Goal: Task Accomplishment & Management: Manage account settings

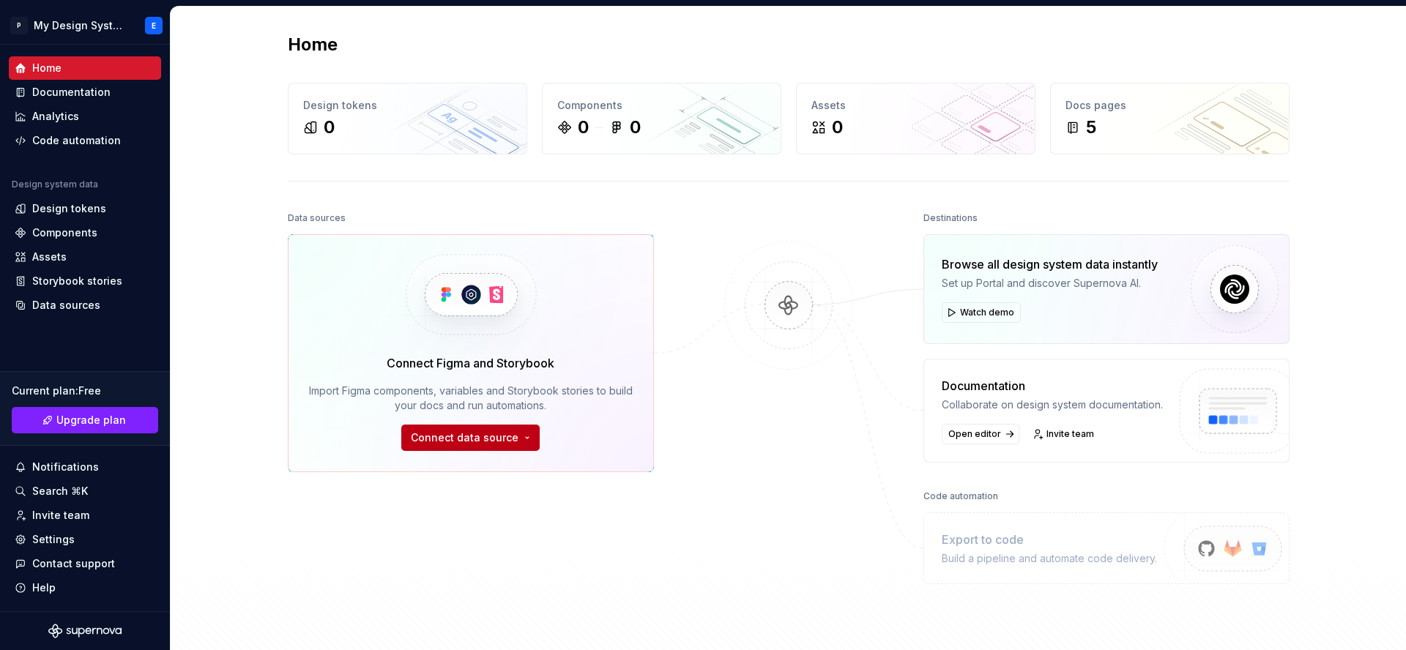
click at [510, 433] on span "Connect data source" at bounding box center [465, 437] width 108 height 15
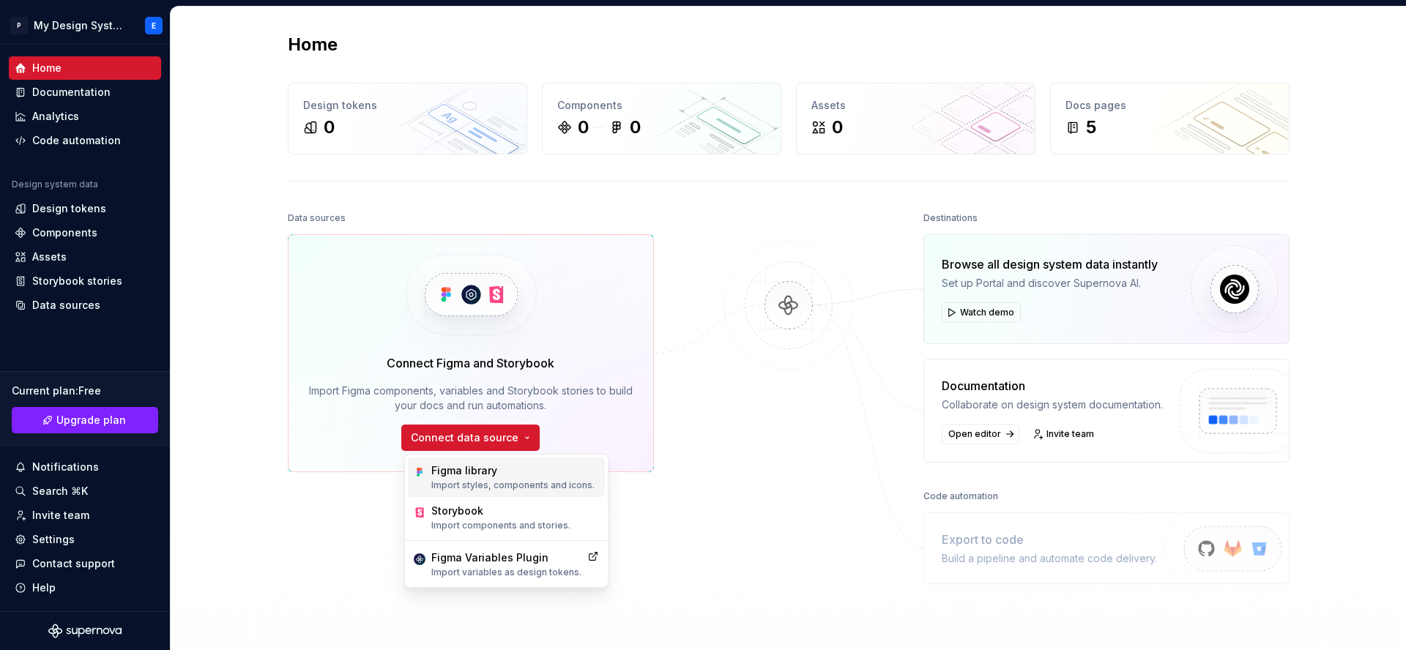
click at [581, 488] on p "Import styles, components and icons." at bounding box center [512, 485] width 163 height 12
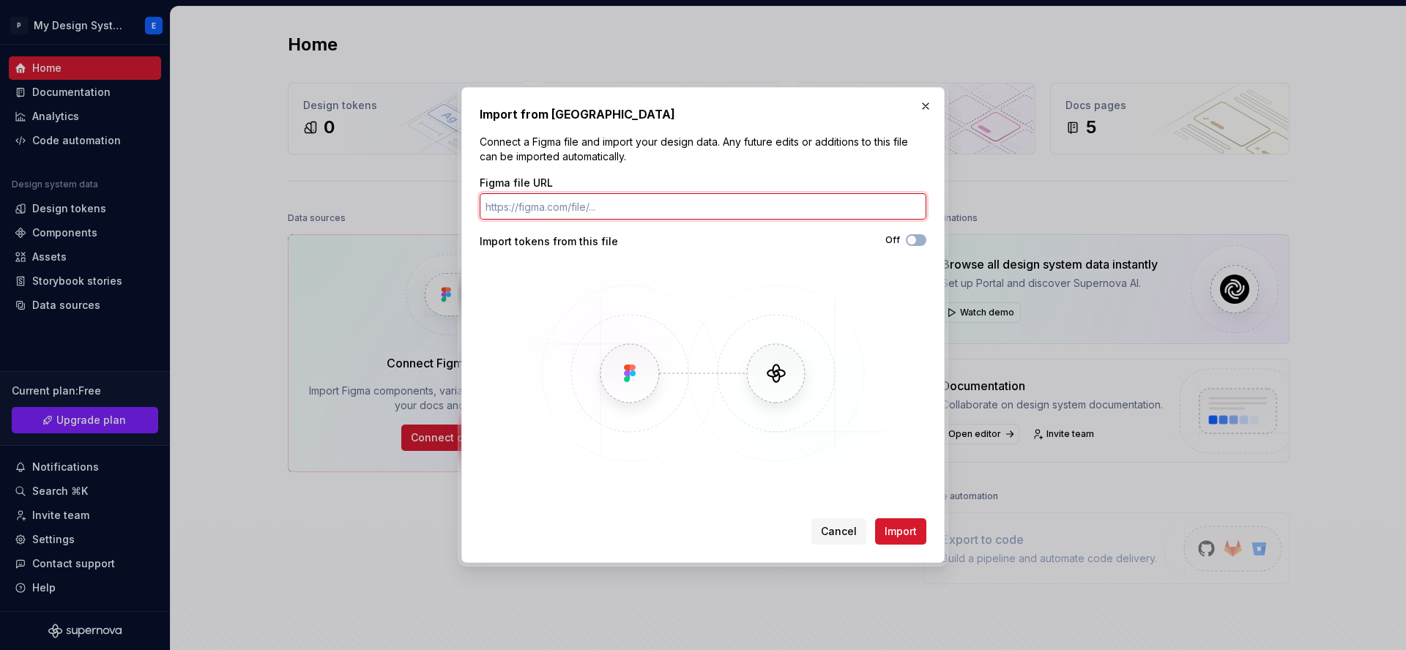
paste input "https://www.figma.com/design/rcOFBluOkvYvOjFAioJ6vv/Design-Tokens-PoC?m=auto&no…"
type input "https://www.figma.com/design/rcOFBluOkvYvOjFAioJ6vv/Design-Tokens-PoC?m=auto&no…"
click at [921, 242] on button "Off" at bounding box center [916, 240] width 20 height 12
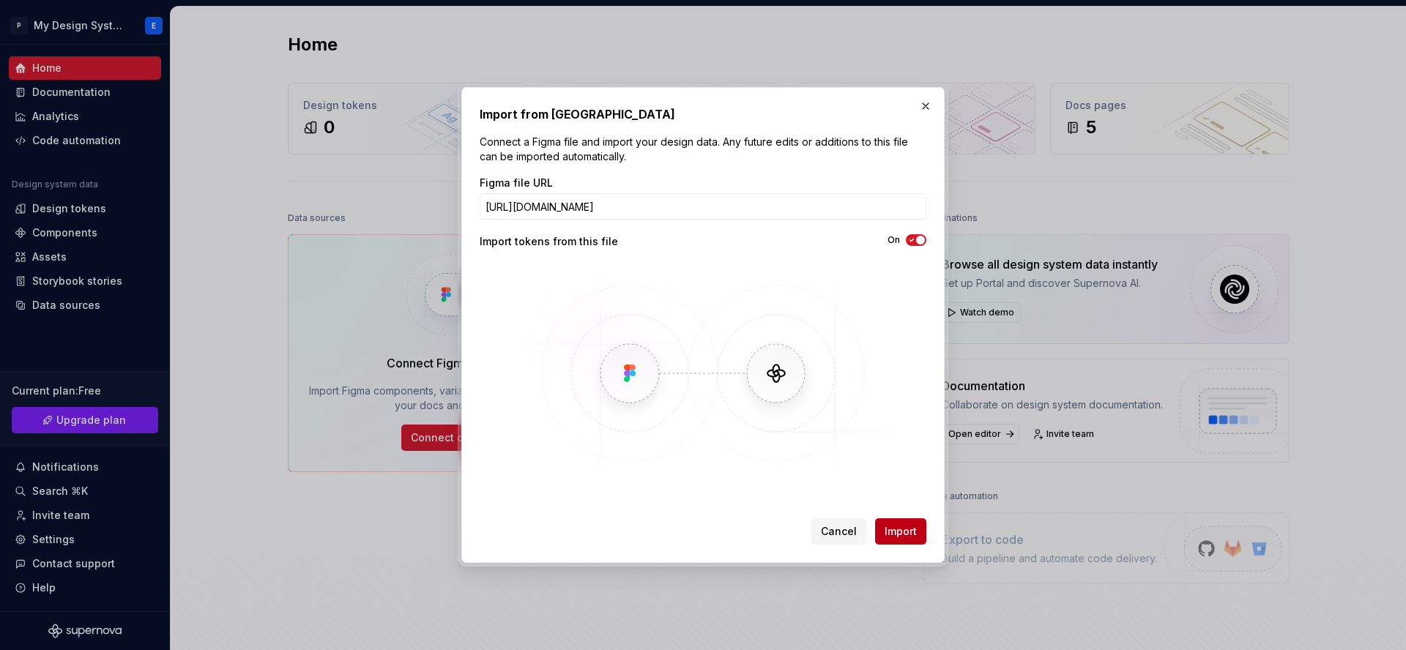
click at [897, 539] on button "Import" at bounding box center [900, 531] width 51 height 26
click at [908, 531] on span "Import" at bounding box center [900, 531] width 32 height 15
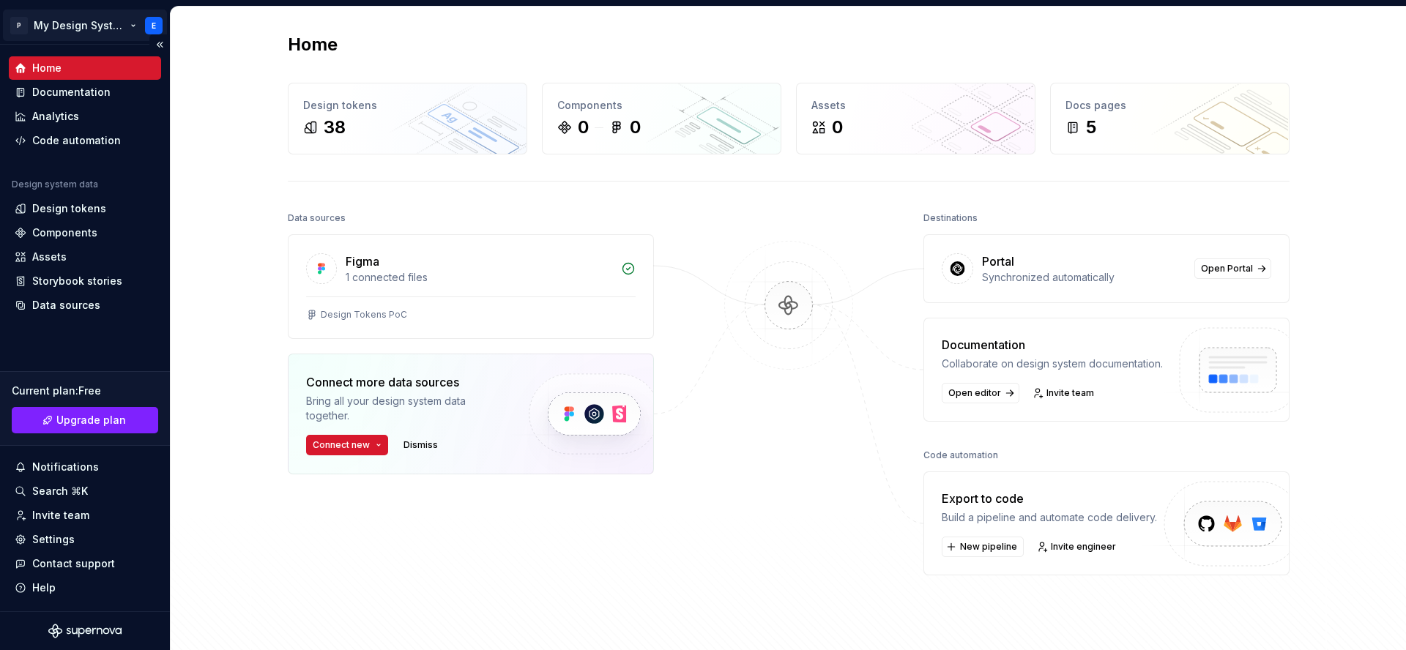
click at [154, 30] on html "P My Design System E Home Documentation Analytics Code automation Design system…" at bounding box center [703, 325] width 1406 height 650
click at [214, 308] on html "P My Design System E Home Documentation Analytics Code automation Design system…" at bounding box center [703, 325] width 1406 height 650
click at [350, 105] on div "Design tokens" at bounding box center [407, 105] width 209 height 15
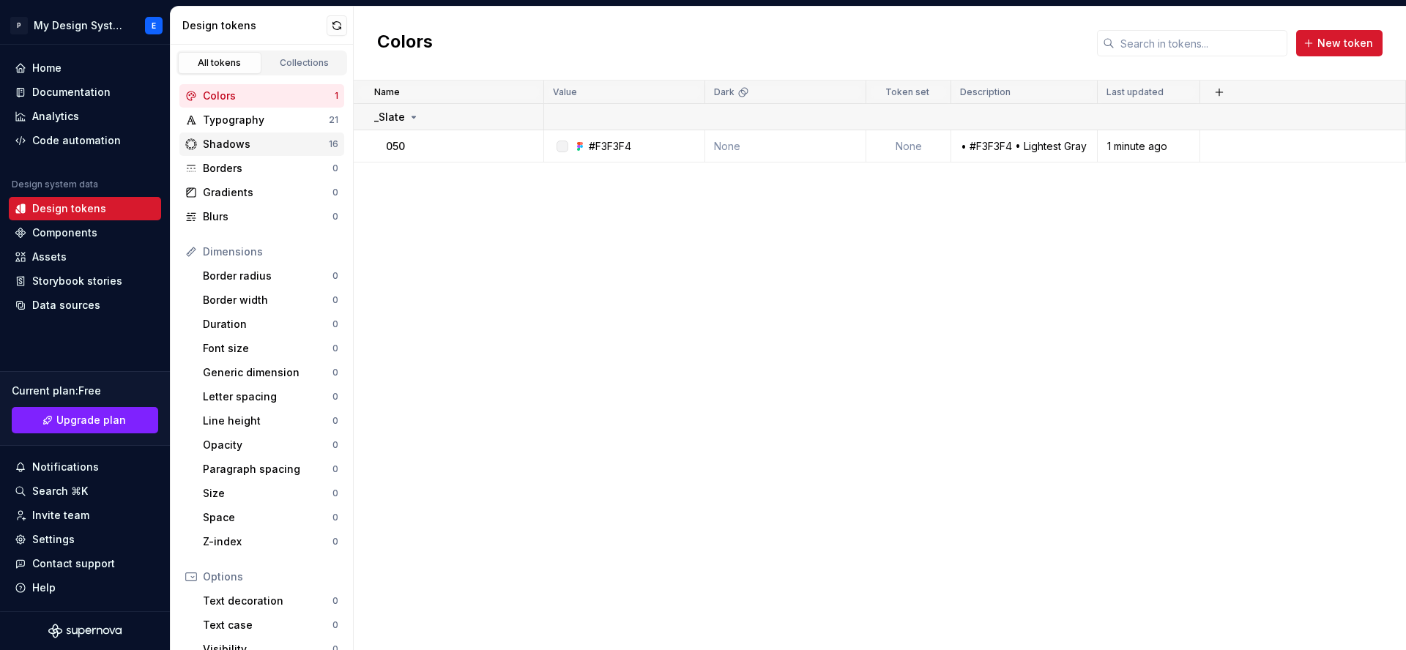
click at [278, 147] on div "Shadows" at bounding box center [266, 144] width 126 height 15
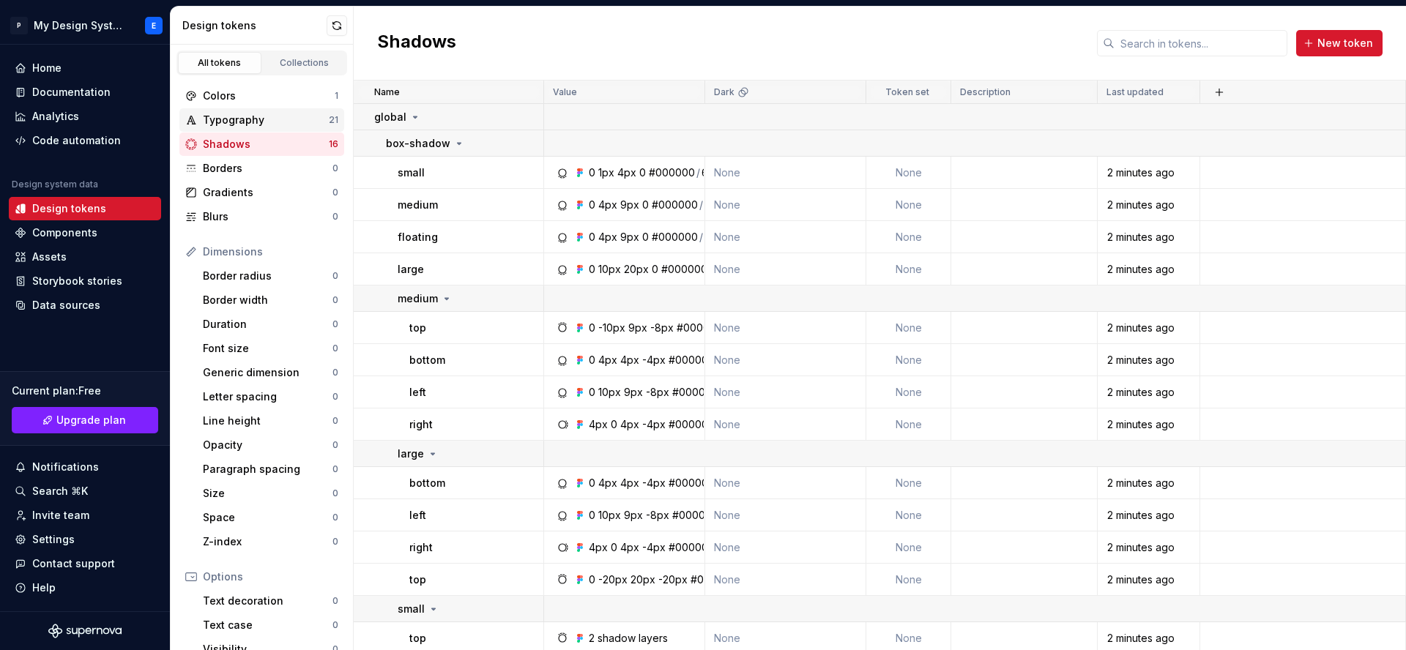
click at [312, 114] on div "Typography" at bounding box center [266, 120] width 126 height 15
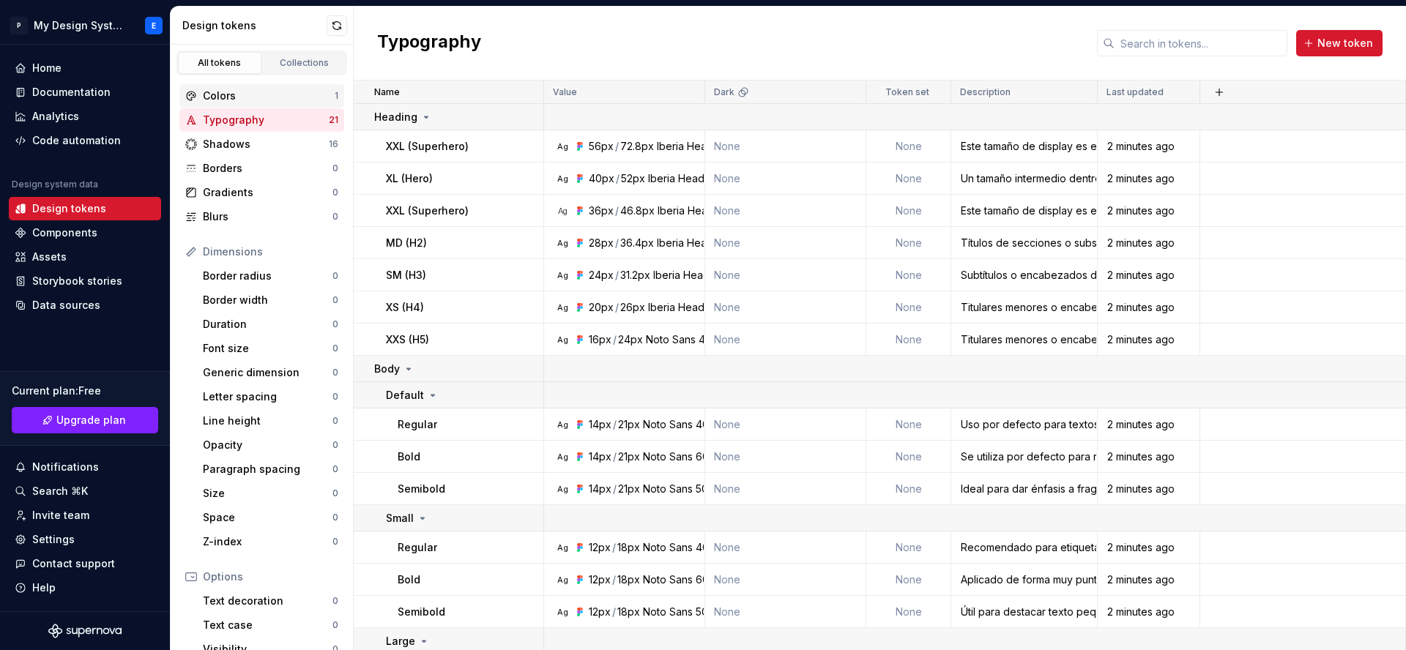
click at [219, 97] on div "Colors" at bounding box center [269, 96] width 132 height 15
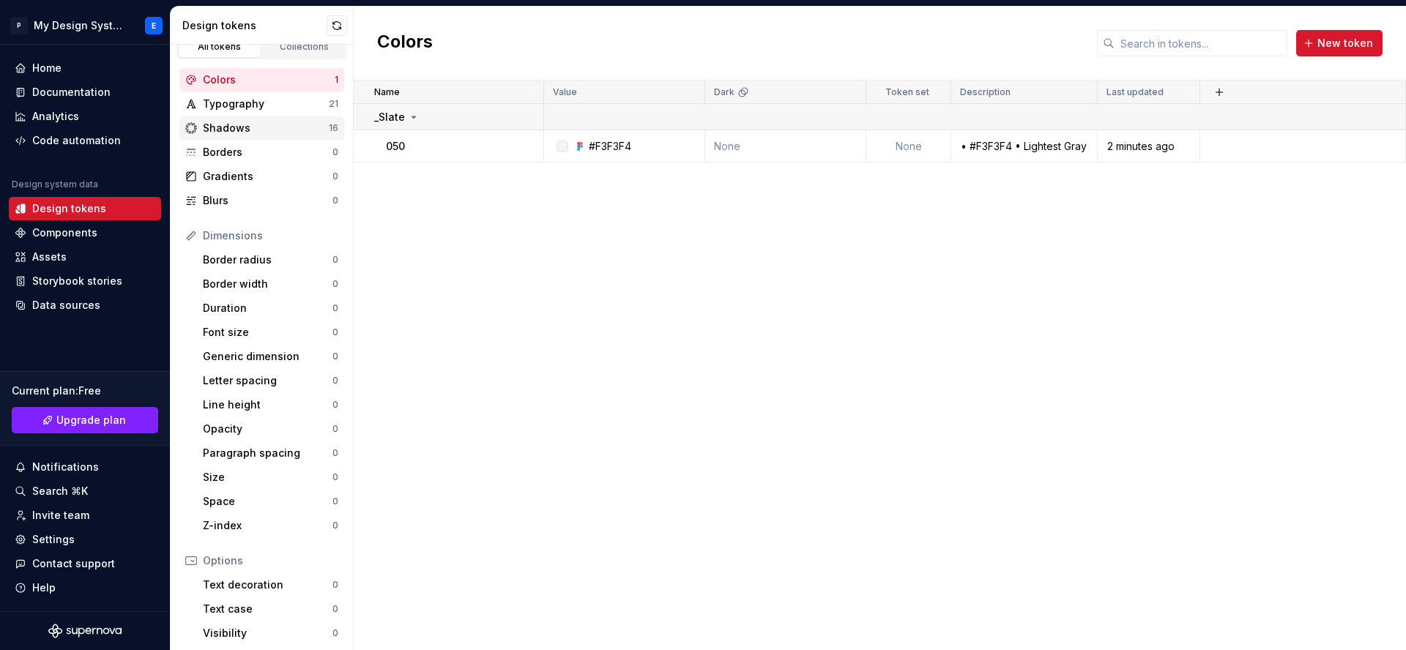
scroll to position [18, 0]
click at [149, 22] on html "P My Design System E Home Documentation Analytics Code automation Design system…" at bounding box center [703, 325] width 1406 height 650
drag, startPoint x: 549, startPoint y: 292, endPoint x: 283, endPoint y: 105, distance: 325.3
click at [548, 291] on html "P My Design System E Home Documentation Analytics Code automation Design system…" at bounding box center [703, 325] width 1406 height 650
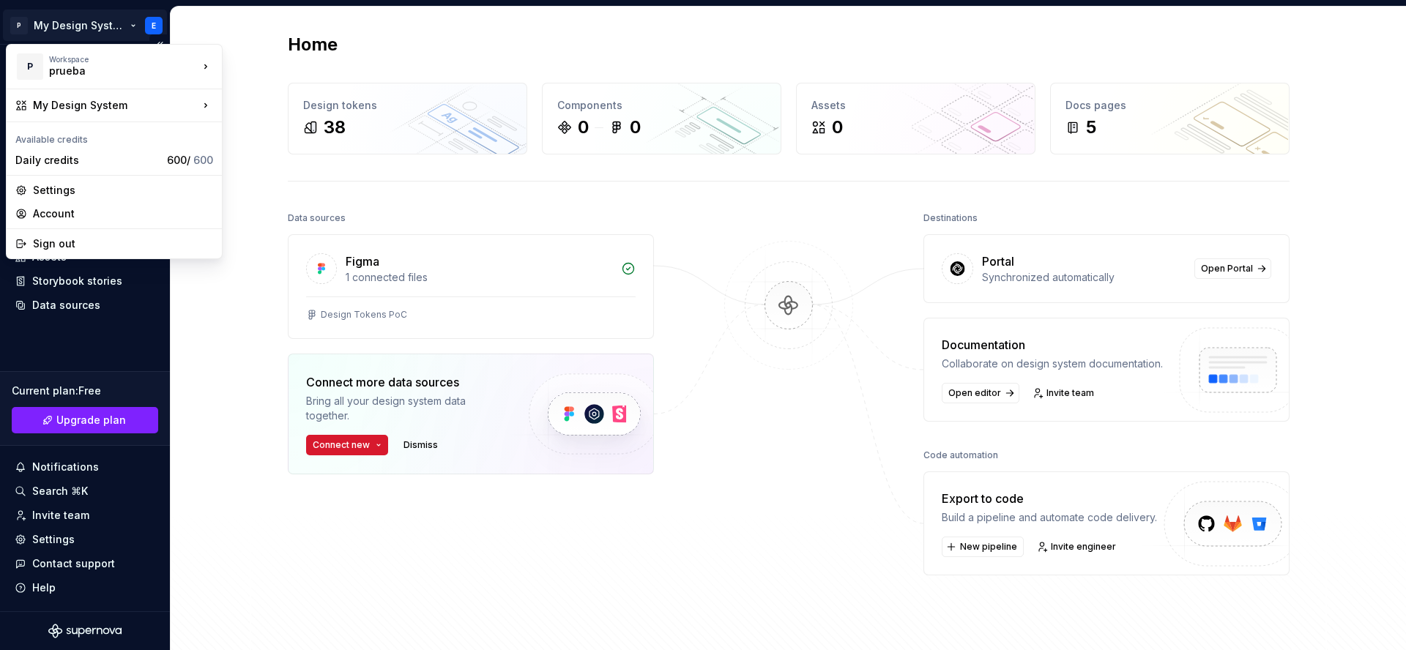
click at [109, 20] on html "P My Design System E Home Documentation Analytics Code automation Design system…" at bounding box center [703, 325] width 1406 height 650
click at [233, 305] on html "P My Design System E Home Documentation Analytics Code automation Design system…" at bounding box center [703, 325] width 1406 height 650
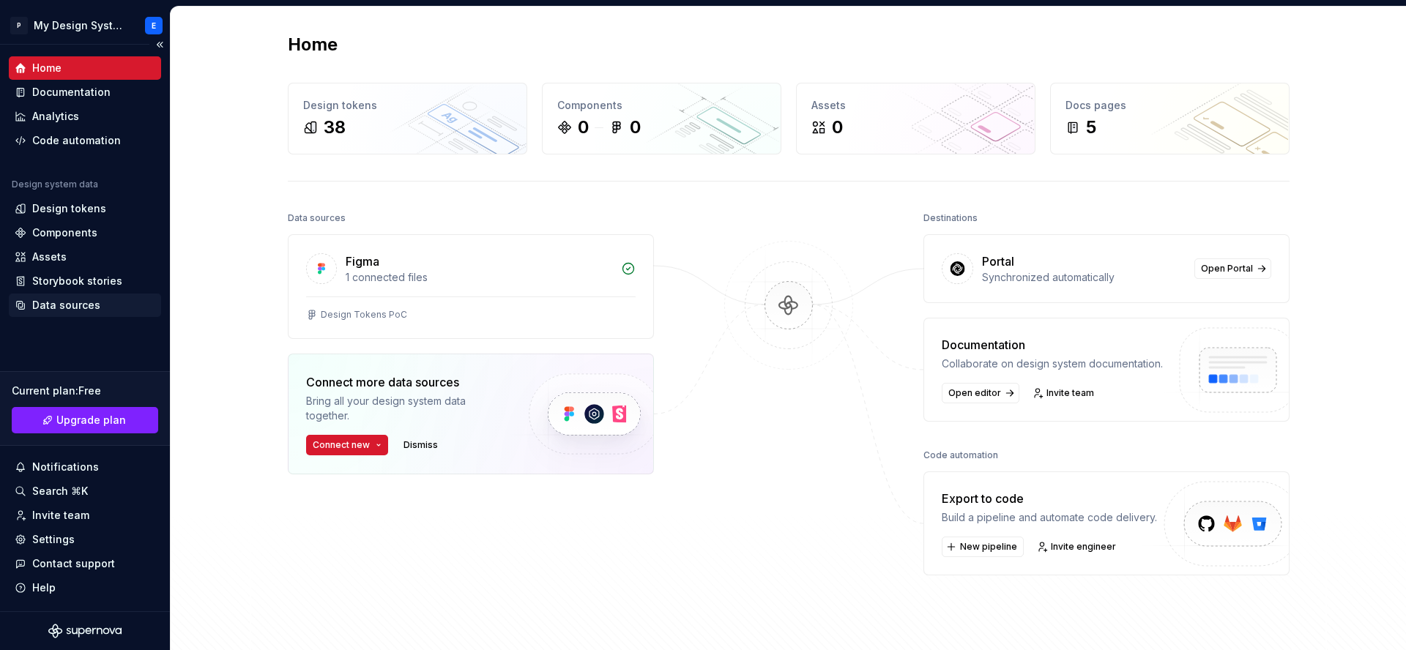
click at [70, 313] on div "Data sources" at bounding box center [85, 305] width 152 height 23
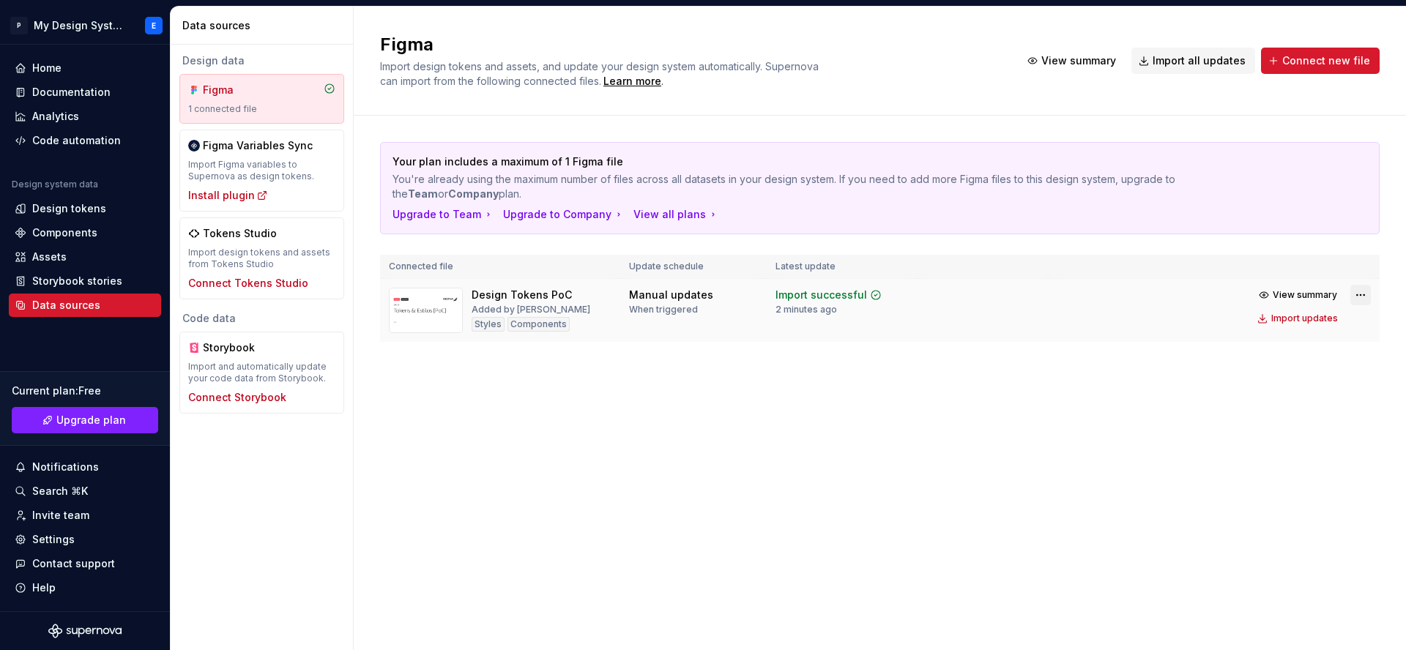
click at [1364, 296] on html "P My Design System E Home Documentation Analytics Code automation Design system…" at bounding box center [703, 325] width 1406 height 650
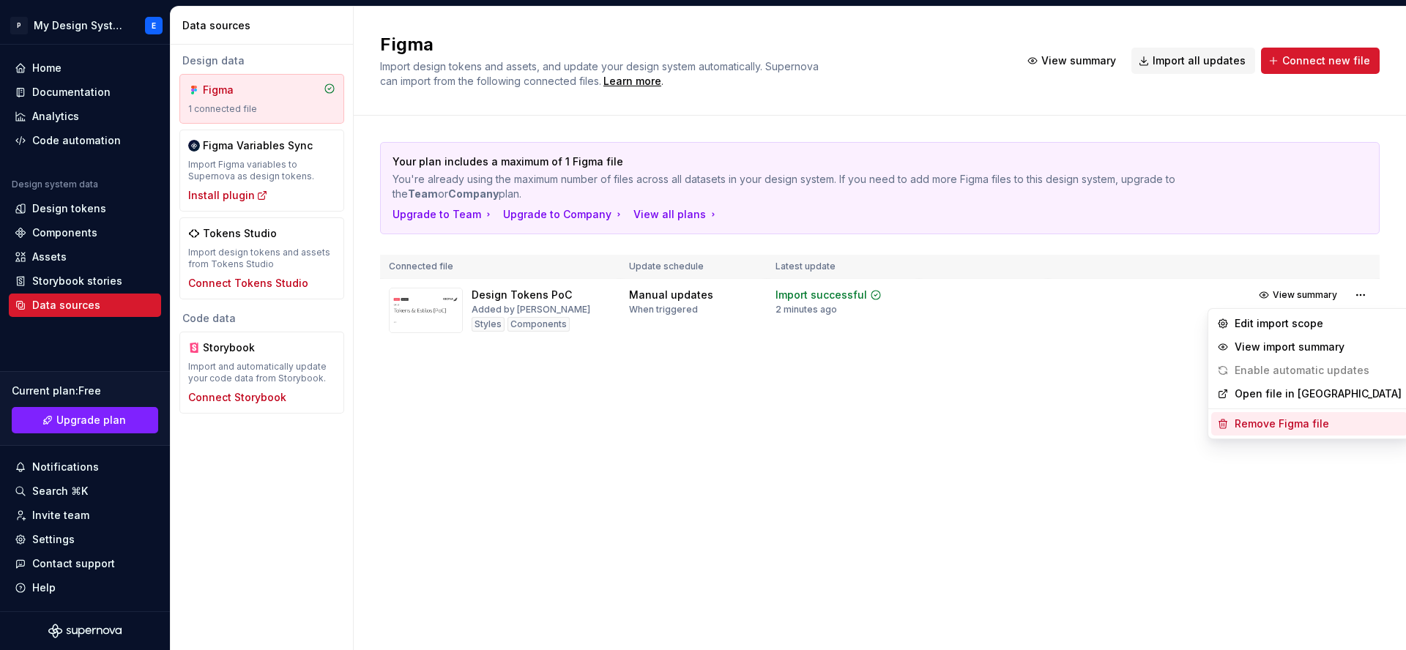
click at [1323, 425] on div "Remove Figma file" at bounding box center [1317, 424] width 167 height 15
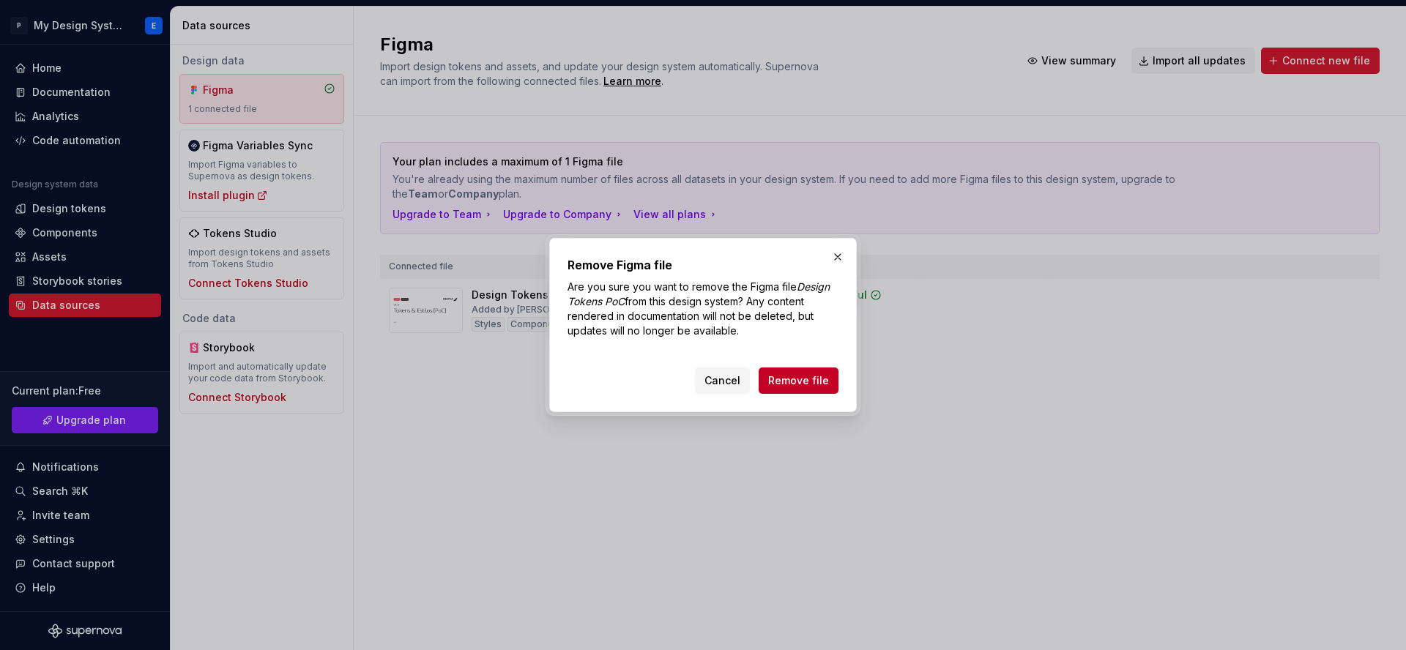
click at [821, 368] on button "Remove file" at bounding box center [798, 380] width 80 height 26
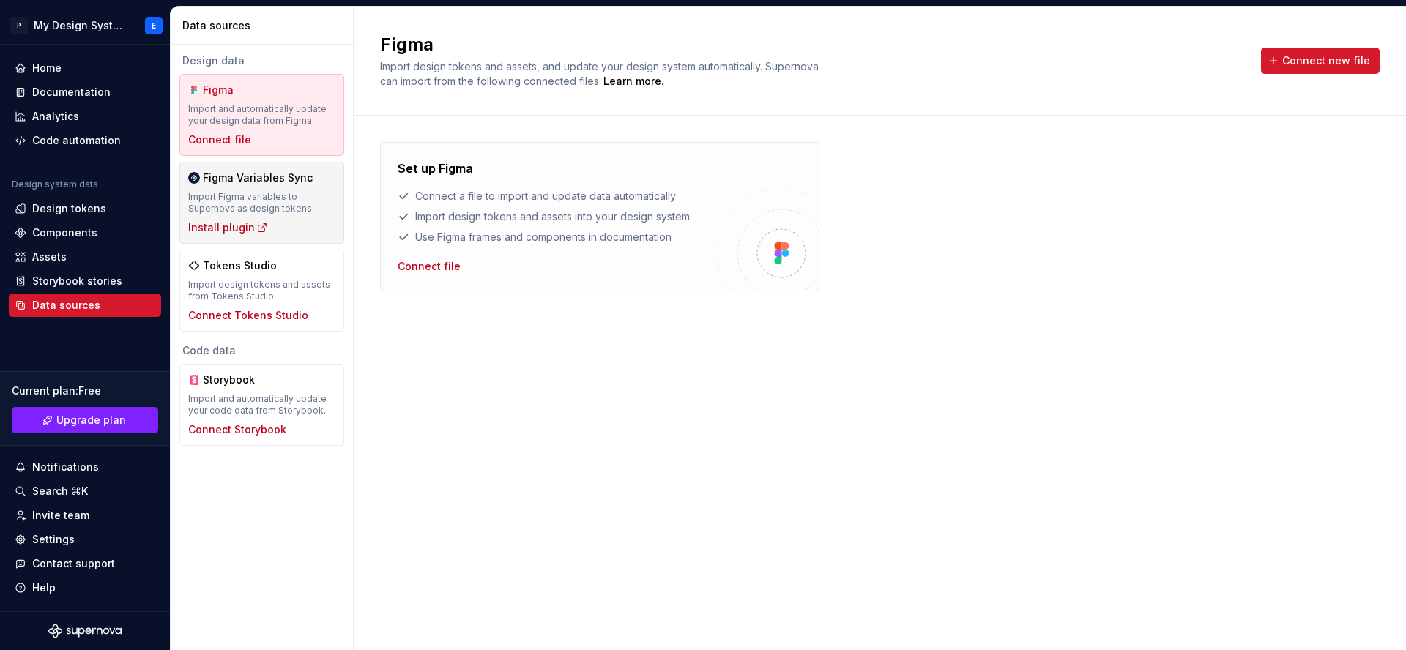
click at [271, 205] on div "Import Figma variables to Supernova as design tokens." at bounding box center [261, 202] width 147 height 23
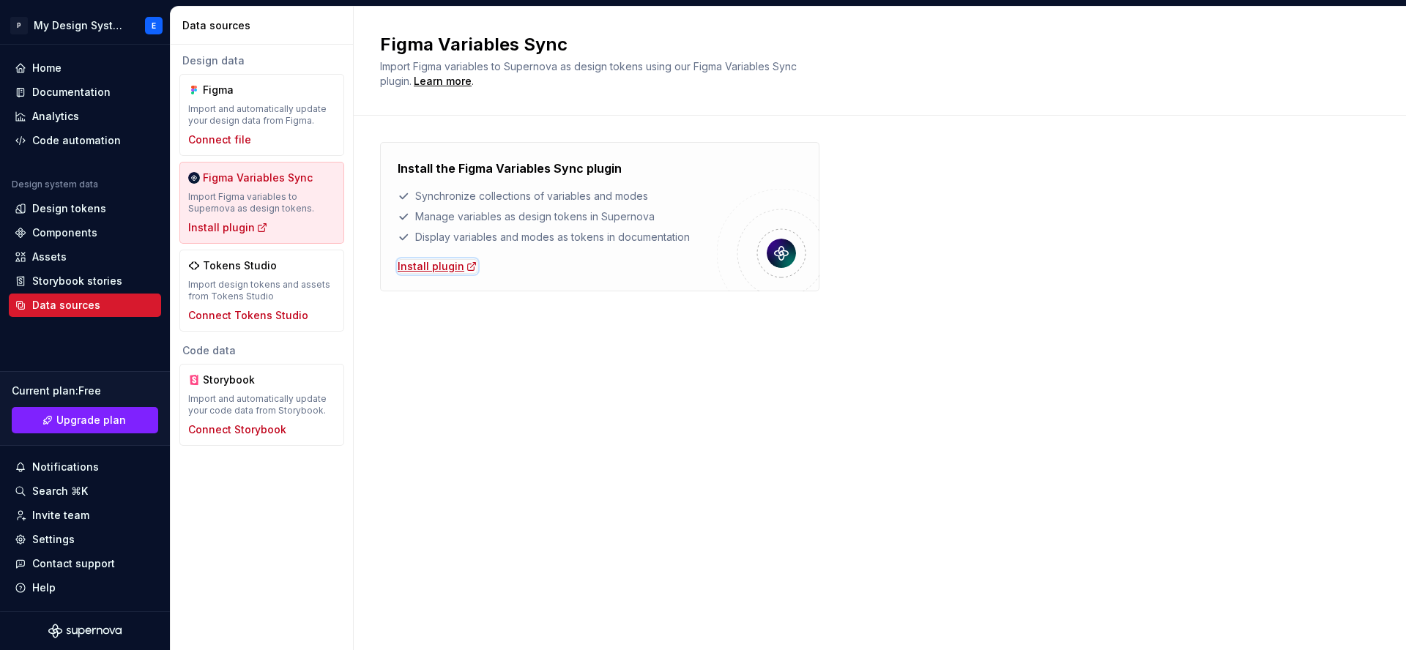
click at [407, 270] on div "Install plugin" at bounding box center [437, 266] width 80 height 15
click at [440, 266] on div "Install plugin" at bounding box center [437, 266] width 80 height 15
click at [444, 260] on div "Install plugin" at bounding box center [437, 266] width 80 height 15
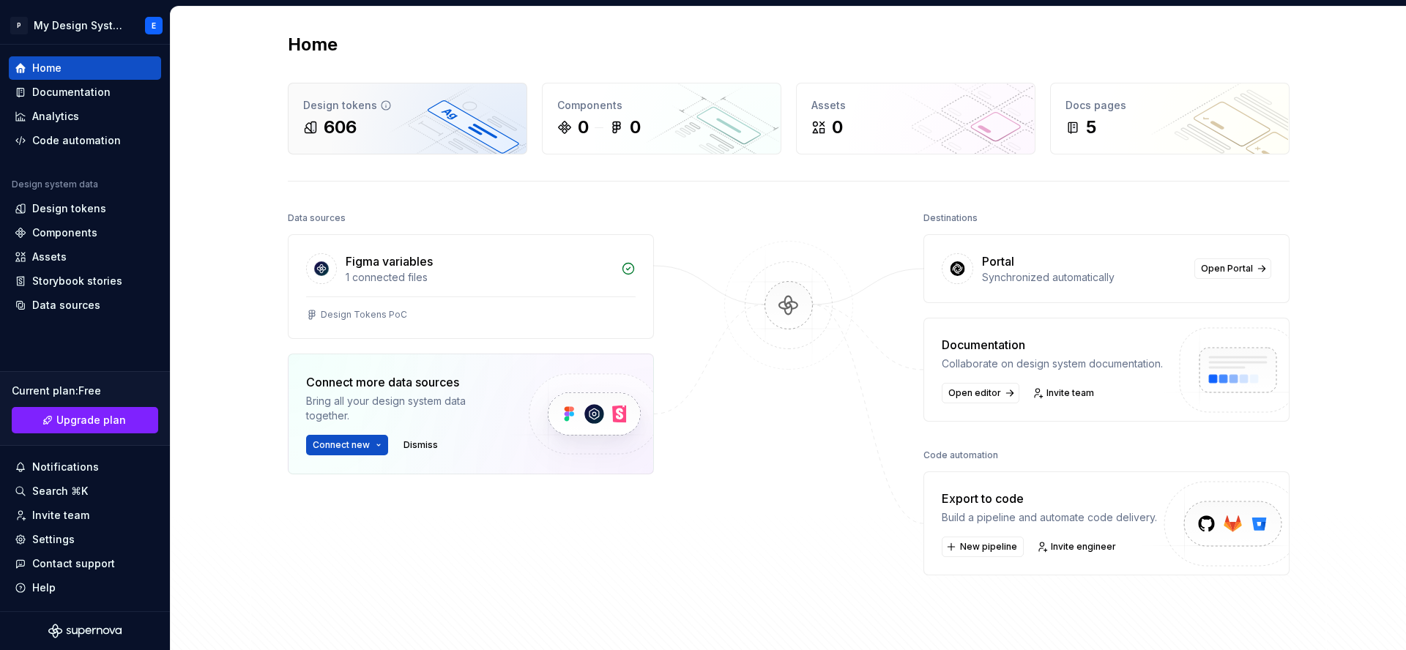
click at [390, 111] on div "Design tokens" at bounding box center [407, 105] width 209 height 15
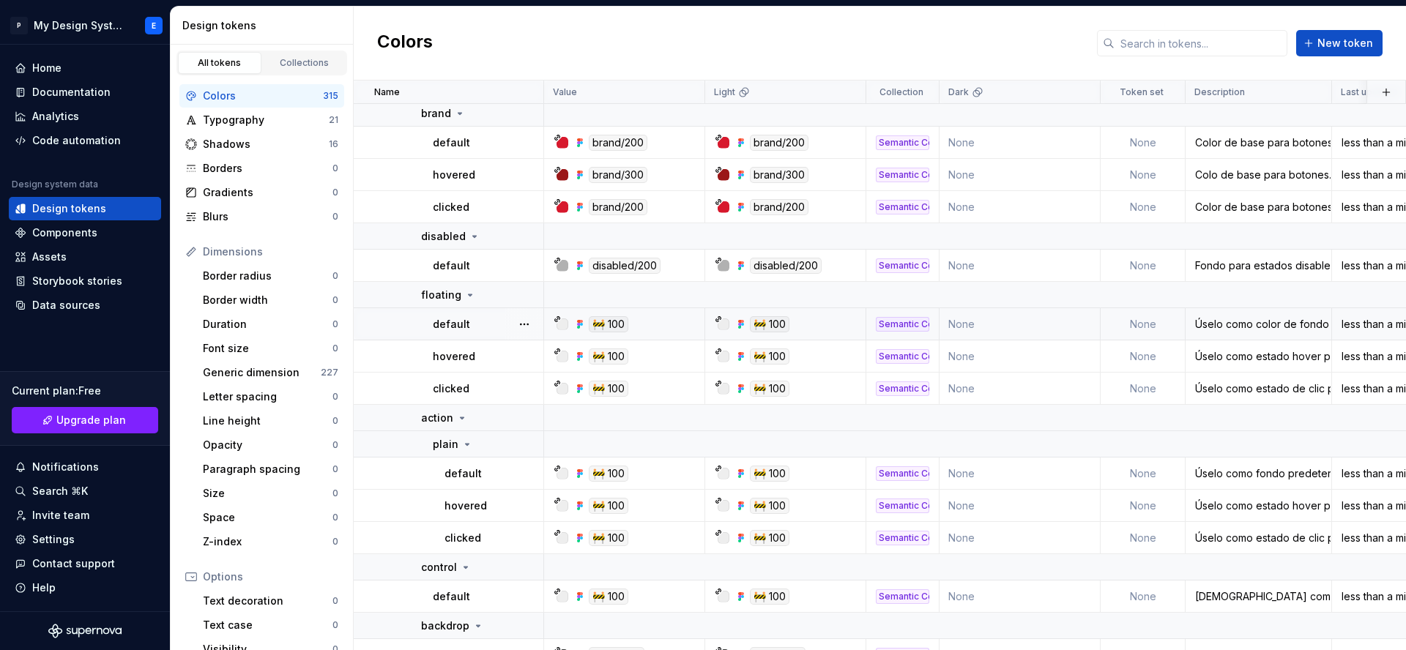
scroll to position [366, 0]
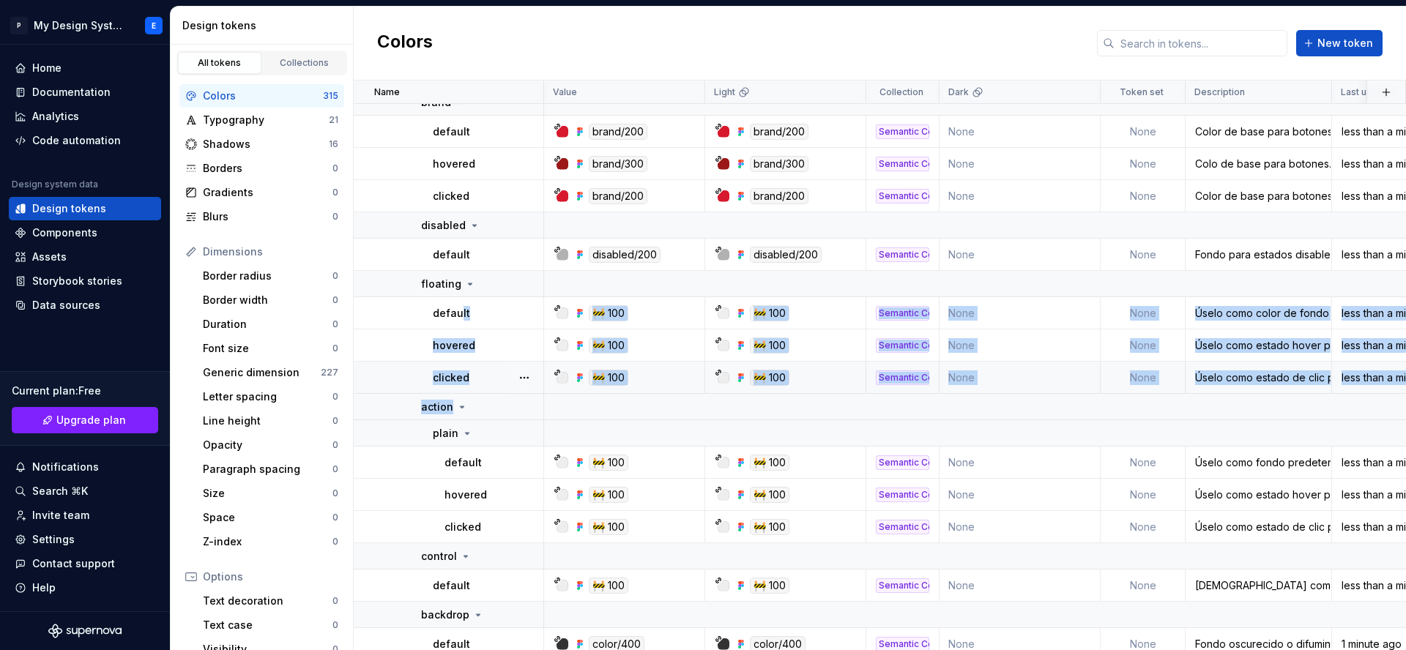
drag, startPoint x: 488, startPoint y: 370, endPoint x: 646, endPoint y: 365, distance: 157.4
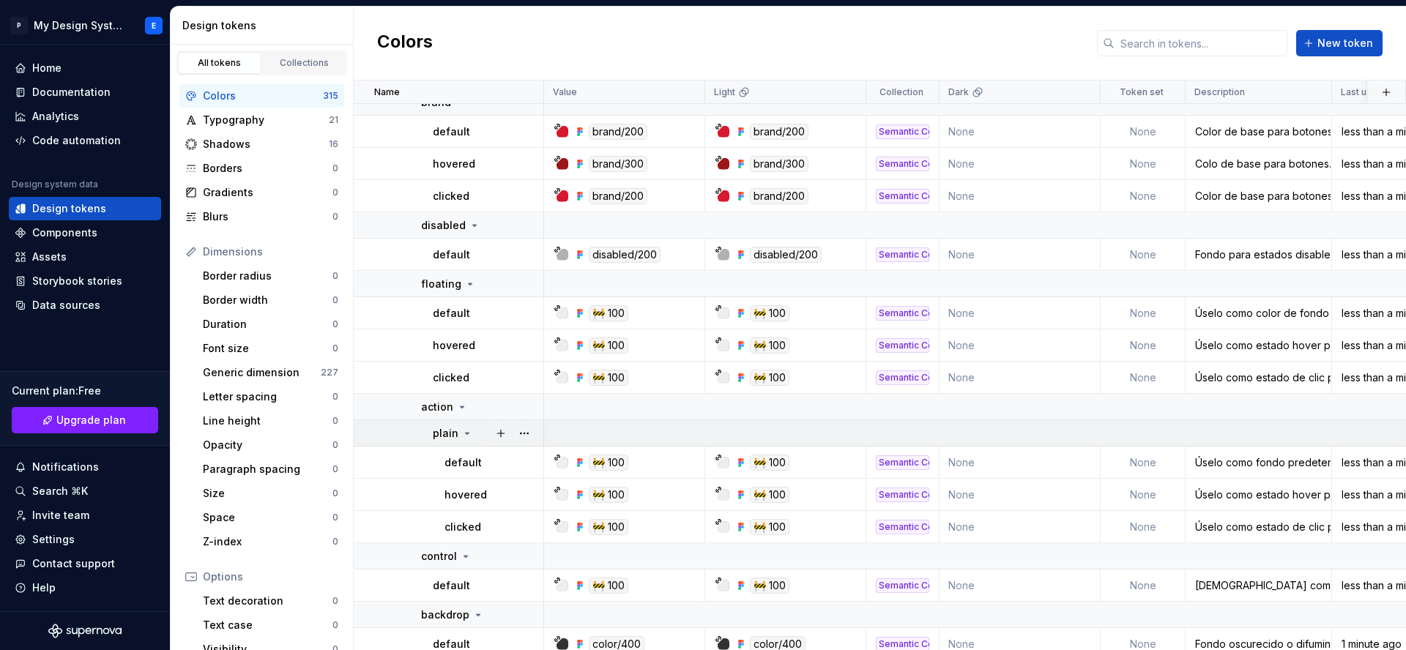
click at [646, 441] on td at bounding box center [1009, 433] width 930 height 26
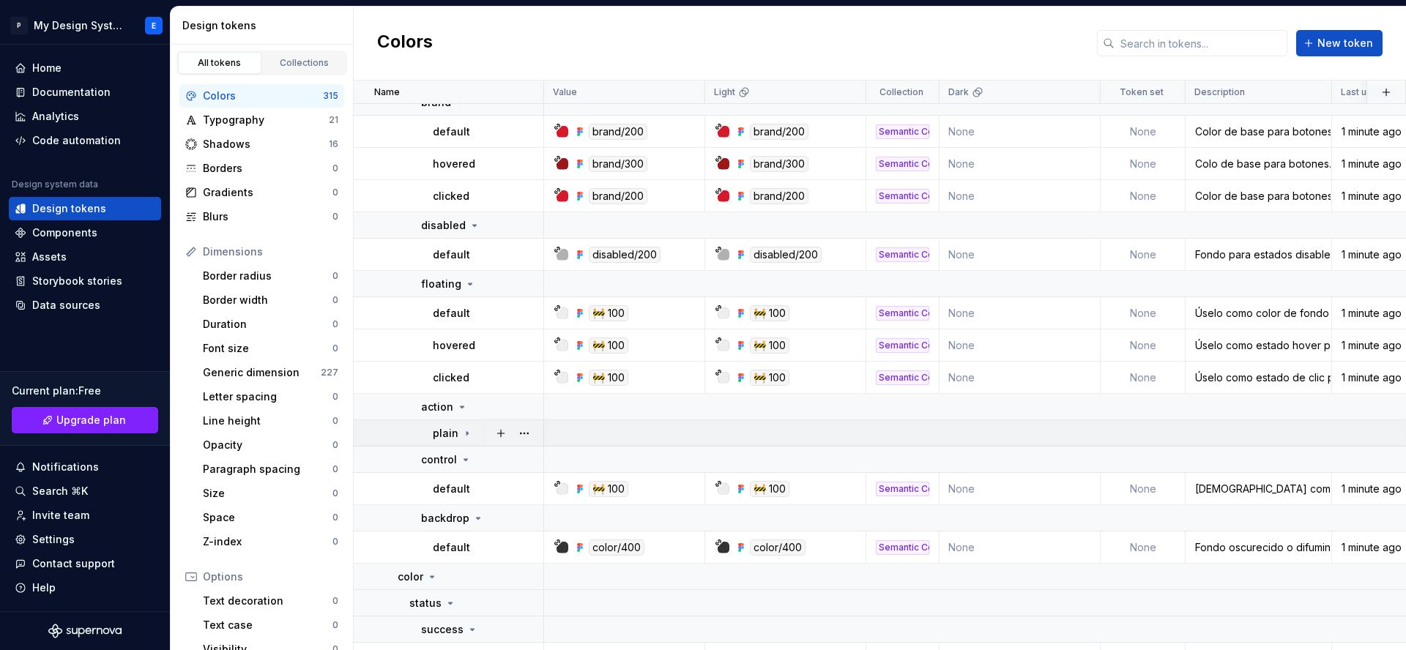
click at [648, 439] on td at bounding box center [1009, 433] width 930 height 26
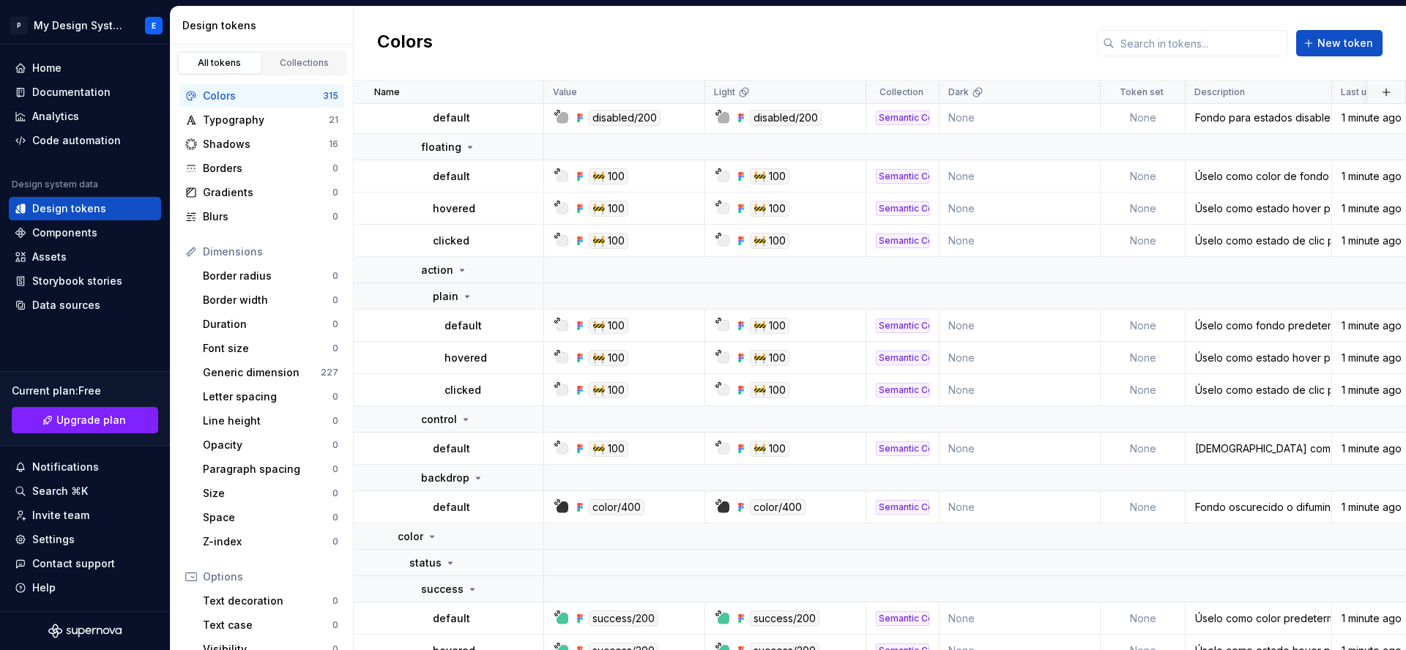
scroll to position [0, 0]
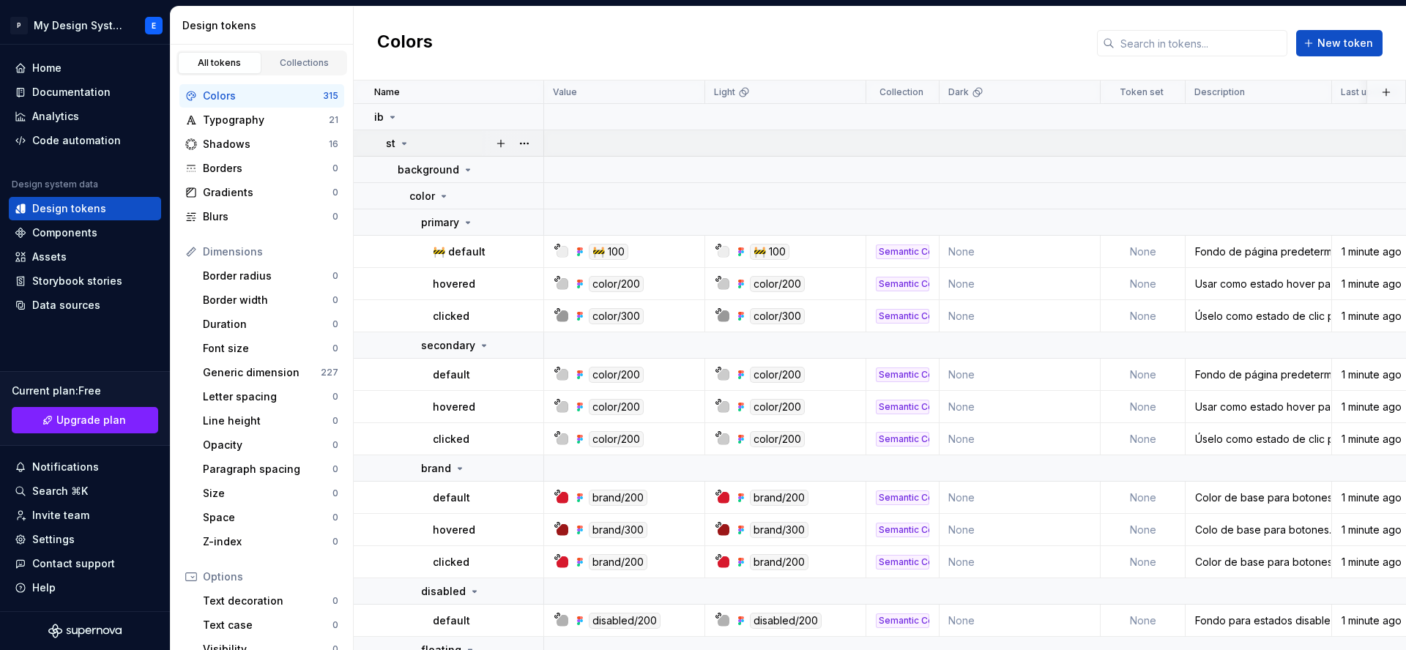
click at [403, 144] on icon at bounding box center [405, 143] width 4 height 1
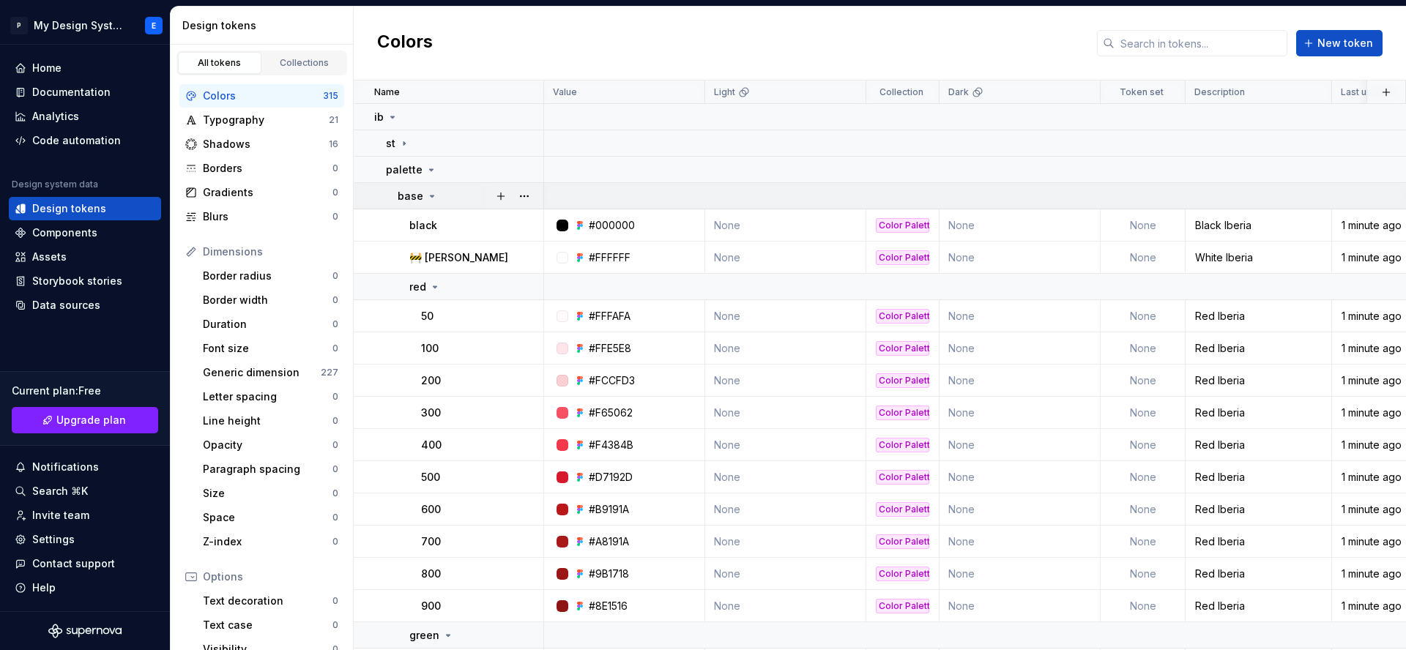
click at [433, 195] on icon at bounding box center [432, 196] width 12 height 12
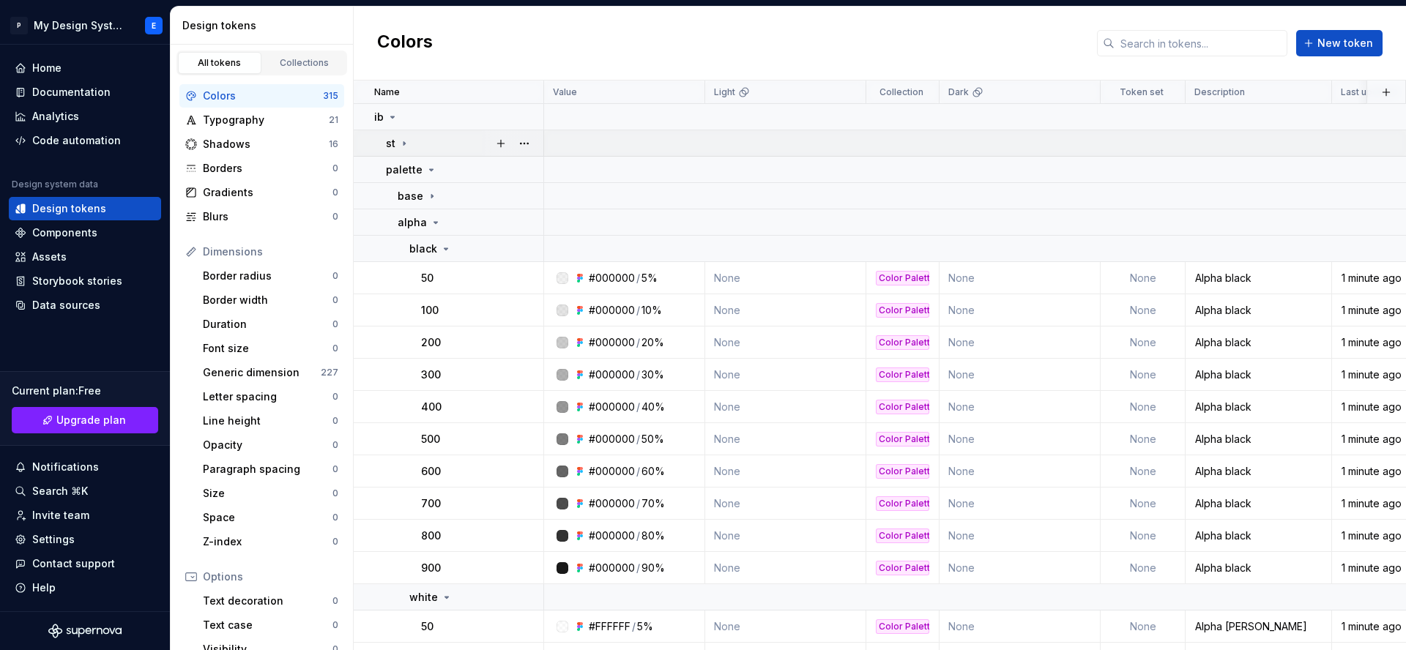
click at [406, 145] on icon at bounding box center [404, 144] width 12 height 12
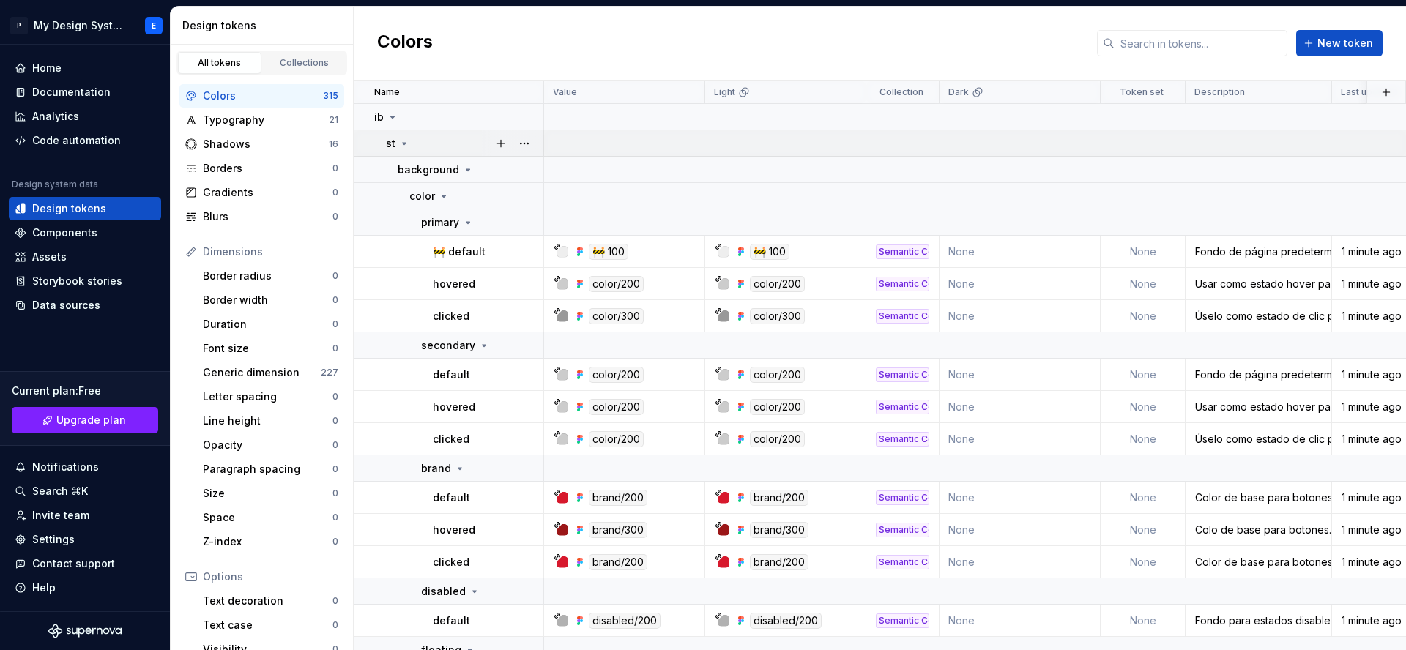
click at [403, 146] on icon at bounding box center [404, 144] width 12 height 12
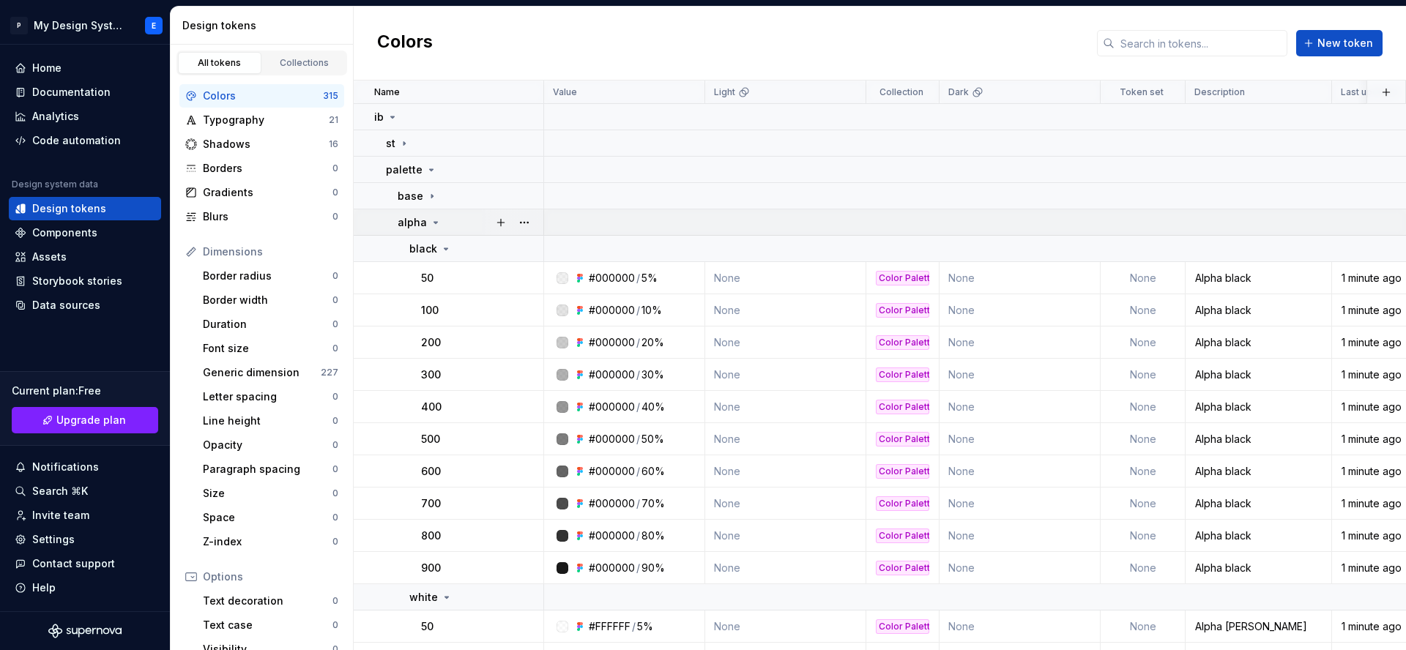
click at [430, 219] on icon at bounding box center [436, 223] width 12 height 12
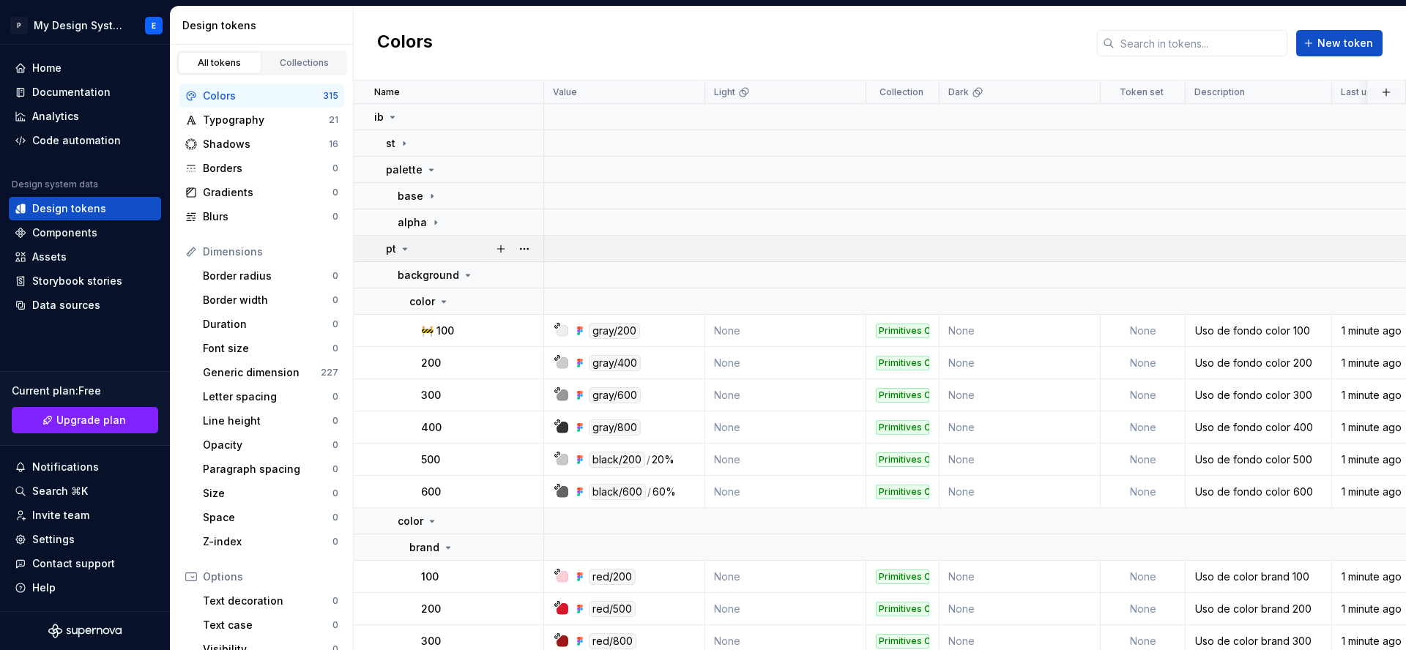
click at [409, 247] on icon at bounding box center [405, 249] width 12 height 12
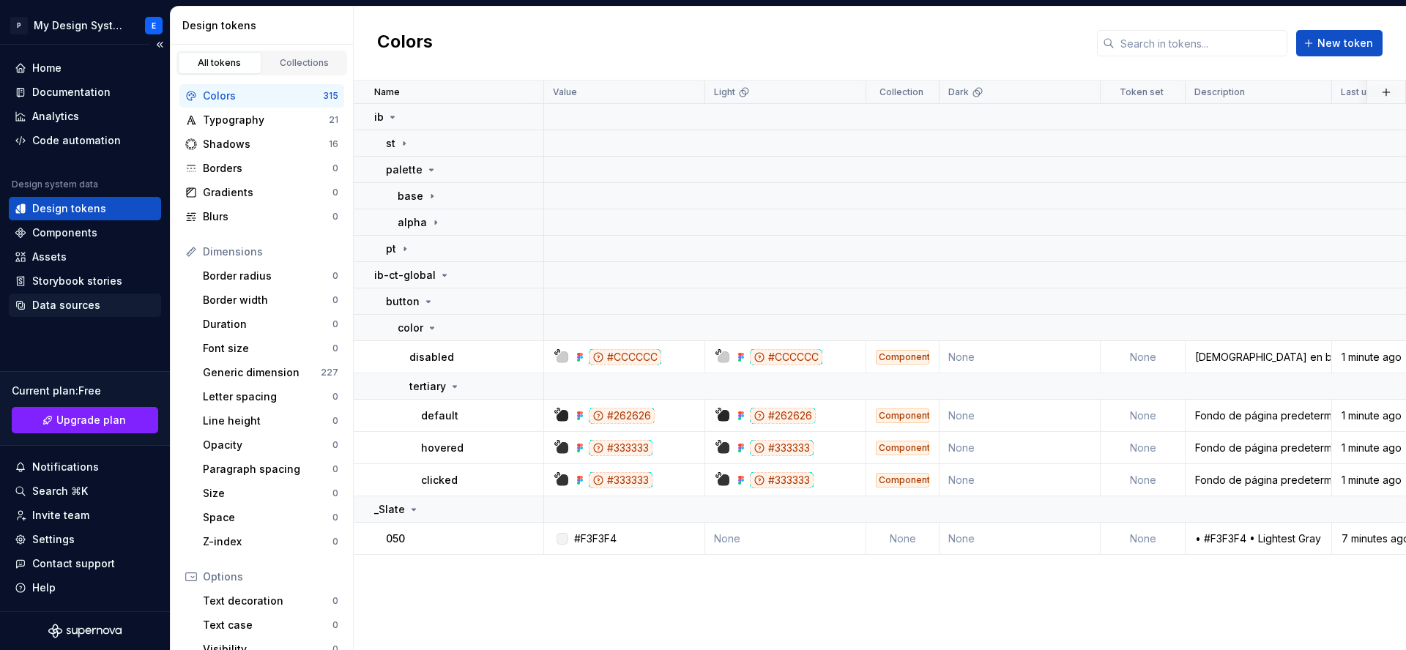
click at [74, 304] on div "Data sources" at bounding box center [66, 305] width 68 height 15
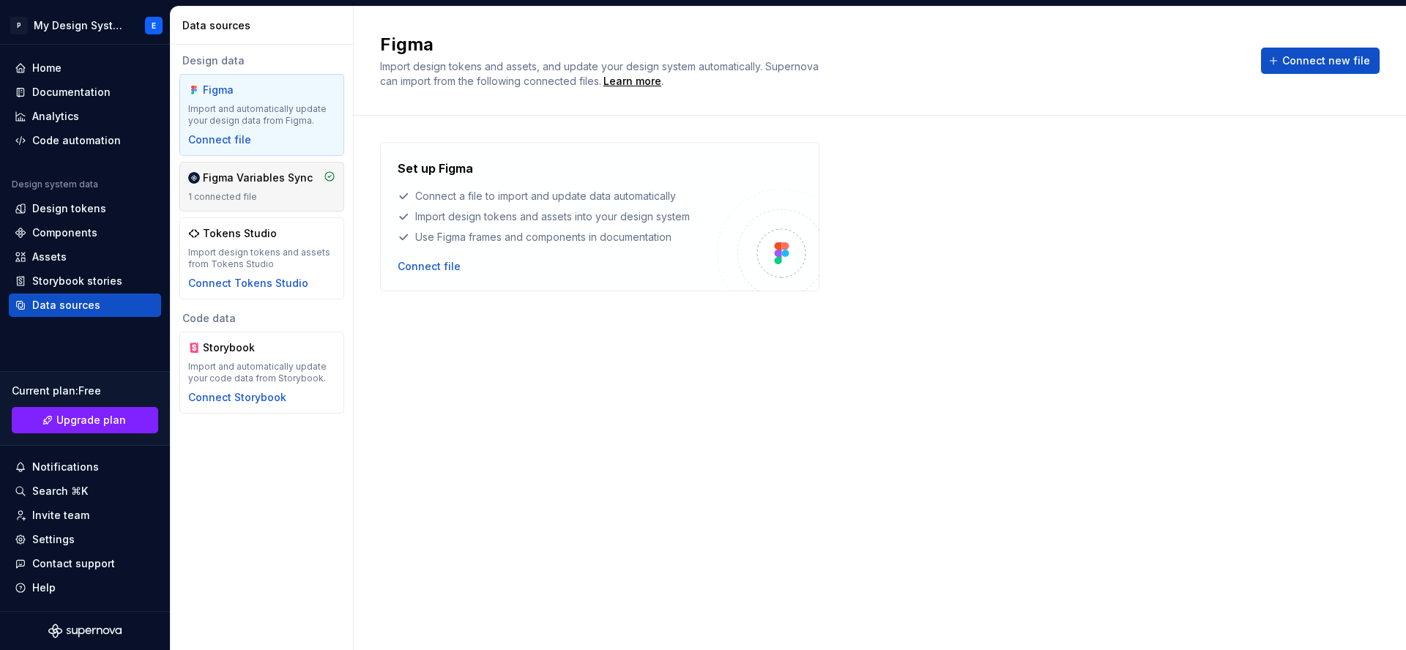
click at [266, 180] on div "Figma Variables Sync" at bounding box center [258, 178] width 110 height 15
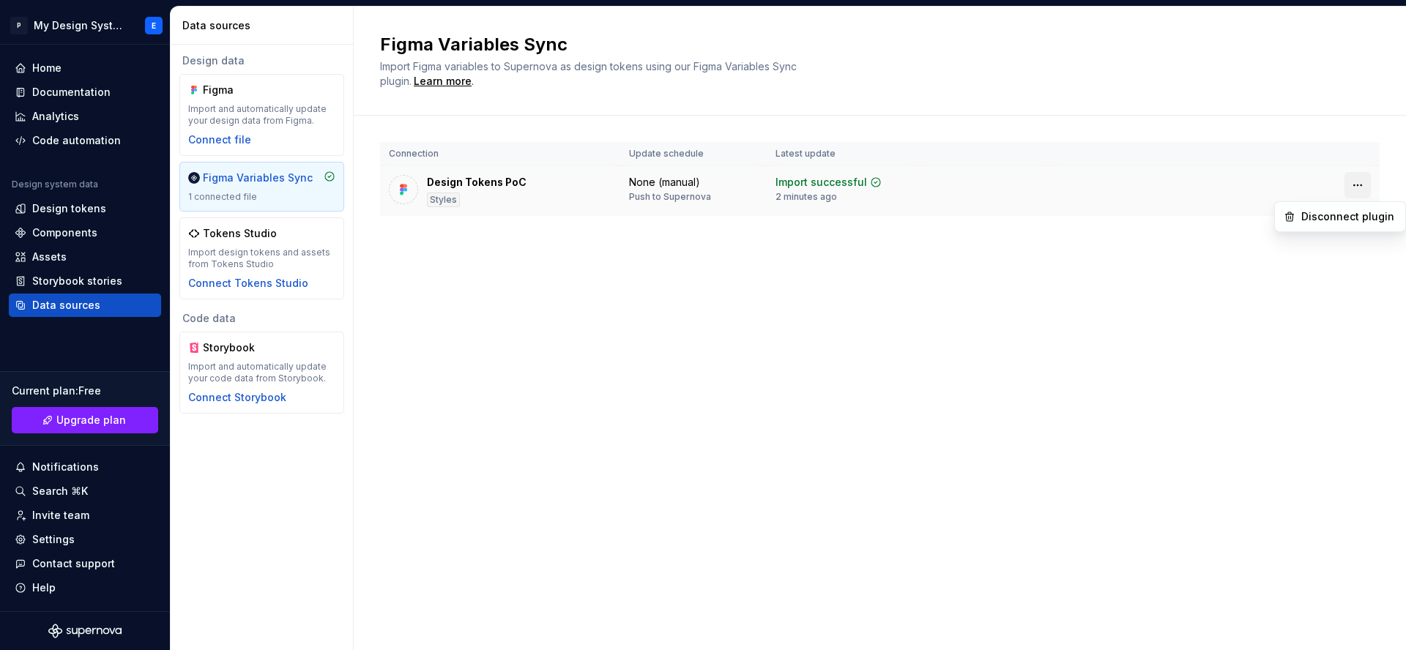
click at [1356, 184] on html "P My Design System E Home Documentation Analytics Code automation Design system…" at bounding box center [703, 325] width 1406 height 650
click at [1354, 220] on div "Disconnect plugin" at bounding box center [1348, 216] width 95 height 15
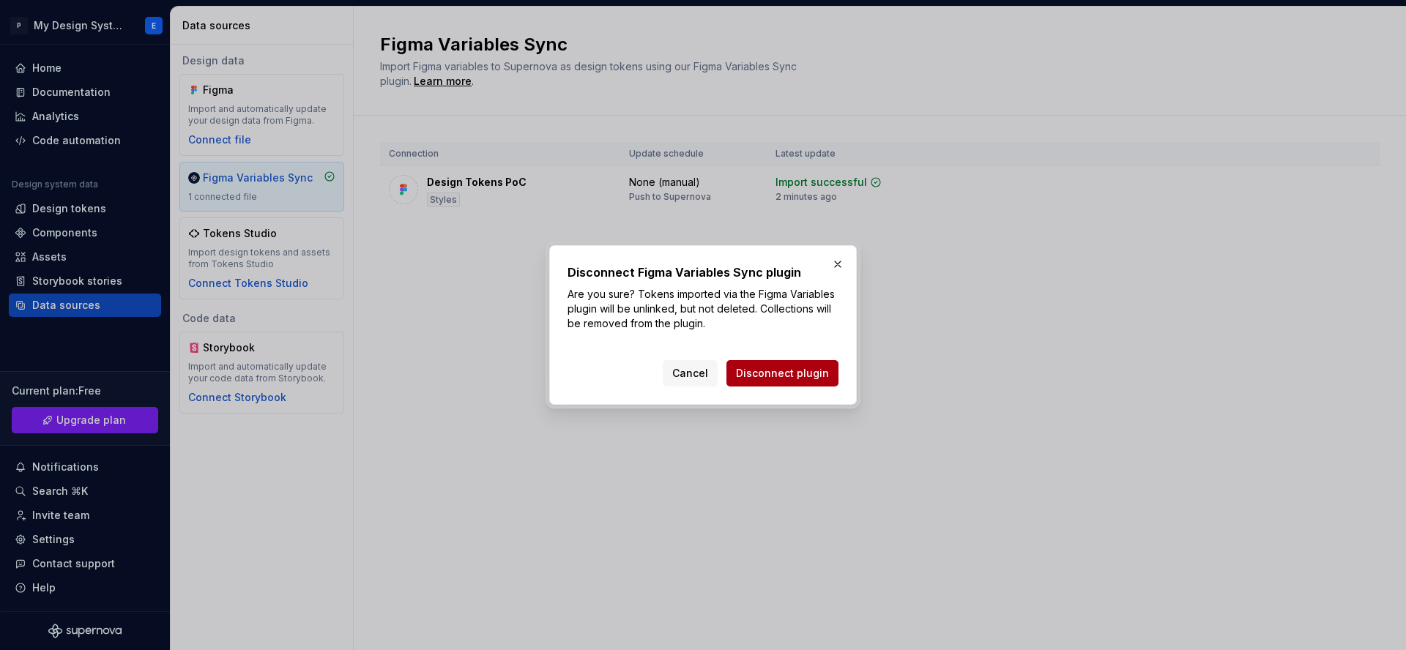
click at [772, 374] on span "Disconnect plugin" at bounding box center [782, 373] width 93 height 15
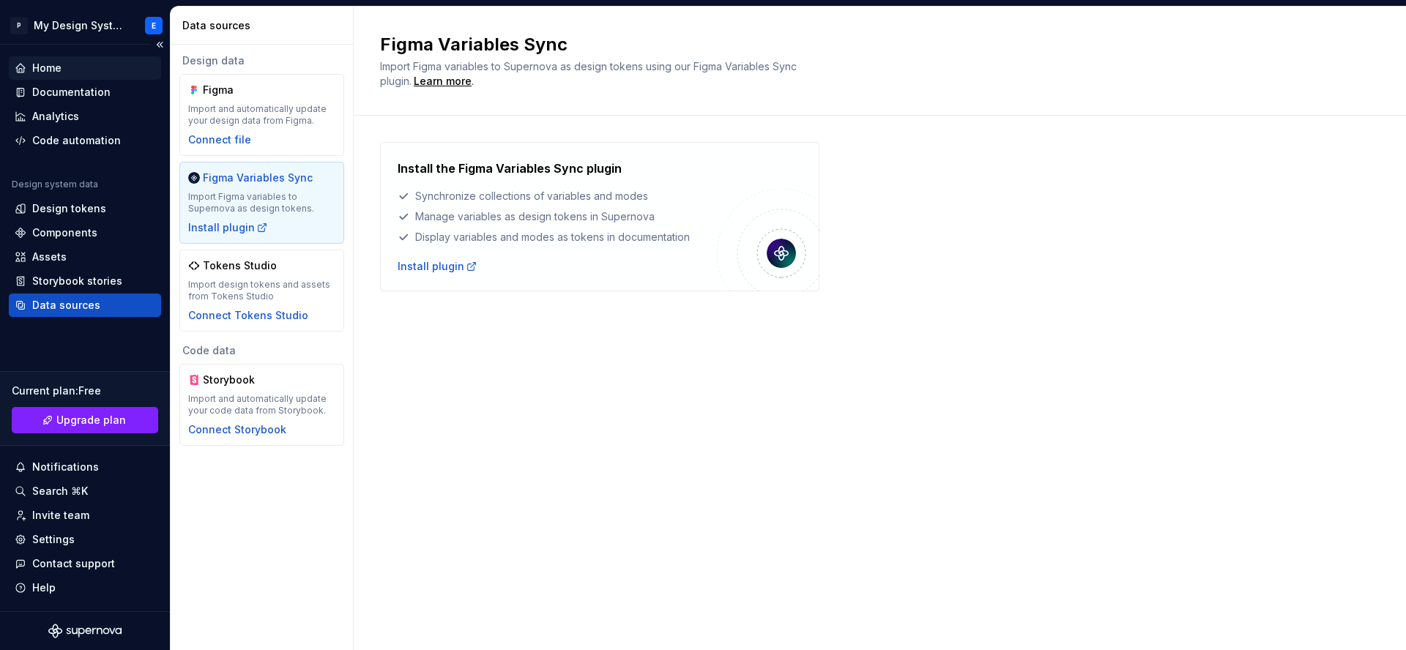
click at [71, 59] on div "Home" at bounding box center [85, 67] width 152 height 23
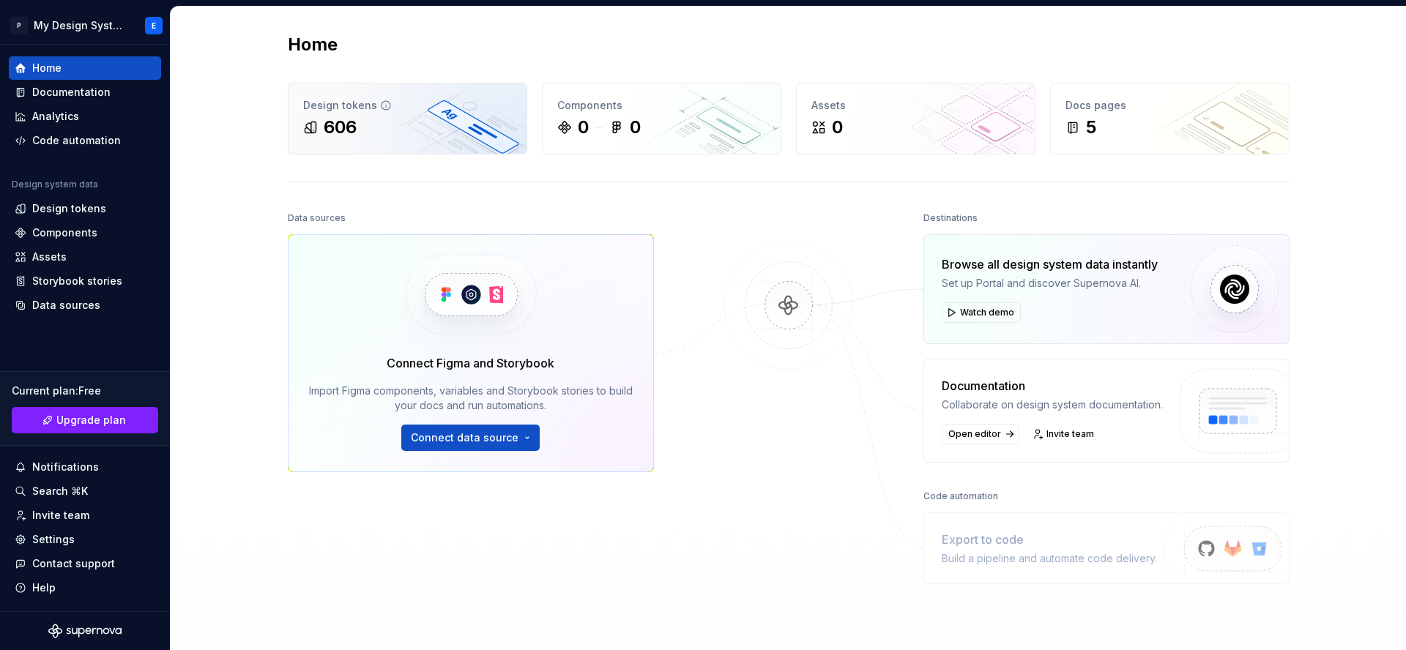
click at [391, 124] on div "606" at bounding box center [407, 127] width 209 height 23
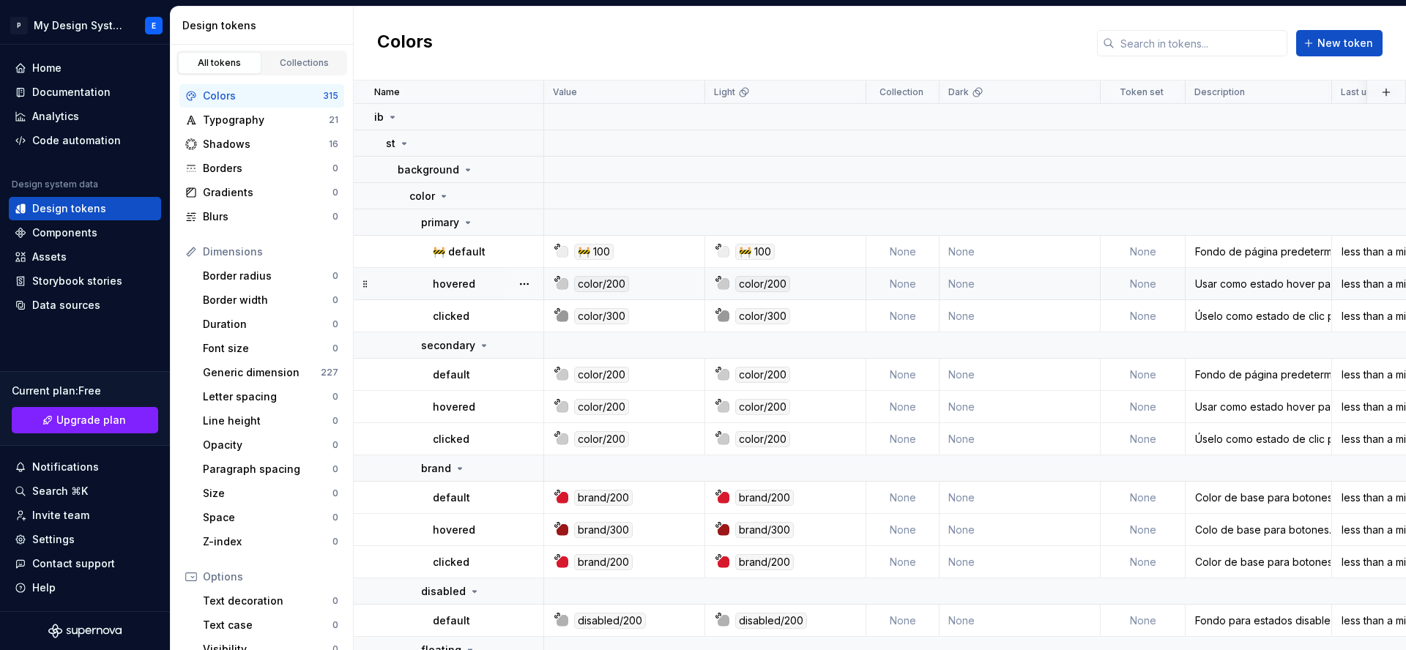
click at [606, 280] on div "color/200" at bounding box center [601, 284] width 55 height 16
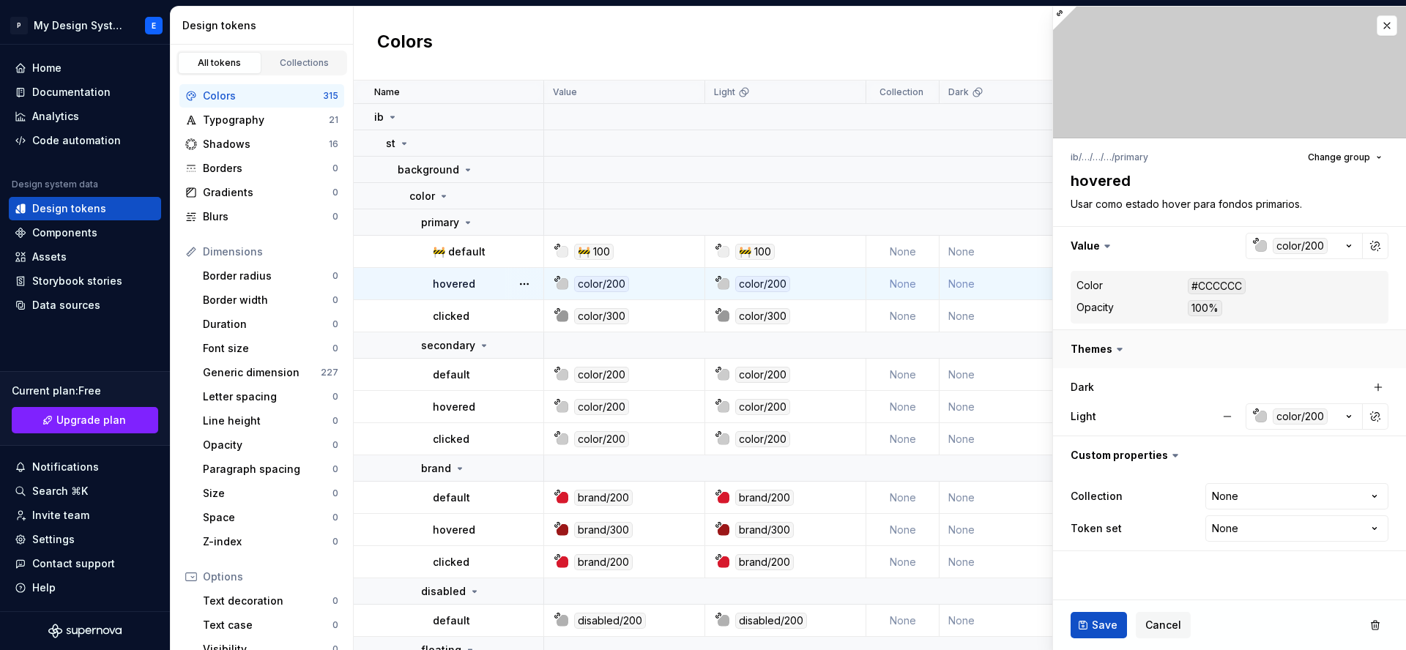
type textarea "*"
click at [1345, 241] on button "button" at bounding box center [1229, 246] width 353 height 38
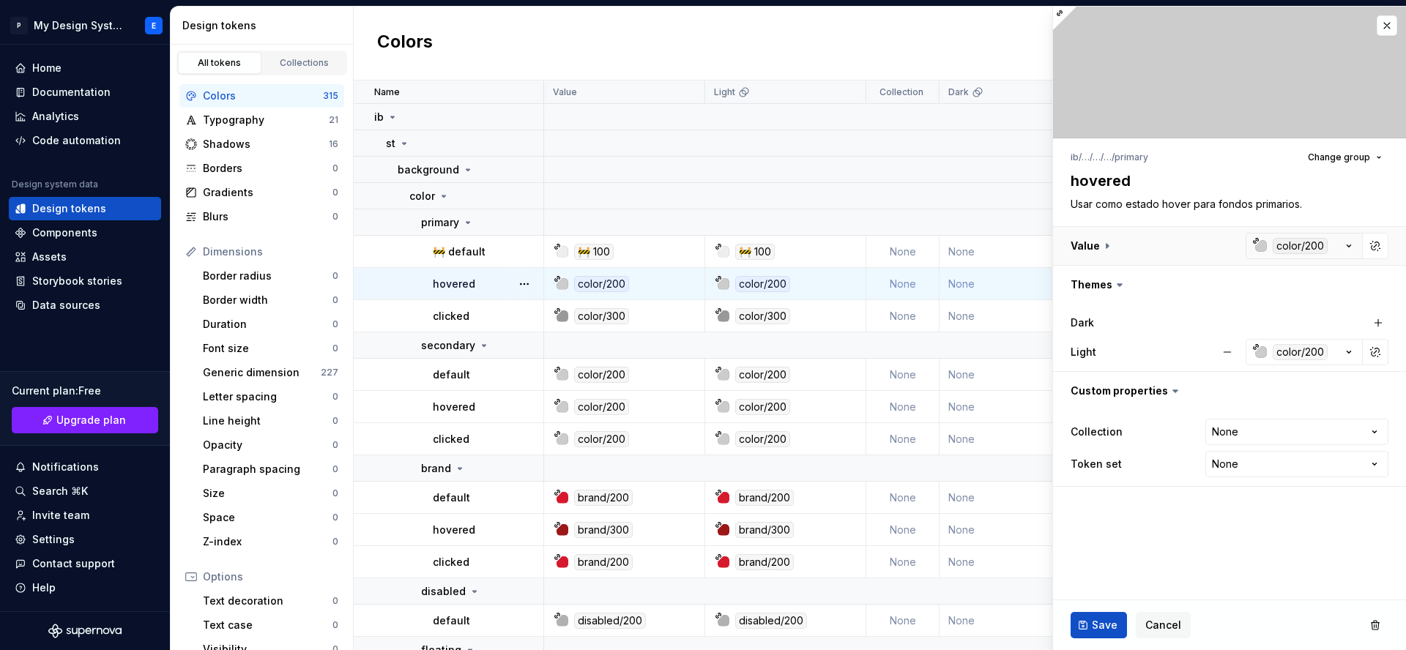
click at [1348, 245] on button "button" at bounding box center [1229, 246] width 353 height 38
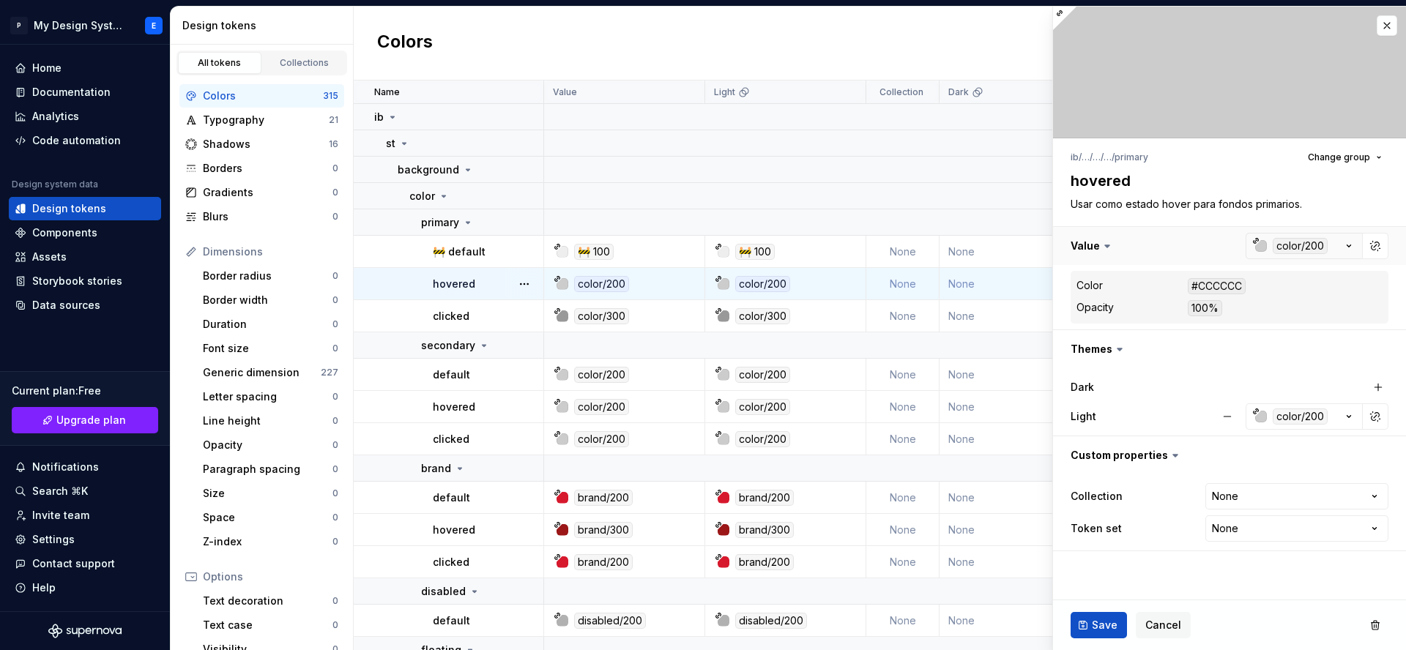
click at [1297, 253] on button "button" at bounding box center [1229, 246] width 353 height 38
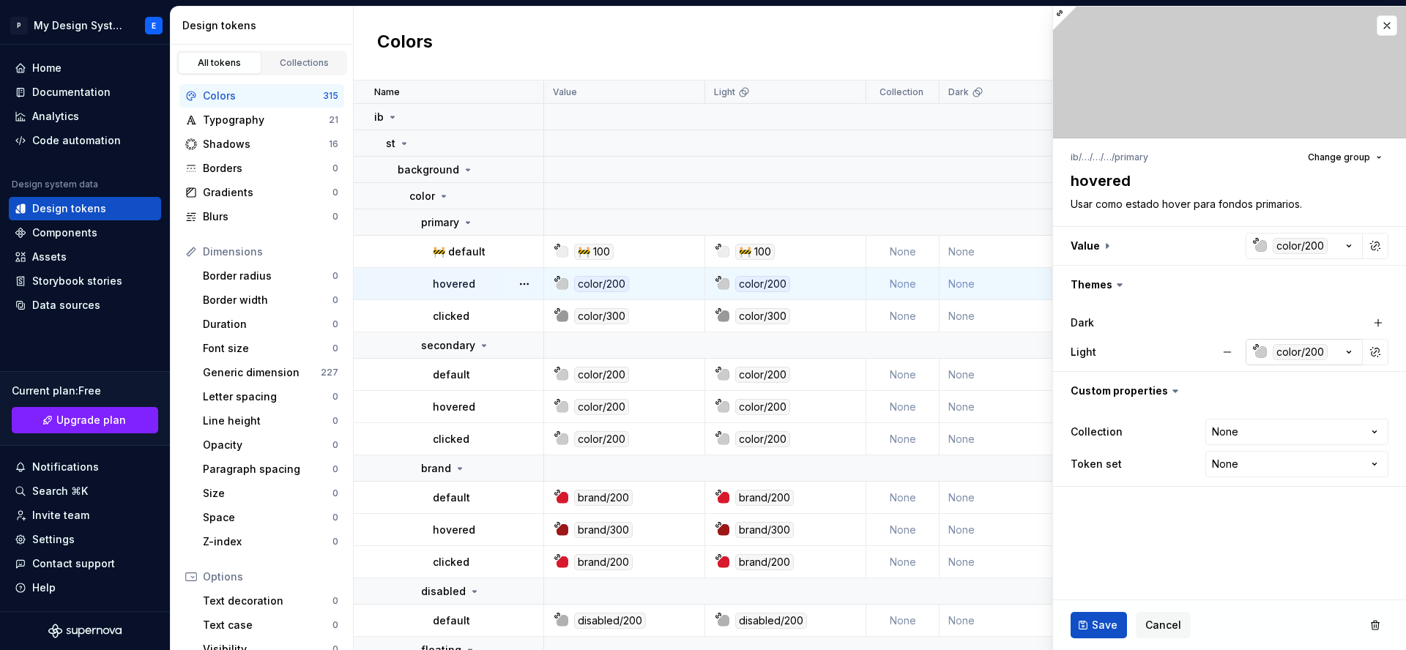
click at [1354, 351] on icon "button" at bounding box center [1348, 352] width 15 height 15
click at [241, 276] on div "Border radius" at bounding box center [268, 276] width 130 height 15
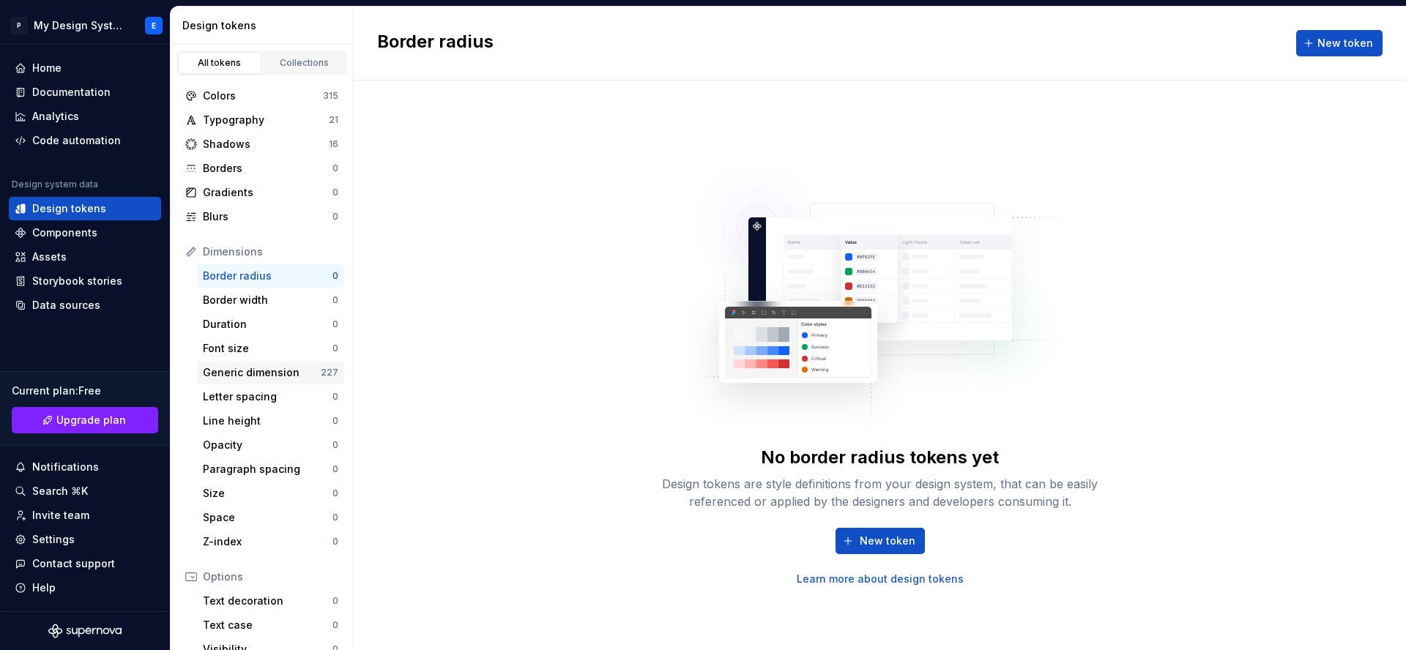
click at [254, 370] on div "Generic dimension" at bounding box center [262, 372] width 118 height 15
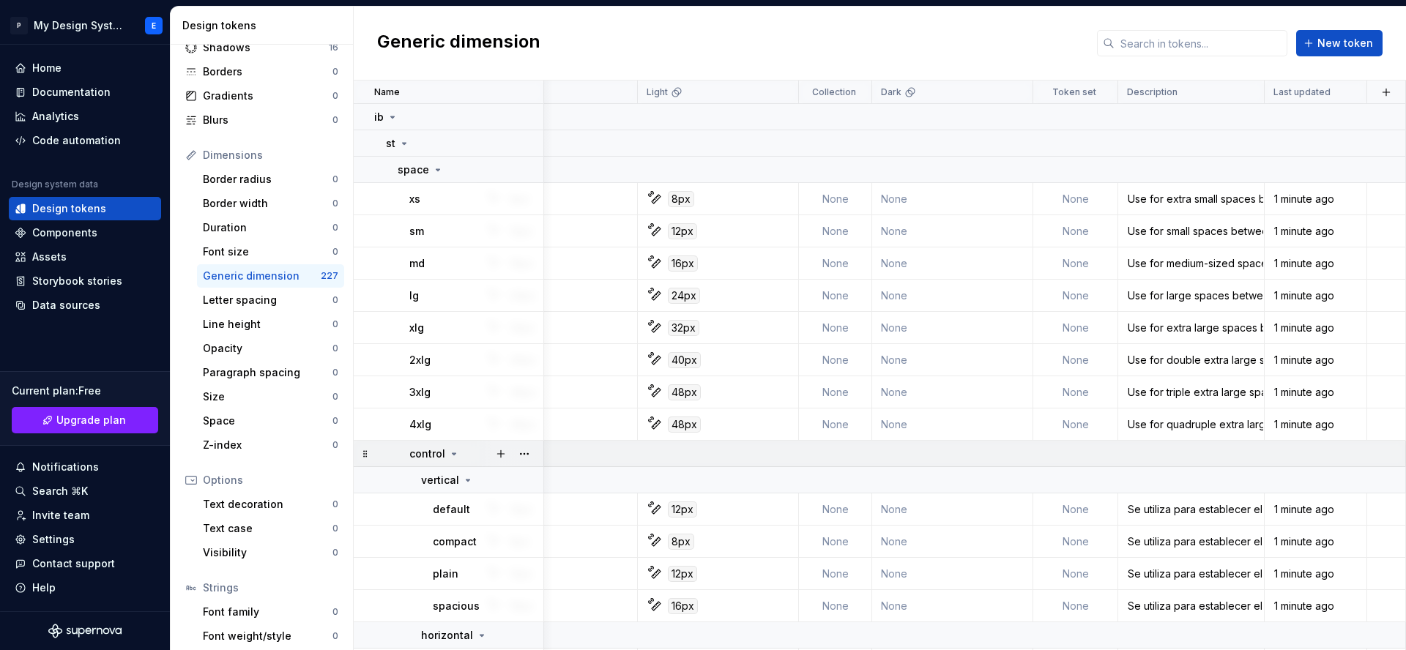
scroll to position [0, 63]
click at [70, 306] on div "Data sources" at bounding box center [66, 305] width 68 height 15
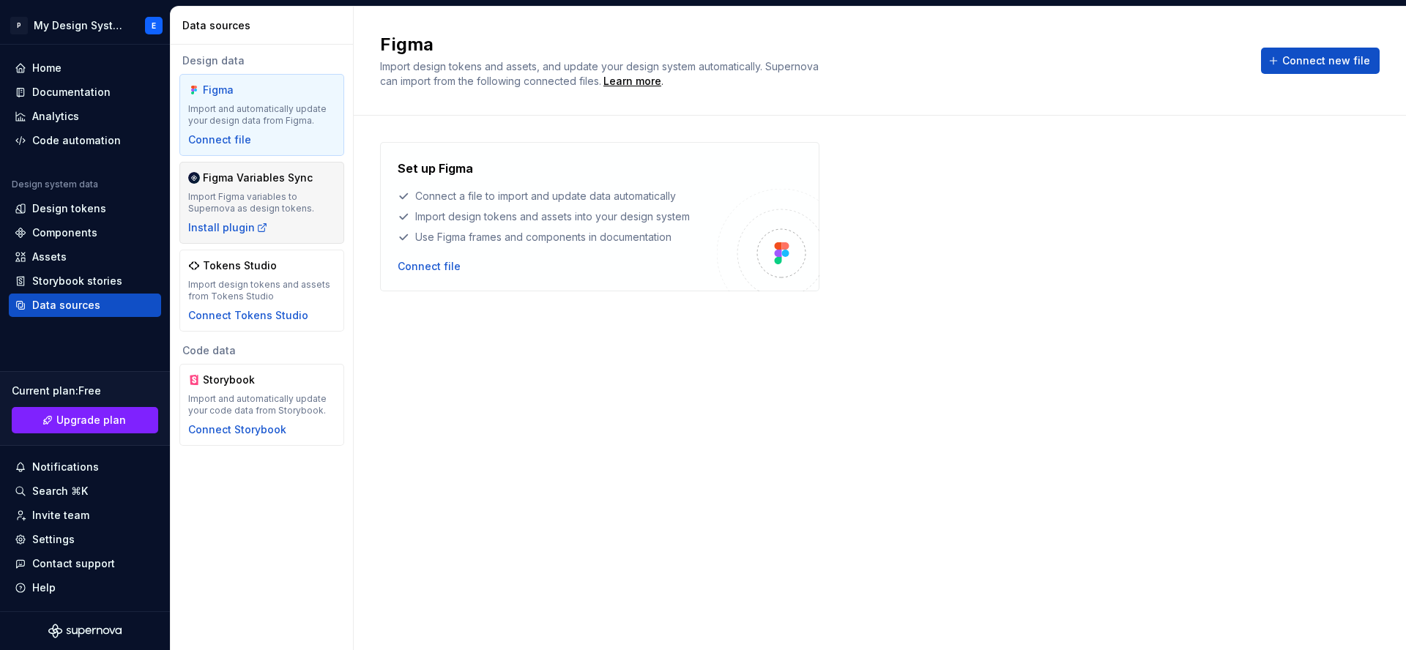
click at [257, 183] on div "Figma Variables Sync" at bounding box center [258, 178] width 110 height 15
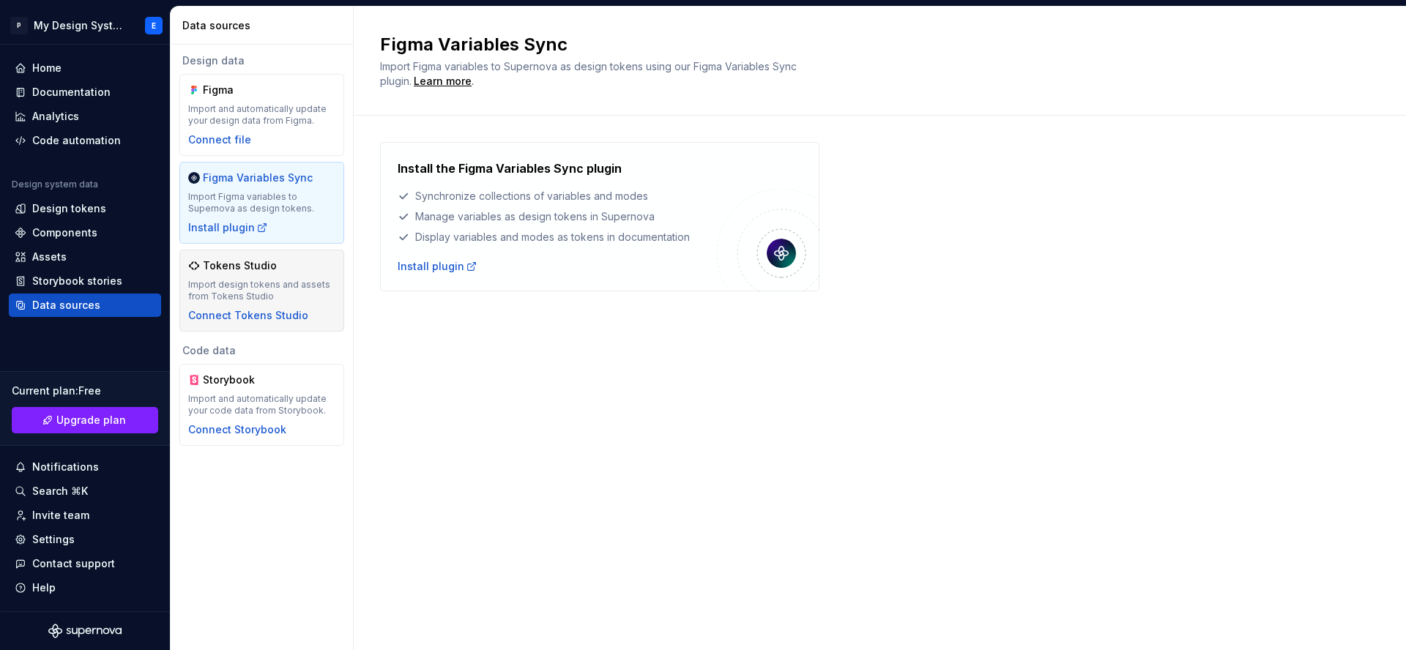
click at [270, 300] on div "Import design tokens and assets from Tokens Studio" at bounding box center [261, 290] width 147 height 23
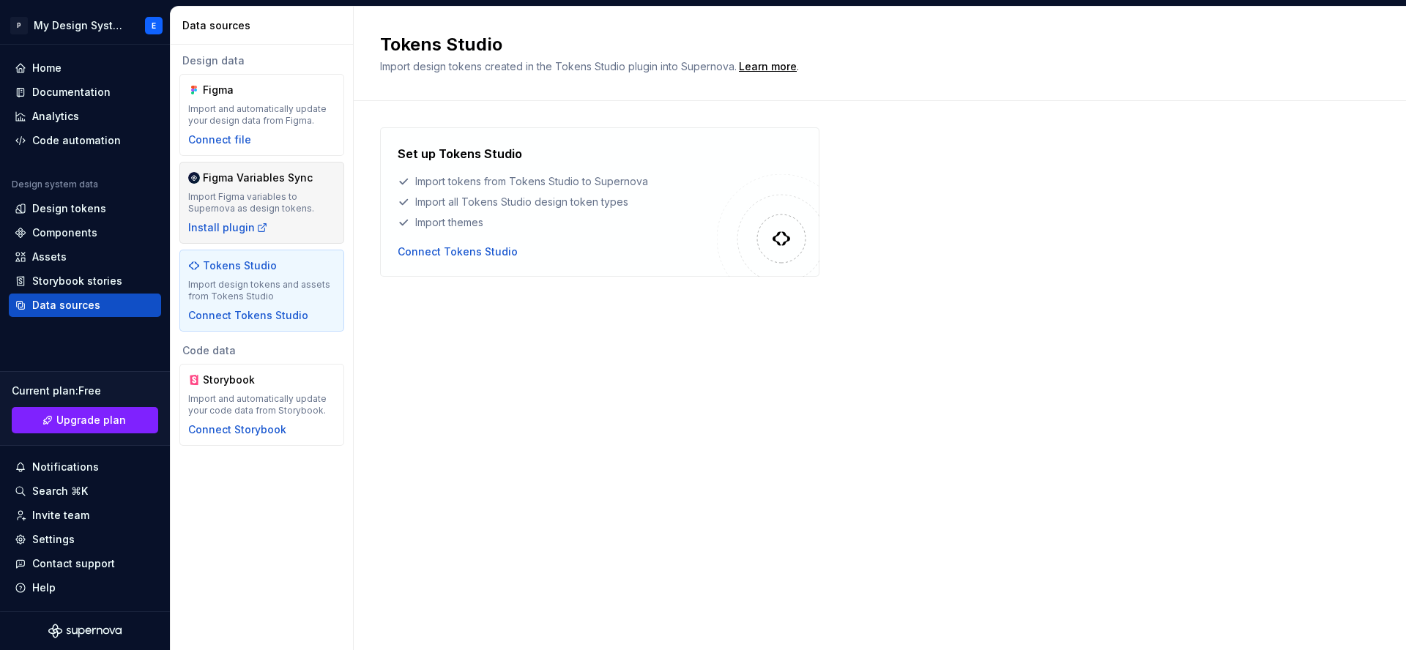
click at [275, 196] on div "Import Figma variables to Supernova as design tokens." at bounding box center [261, 202] width 147 height 23
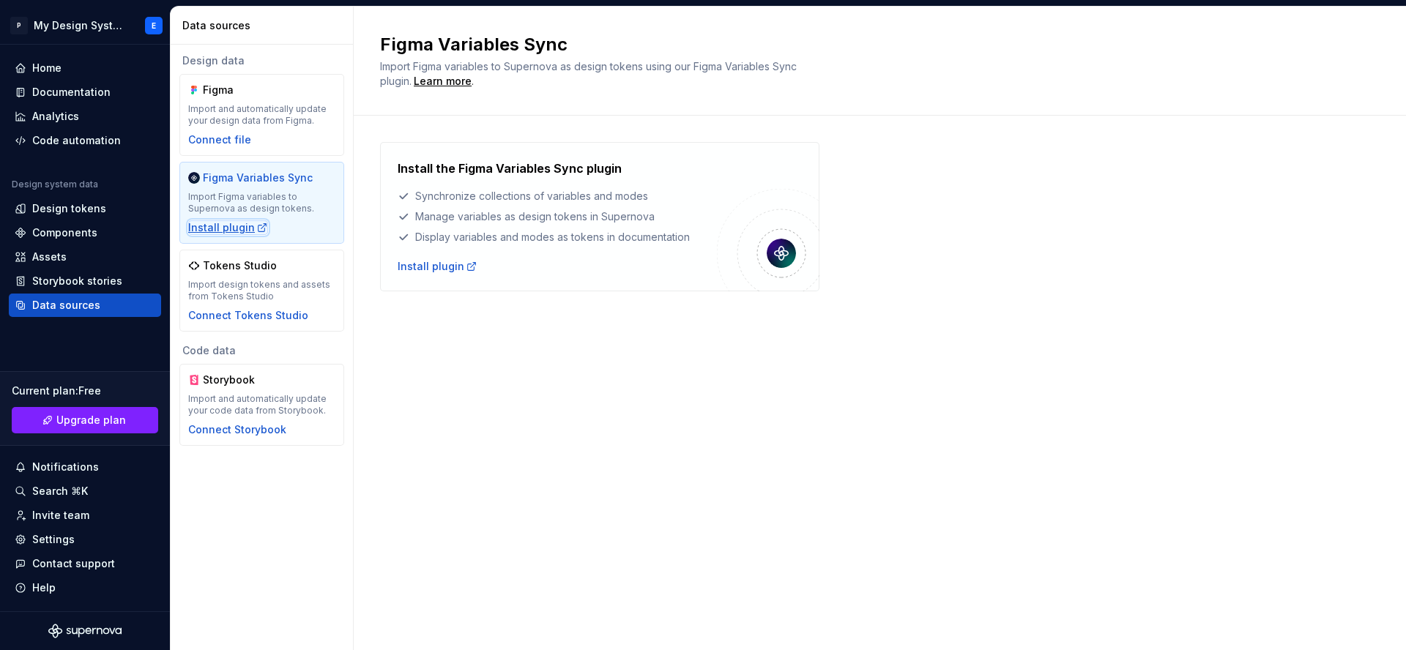
click at [225, 231] on div "Install plugin" at bounding box center [228, 227] width 80 height 15
click at [87, 208] on div "Design tokens" at bounding box center [69, 208] width 74 height 15
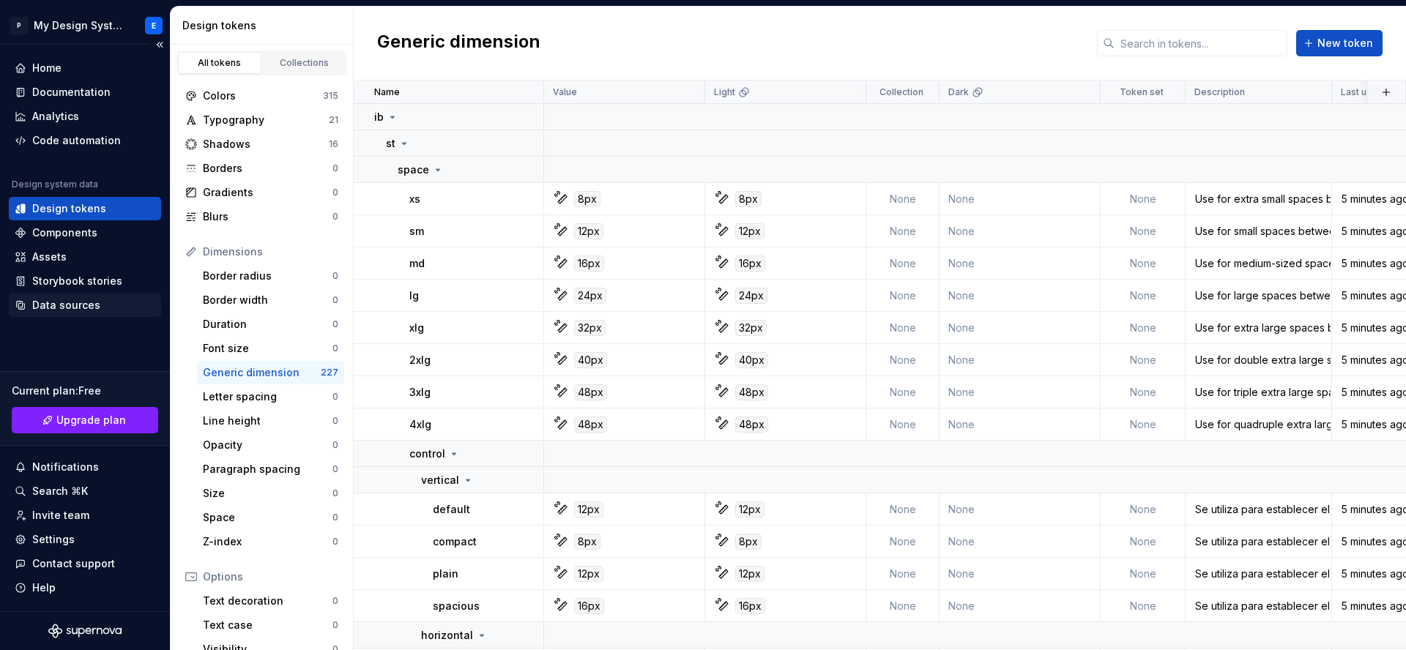
click at [53, 308] on div "Data sources" at bounding box center [66, 305] width 68 height 15
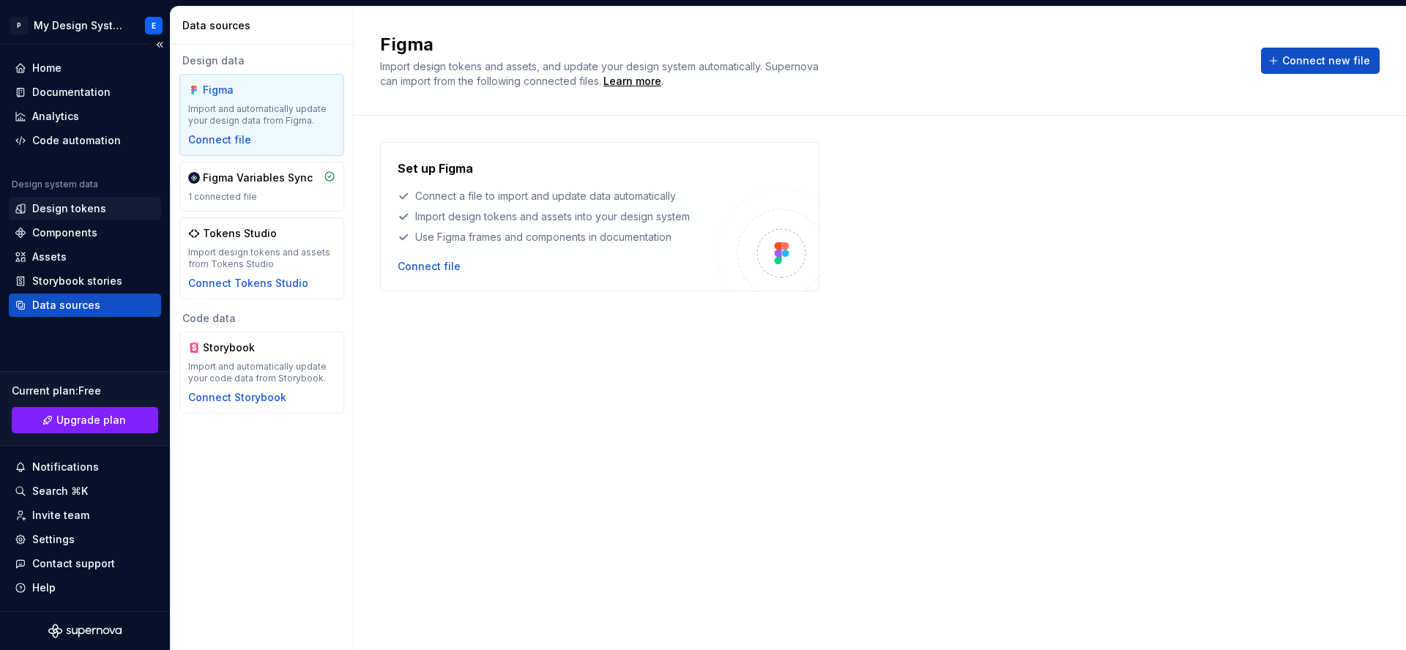
click at [78, 203] on div "Design tokens" at bounding box center [69, 208] width 74 height 15
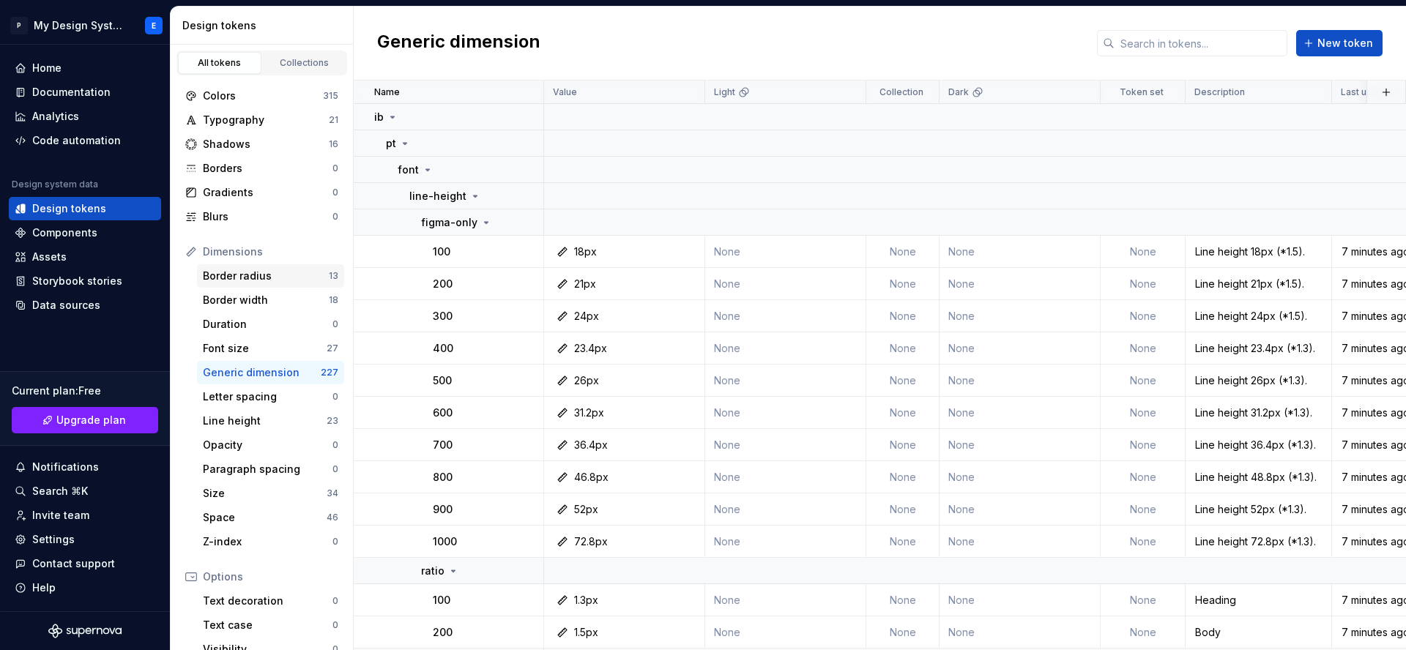
click at [288, 272] on div "Border radius" at bounding box center [266, 276] width 126 height 15
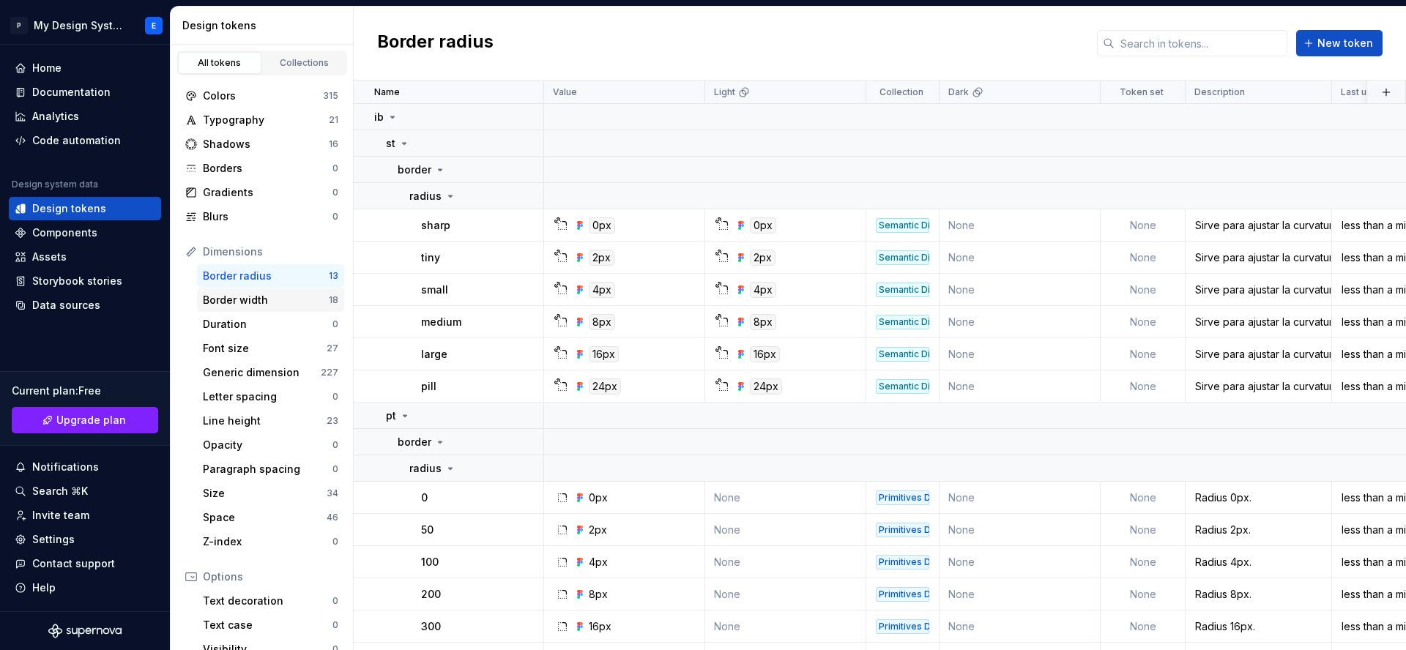
click at [268, 304] on div "Border width" at bounding box center [266, 300] width 126 height 15
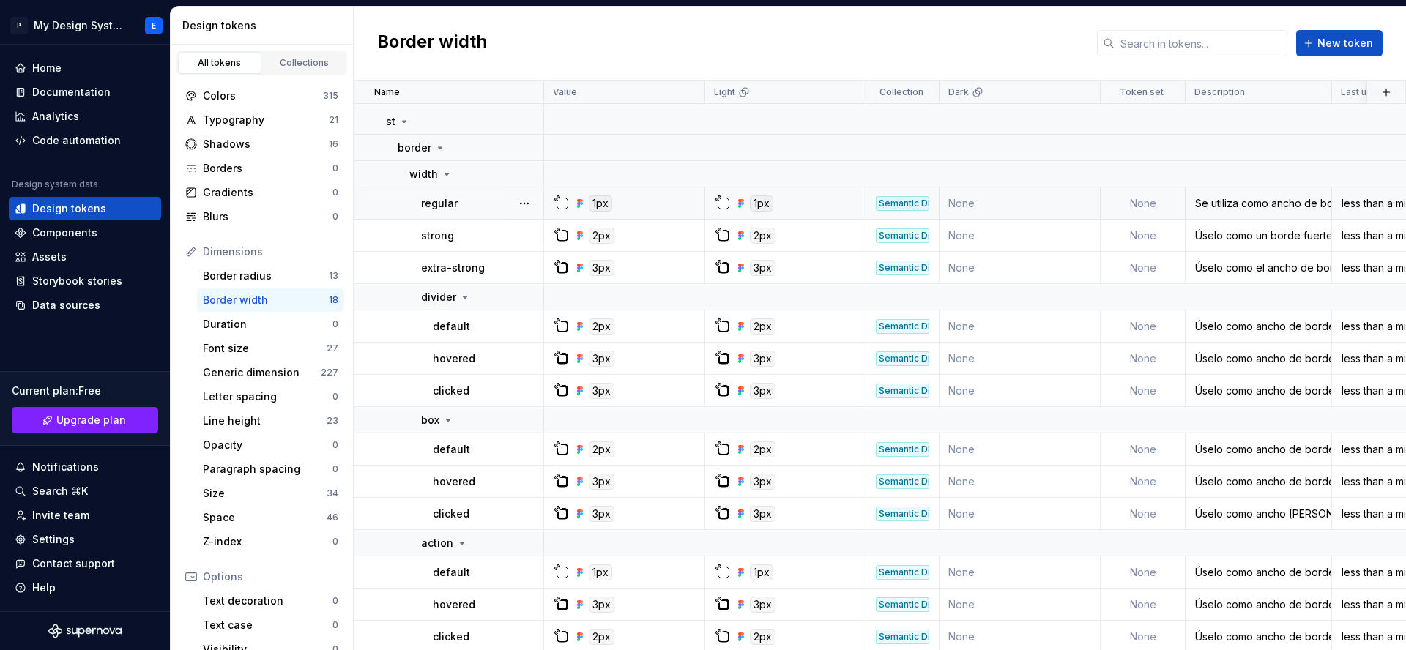
scroll to position [23, 0]
click at [296, 365] on div "Generic dimension" at bounding box center [262, 372] width 118 height 15
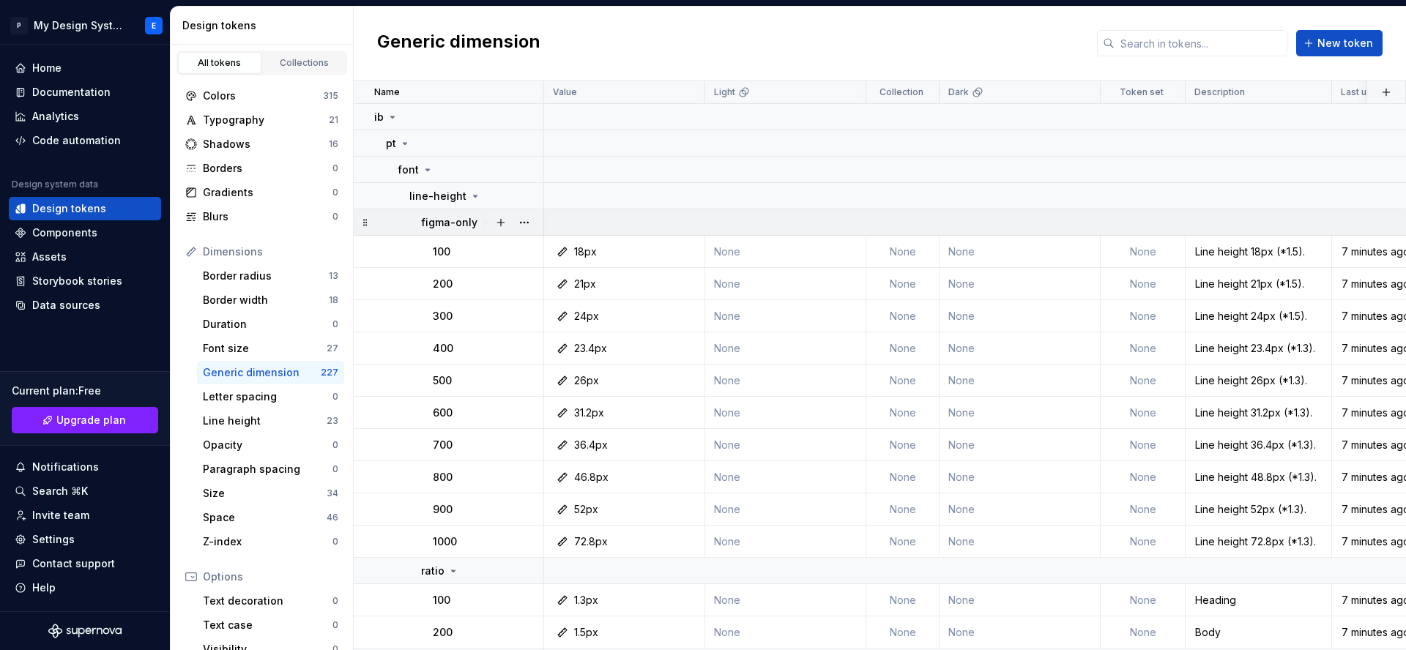
click at [473, 224] on p "figma-only" at bounding box center [449, 222] width 56 height 15
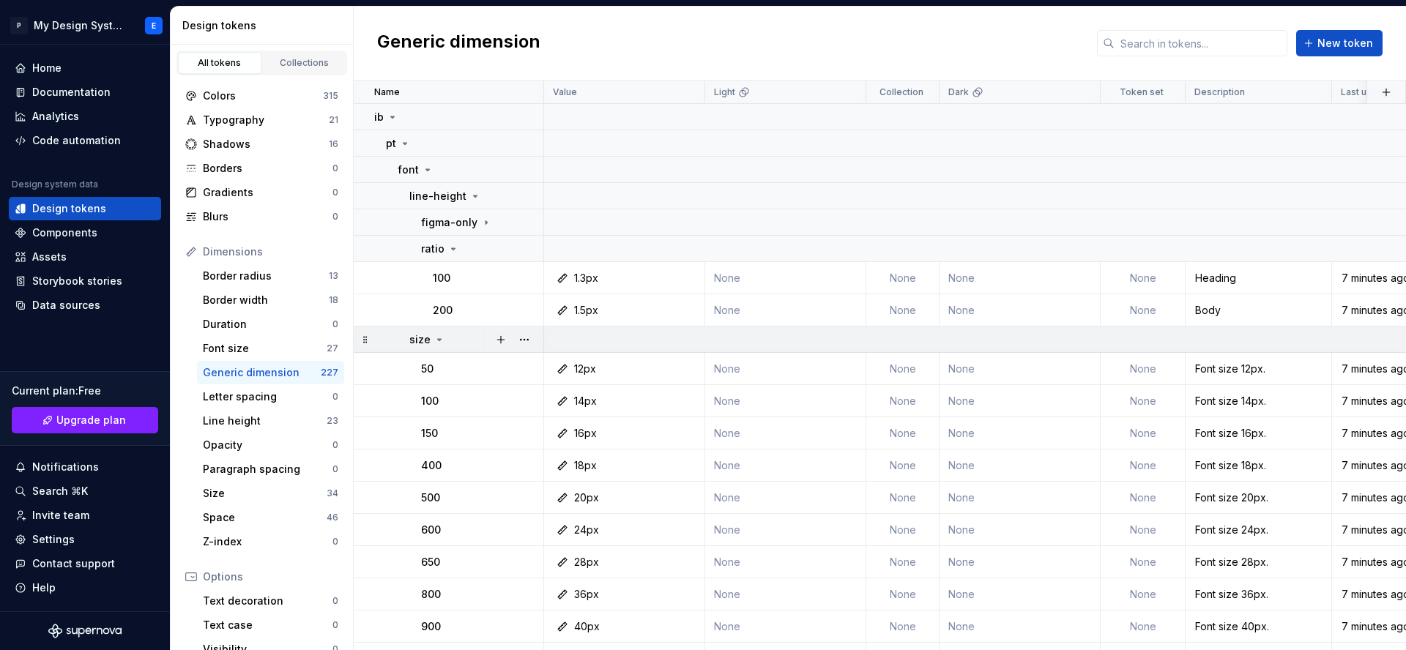
drag, startPoint x: 453, startPoint y: 254, endPoint x: 452, endPoint y: 263, distance: 8.8
click at [453, 254] on icon at bounding box center [453, 249] width 12 height 12
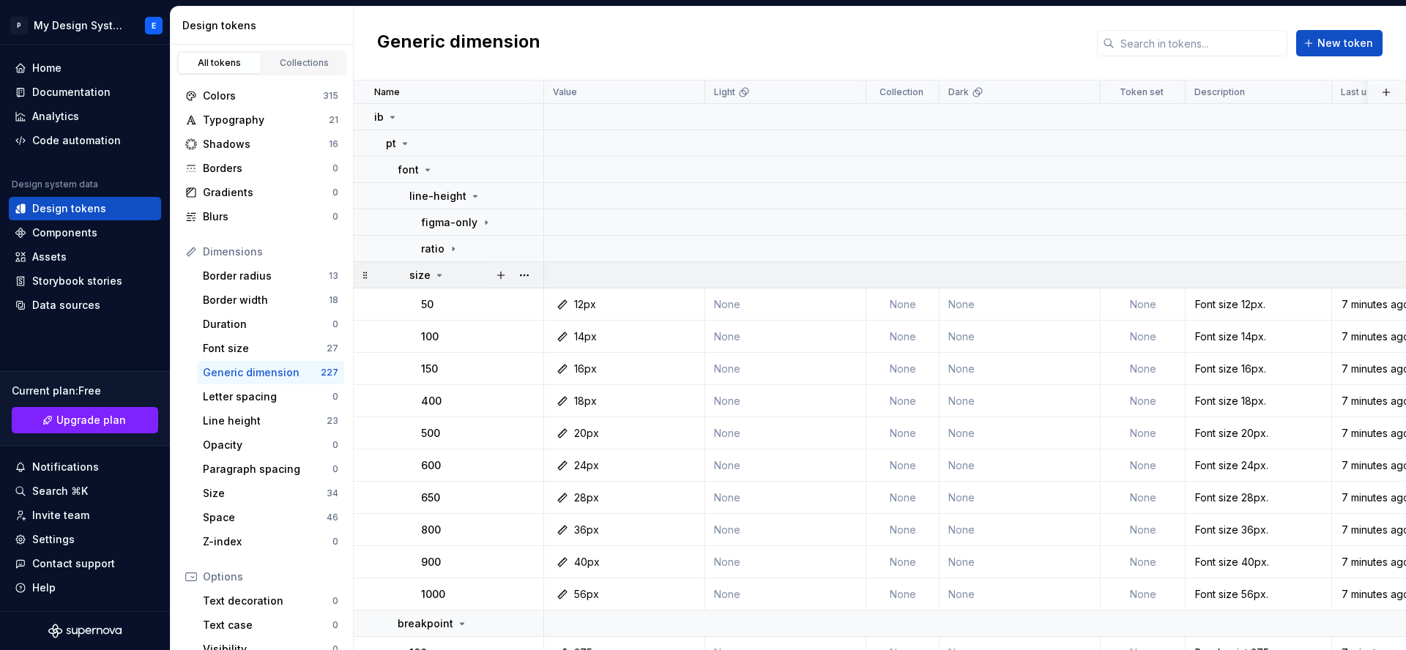
click at [444, 275] on div "size" at bounding box center [475, 275] width 133 height 15
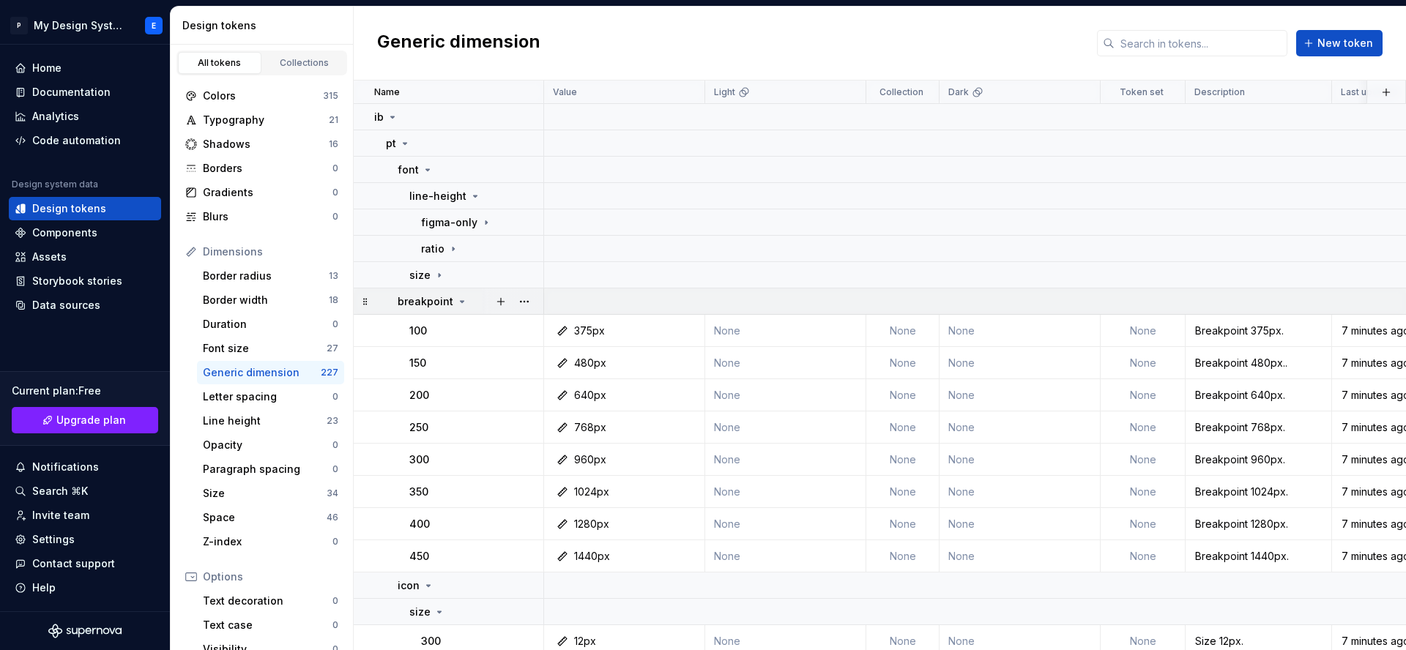
click at [438, 296] on p "breakpoint" at bounding box center [425, 301] width 56 height 15
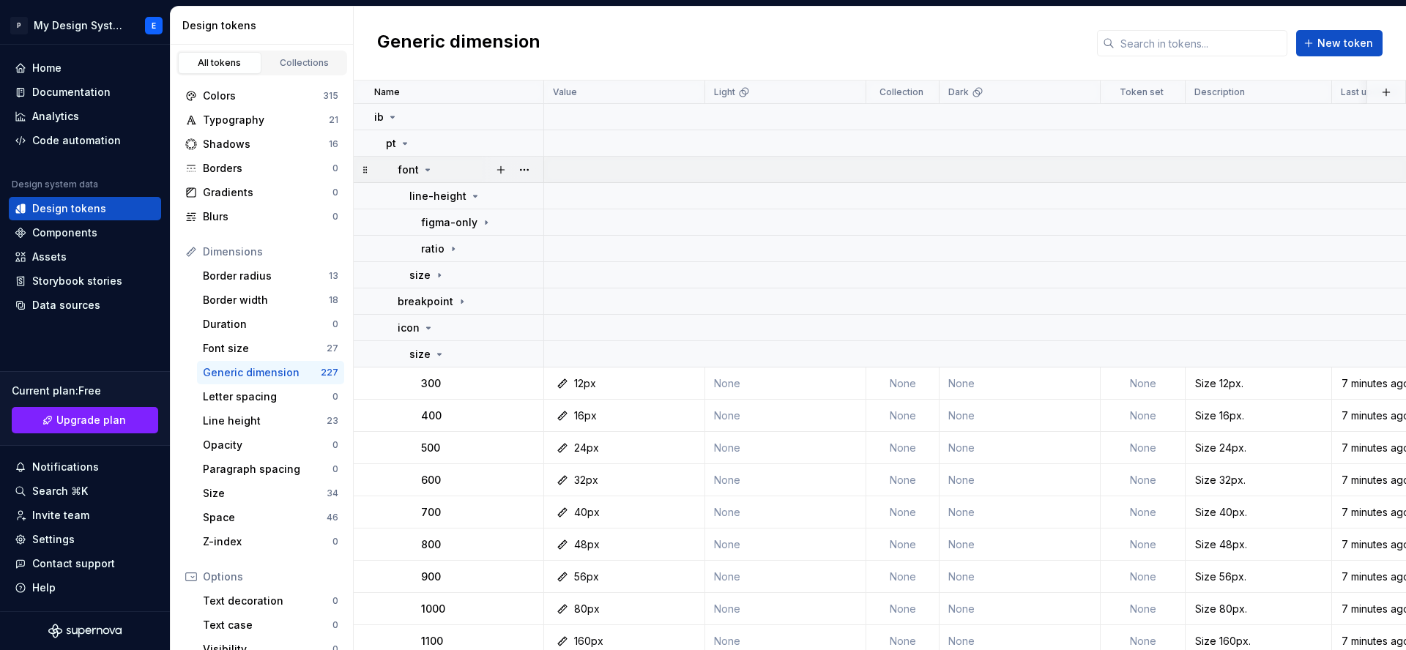
click at [427, 171] on icon at bounding box center [428, 170] width 12 height 12
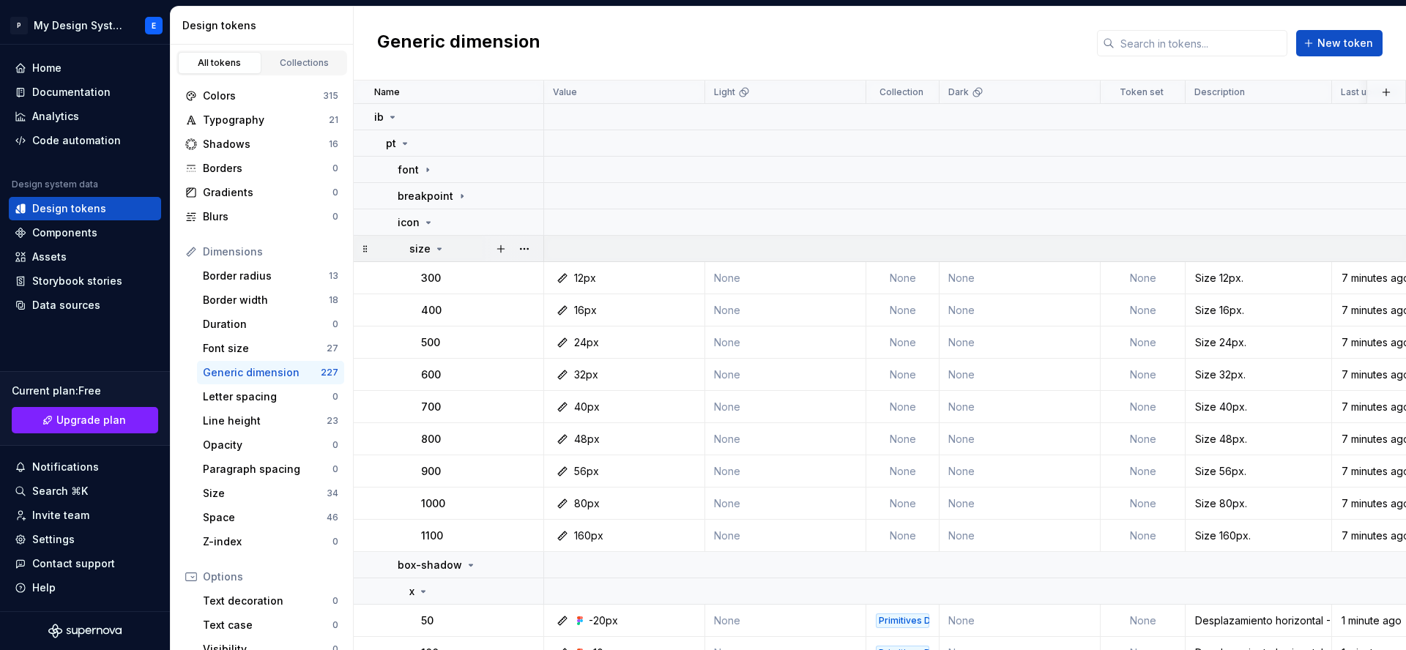
click at [438, 249] on icon at bounding box center [440, 248] width 4 height 1
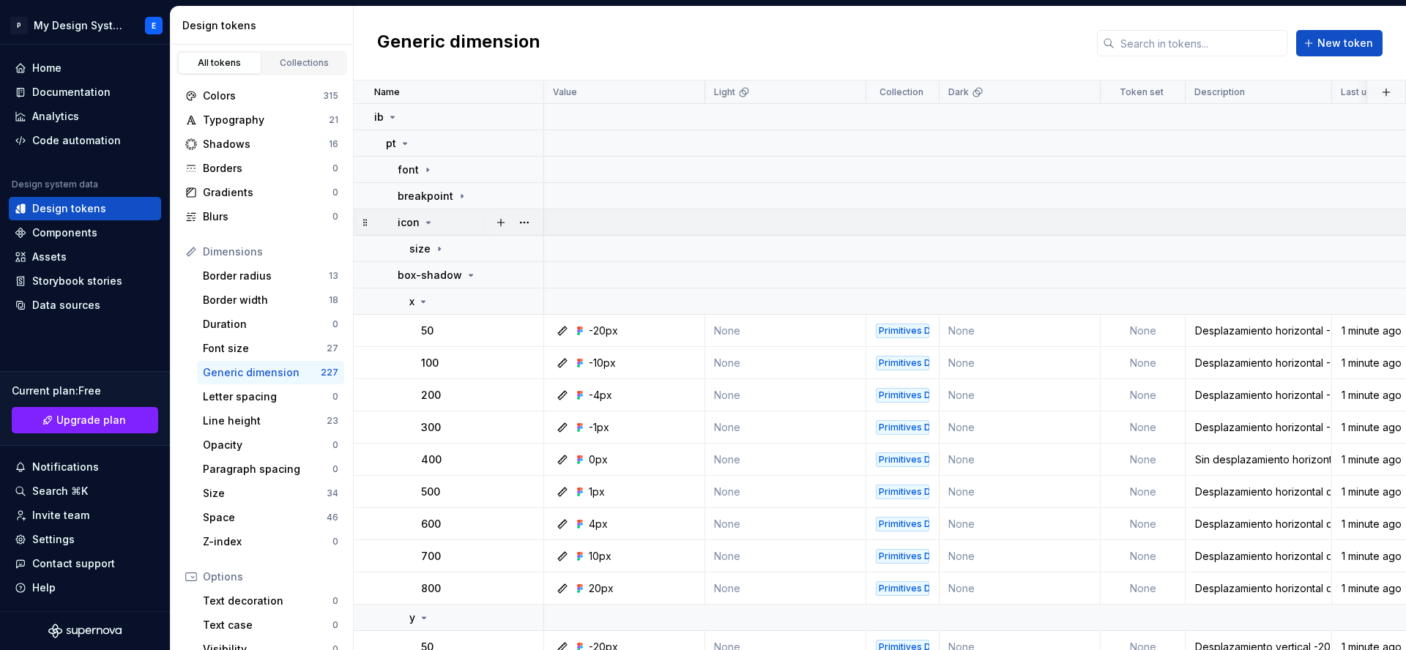
click at [427, 223] on icon at bounding box center [429, 222] width 4 height 1
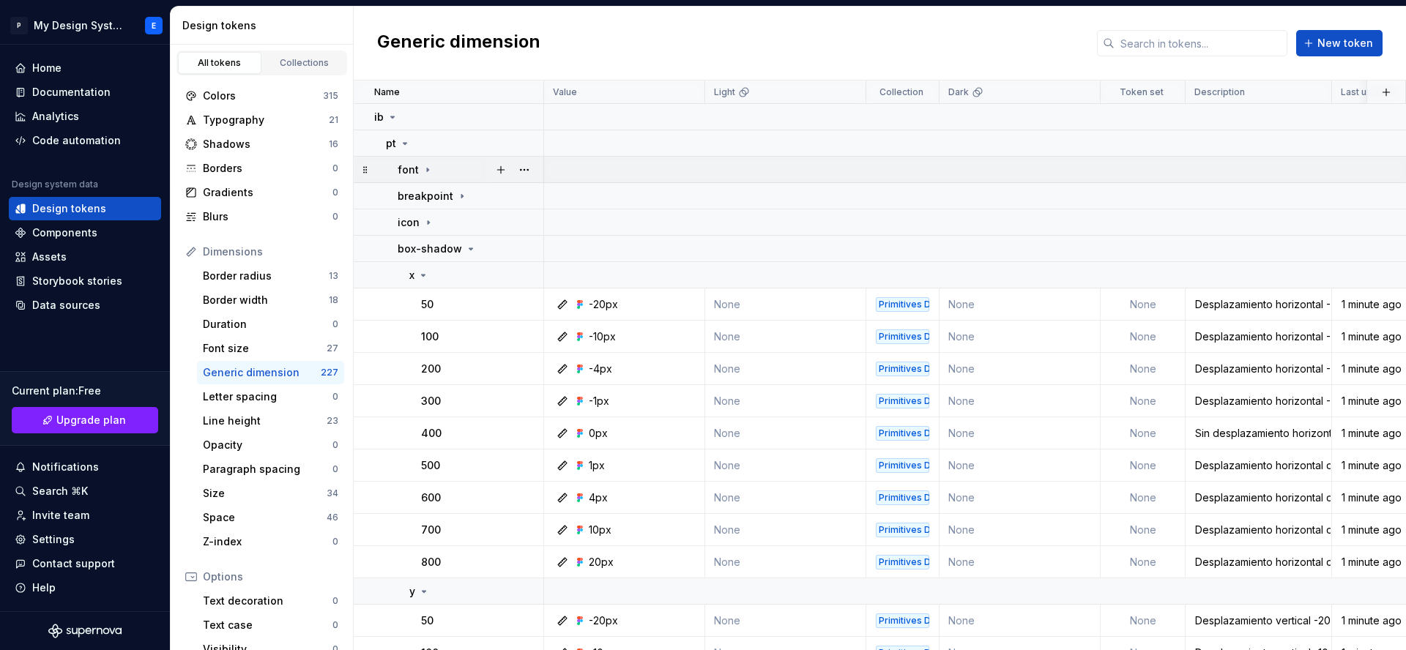
click at [426, 176] on div "font" at bounding box center [415, 170] width 36 height 15
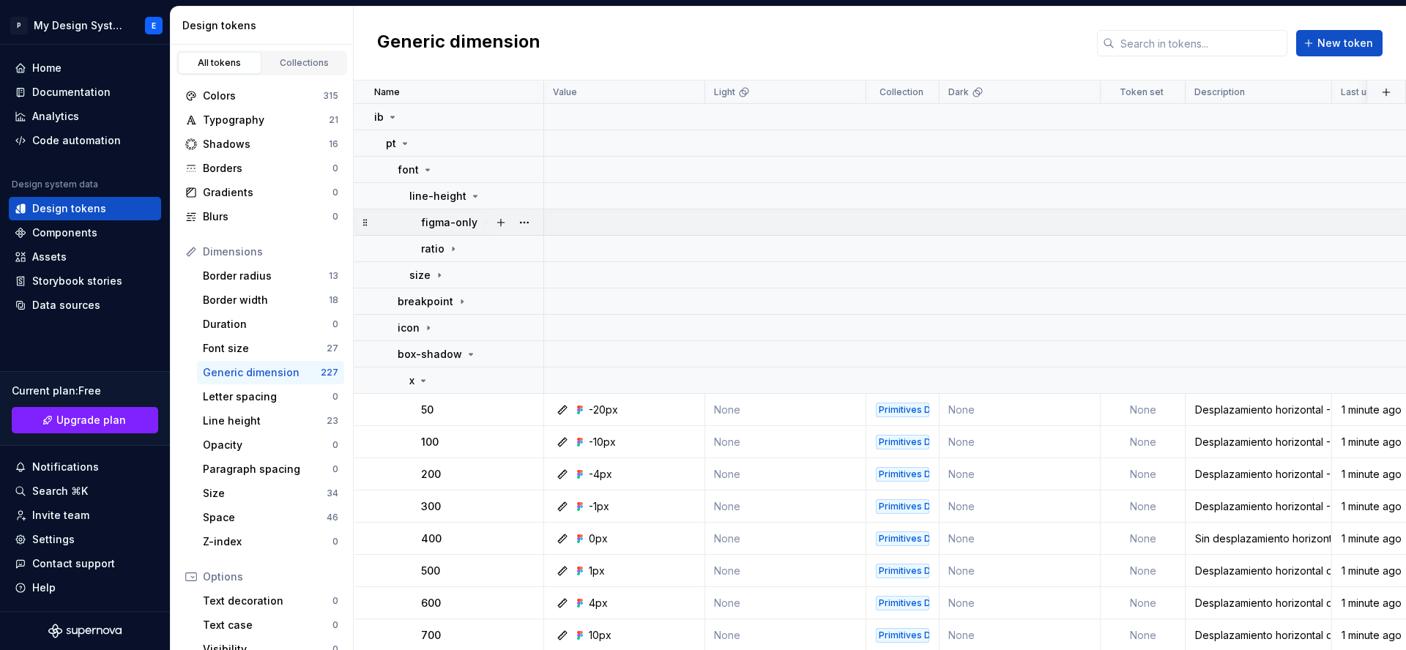
click at [474, 223] on div "figma-only" at bounding box center [456, 222] width 71 height 15
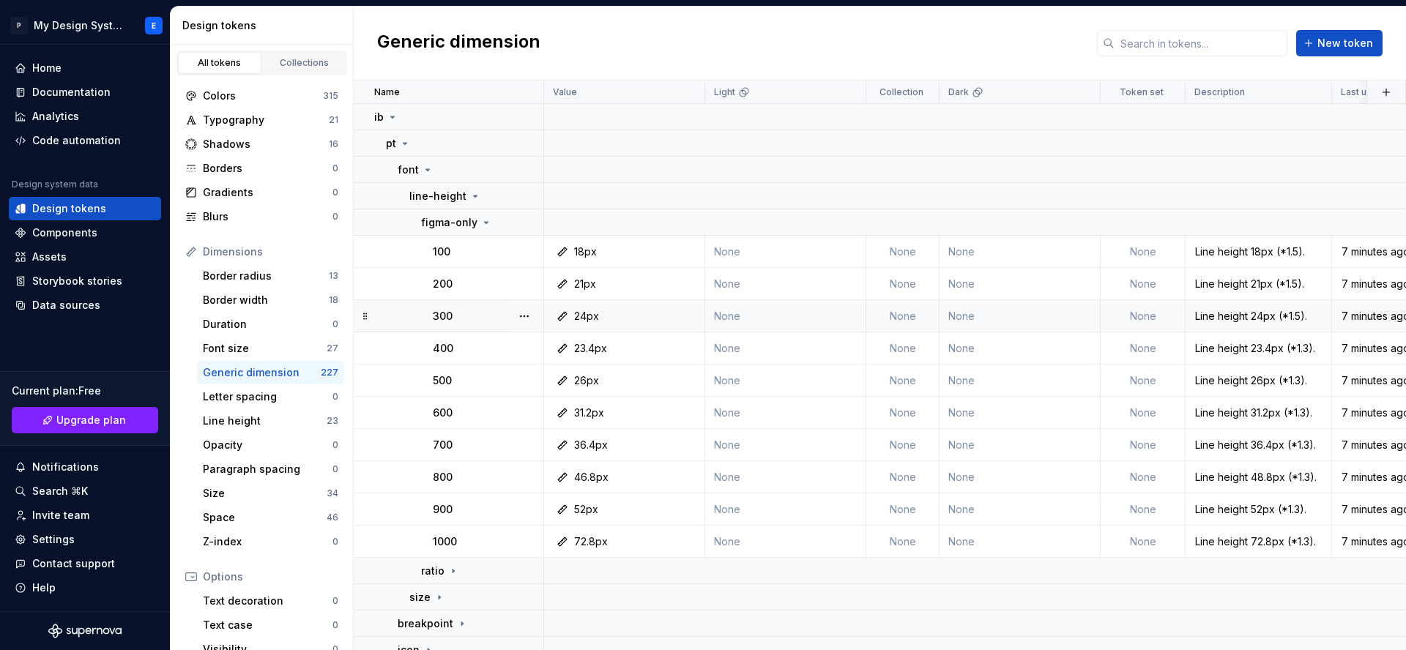
scroll to position [0, 7]
click at [516, 249] on button "button" at bounding box center [524, 252] width 20 height 20
click at [430, 561] on td "ratio" at bounding box center [449, 571] width 190 height 26
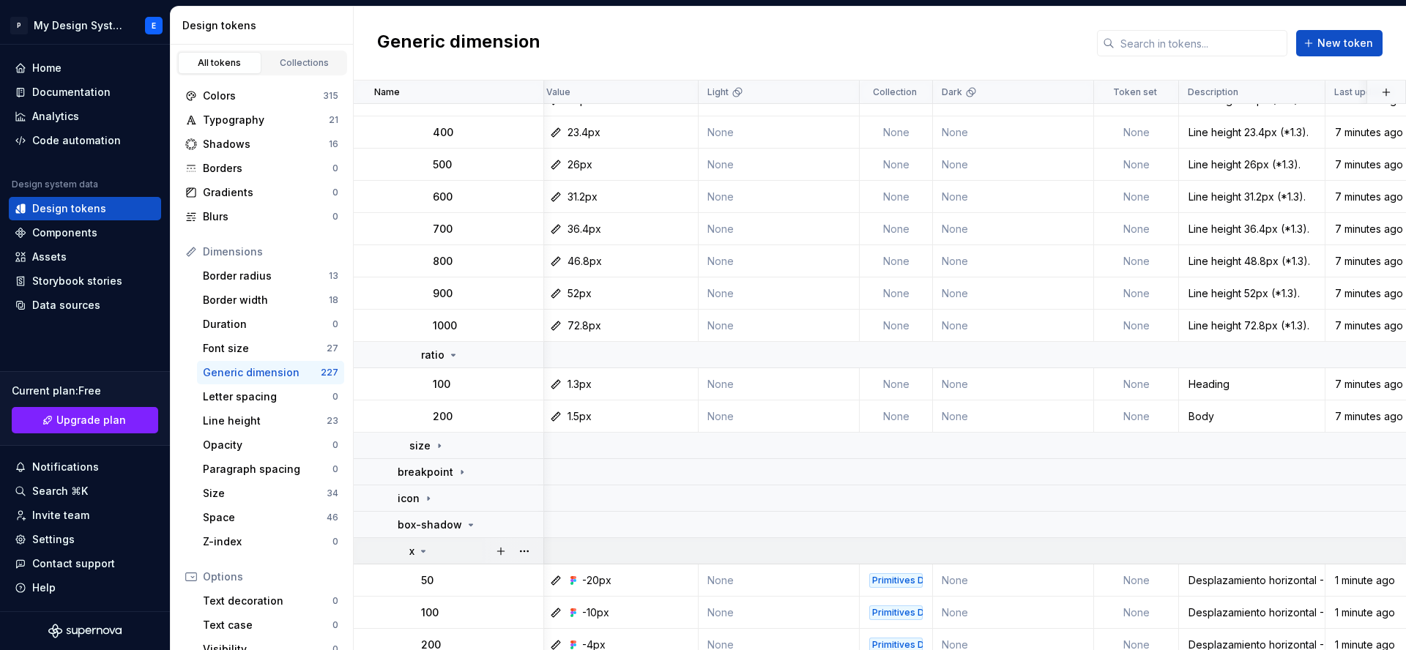
scroll to position [239, 7]
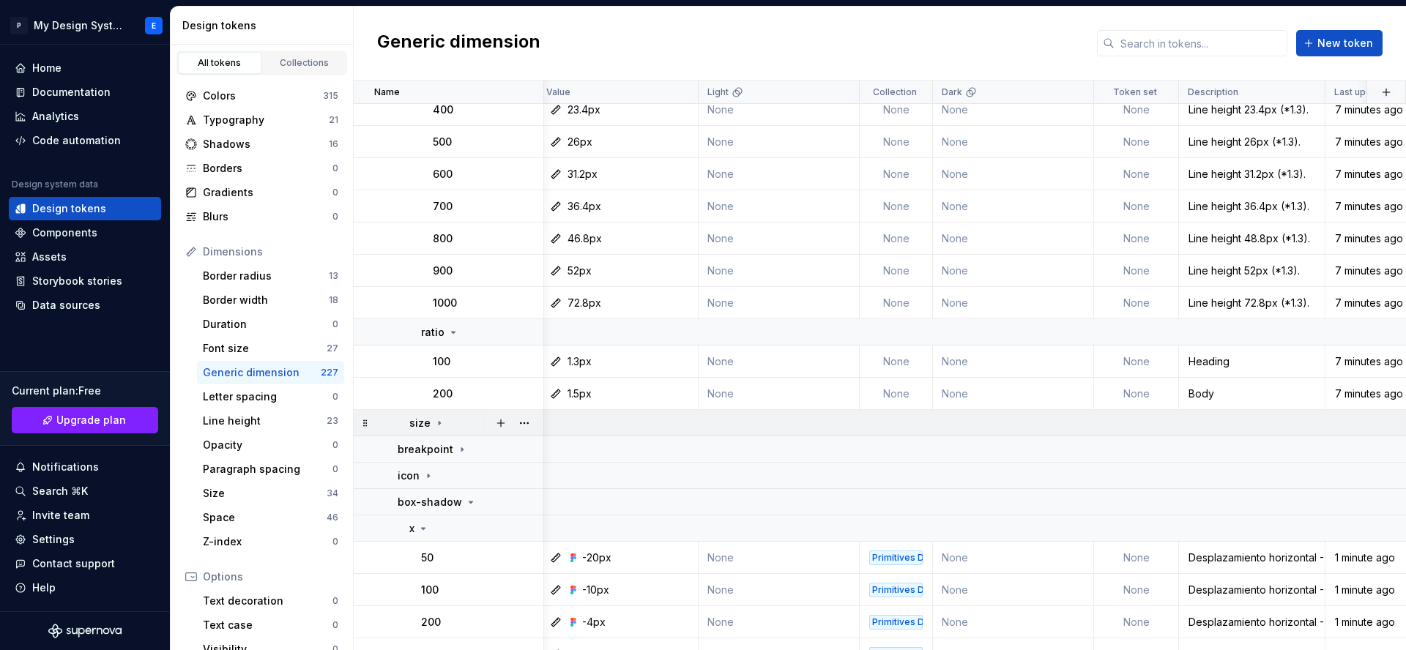
click at [449, 427] on div "size" at bounding box center [475, 423] width 133 height 15
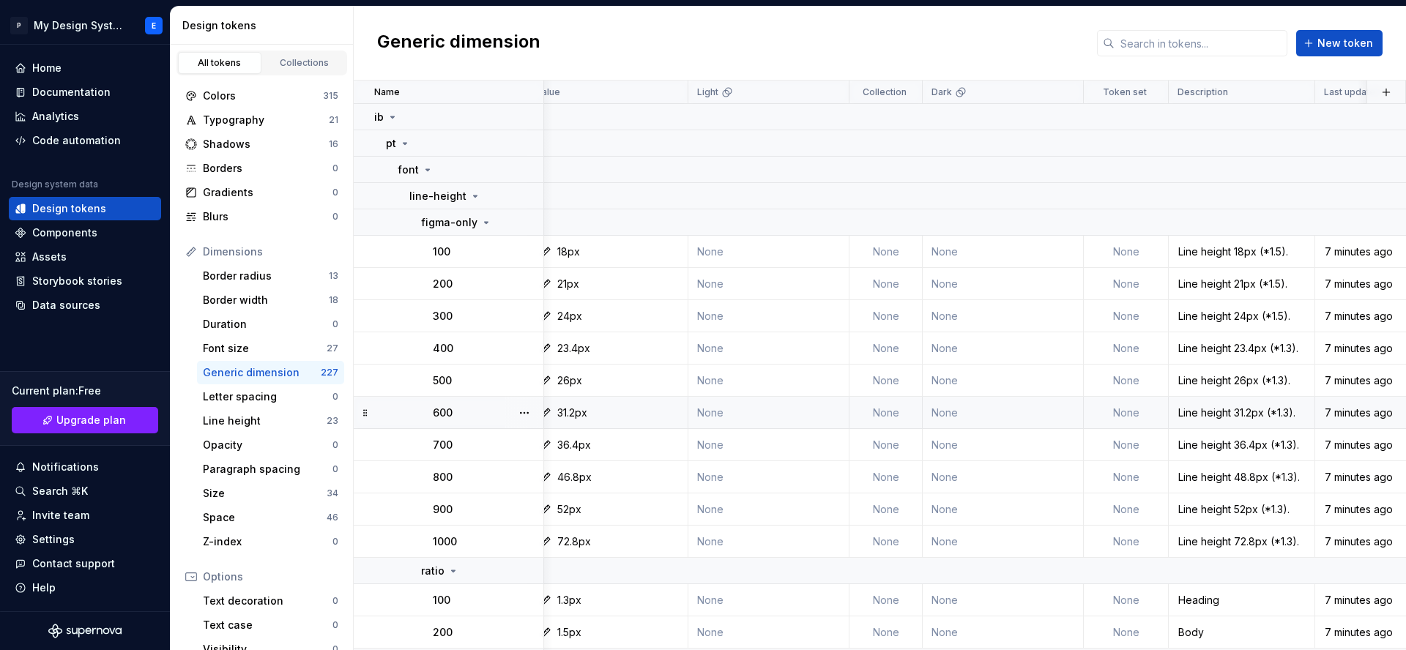
scroll to position [0, 18]
click at [363, 167] on icon at bounding box center [365, 170] width 12 height 12
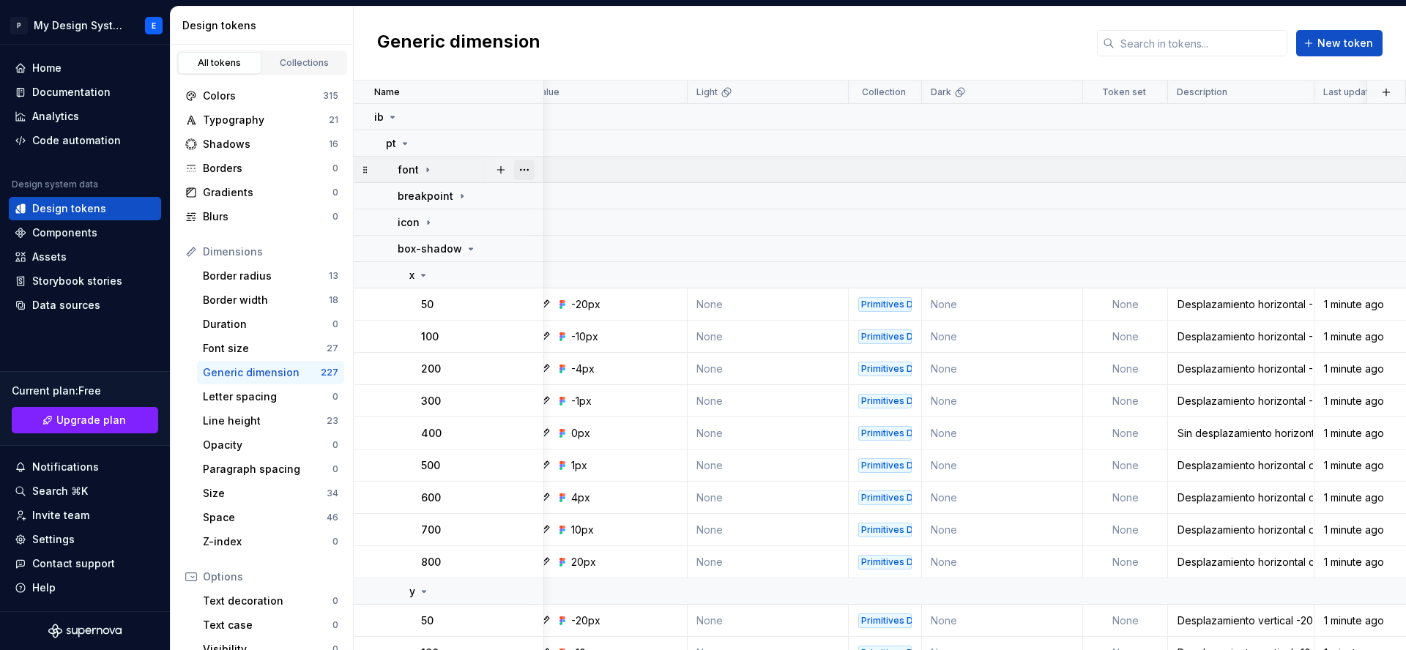
click at [516, 168] on button "button" at bounding box center [524, 170] width 20 height 20
click at [606, 337] on div "Delete group" at bounding box center [588, 335] width 95 height 15
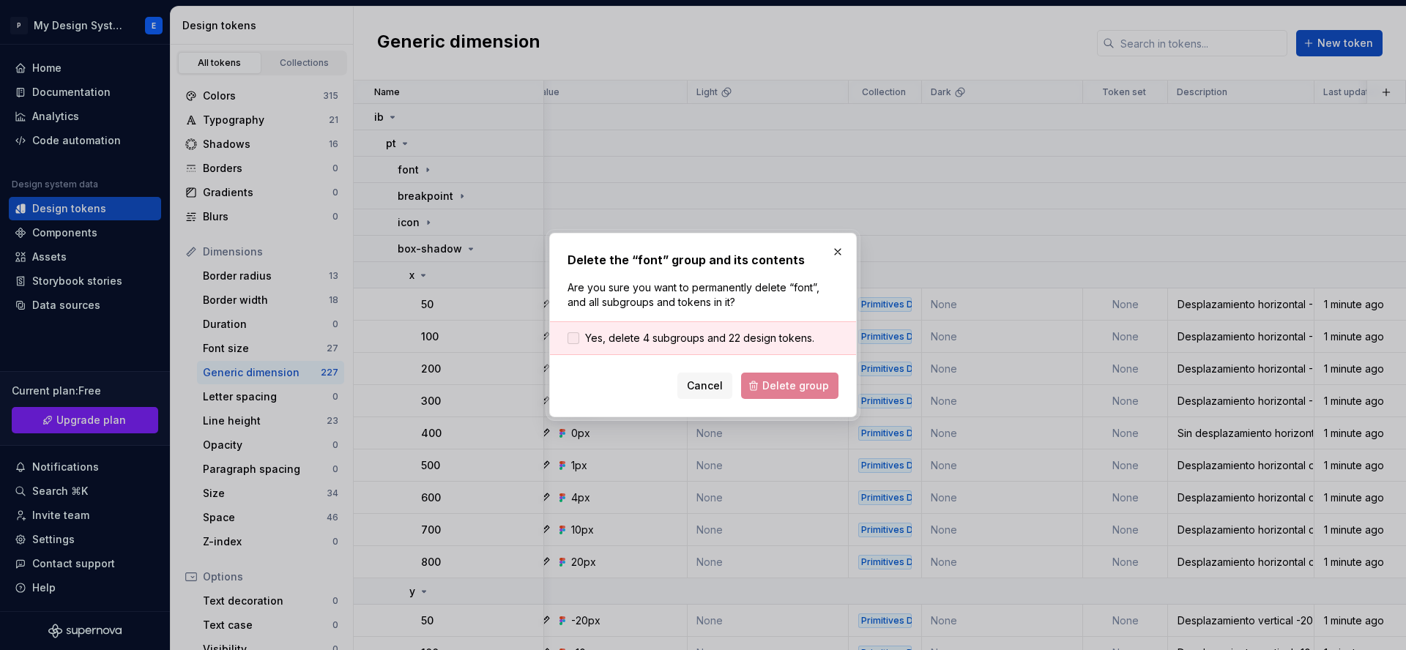
click at [586, 339] on span "Yes, delete 4 subgroups and 22 design tokens." at bounding box center [699, 338] width 229 height 15
click at [811, 396] on button "Delete group" at bounding box center [789, 386] width 97 height 26
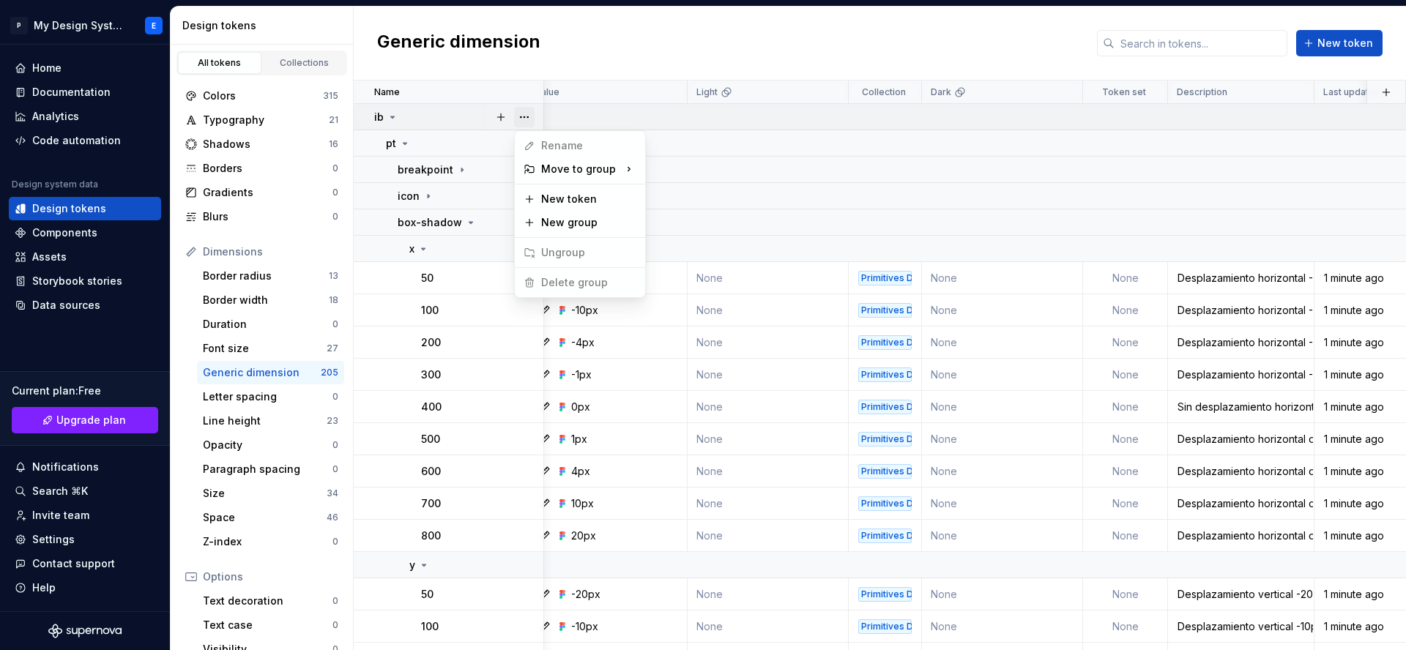
click at [519, 120] on button "button" at bounding box center [524, 117] width 20 height 20
click at [445, 111] on html "P My Design System E Home Documentation Analytics Code automation Design system…" at bounding box center [703, 325] width 1406 height 650
click at [521, 116] on button "button" at bounding box center [524, 117] width 20 height 20
click at [419, 141] on html "P My Design System E Home Documentation Analytics Code automation Design system…" at bounding box center [703, 325] width 1406 height 650
click at [525, 168] on button "button" at bounding box center [524, 170] width 20 height 20
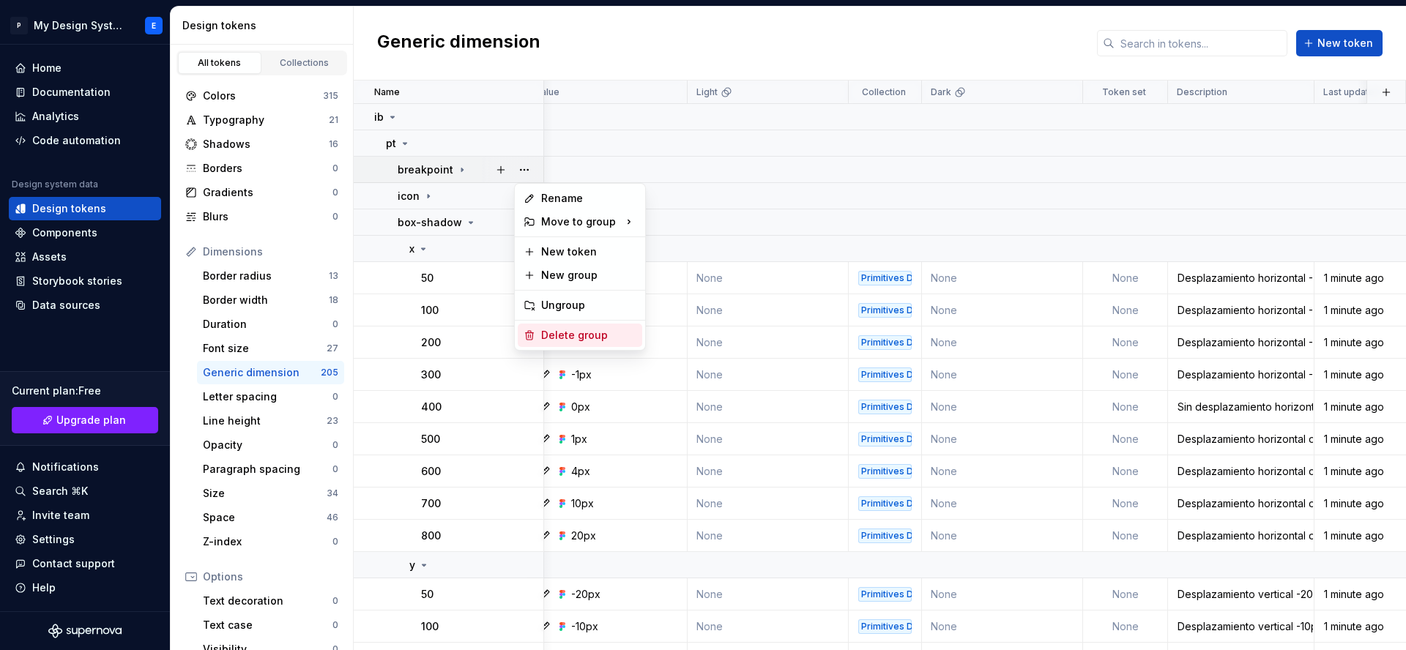
click at [597, 337] on div "Delete group" at bounding box center [588, 335] width 95 height 15
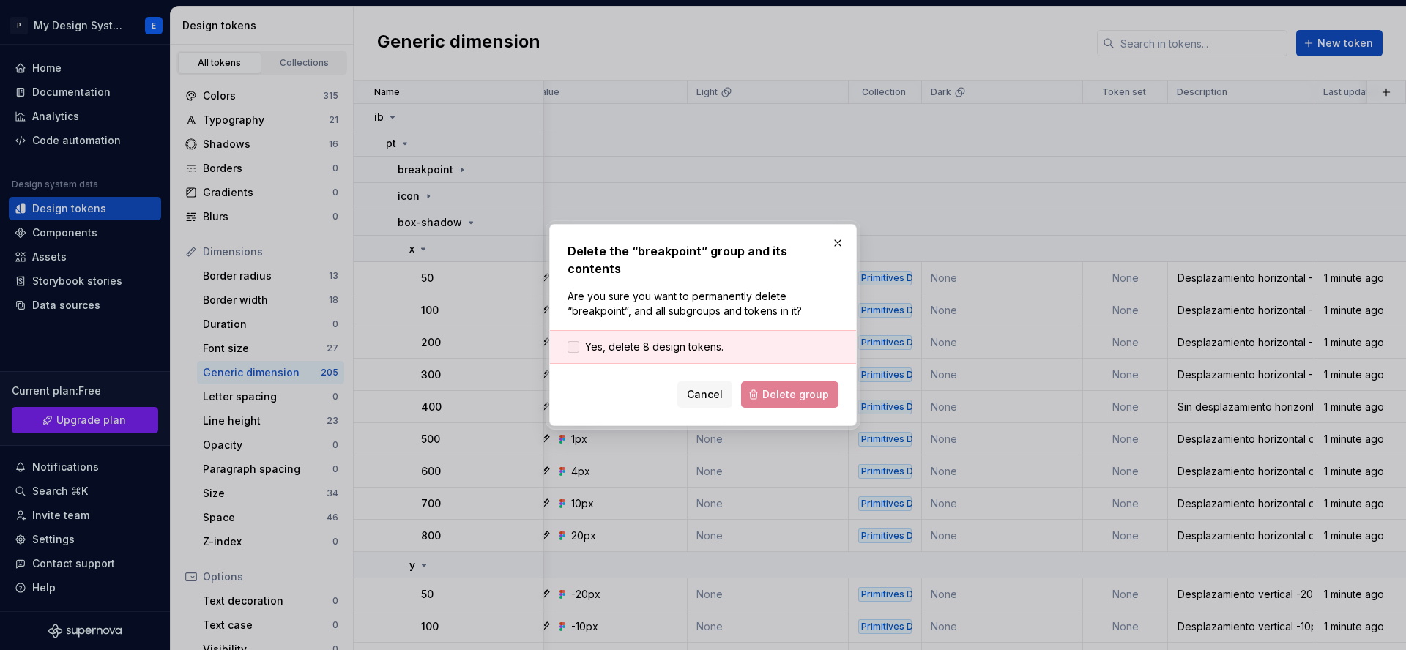
click at [667, 340] on span "Yes, delete 8 design tokens." at bounding box center [654, 347] width 138 height 15
click at [805, 387] on span "Delete group" at bounding box center [795, 394] width 67 height 15
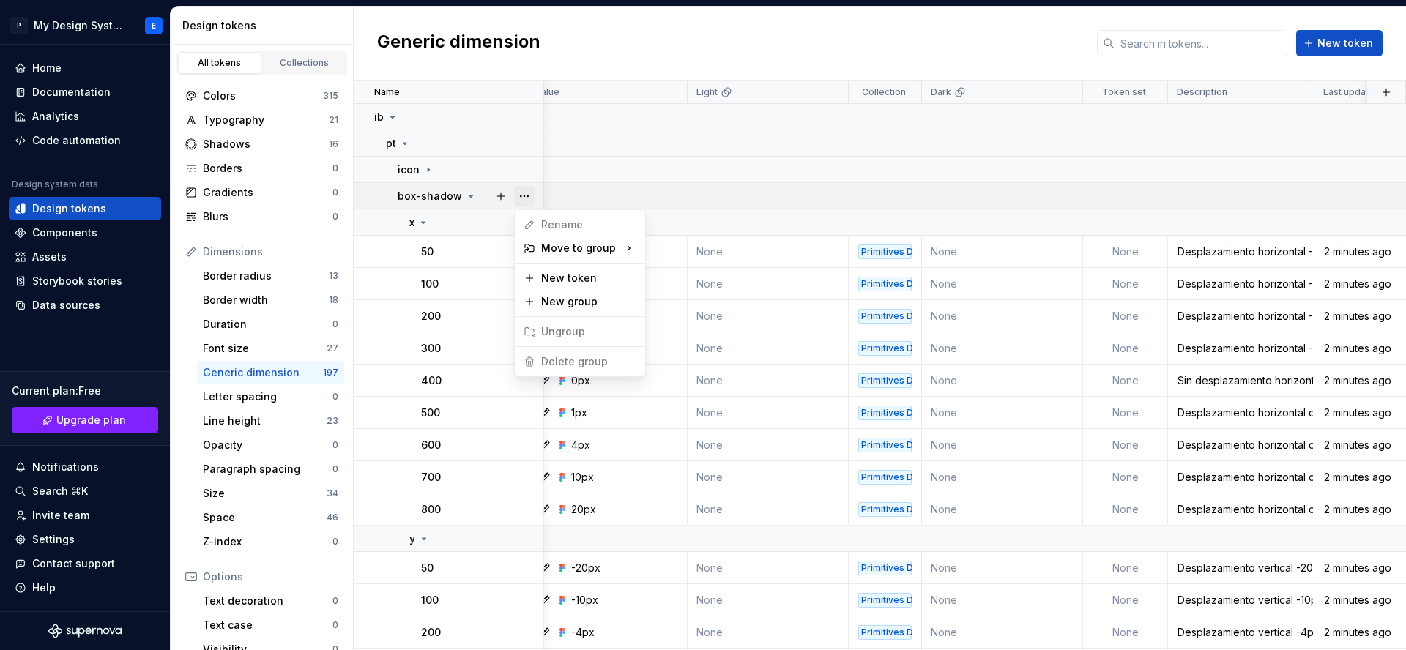
click at [529, 193] on button "button" at bounding box center [524, 196] width 20 height 20
click at [529, 168] on button "button" at bounding box center [524, 170] width 20 height 20
click at [600, 342] on div "Delete group" at bounding box center [588, 335] width 95 height 15
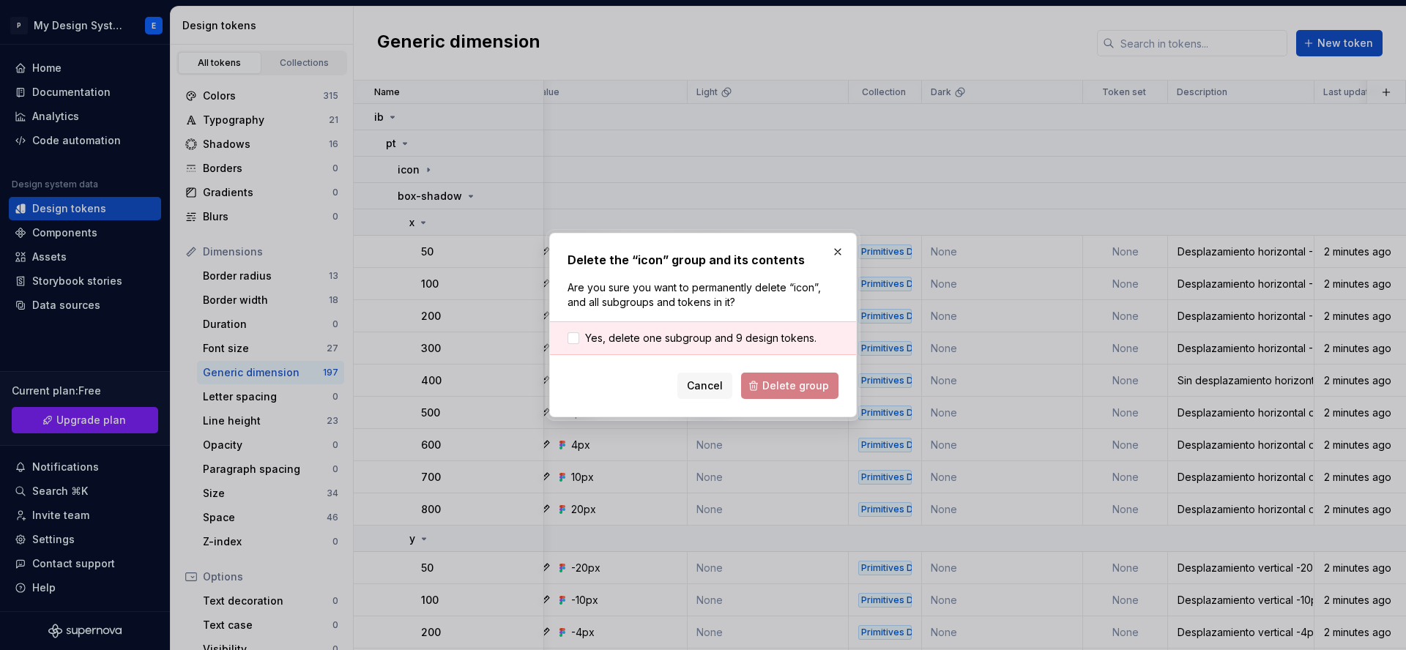
drag, startPoint x: 748, startPoint y: 342, endPoint x: 771, endPoint y: 390, distance: 53.4
click at [749, 343] on span "Yes, delete one subgroup and 9 design tokens." at bounding box center [700, 338] width 231 height 15
click at [785, 387] on span "Delete group" at bounding box center [795, 385] width 67 height 15
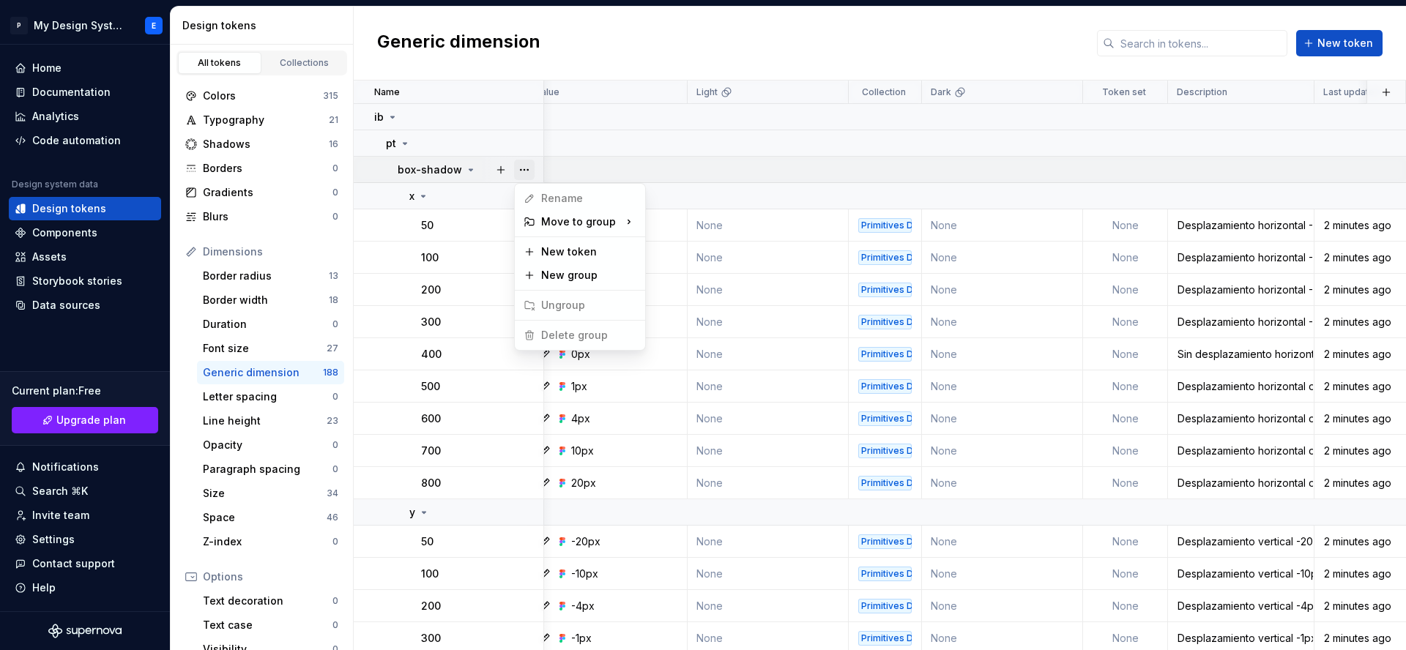
click at [528, 167] on button "button" at bounding box center [524, 170] width 20 height 20
click at [444, 193] on html "P My Design System E Home Documentation Analytics Code automation Design system…" at bounding box center [703, 325] width 1406 height 650
click at [526, 195] on button "button" at bounding box center [524, 196] width 20 height 20
click at [465, 168] on icon at bounding box center [471, 170] width 12 height 12
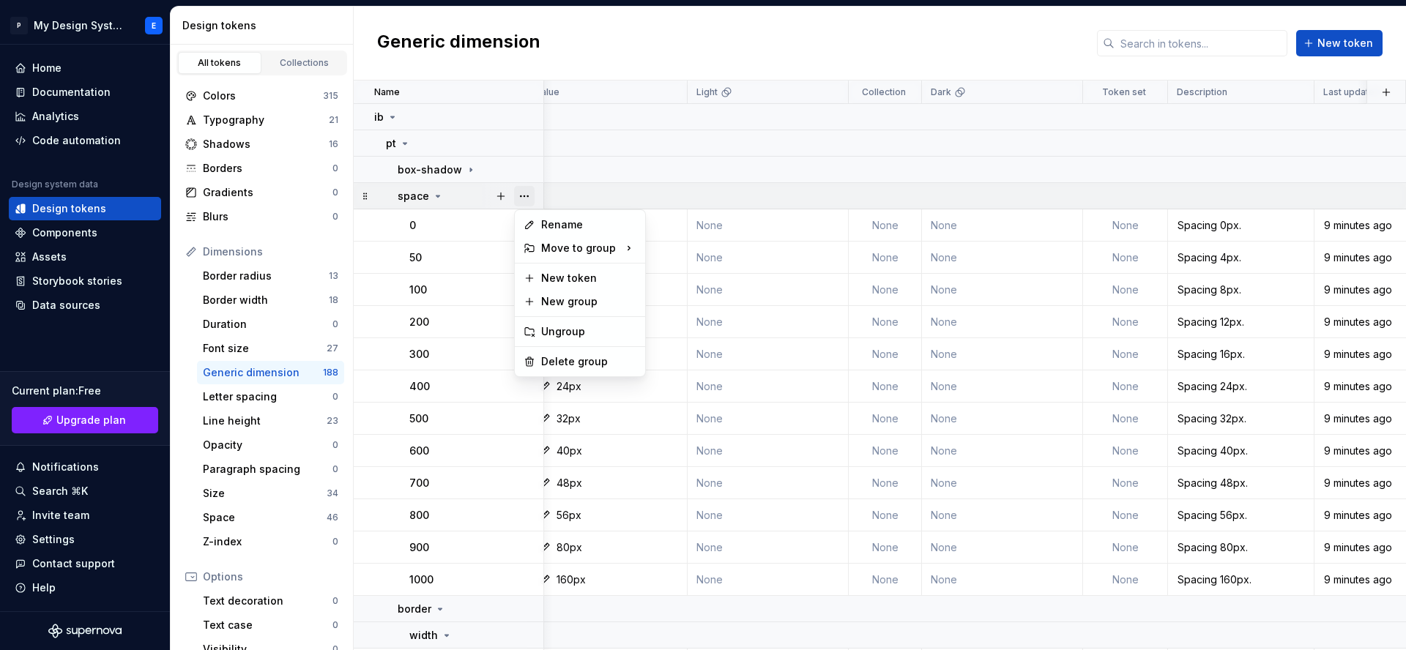
click at [524, 198] on button "button" at bounding box center [524, 196] width 20 height 20
click at [570, 367] on div "Delete group" at bounding box center [588, 361] width 95 height 15
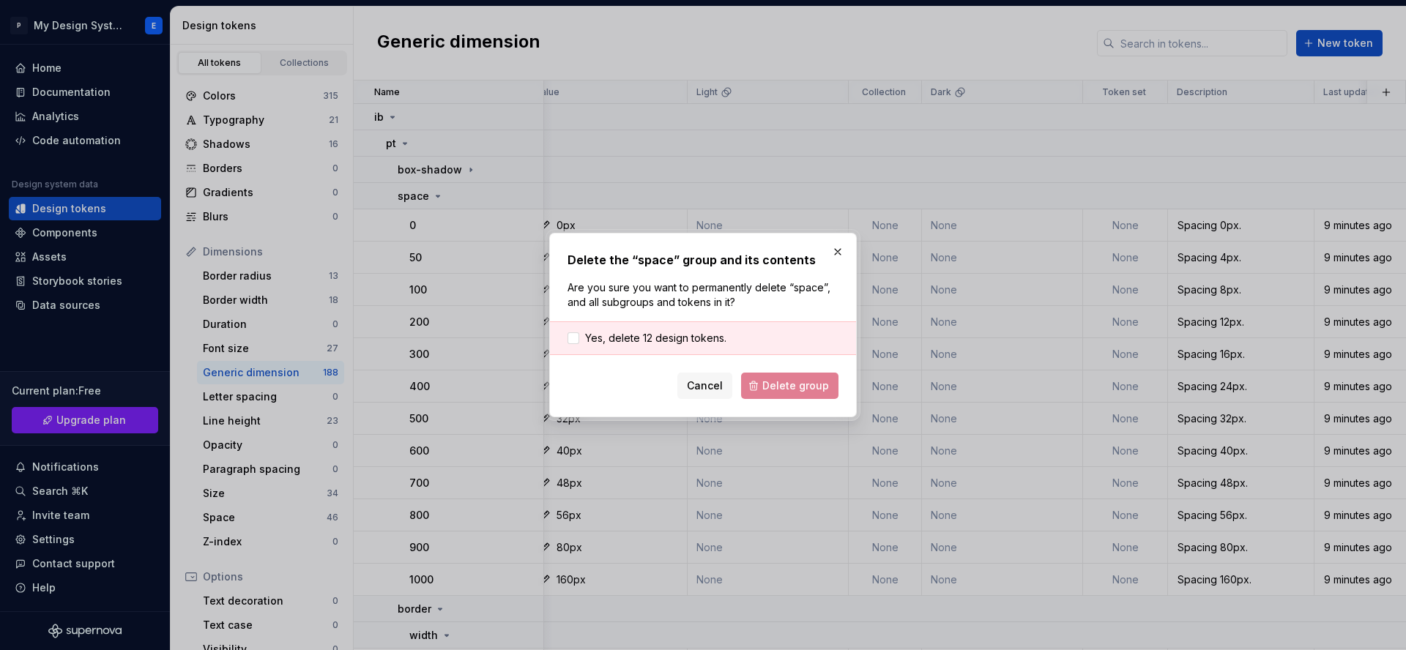
click at [776, 349] on div "Yes, delete 12 design tokens." at bounding box center [703, 338] width 306 height 34
click at [578, 327] on div "Yes, delete 12 design tokens." at bounding box center [703, 338] width 306 height 34
click at [592, 340] on span "Yes, delete 12 design tokens." at bounding box center [655, 338] width 141 height 15
click at [811, 388] on span "Delete group" at bounding box center [795, 385] width 67 height 15
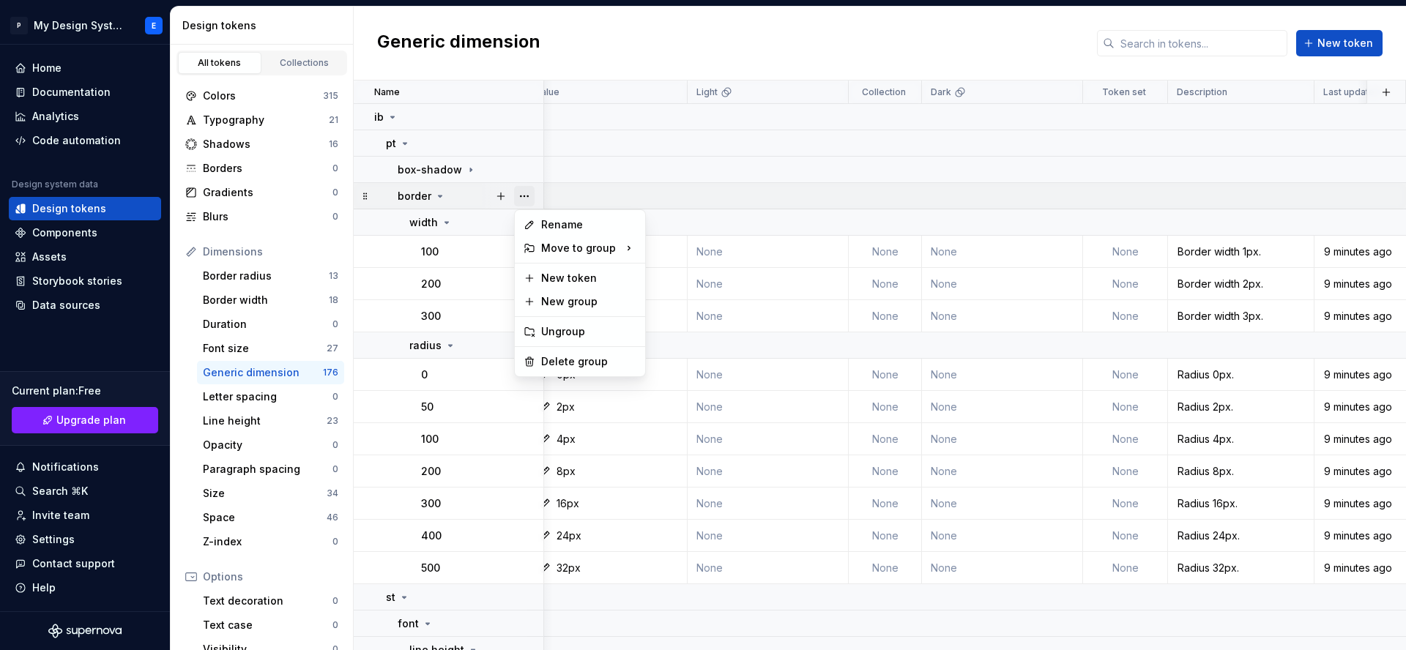
click at [524, 195] on button "button" at bounding box center [524, 196] width 20 height 20
click at [553, 357] on div "Delete group" at bounding box center [588, 361] width 95 height 15
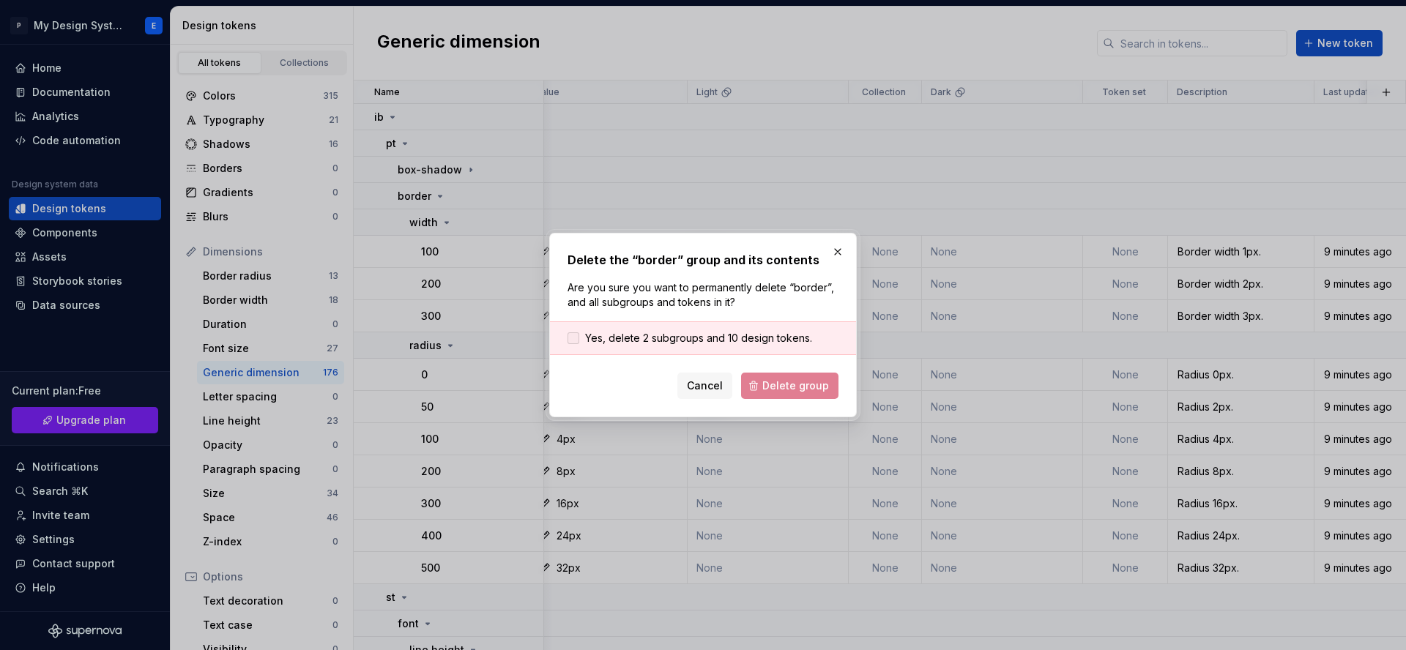
drag, startPoint x: 774, startPoint y: 335, endPoint x: 711, endPoint y: 341, distance: 64.0
click at [774, 335] on span "Yes, delete 2 subgroups and 10 design tokens." at bounding box center [698, 338] width 227 height 15
click at [794, 374] on button "Delete group" at bounding box center [789, 386] width 97 height 26
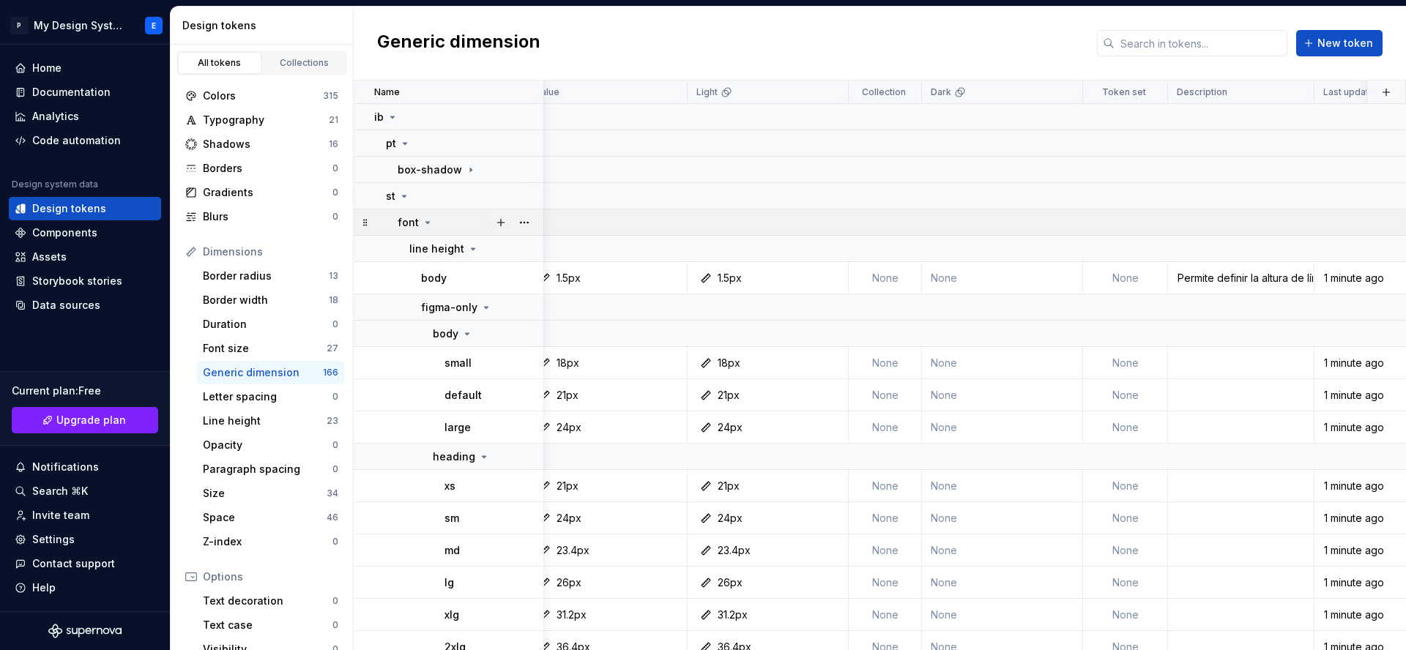
click at [444, 219] on div "font" at bounding box center [469, 222] width 145 height 15
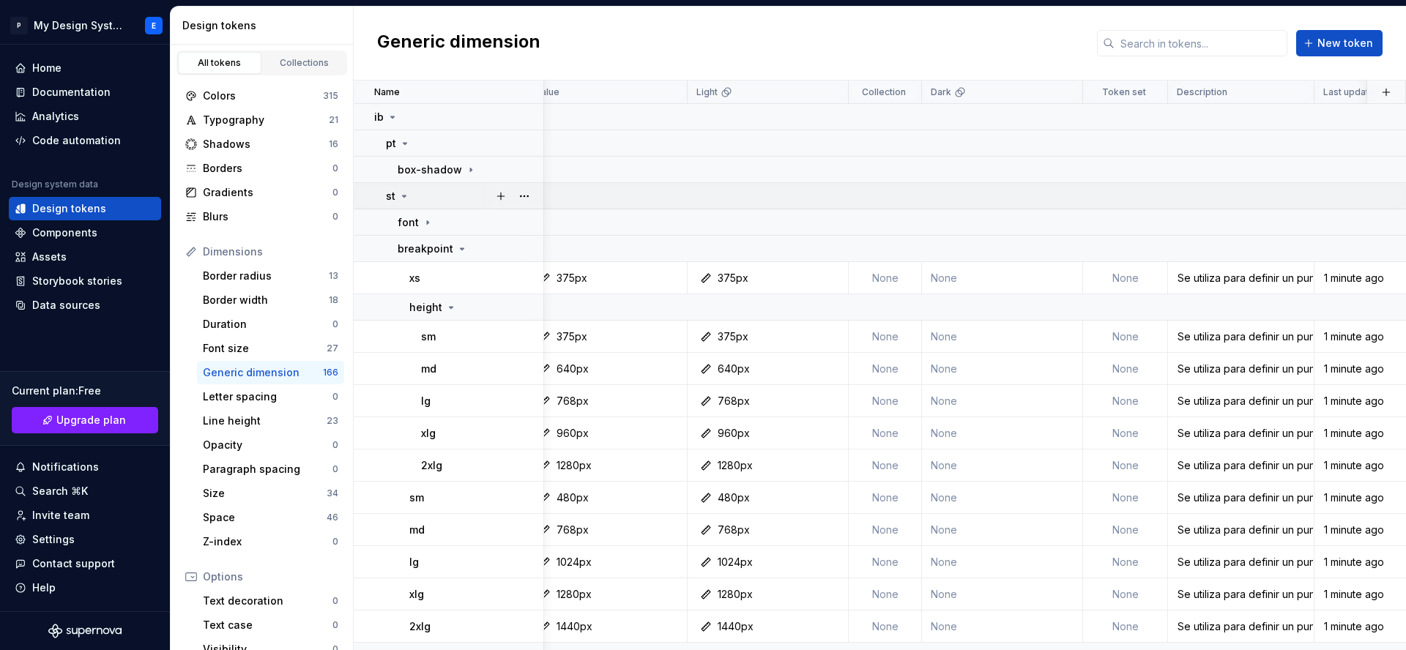
click at [443, 197] on div "st" at bounding box center [464, 196] width 157 height 15
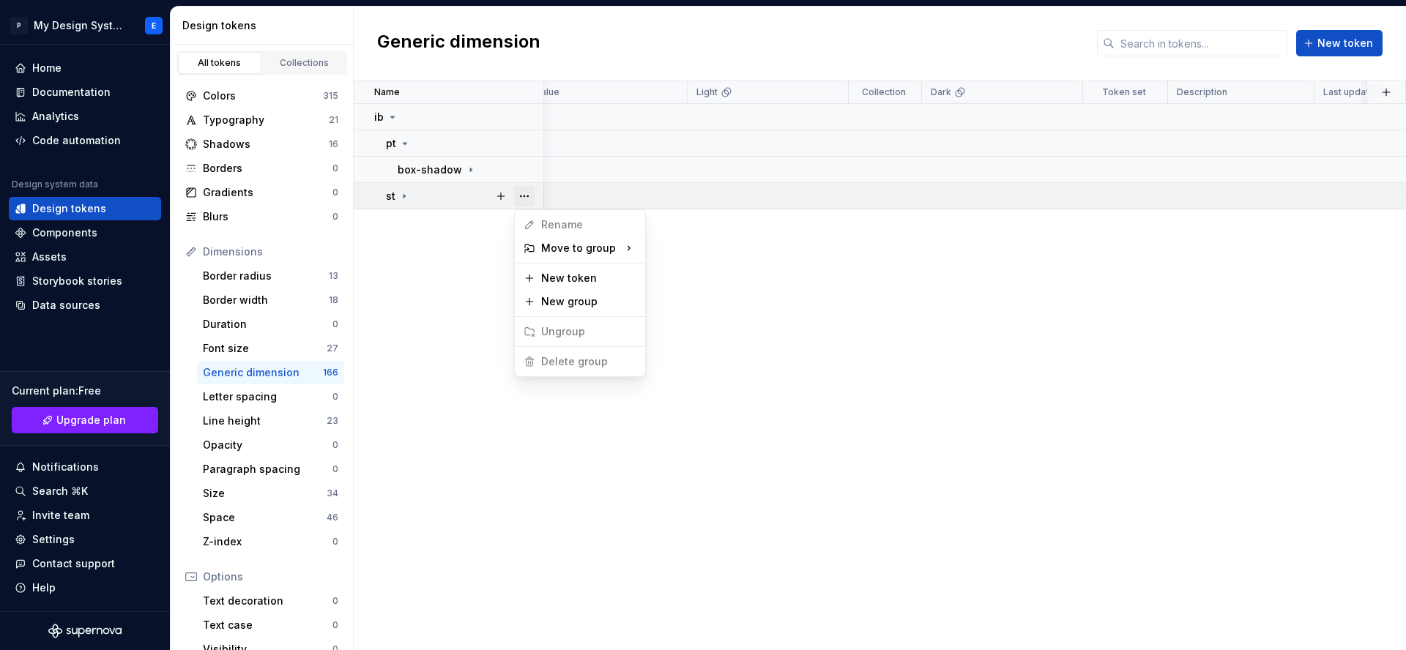
click at [525, 197] on button "button" at bounding box center [524, 196] width 20 height 20
drag, startPoint x: 449, startPoint y: 196, endPoint x: 395, endPoint y: 197, distance: 54.9
click at [446, 197] on html "P My Design System E Home Documentation Analytics Code automation Design system…" at bounding box center [703, 325] width 1406 height 650
click at [398, 197] on icon at bounding box center [404, 196] width 12 height 12
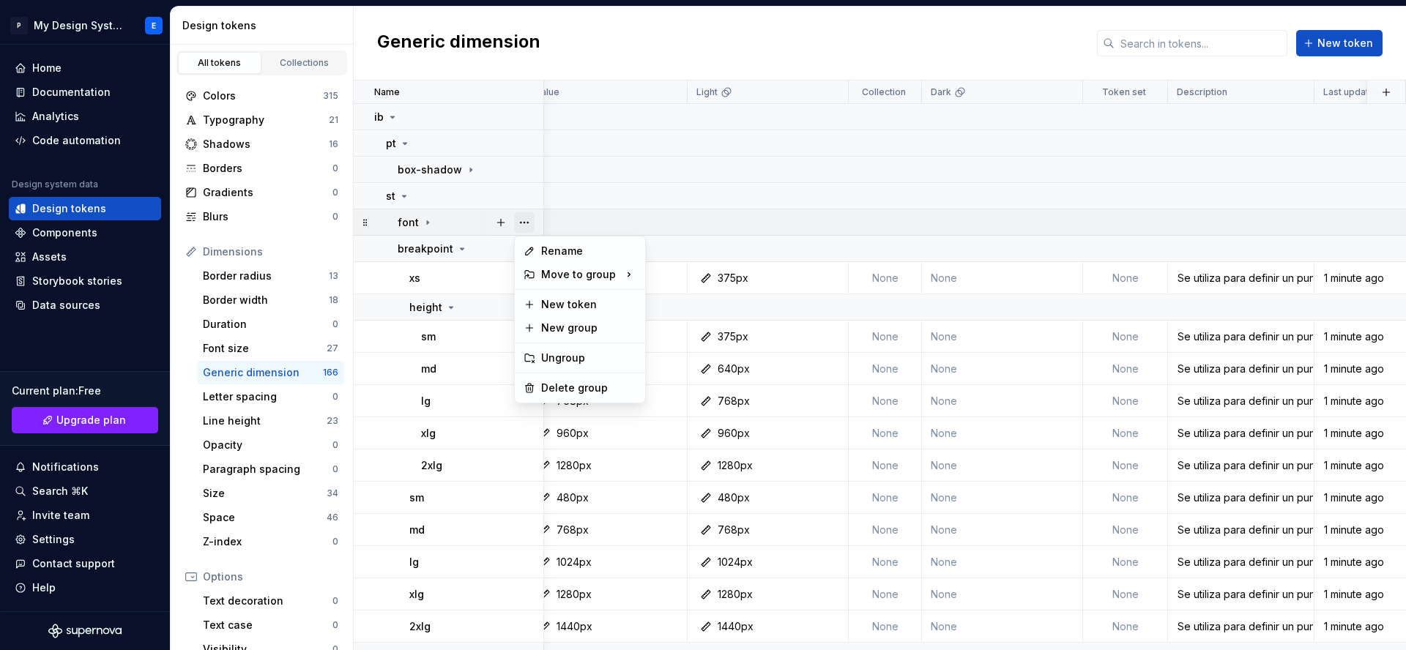
click at [520, 218] on button "button" at bounding box center [524, 222] width 20 height 20
click at [572, 379] on div "Delete group" at bounding box center [580, 387] width 124 height 23
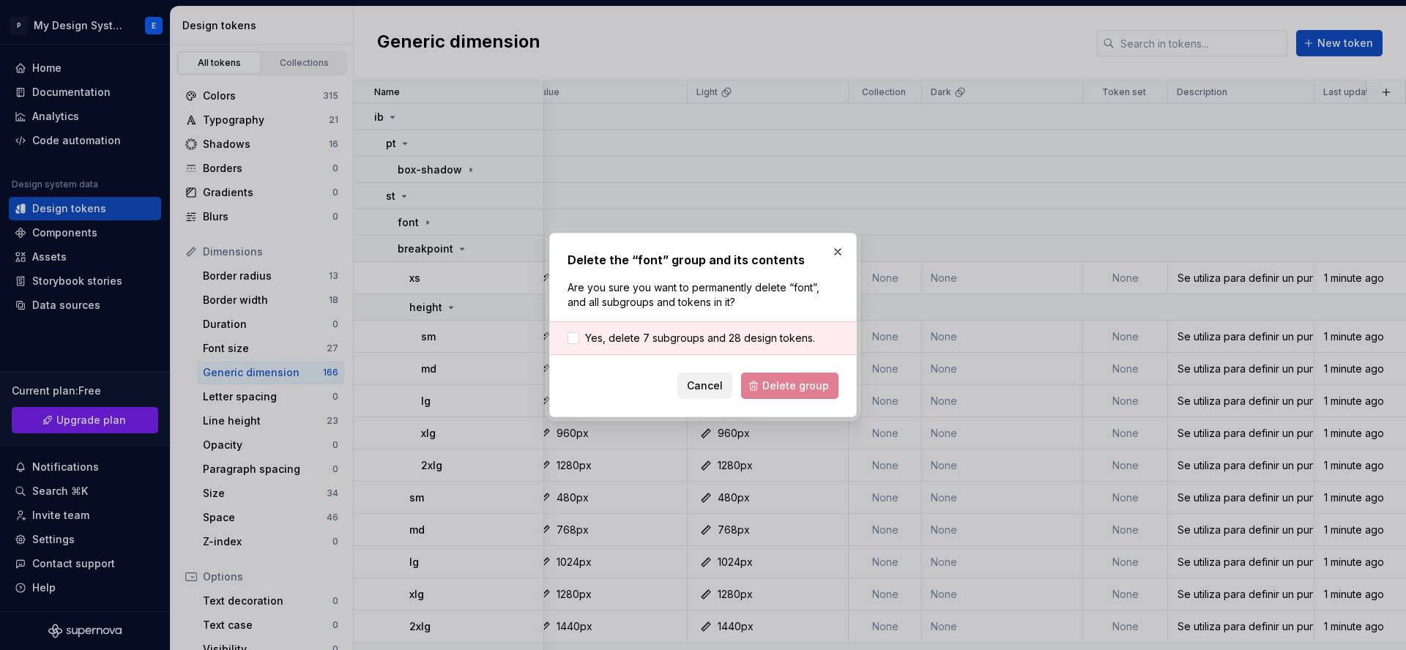
drag, startPoint x: 679, startPoint y: 327, endPoint x: 720, endPoint y: 375, distance: 62.3
click at [680, 328] on div "Yes, delete 7 subgroups and 28 design tokens." at bounding box center [703, 338] width 306 height 34
click at [731, 340] on span "Yes, delete 7 subgroups and 28 design tokens." at bounding box center [700, 338] width 230 height 15
click at [776, 385] on span "Delete group" at bounding box center [795, 385] width 67 height 15
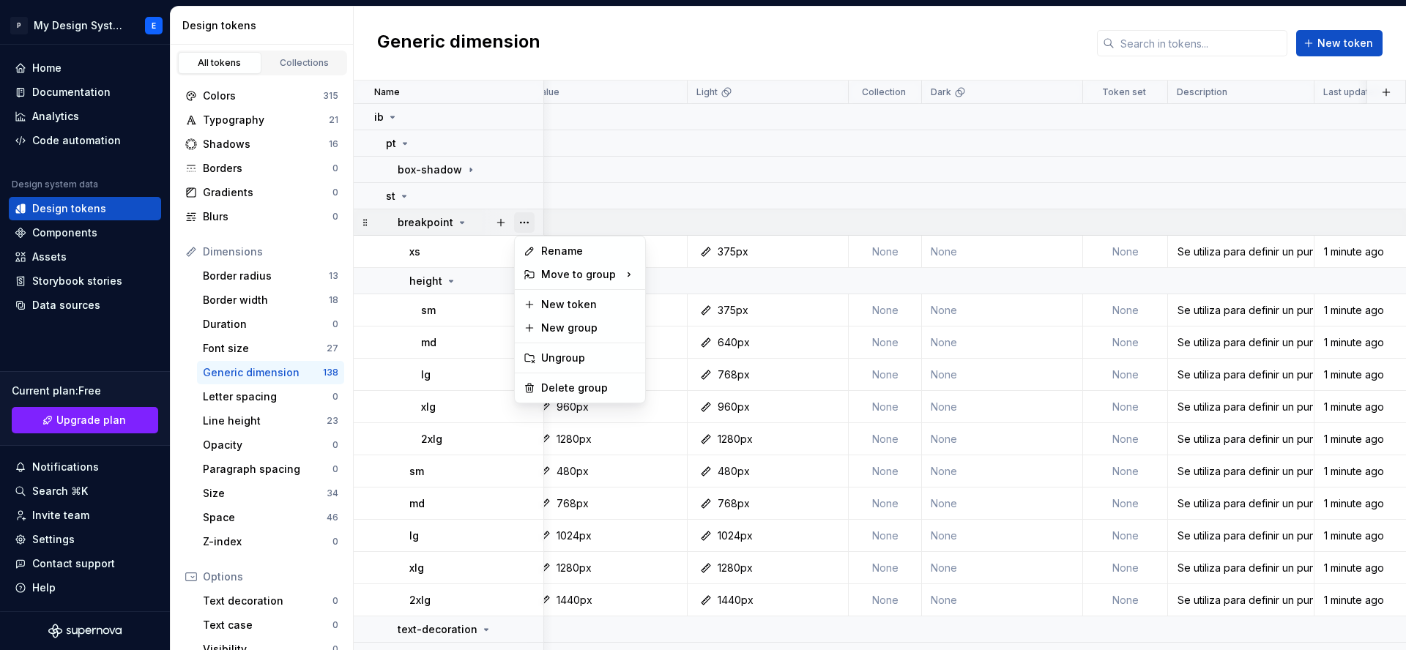
click at [529, 226] on button "button" at bounding box center [524, 222] width 20 height 20
click at [559, 384] on div "Delete group" at bounding box center [588, 388] width 95 height 15
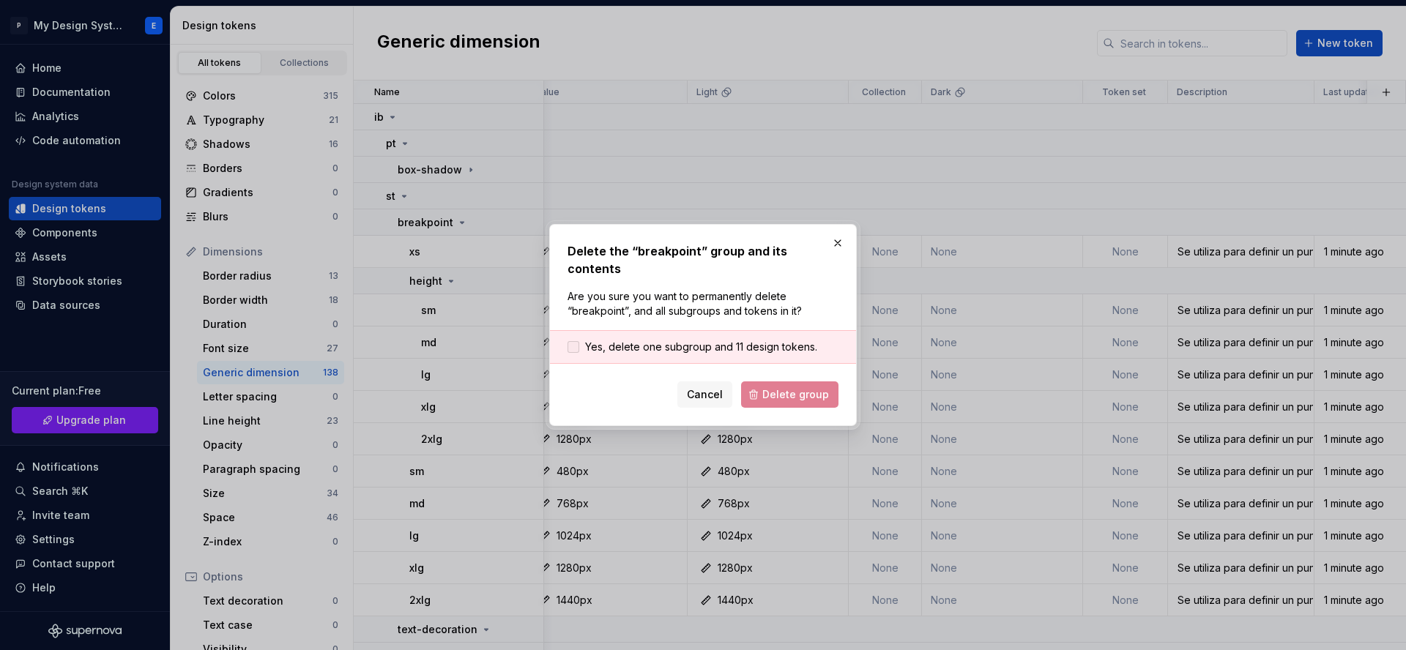
click at [711, 340] on span "Yes, delete one subgroup and 11 design tokens." at bounding box center [701, 347] width 232 height 15
click at [776, 400] on div "Delete the “breakpoint” group and its contents Are you sure you want to permane…" at bounding box center [702, 325] width 307 height 202
click at [785, 387] on span "Delete group" at bounding box center [795, 394] width 67 height 15
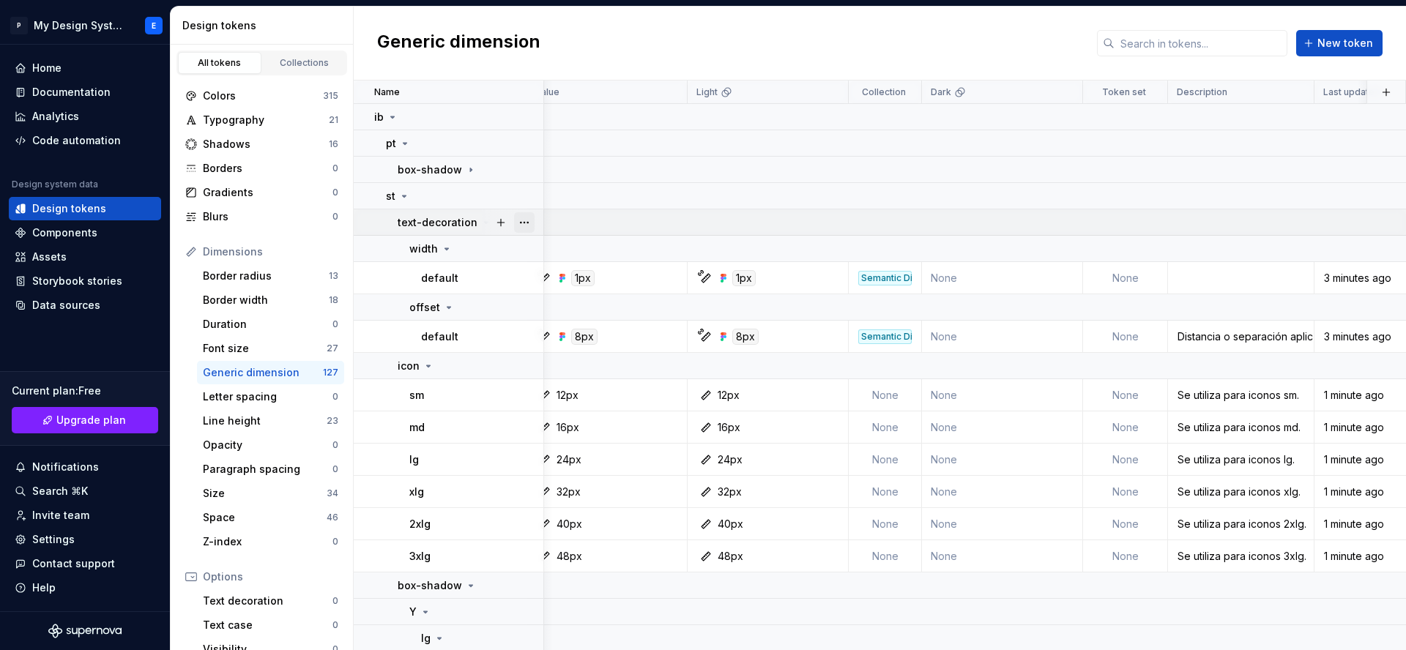
click at [524, 223] on button "button" at bounding box center [524, 222] width 20 height 20
click at [475, 248] on html "P My Design System E Home Documentation Analytics Code automation Design system…" at bounding box center [703, 325] width 1406 height 650
click at [531, 250] on button "button" at bounding box center [524, 249] width 20 height 20
click at [442, 250] on html "P My Design System E Home Documentation Analytics Code automation Design system…" at bounding box center [703, 325] width 1406 height 650
click at [444, 251] on icon at bounding box center [447, 249] width 12 height 12
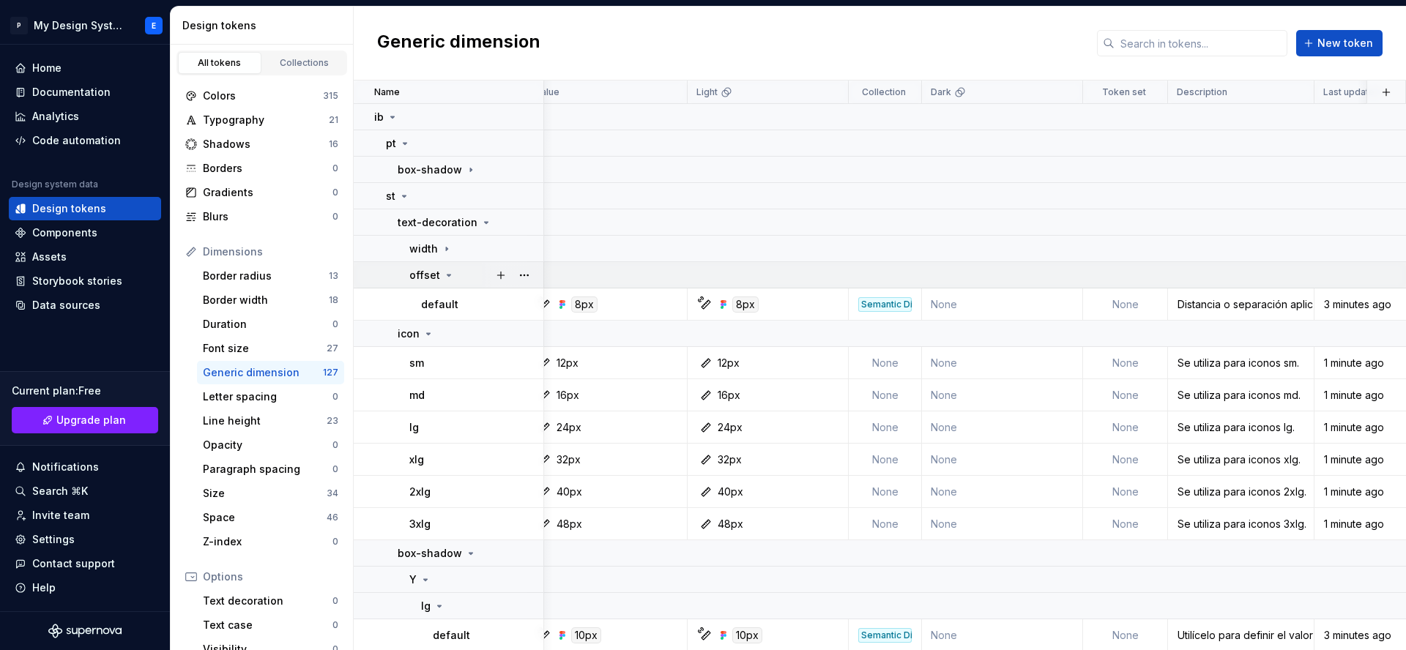
drag, startPoint x: 444, startPoint y: 270, endPoint x: 425, endPoint y: 228, distance: 45.9
click at [444, 270] on icon at bounding box center [449, 275] width 12 height 12
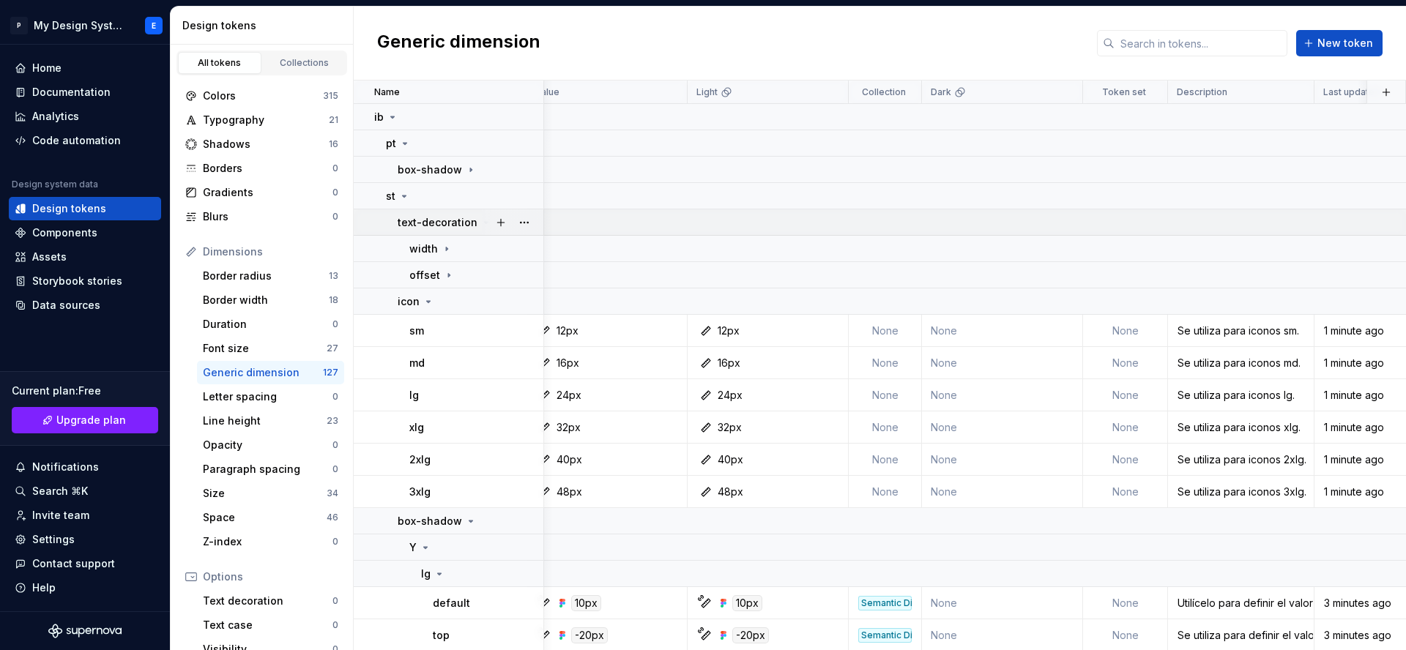
click at [483, 224] on div at bounding box center [512, 222] width 61 height 26
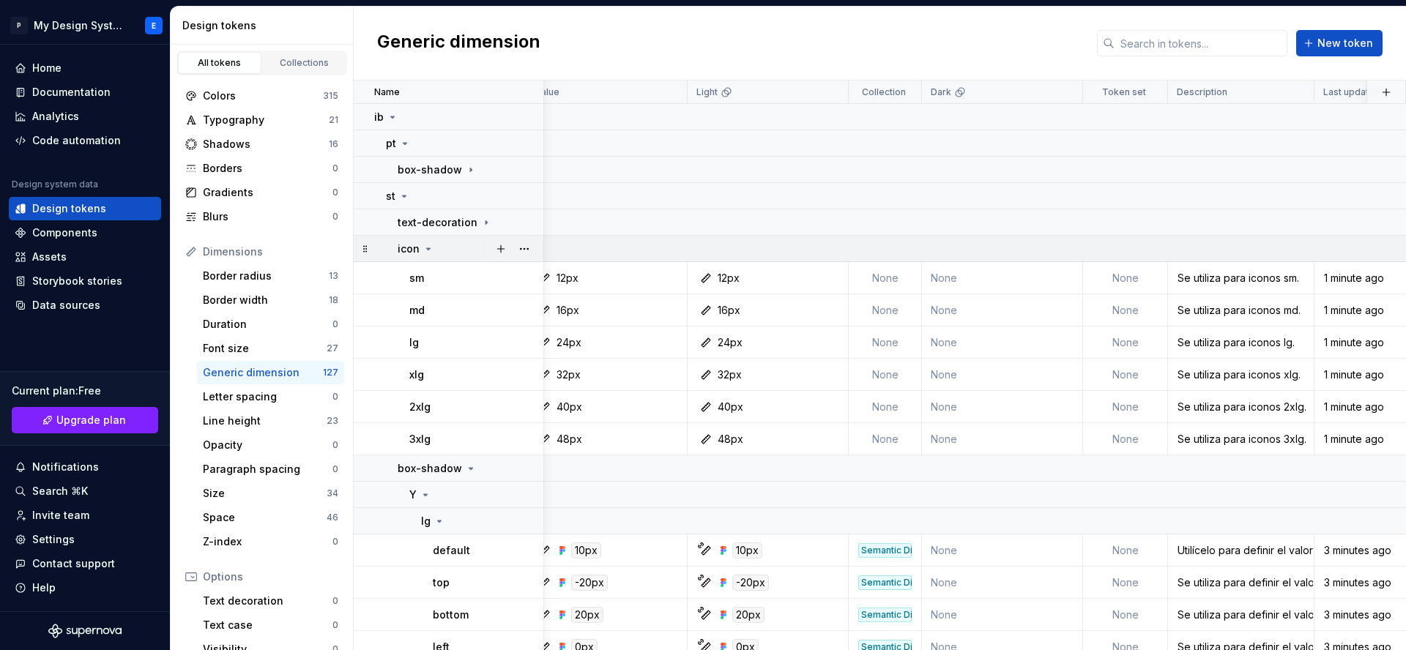
click at [435, 247] on div "icon" at bounding box center [469, 249] width 145 height 15
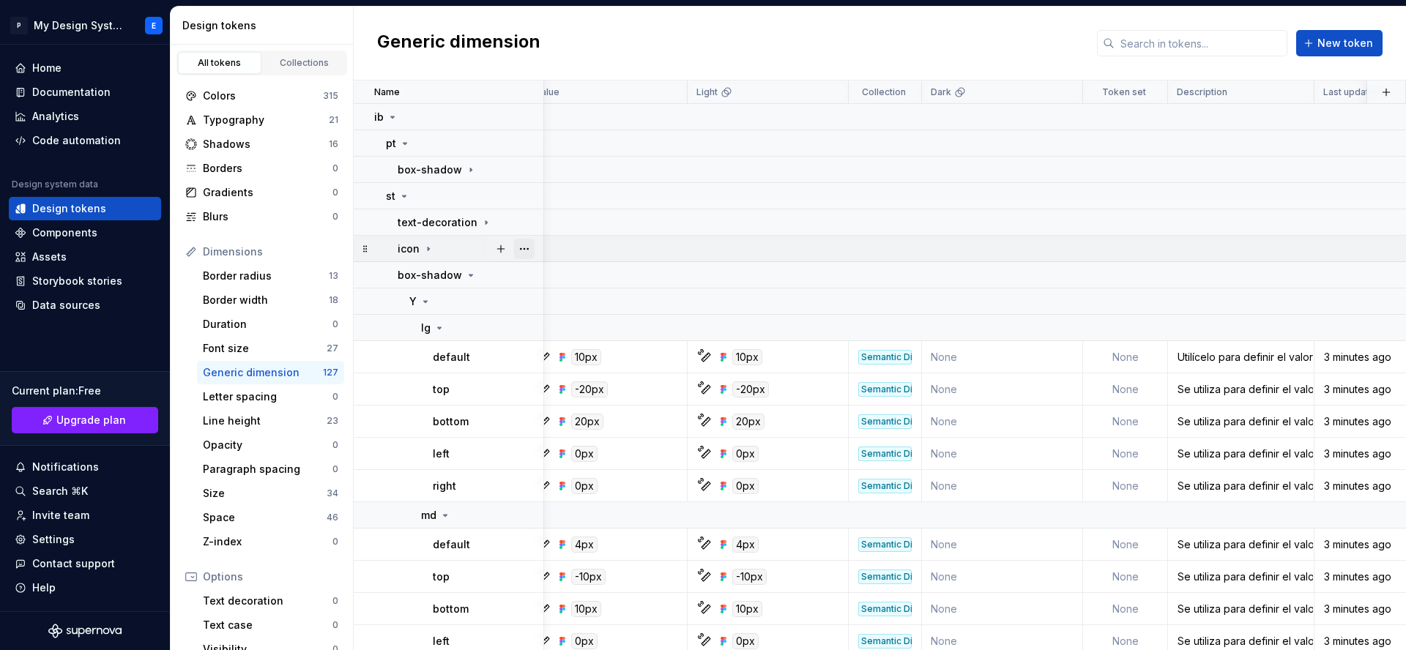
drag, startPoint x: 537, startPoint y: 246, endPoint x: 529, endPoint y: 247, distance: 8.1
click at [536, 247] on div at bounding box center [512, 249] width 61 height 26
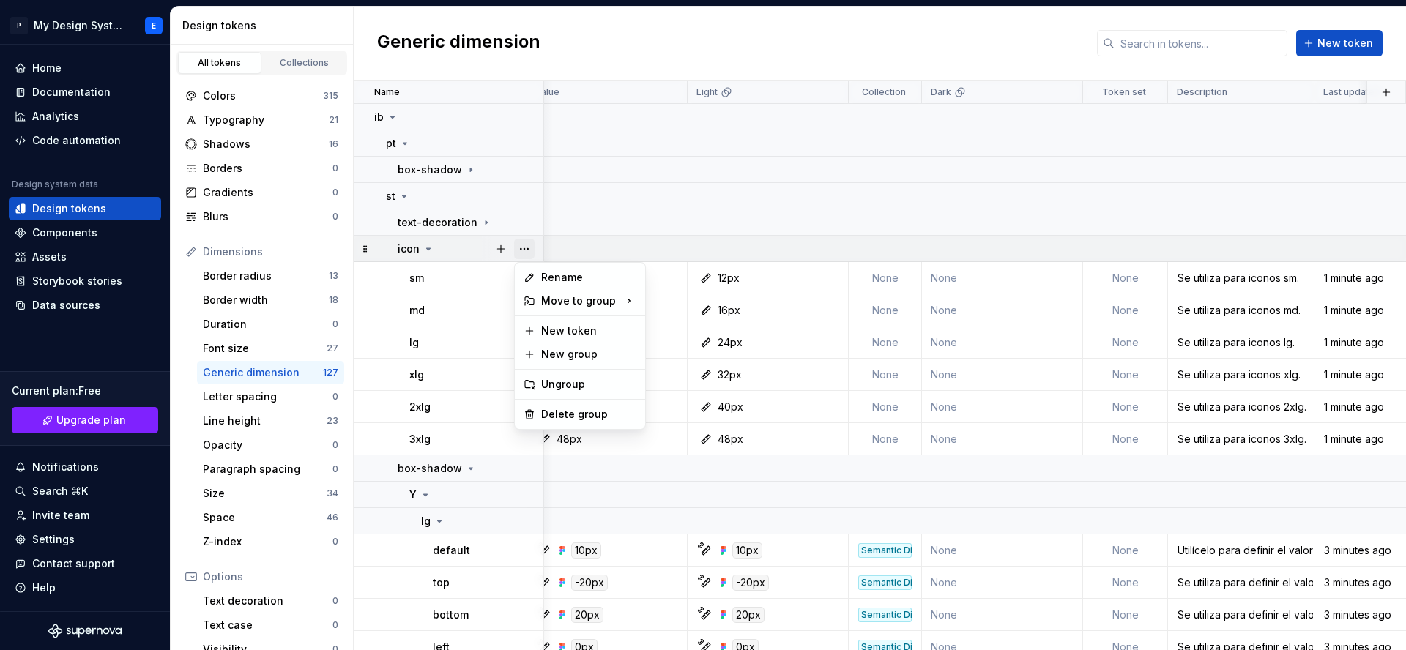
click at [525, 245] on button "button" at bounding box center [524, 249] width 20 height 20
click at [551, 415] on div "Delete group" at bounding box center [588, 414] width 95 height 15
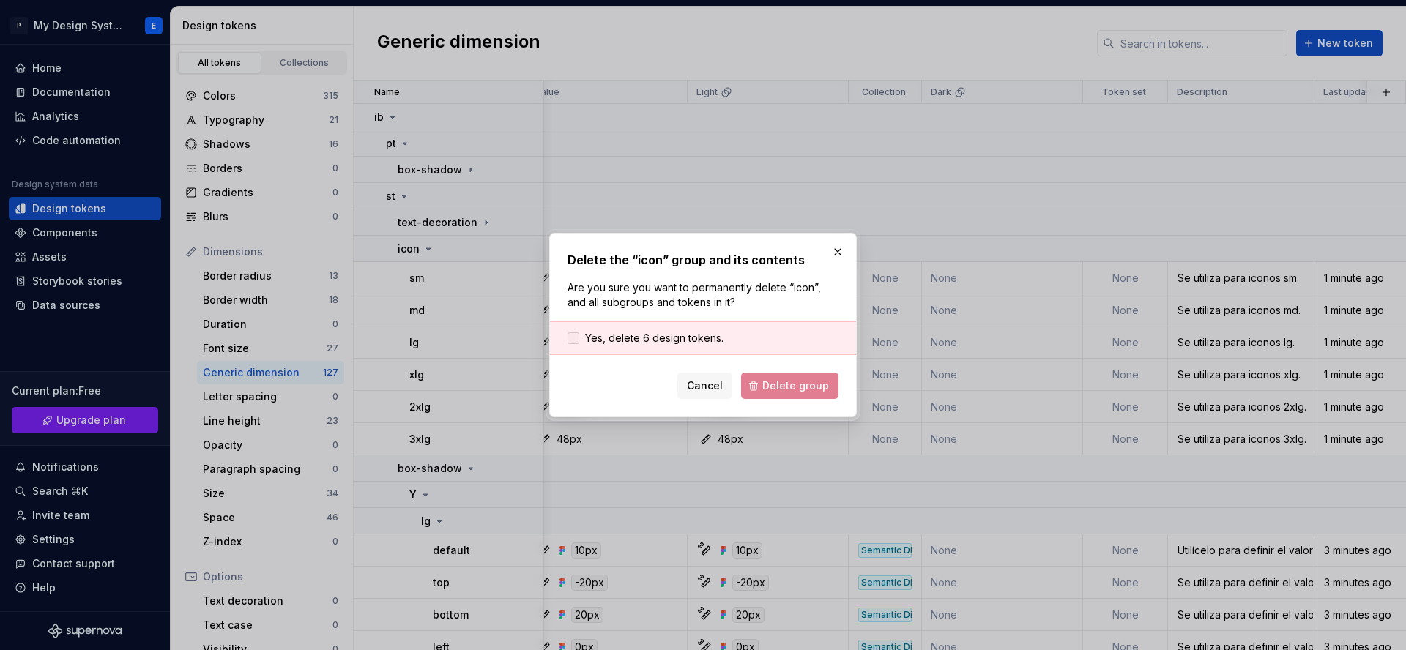
click at [676, 336] on span "Yes, delete 6 design tokens." at bounding box center [654, 338] width 138 height 15
click at [750, 384] on button "Delete group" at bounding box center [789, 386] width 97 height 26
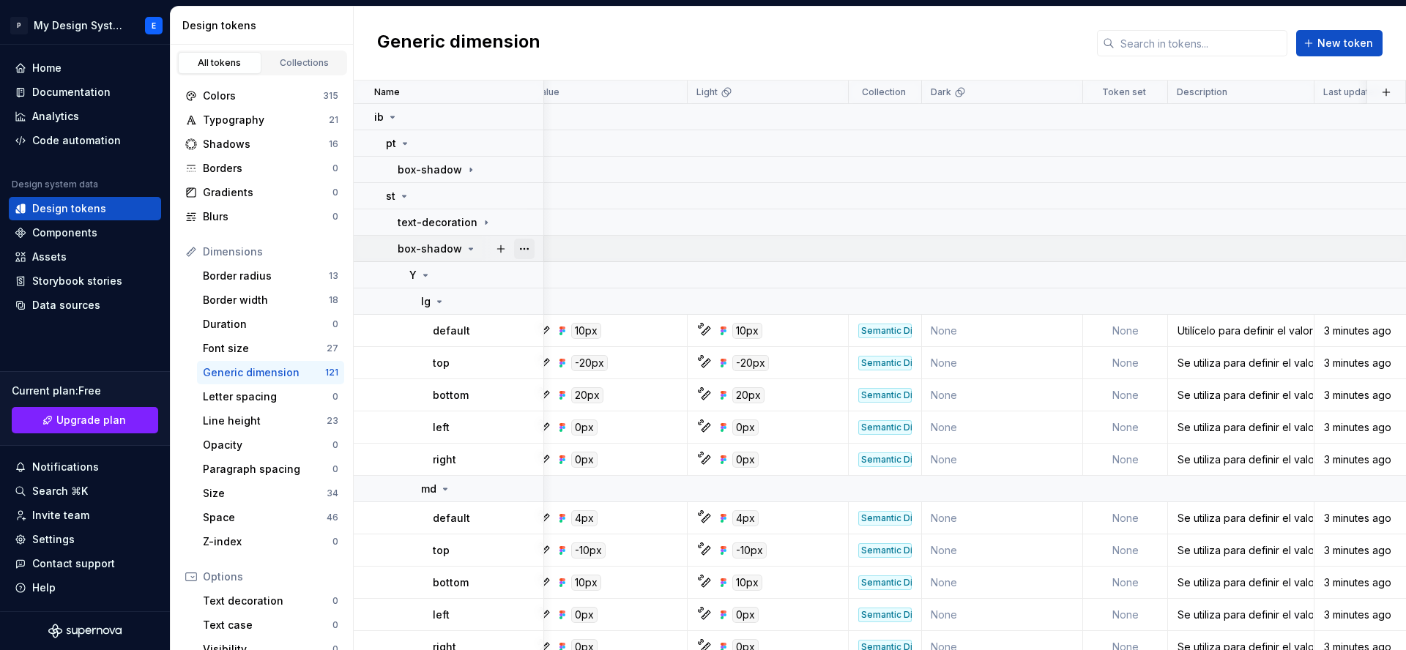
click at [526, 252] on button "button" at bounding box center [524, 249] width 20 height 20
click at [440, 246] on html "P My Design System E Home Documentation Analytics Code automation Design system…" at bounding box center [703, 325] width 1406 height 650
click at [467, 247] on icon at bounding box center [471, 249] width 12 height 12
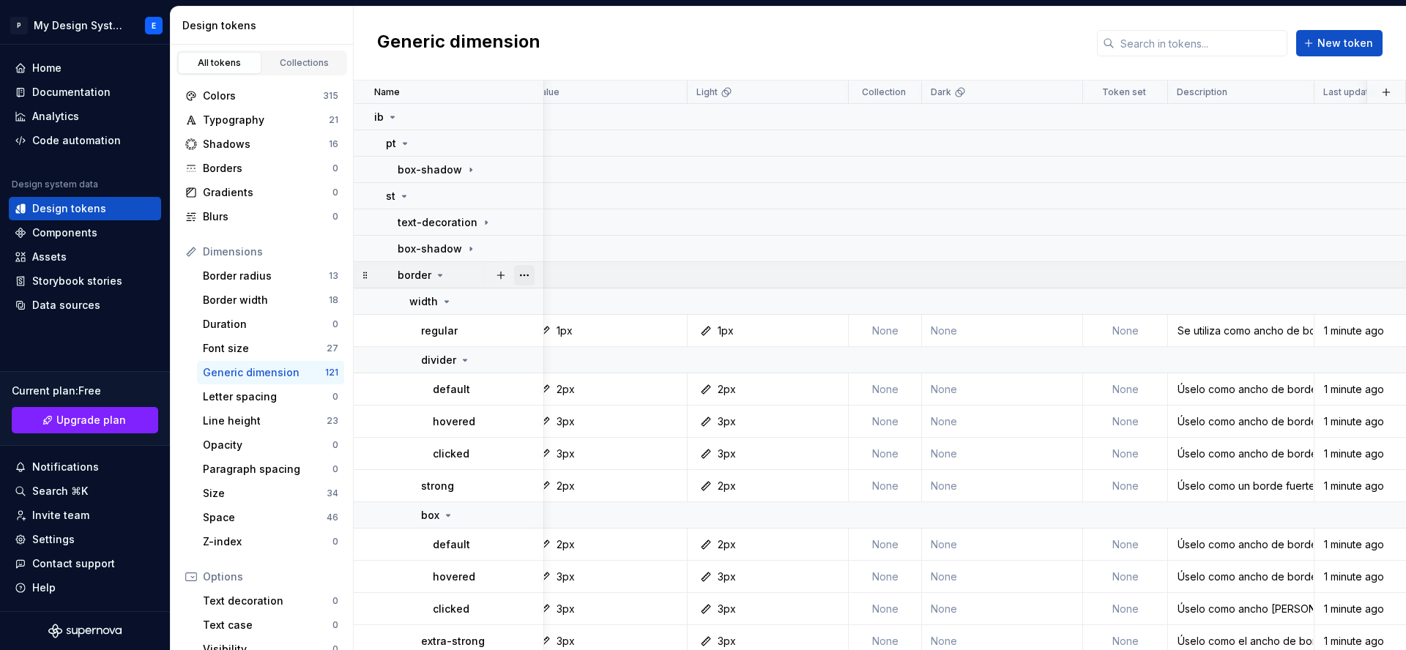
click at [523, 272] on button "button" at bounding box center [524, 275] width 20 height 20
click at [574, 440] on div "Delete group" at bounding box center [588, 440] width 95 height 15
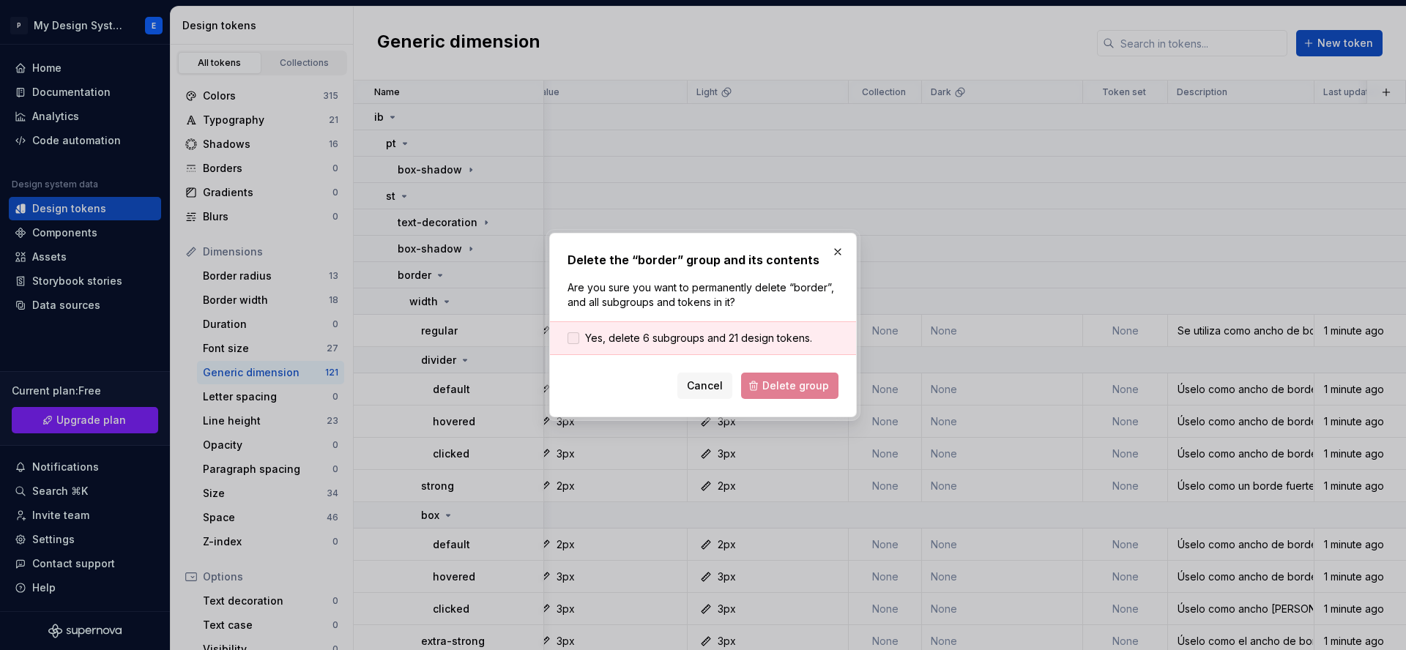
click at [733, 340] on span "Yes, delete 6 subgroups and 21 design tokens." at bounding box center [698, 338] width 227 height 15
click at [774, 398] on div "Cancel Delete group" at bounding box center [702, 386] width 271 height 26
click at [777, 387] on span "Delete group" at bounding box center [795, 385] width 67 height 15
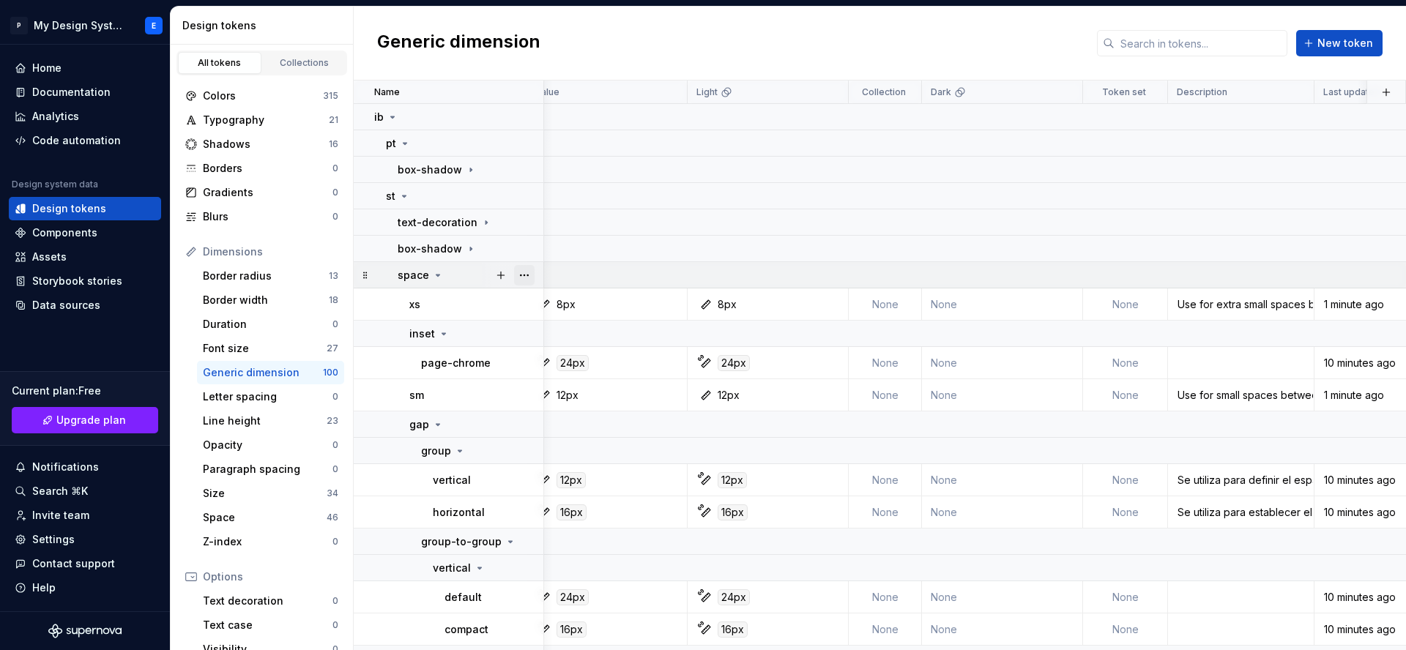
click at [524, 275] on button "button" at bounding box center [524, 275] width 20 height 20
click at [570, 441] on div "Delete group" at bounding box center [588, 440] width 95 height 15
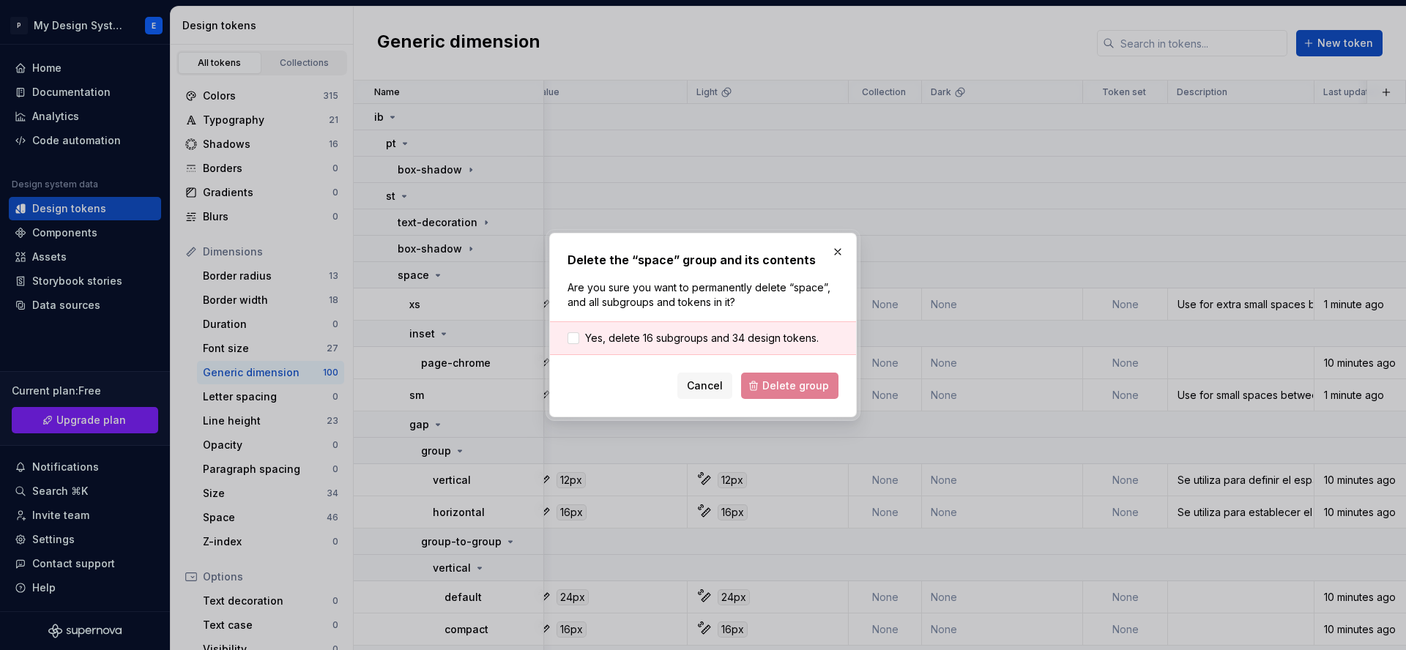
click at [738, 329] on div "Yes, delete 16 subgroups and 34 design tokens." at bounding box center [703, 338] width 306 height 34
drag, startPoint x: 753, startPoint y: 343, endPoint x: 762, endPoint y: 350, distance: 12.0
click at [753, 343] on span "Yes, delete 16 subgroups and 34 design tokens." at bounding box center [702, 338] width 234 height 15
click at [766, 373] on button "Delete group" at bounding box center [789, 386] width 97 height 26
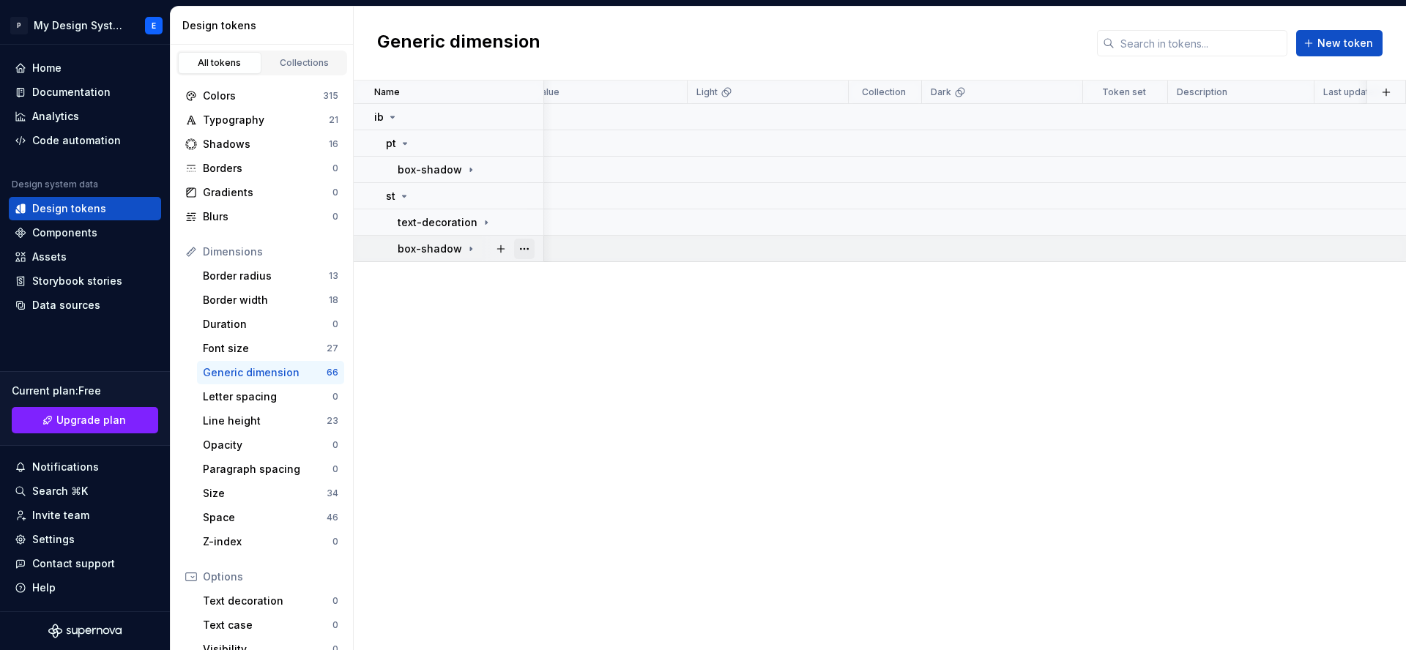
click at [520, 244] on button "button" at bounding box center [524, 249] width 20 height 20
click at [489, 388] on html "P My Design System E Home Documentation Analytics Code automation Design system…" at bounding box center [703, 325] width 1406 height 650
click at [403, 193] on icon at bounding box center [404, 196] width 12 height 12
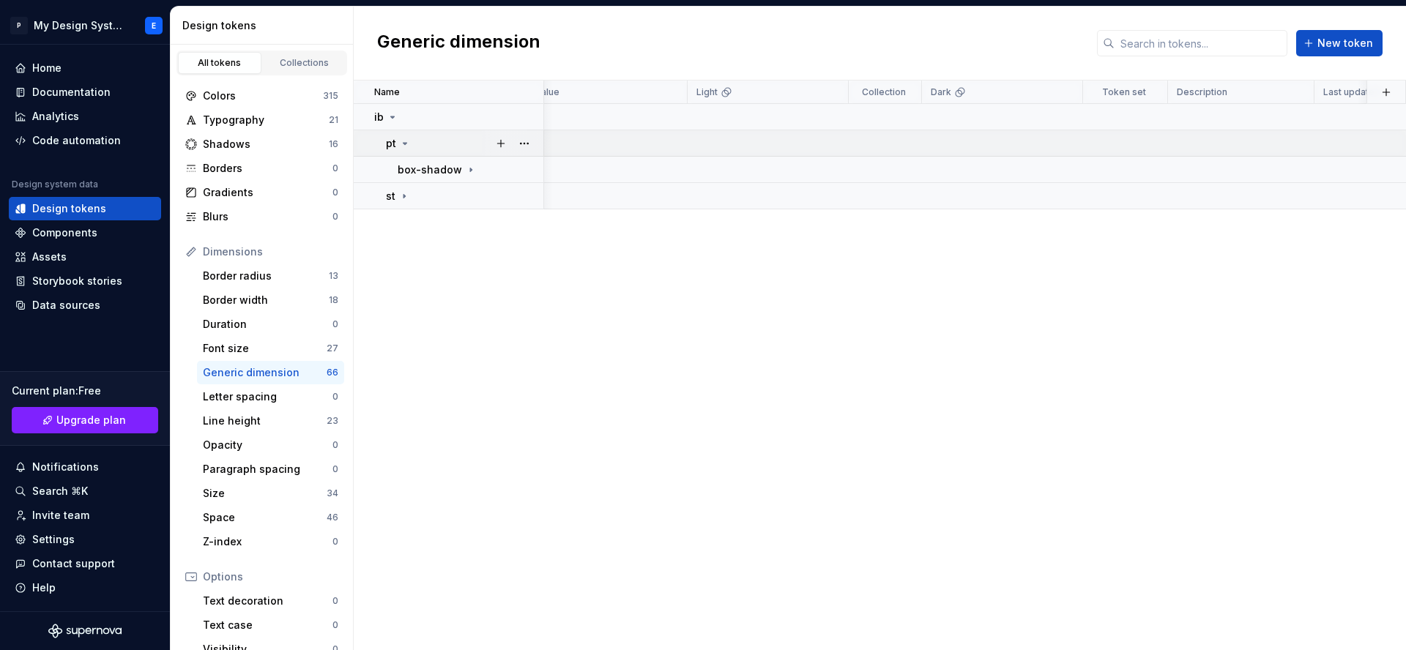
click at [403, 153] on td "pt" at bounding box center [449, 143] width 190 height 26
click at [403, 145] on icon at bounding box center [405, 144] width 12 height 12
click at [406, 193] on icon at bounding box center [404, 196] width 12 height 12
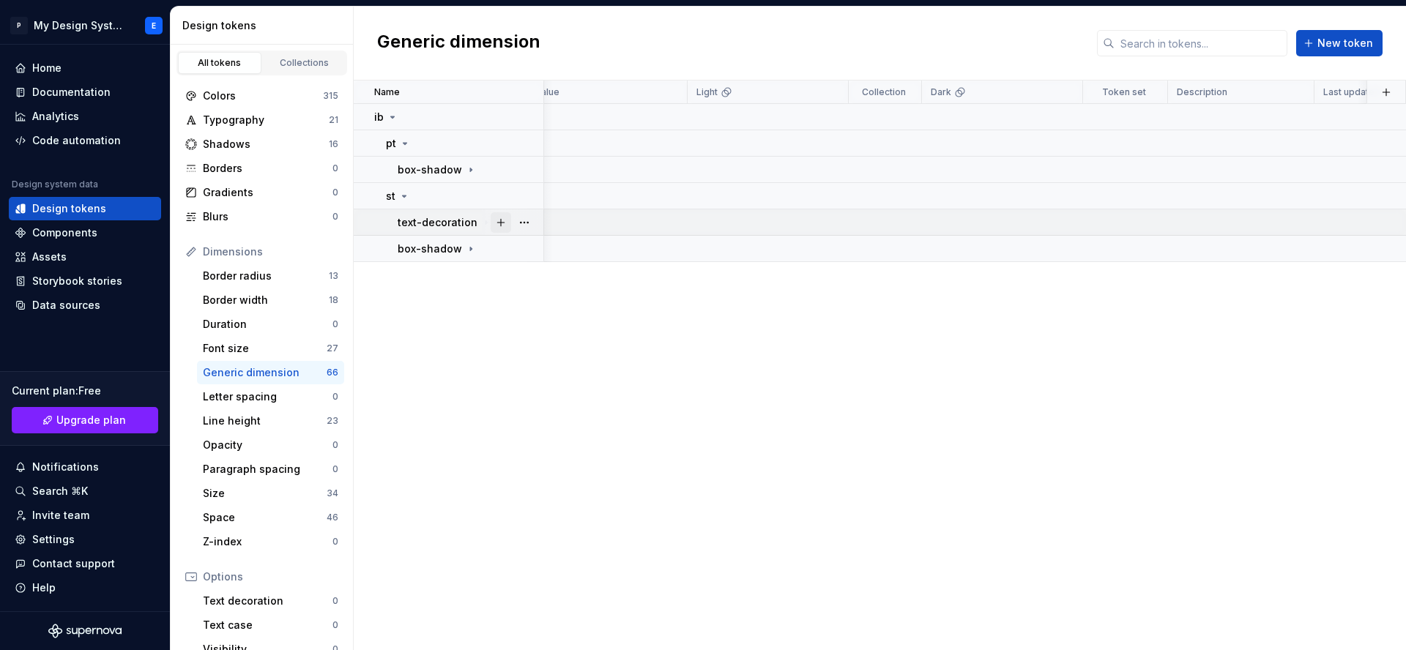
drag, startPoint x: 456, startPoint y: 209, endPoint x: 492, endPoint y: 224, distance: 38.7
click at [456, 209] on td "text-decoration" at bounding box center [449, 222] width 190 height 26
click at [521, 221] on button "button" at bounding box center [524, 222] width 20 height 20
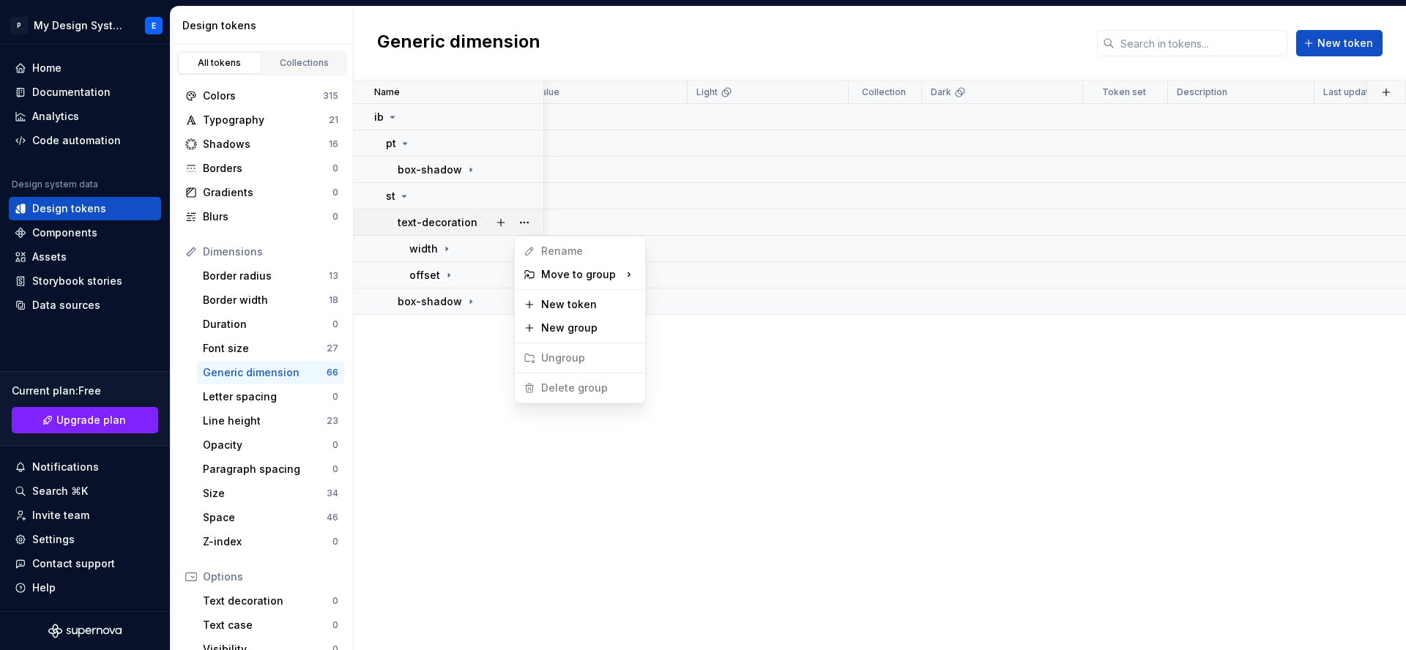
click at [479, 244] on html "P My Design System E Home Documentation Analytics Code automation Design system…" at bounding box center [703, 325] width 1406 height 650
click at [443, 272] on icon at bounding box center [449, 275] width 12 height 12
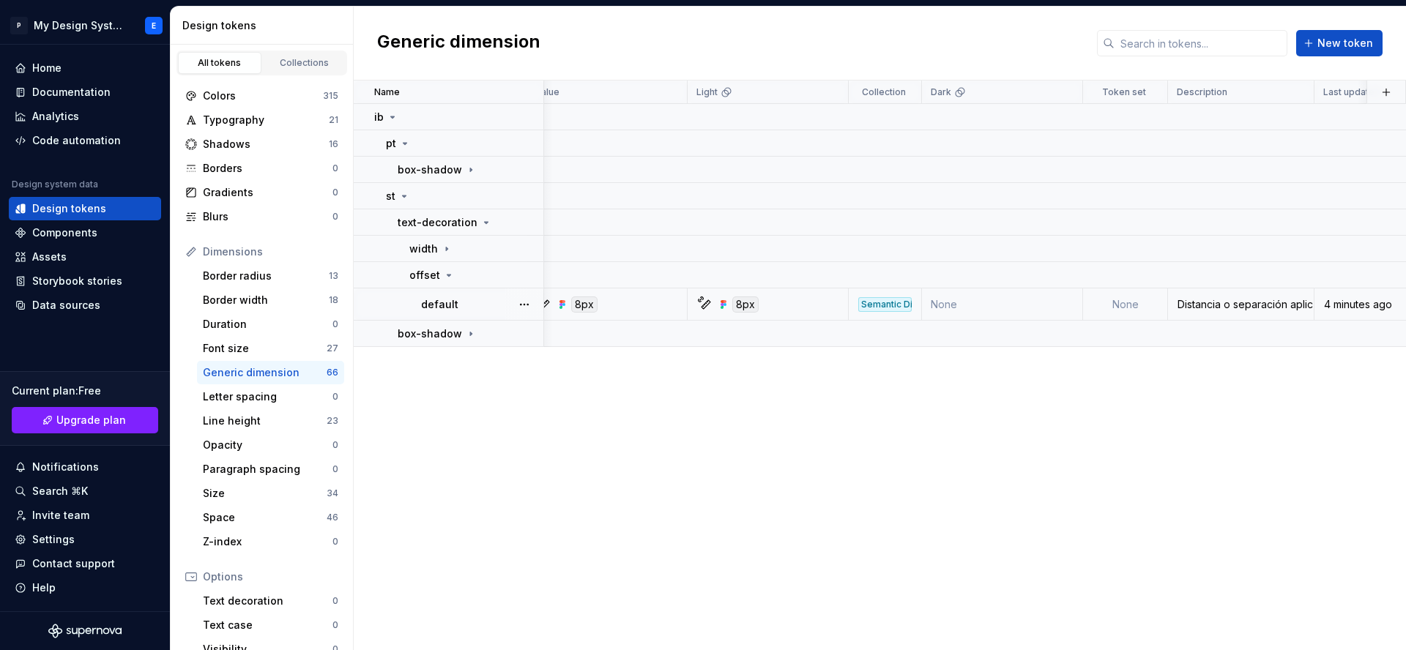
scroll to position [0, 0]
click at [296, 89] on div "Colors" at bounding box center [263, 96] width 120 height 15
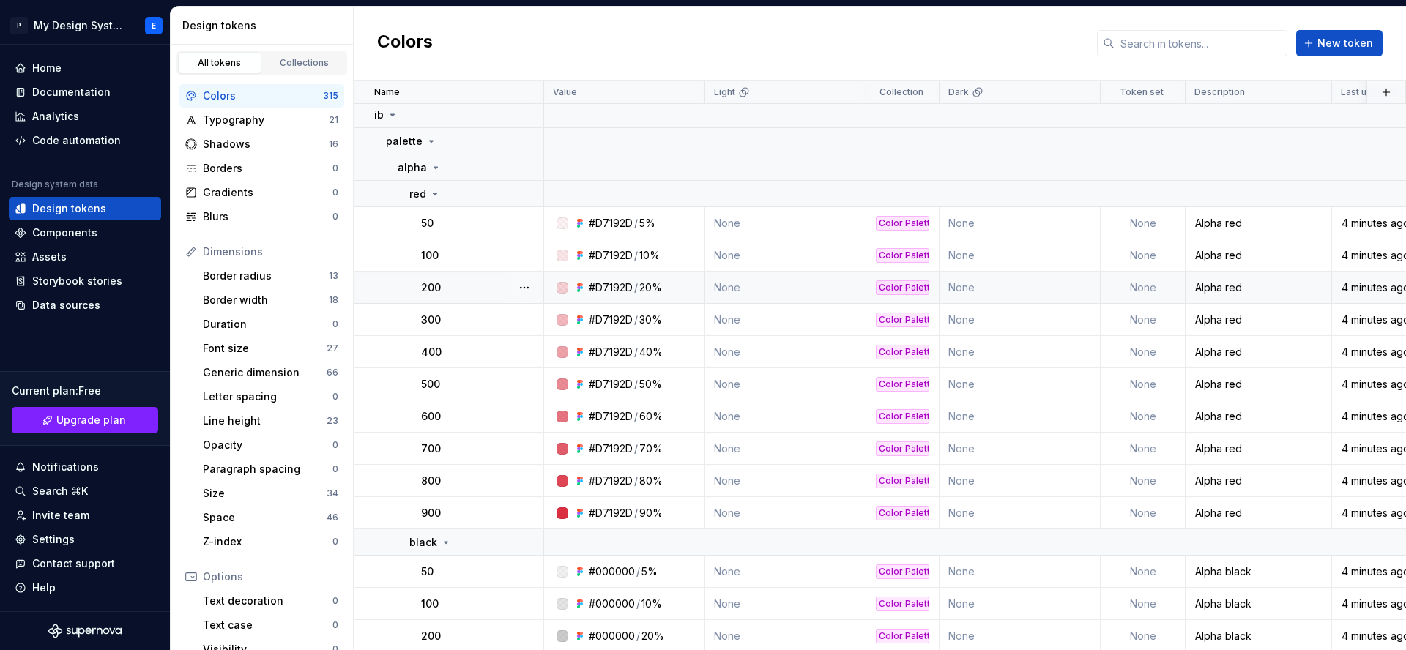
scroll to position [59, 0]
click at [432, 193] on icon at bounding box center [435, 196] width 12 height 12
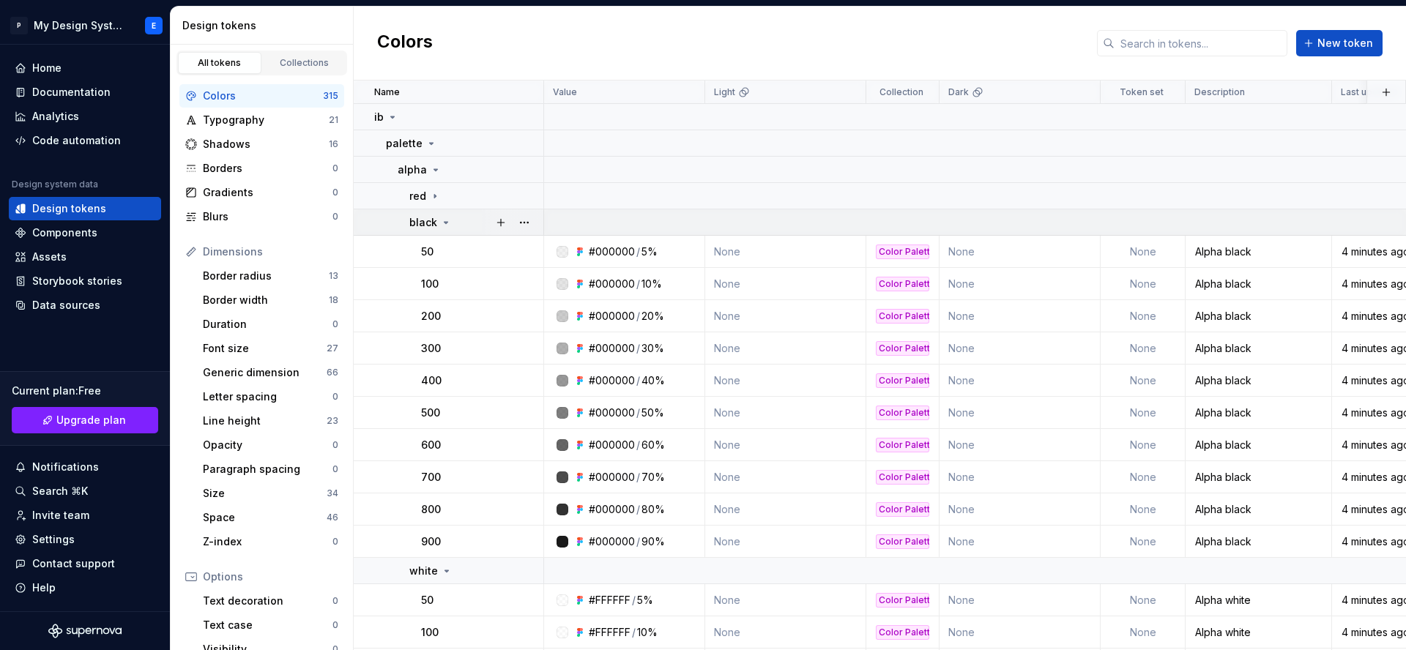
click at [440, 225] on icon at bounding box center [446, 223] width 12 height 12
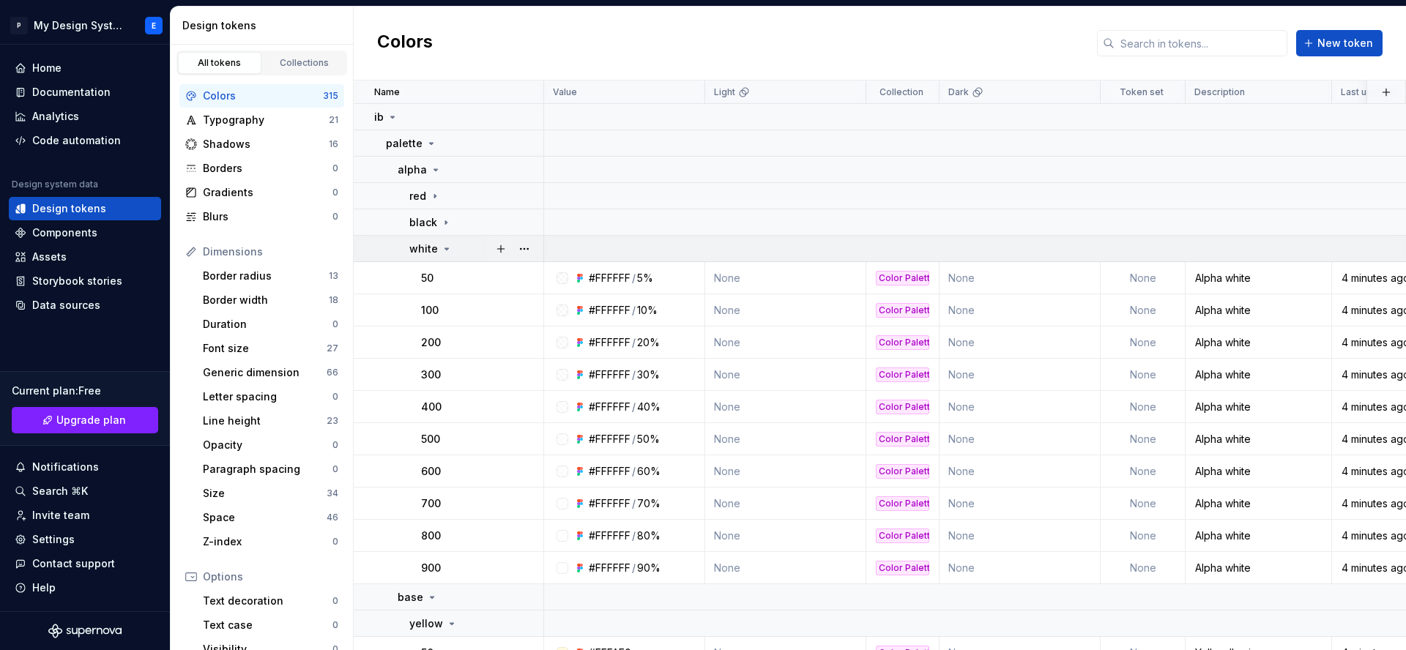
click at [445, 252] on icon at bounding box center [447, 249] width 12 height 12
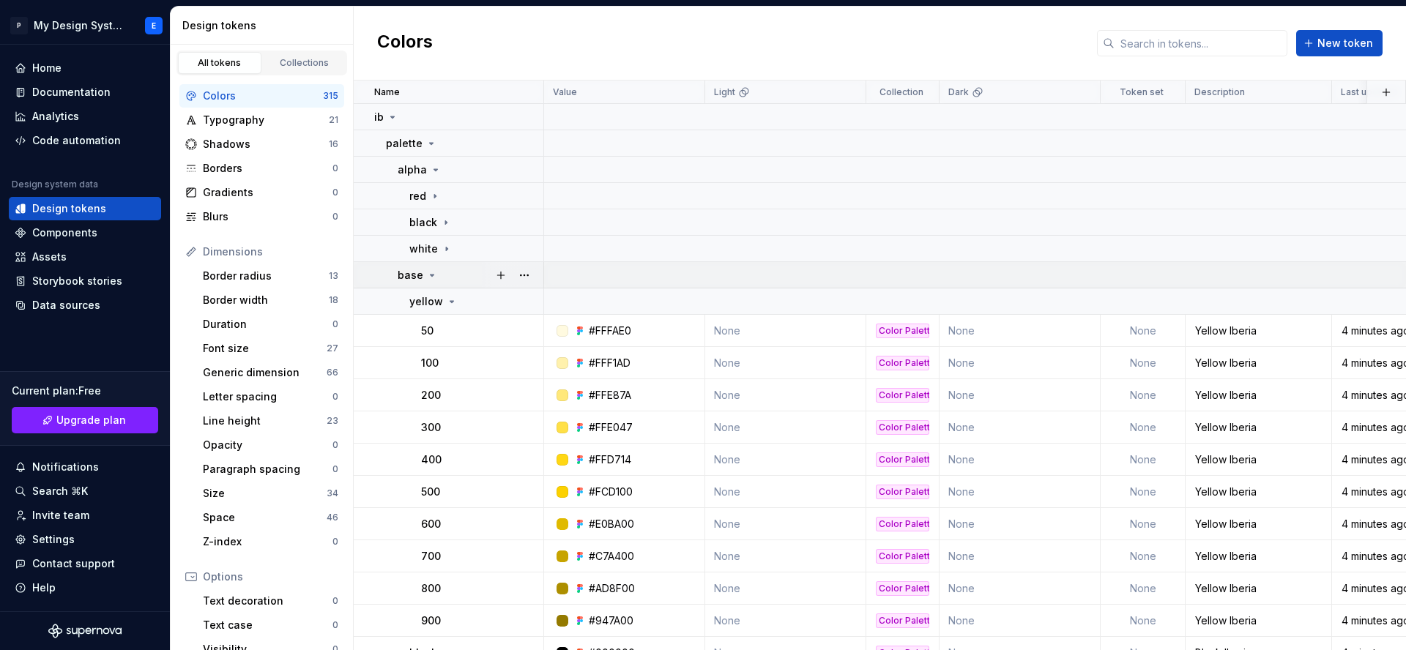
click at [446, 279] on div "base" at bounding box center [469, 275] width 145 height 15
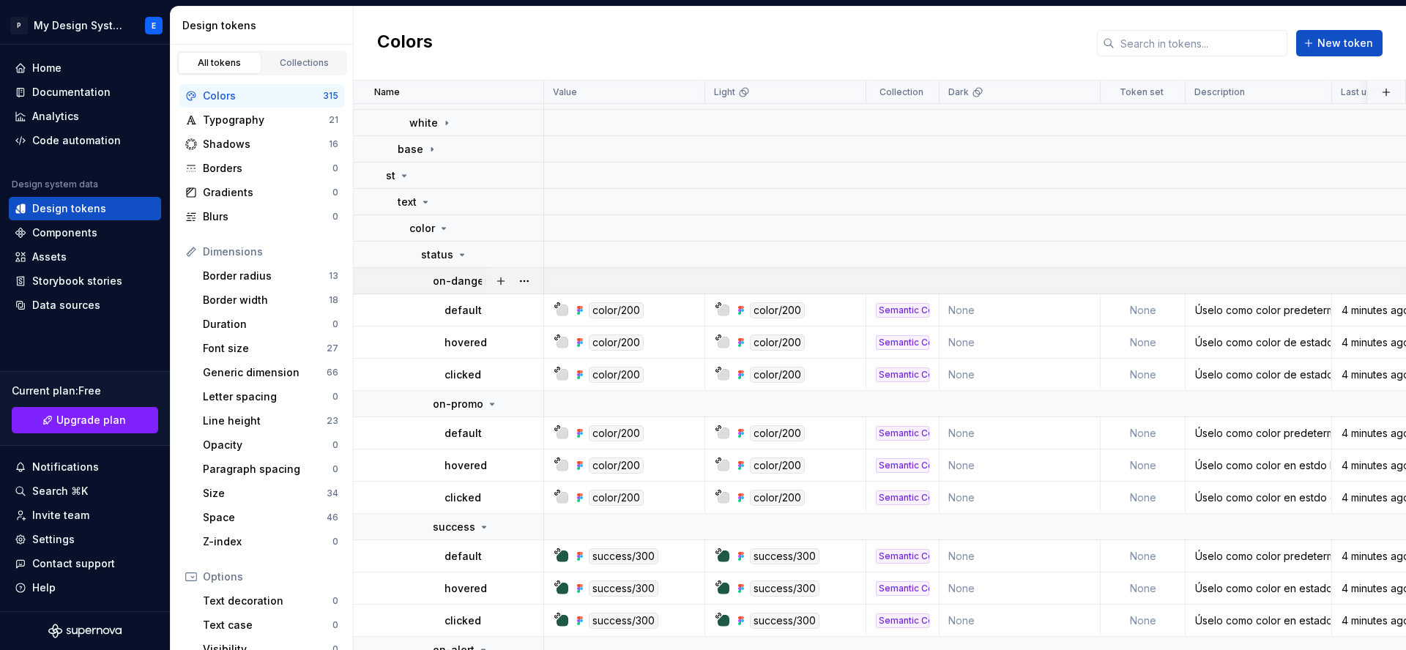
scroll to position [183, 0]
click at [462, 257] on icon at bounding box center [462, 256] width 12 height 12
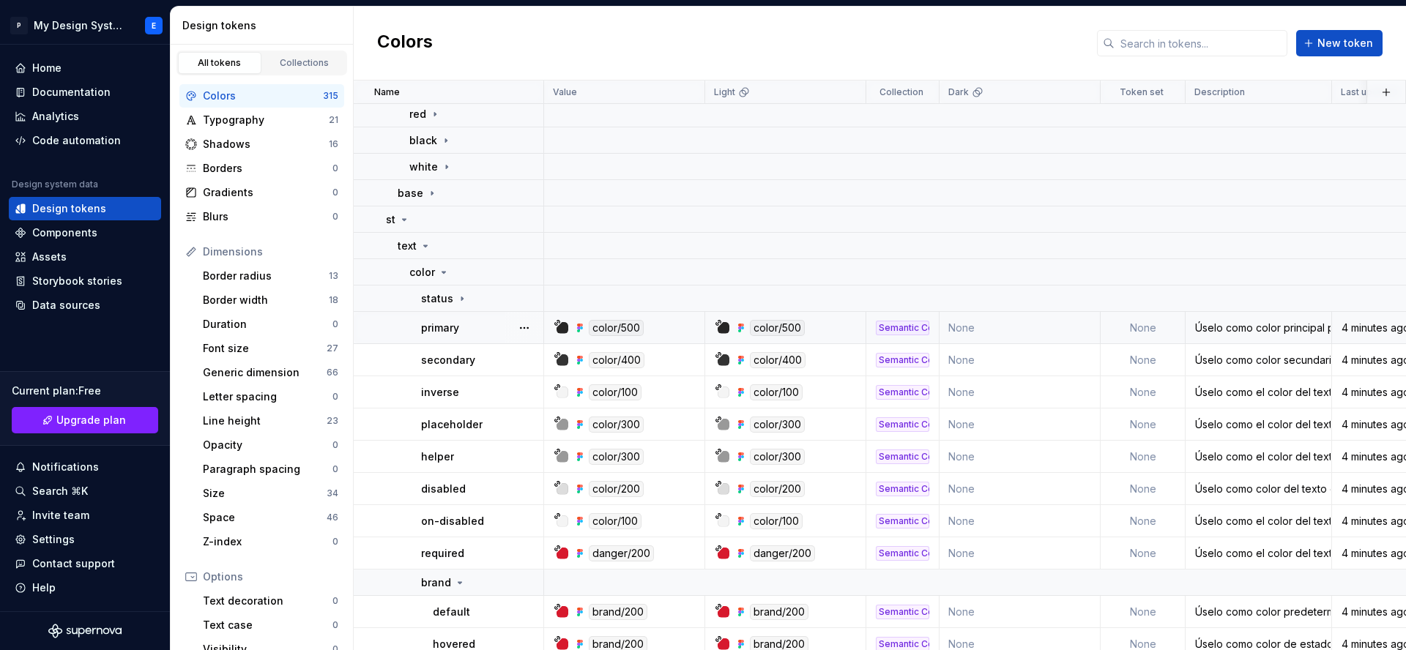
scroll to position [138, 0]
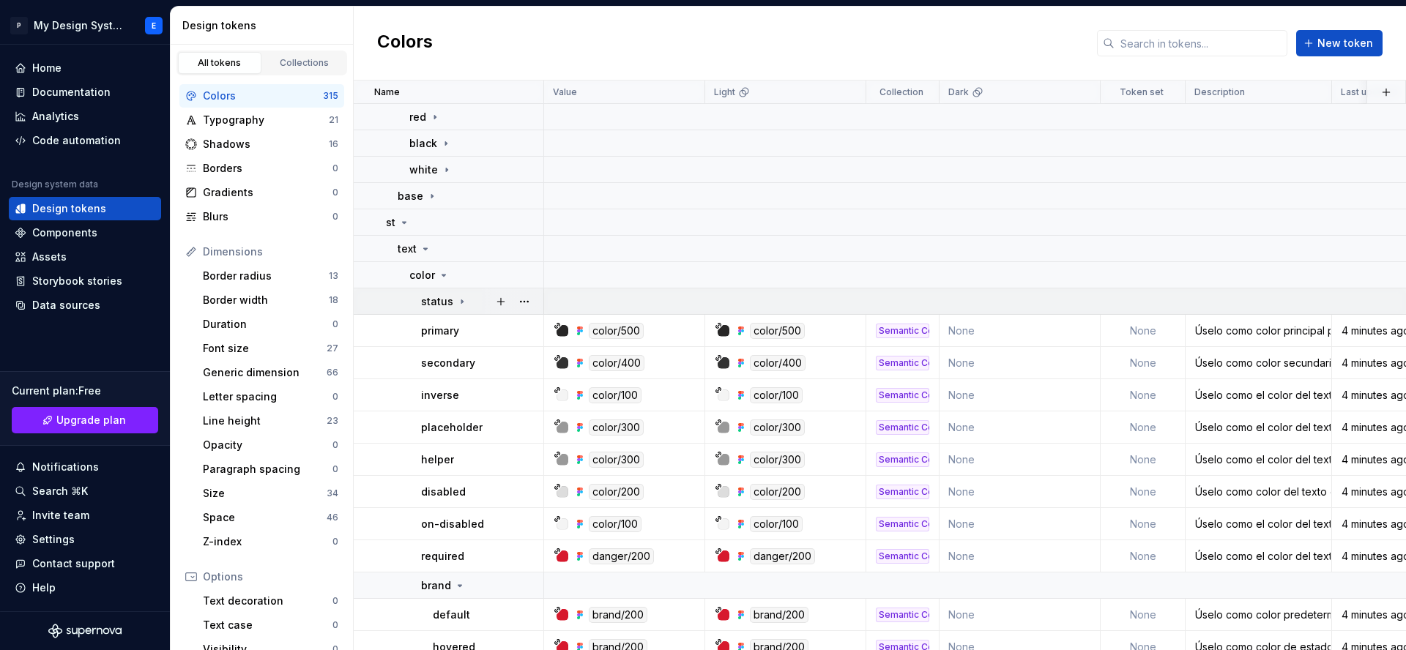
click at [451, 299] on div "status" at bounding box center [444, 301] width 47 height 15
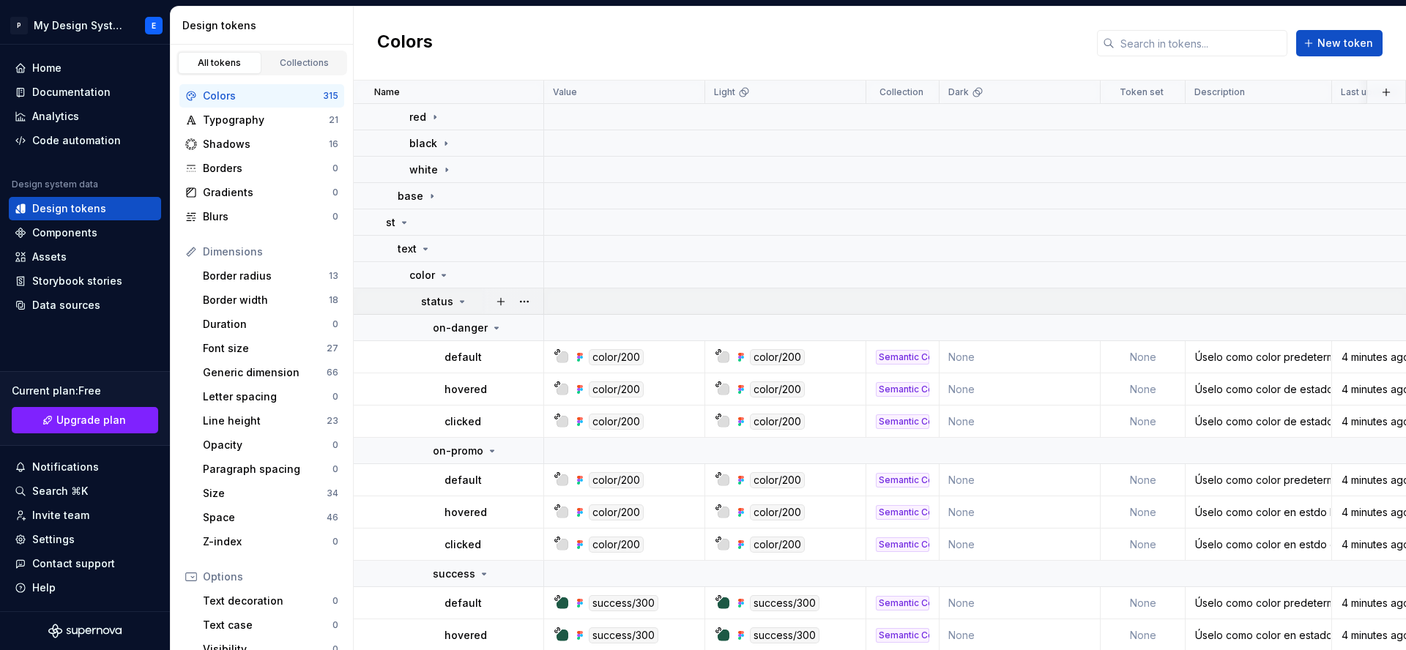
click at [457, 299] on icon at bounding box center [462, 302] width 12 height 12
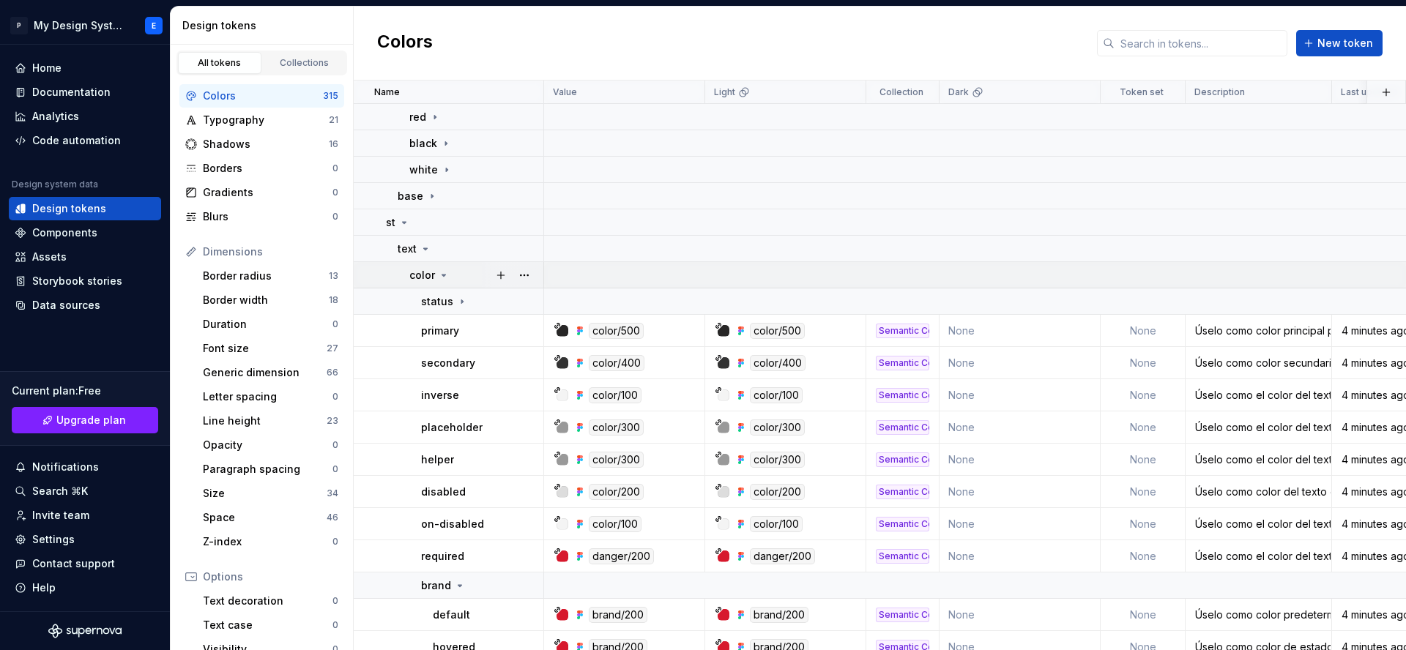
click at [444, 277] on icon at bounding box center [444, 275] width 12 height 12
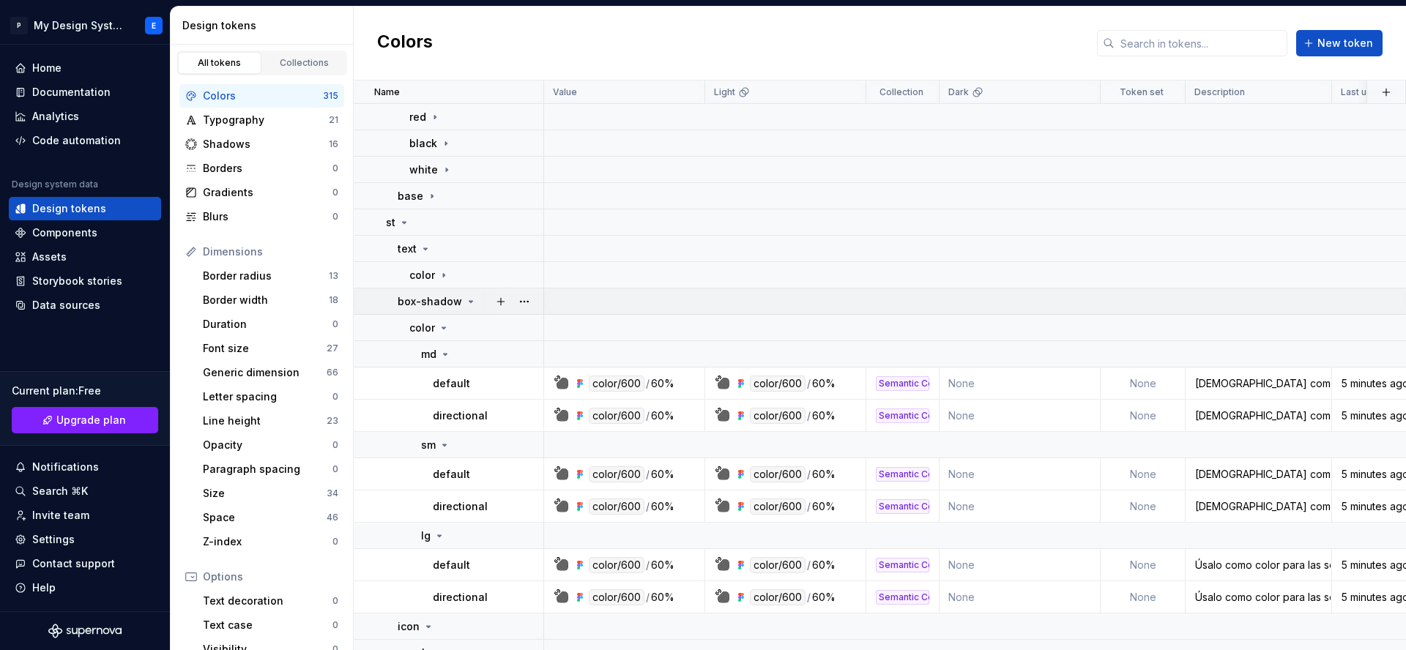
click at [472, 299] on icon at bounding box center [471, 302] width 12 height 12
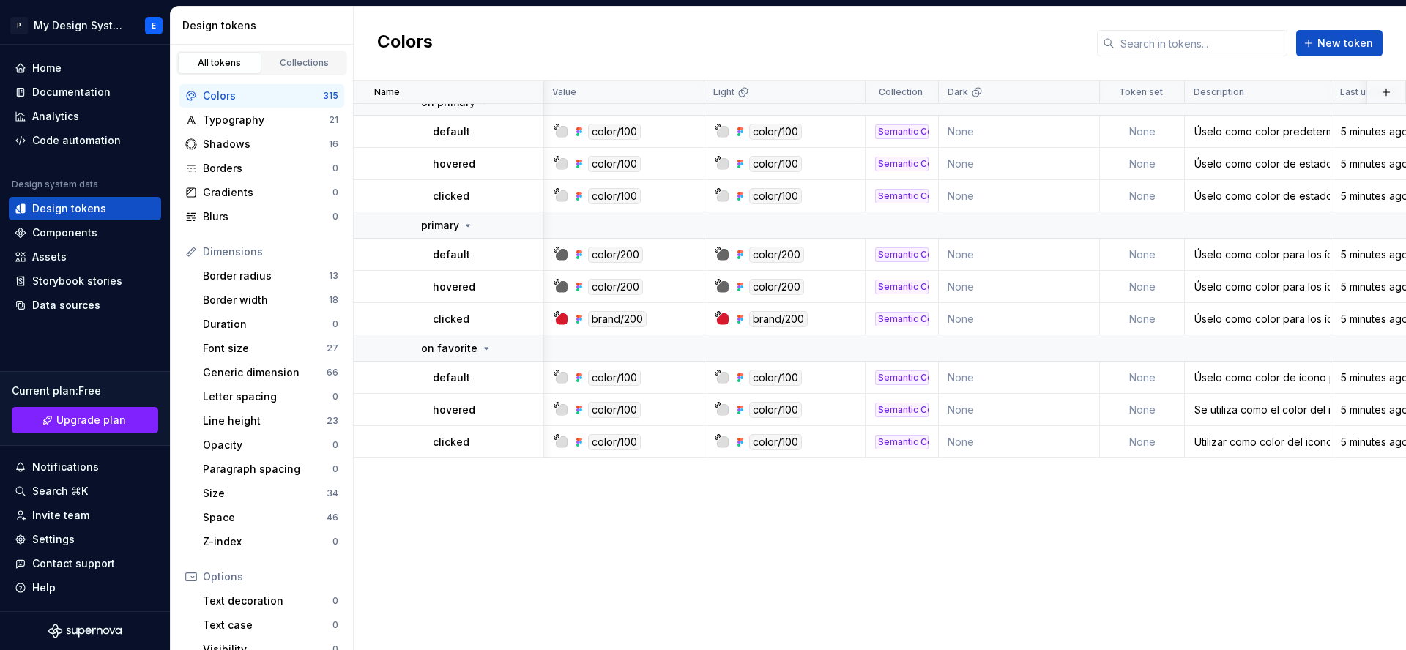
scroll to position [0, 1]
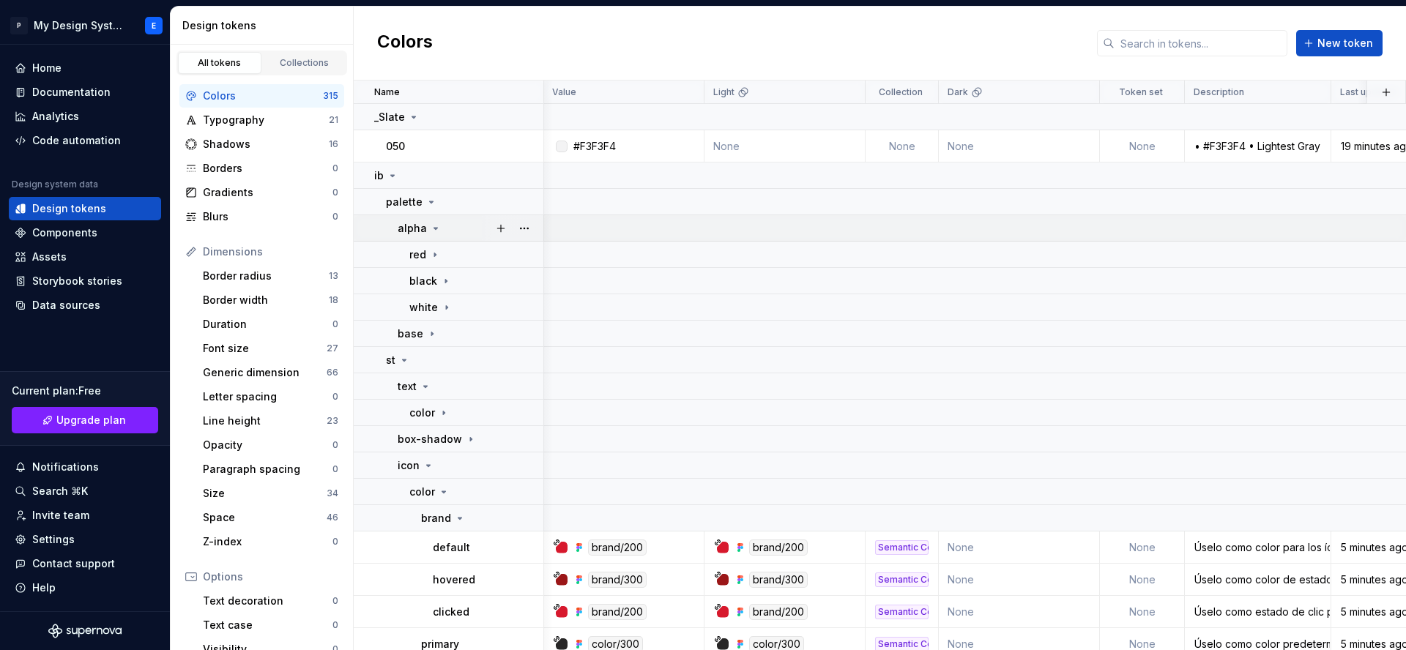
click at [435, 228] on icon at bounding box center [436, 229] width 12 height 12
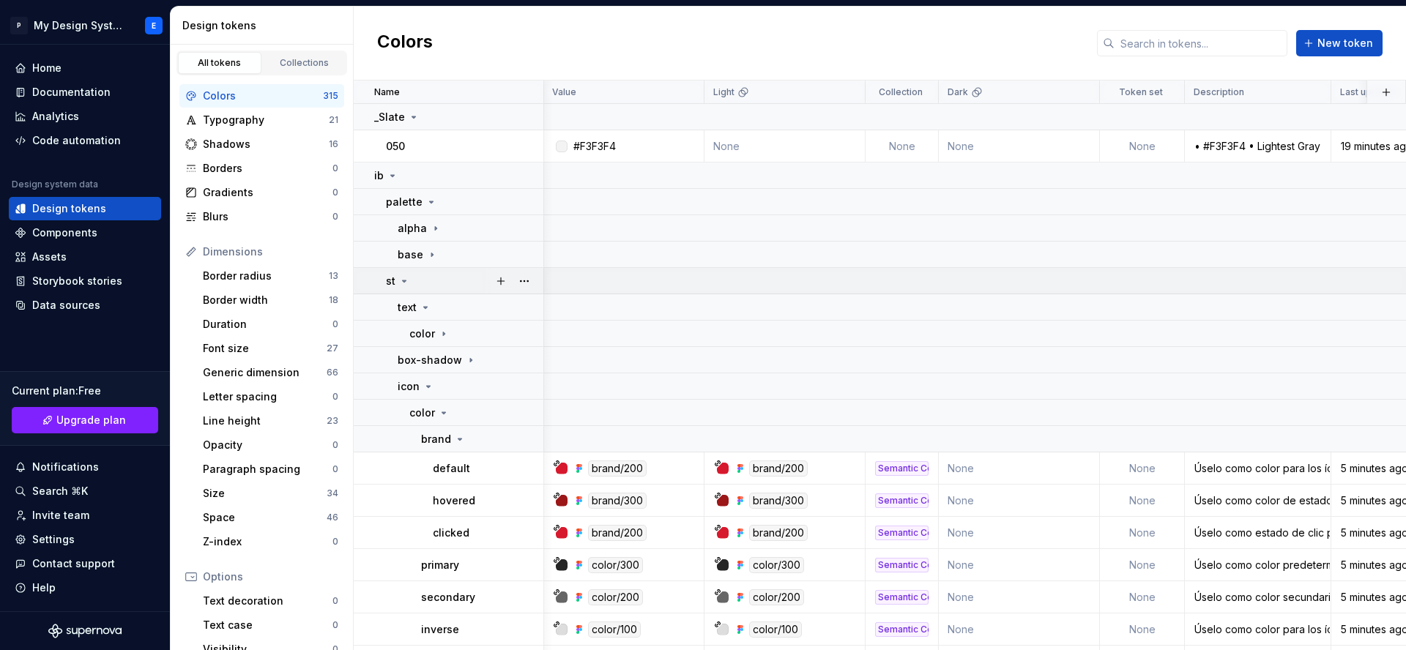
click at [405, 281] on icon at bounding box center [404, 281] width 12 height 12
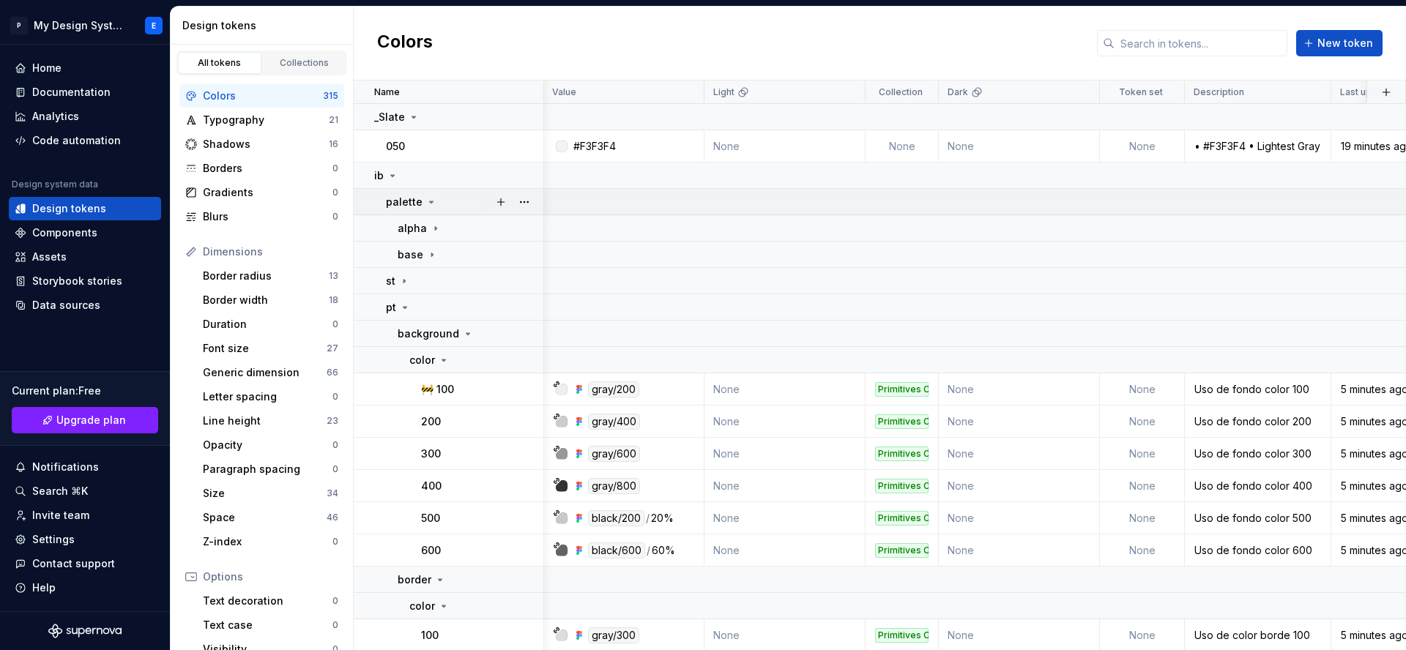
click at [430, 204] on icon at bounding box center [431, 202] width 12 height 12
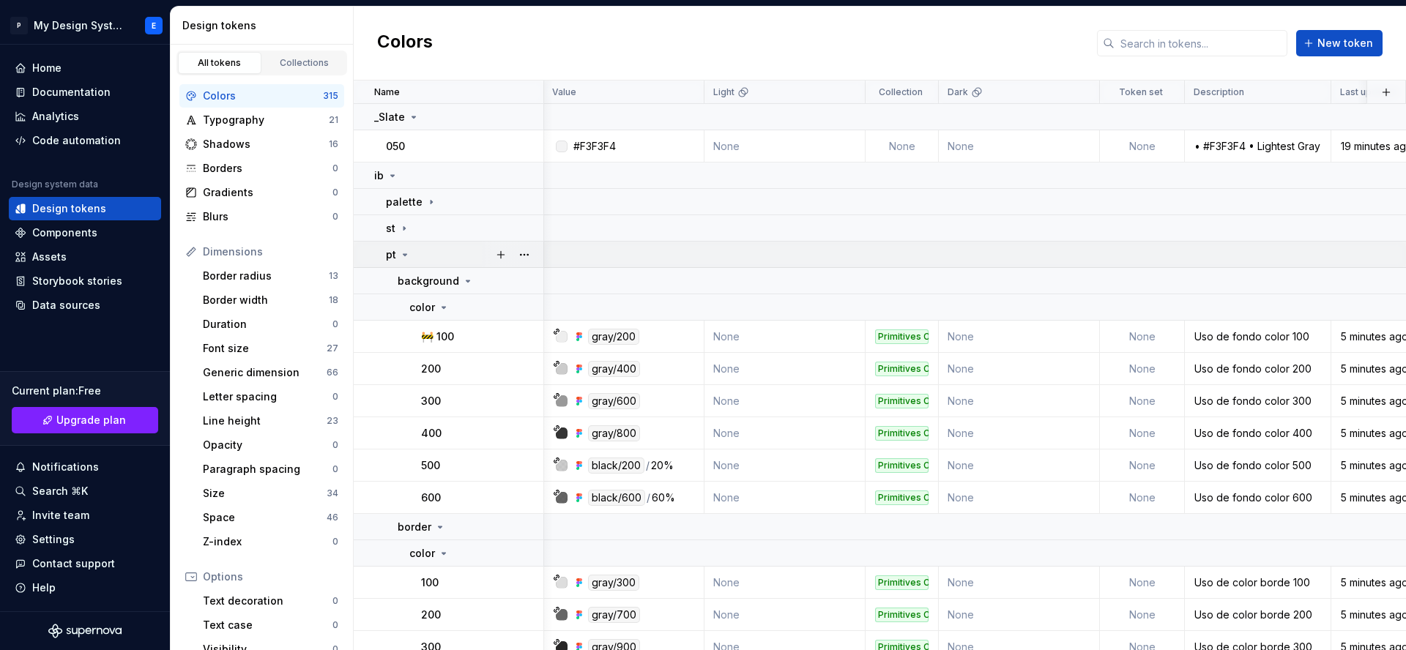
click at [400, 253] on icon at bounding box center [405, 255] width 12 height 12
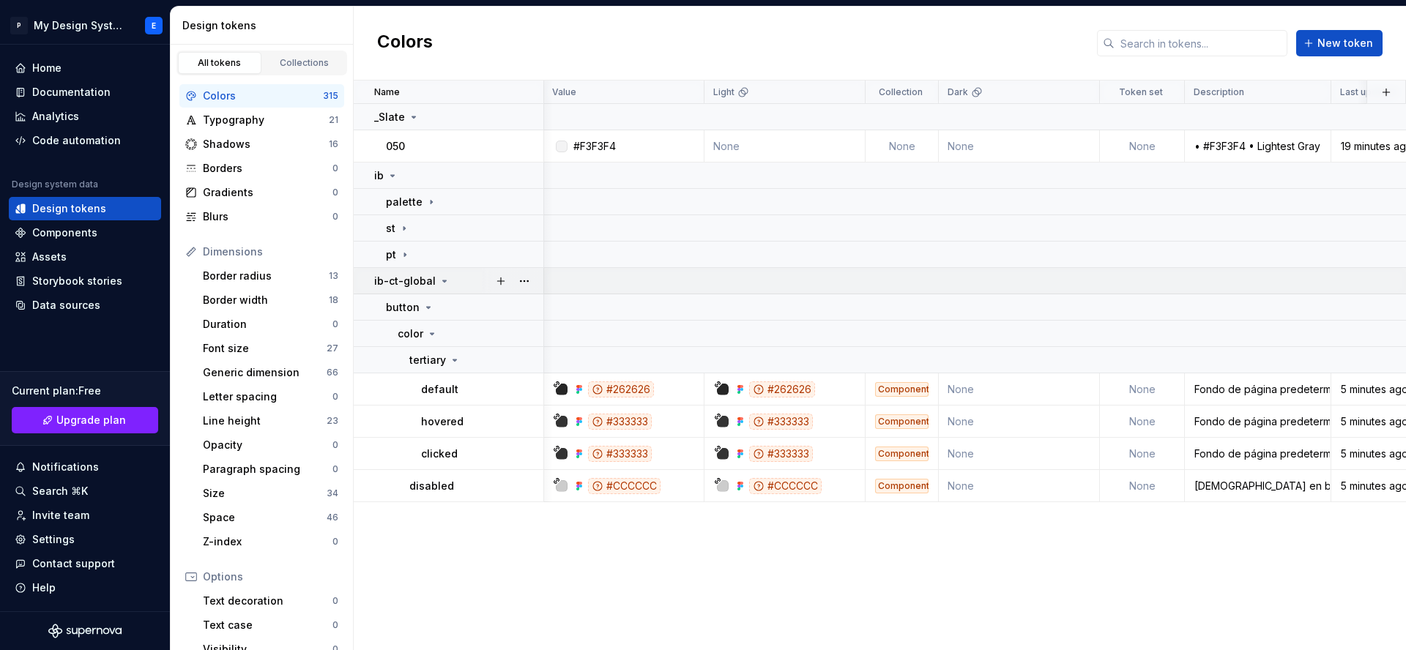
click at [438, 280] on icon at bounding box center [444, 281] width 12 height 12
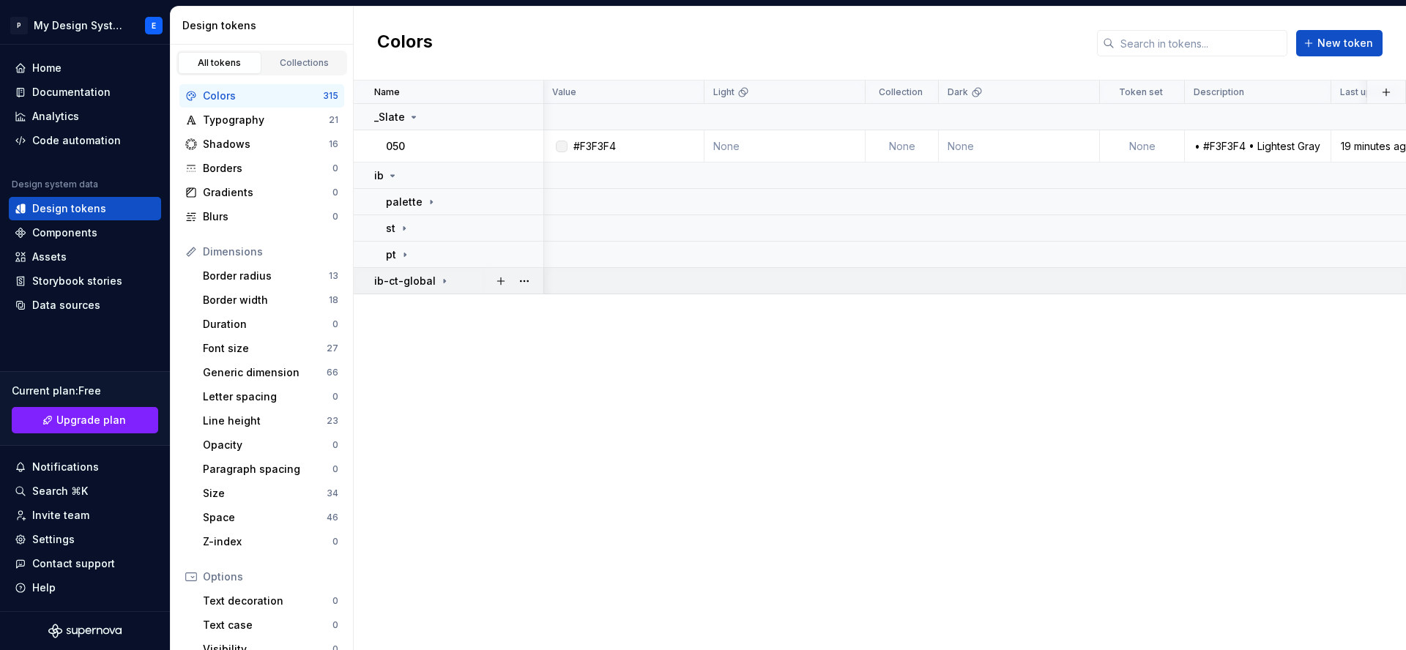
click at [448, 277] on div "ib-ct-global" at bounding box center [458, 281] width 168 height 15
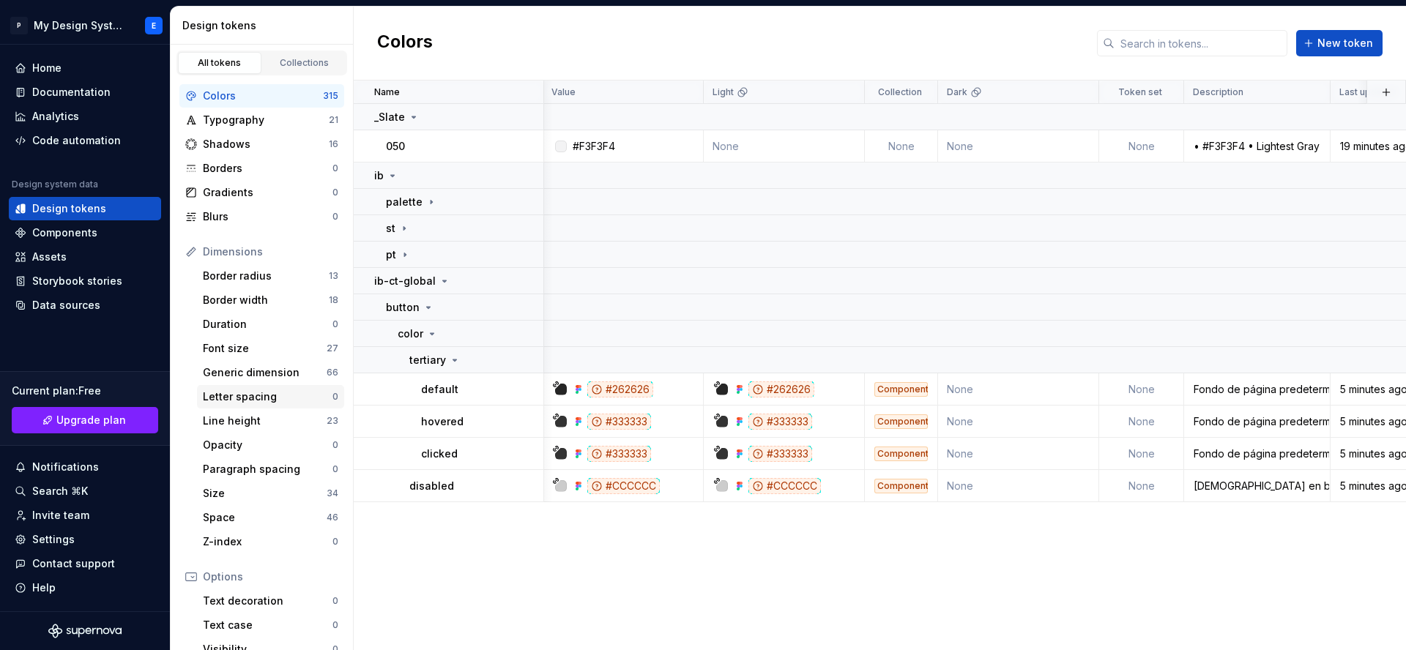
scroll to position [4, 0]
click at [209, 111] on div "Typography" at bounding box center [266, 115] width 126 height 15
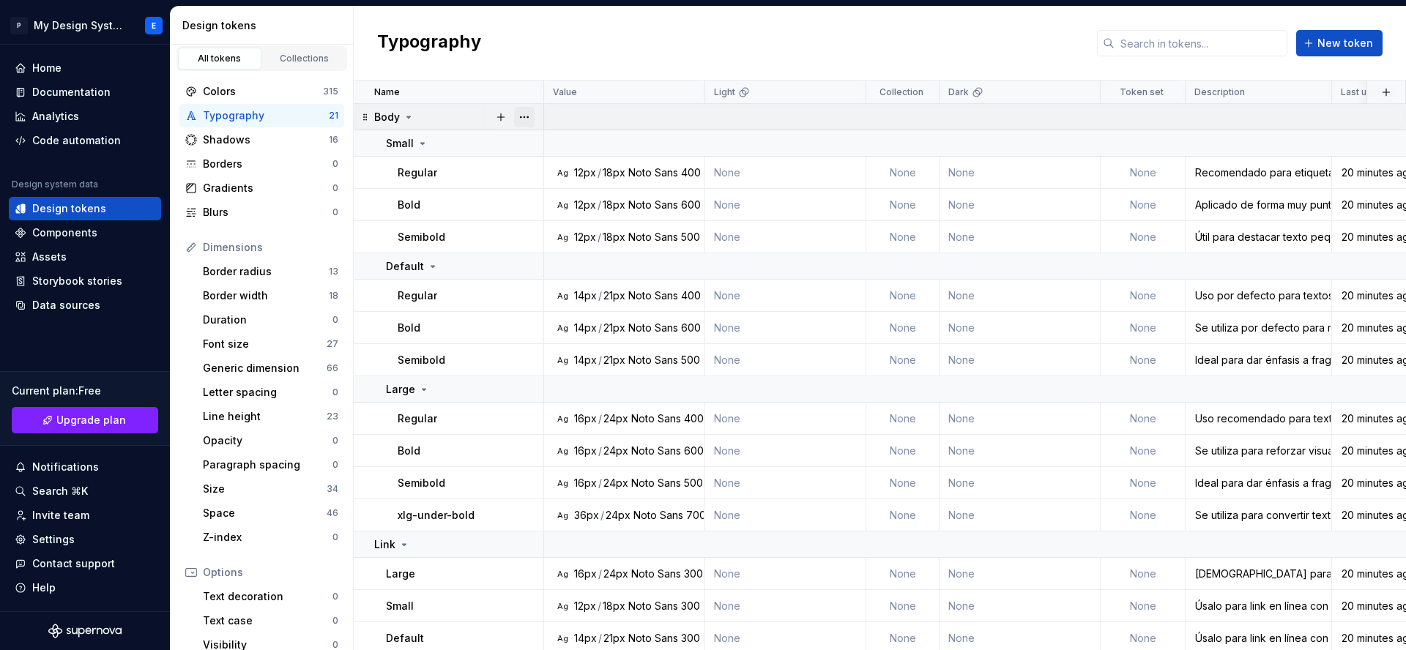
click at [521, 118] on button "button" at bounding box center [524, 117] width 20 height 20
click at [574, 282] on div "Delete group" at bounding box center [588, 282] width 95 height 15
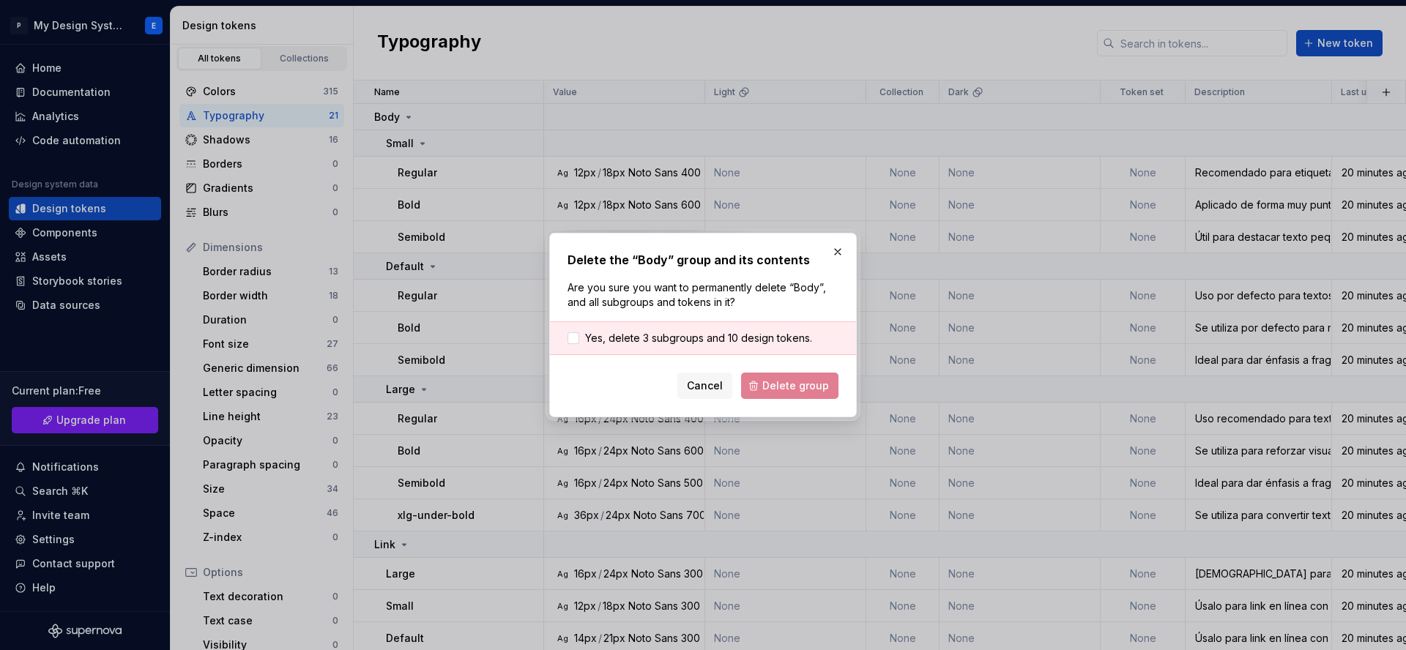
drag, startPoint x: 576, startPoint y: 338, endPoint x: 690, endPoint y: 363, distance: 116.2
click at [577, 338] on div at bounding box center [573, 338] width 12 height 12
click at [804, 389] on span "Delete group" at bounding box center [795, 385] width 67 height 15
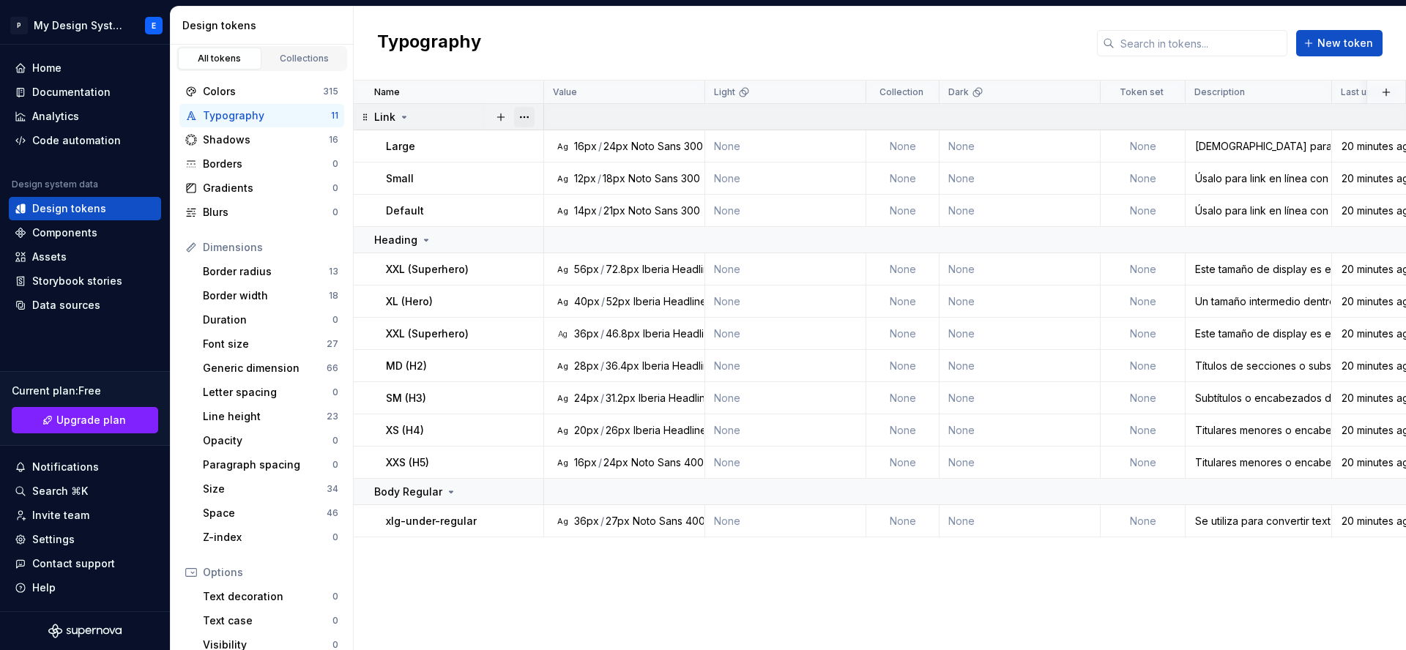
click at [533, 123] on button "button" at bounding box center [524, 117] width 20 height 20
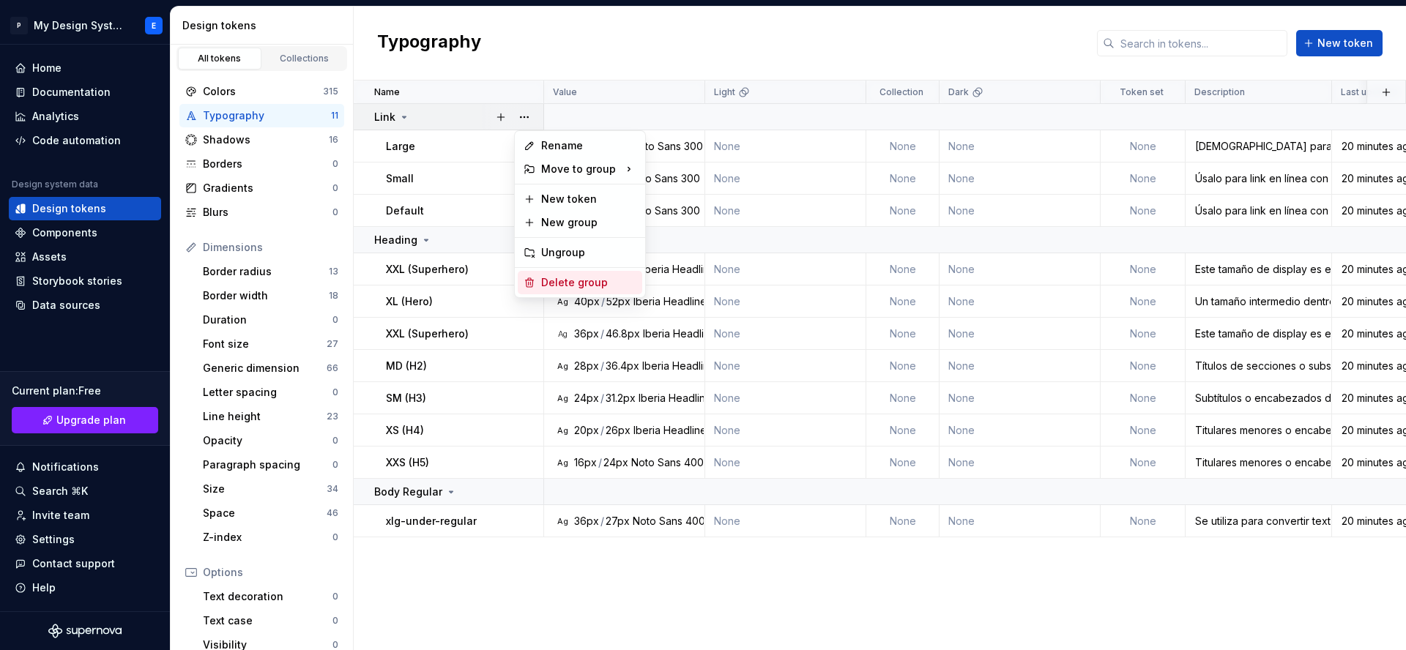
click at [551, 291] on div "Delete group" at bounding box center [580, 282] width 124 height 23
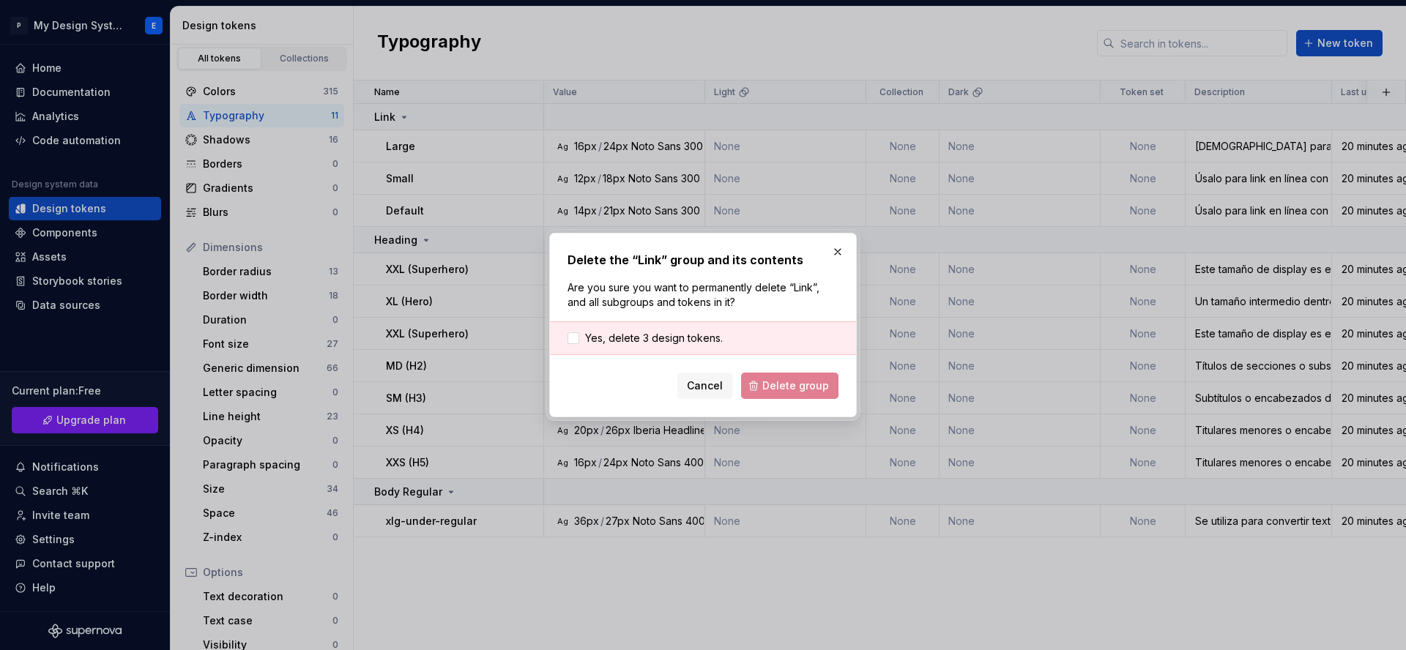
click at [676, 346] on div "Yes, delete 3 design tokens." at bounding box center [703, 338] width 306 height 34
drag, startPoint x: 697, startPoint y: 337, endPoint x: 740, endPoint y: 362, distance: 50.2
click at [698, 338] on span "Yes, delete 3 design tokens." at bounding box center [654, 338] width 138 height 15
click at [777, 384] on span "Delete group" at bounding box center [795, 385] width 67 height 15
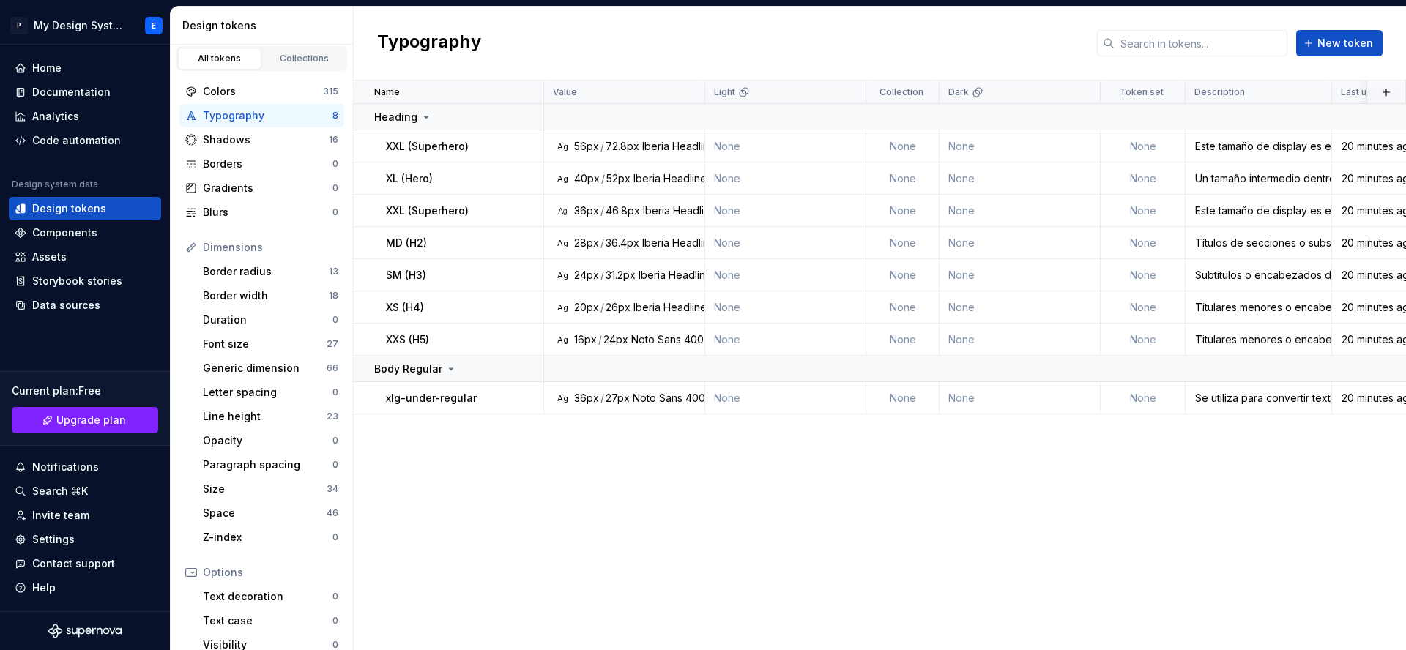
scroll to position [0, 1]
click at [520, 118] on button "button" at bounding box center [524, 117] width 20 height 20
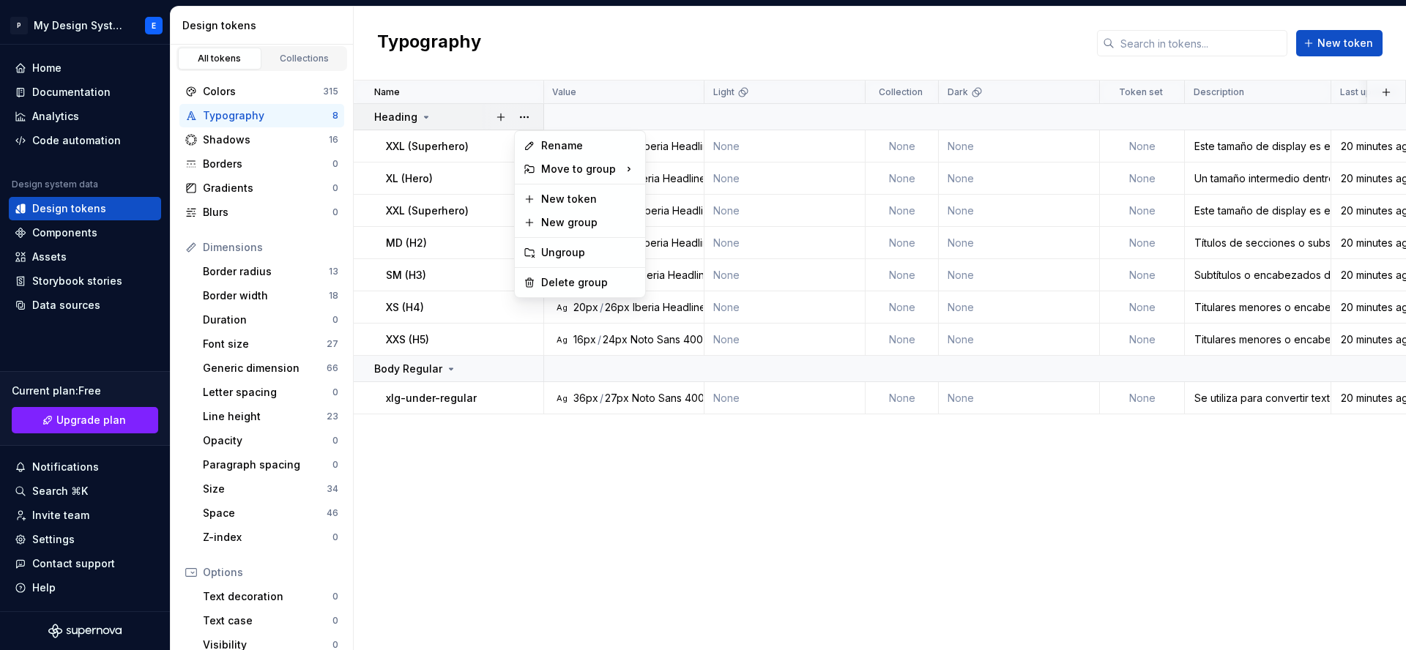
scroll to position [0, 0]
click at [577, 283] on div "Delete group" at bounding box center [588, 282] width 95 height 15
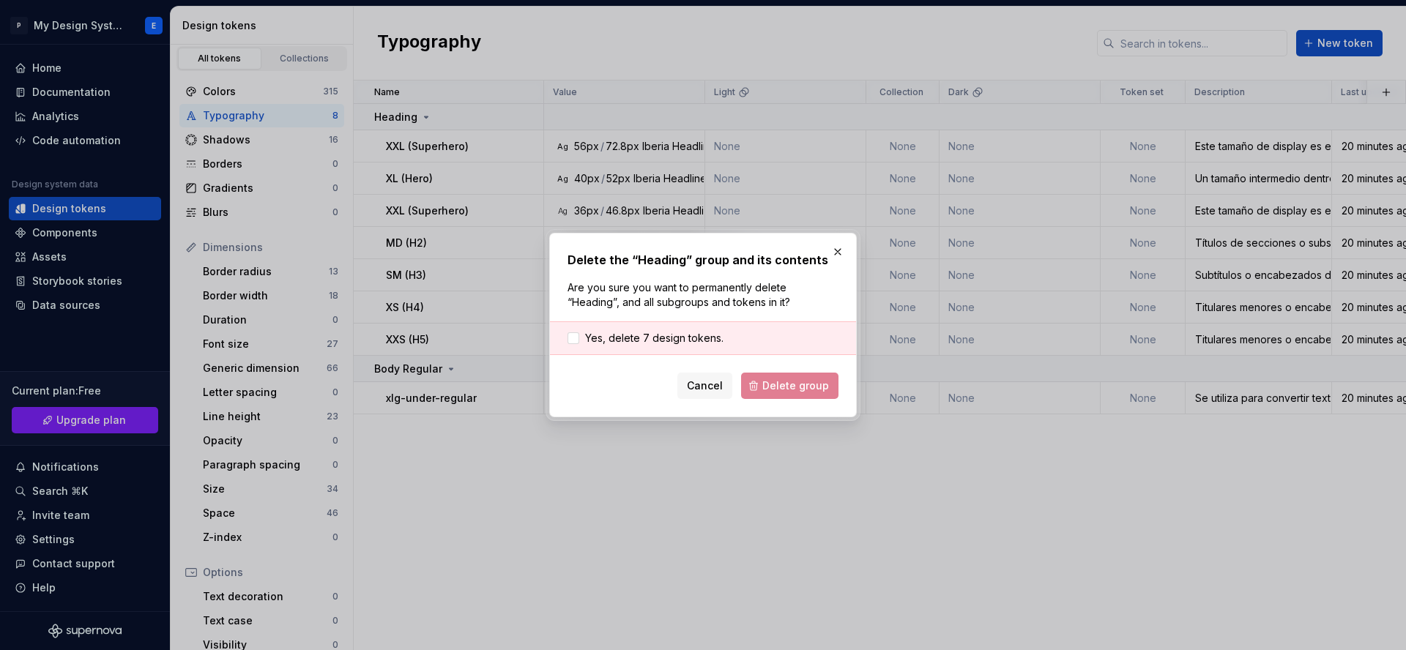
drag, startPoint x: 574, startPoint y: 338, endPoint x: 720, endPoint y: 358, distance: 147.7
click at [577, 338] on div at bounding box center [573, 338] width 12 height 12
click at [794, 387] on span "Delete group" at bounding box center [795, 385] width 67 height 15
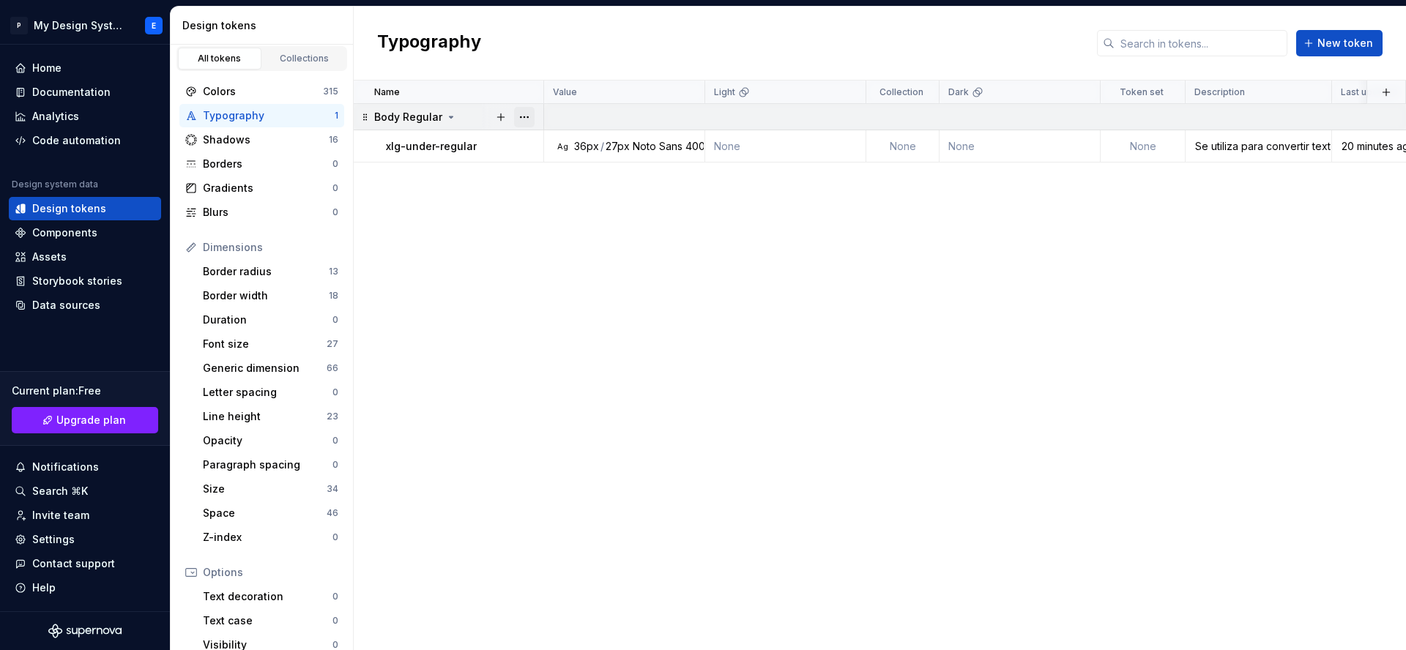
scroll to position [0, 2]
click at [534, 116] on button "button" at bounding box center [524, 117] width 20 height 20
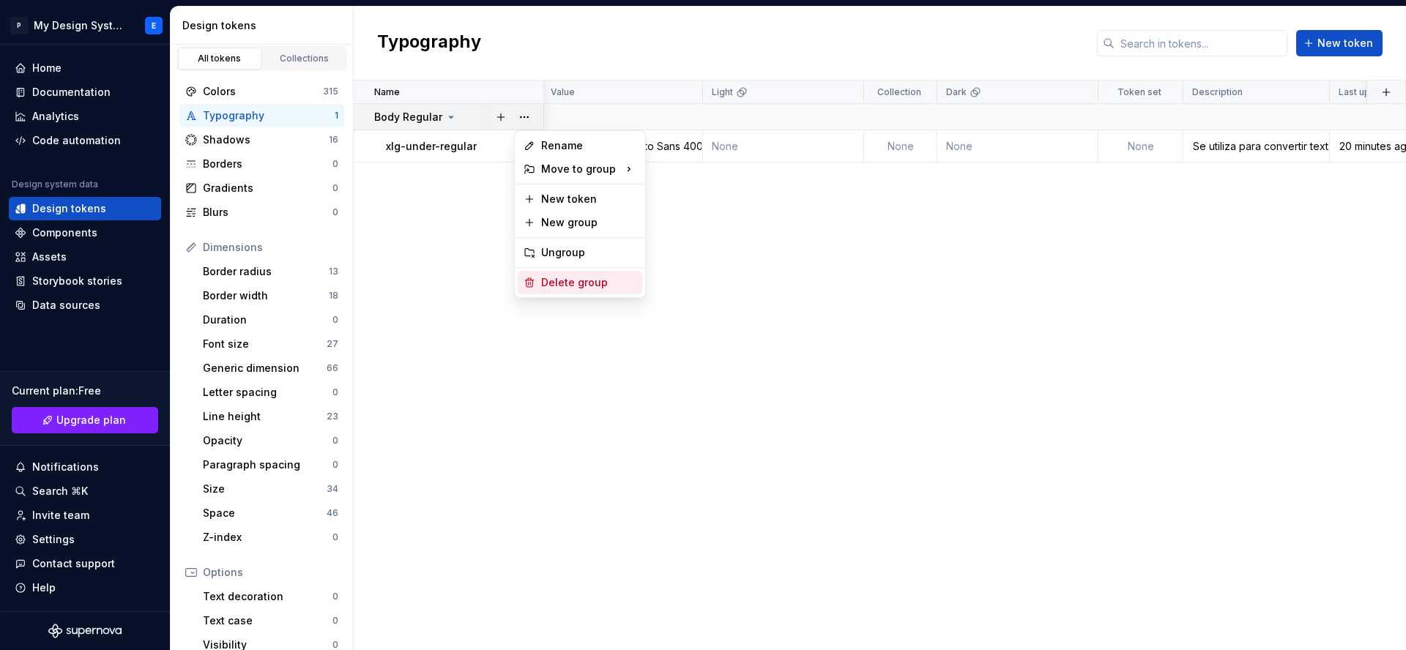
scroll to position [0, 0]
click at [556, 277] on div "Delete group" at bounding box center [588, 282] width 95 height 15
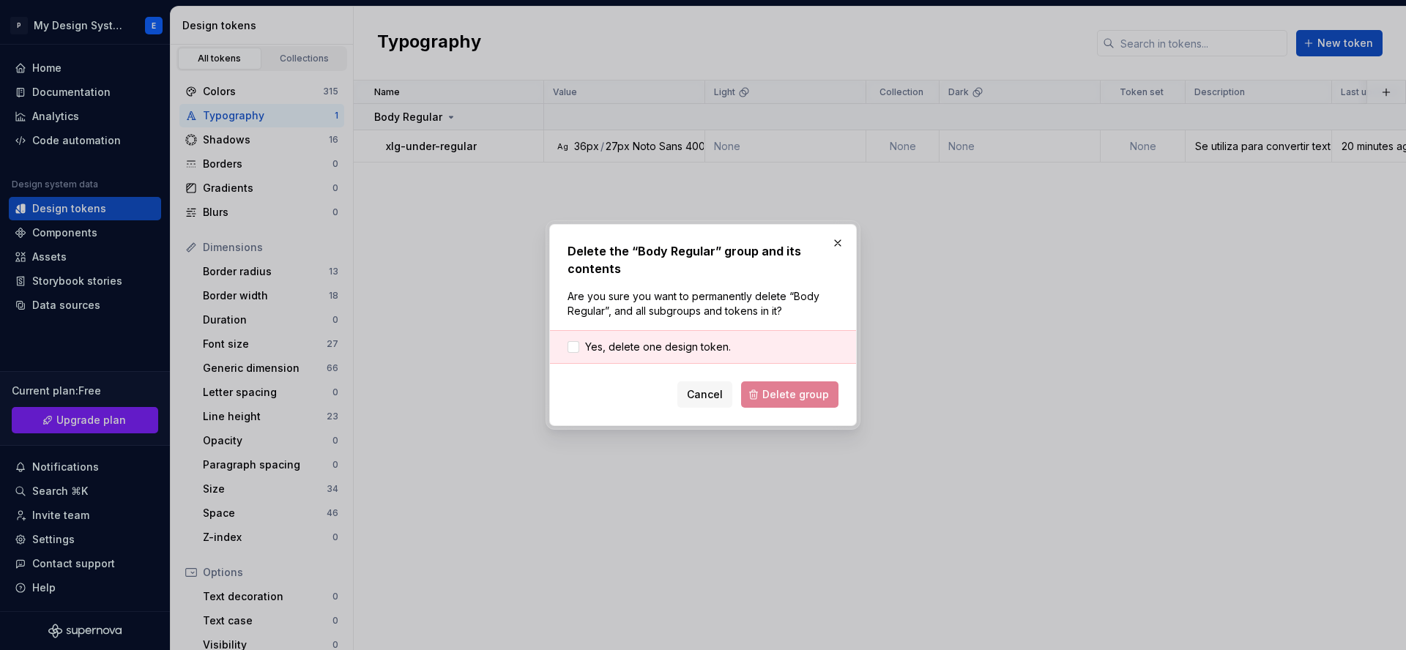
scroll to position [0, 1]
drag, startPoint x: 579, startPoint y: 342, endPoint x: 594, endPoint y: 352, distance: 17.9
click at [583, 348] on label "Yes, delete one design token." at bounding box center [648, 347] width 163 height 15
drag, startPoint x: 780, startPoint y: 398, endPoint x: 779, endPoint y: 391, distance: 7.5
click at [780, 396] on span "Delete group" at bounding box center [795, 394] width 67 height 15
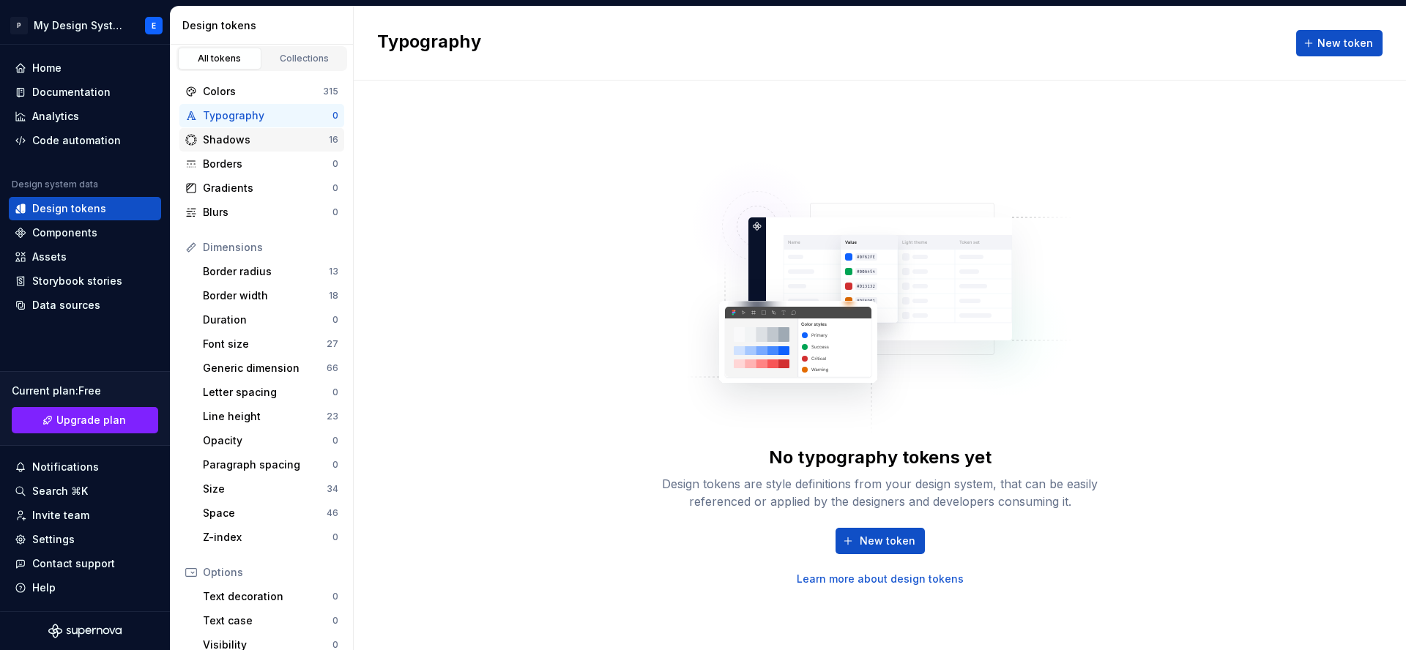
click at [276, 132] on div "Shadows" at bounding box center [266, 139] width 126 height 15
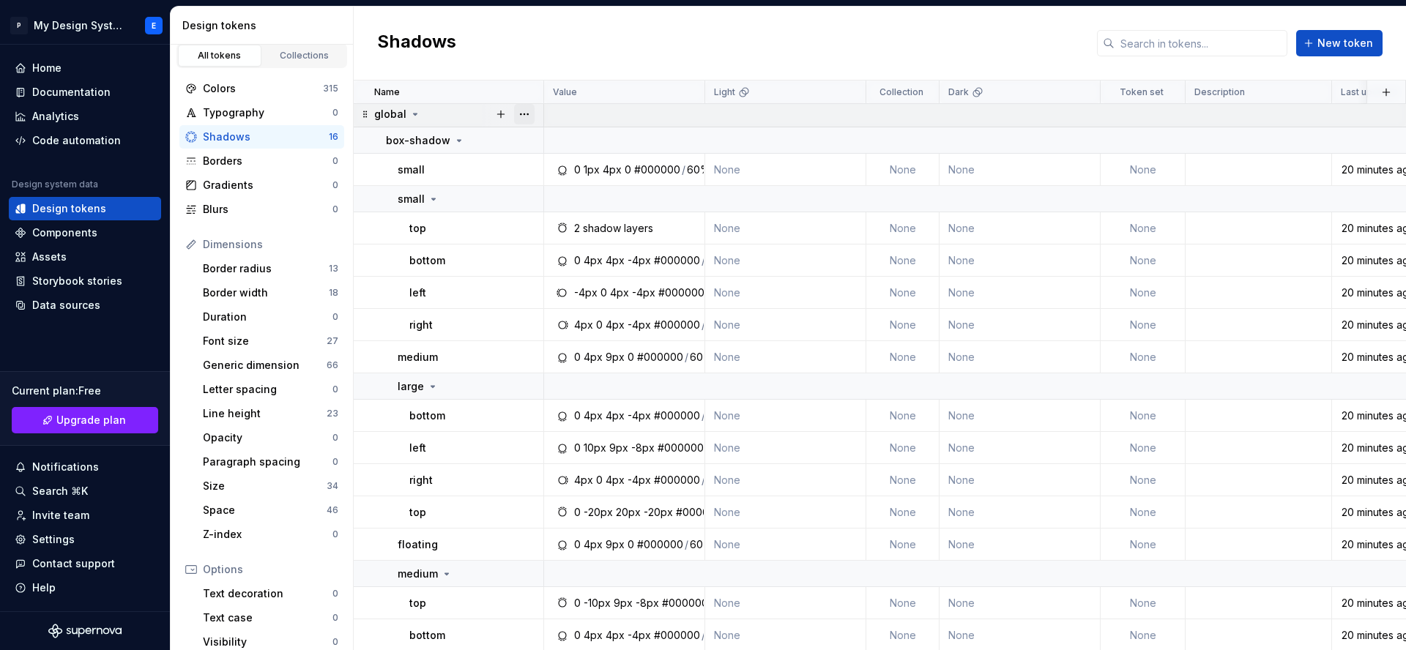
click at [523, 116] on button "button" at bounding box center [524, 114] width 20 height 20
click at [540, 286] on div "Delete group" at bounding box center [580, 280] width 124 height 23
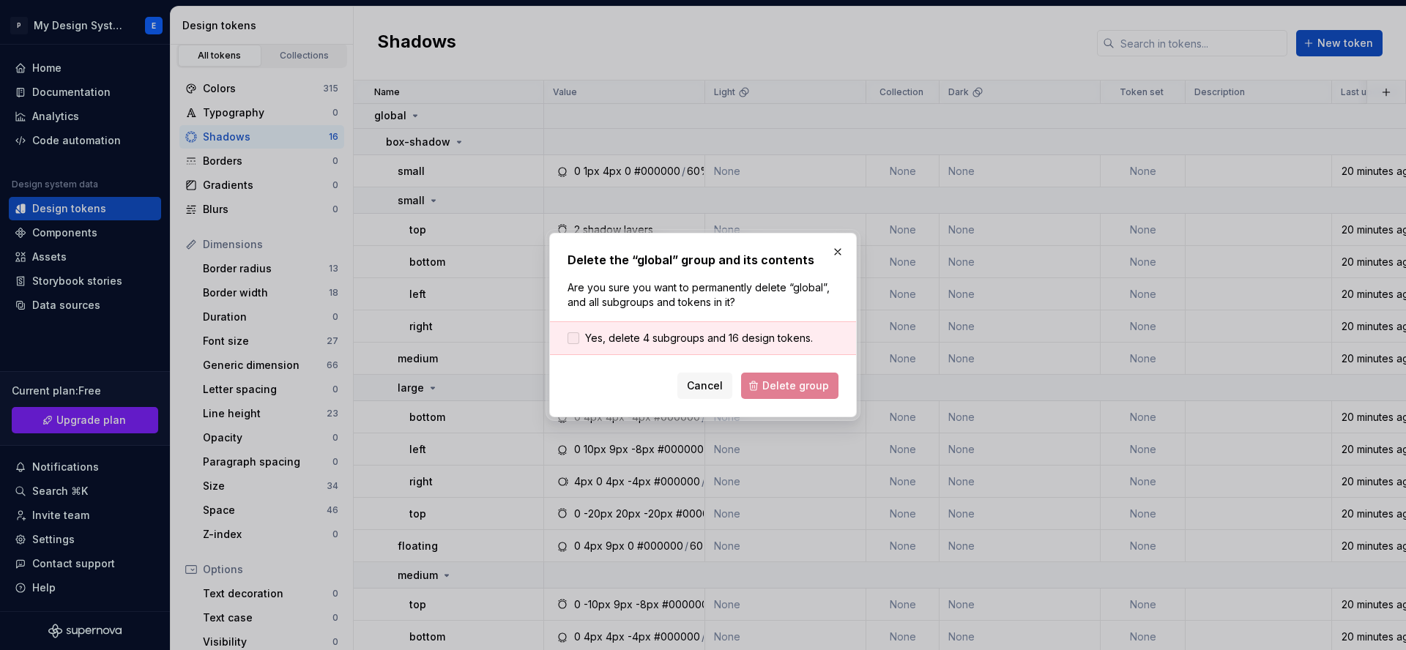
click at [570, 340] on div at bounding box center [573, 338] width 12 height 12
click at [788, 389] on span "Delete group" at bounding box center [795, 385] width 67 height 15
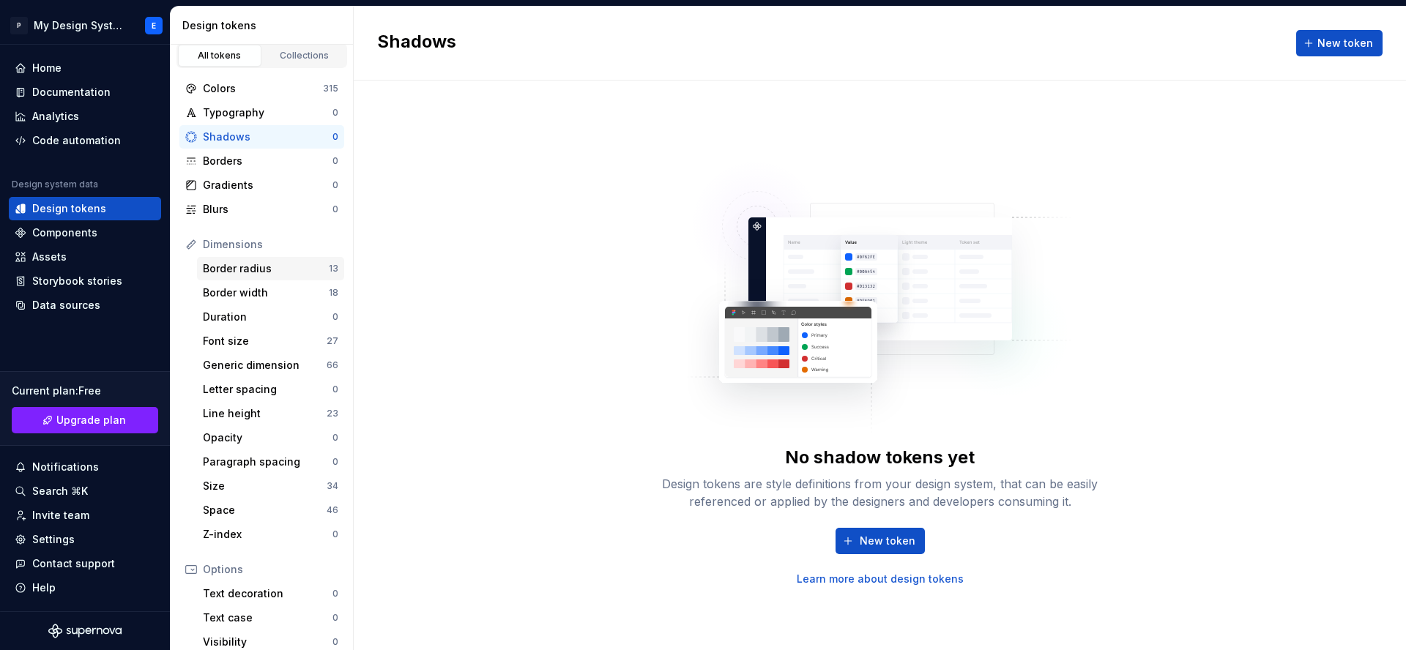
click at [270, 276] on div "Border radius 13" at bounding box center [270, 268] width 147 height 23
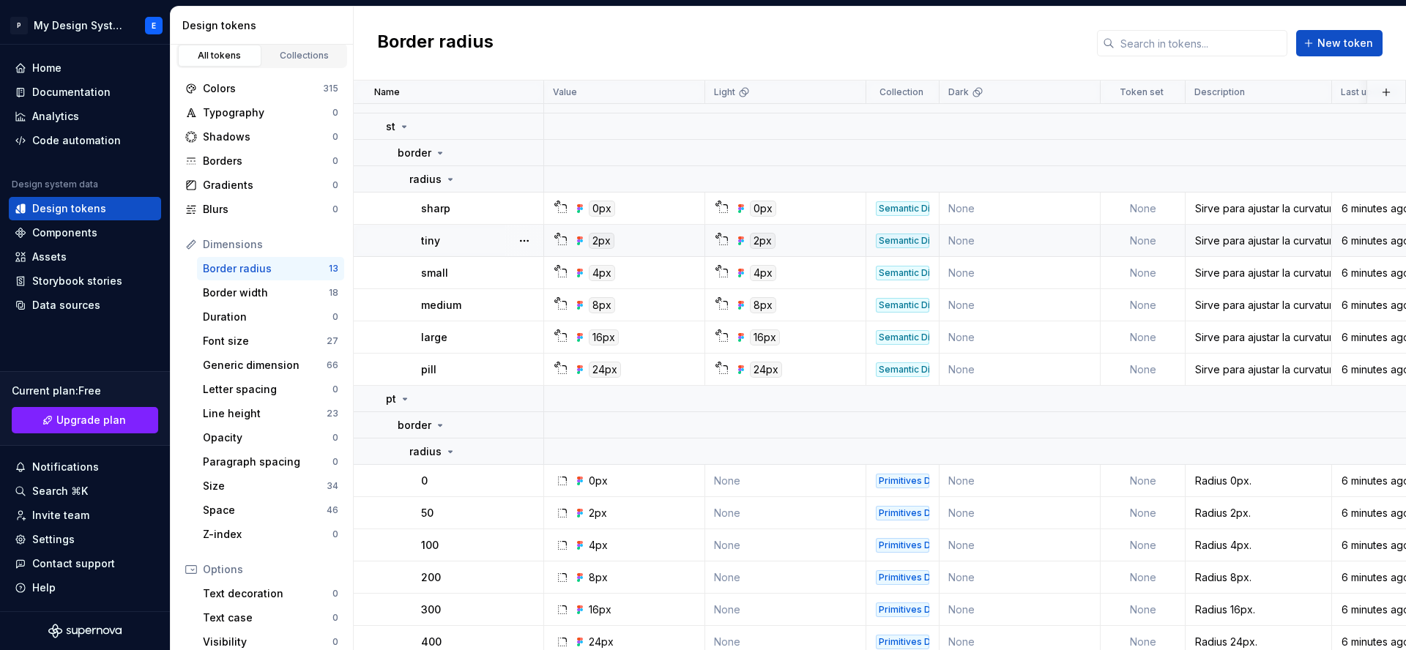
scroll to position [57, 0]
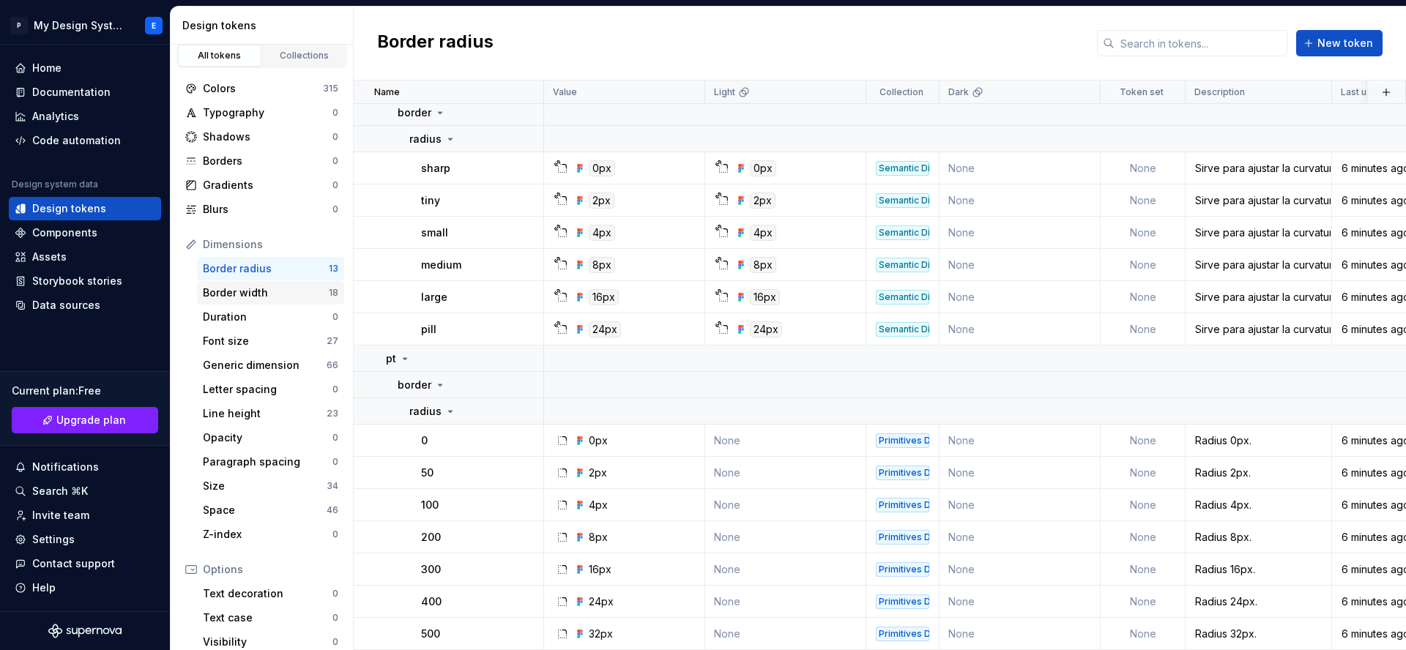
click at [250, 296] on div "Border width" at bounding box center [266, 292] width 126 height 15
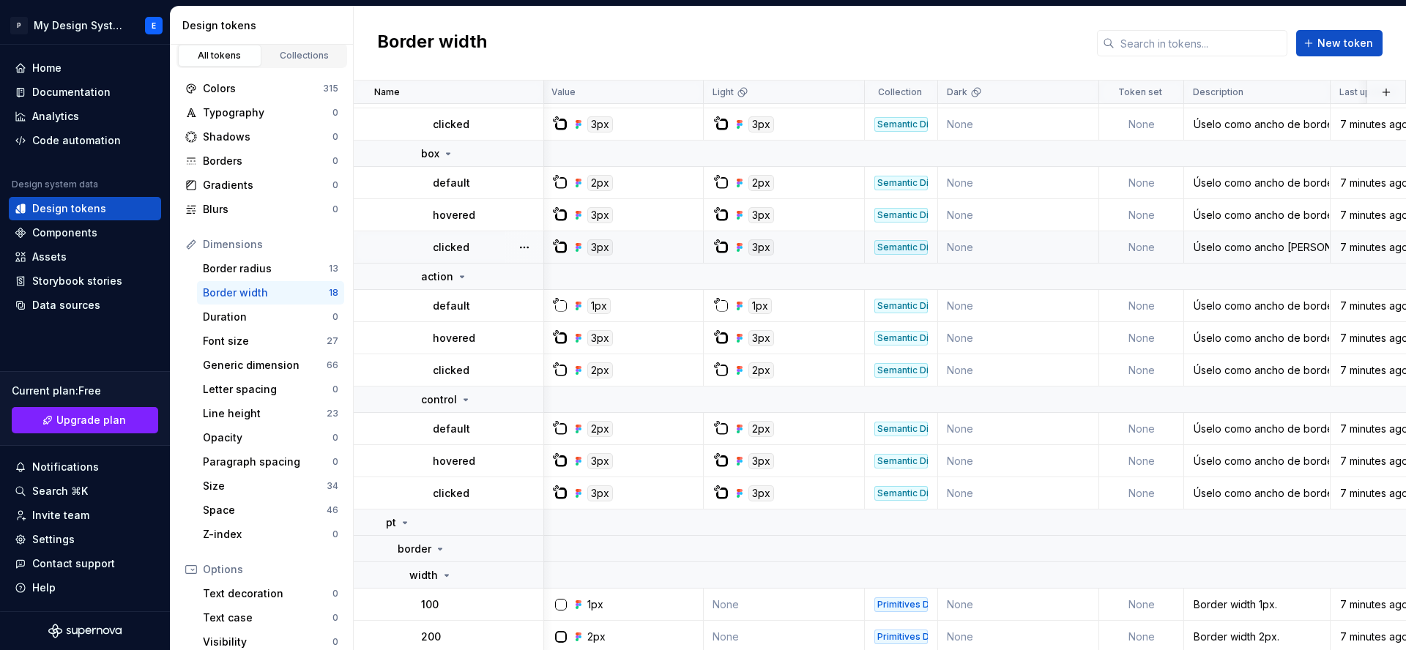
scroll to position [324, 1]
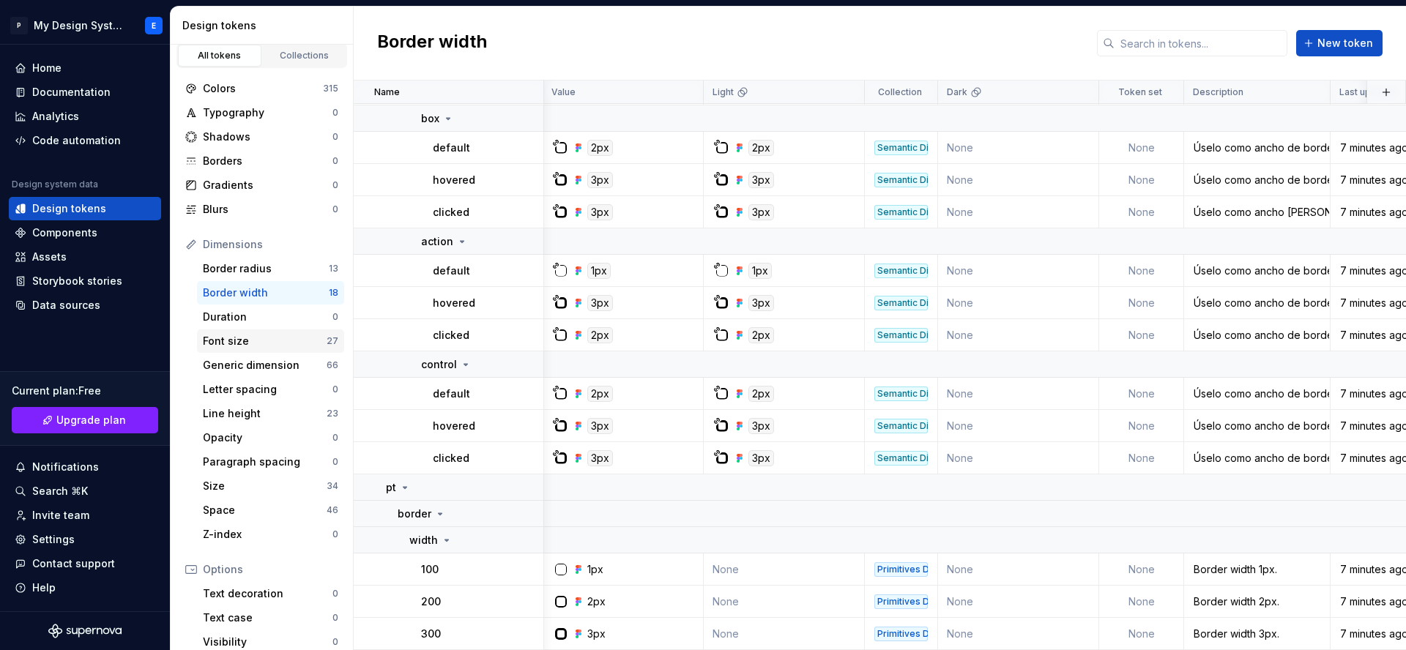
click at [263, 341] on div "Font size" at bounding box center [265, 341] width 124 height 15
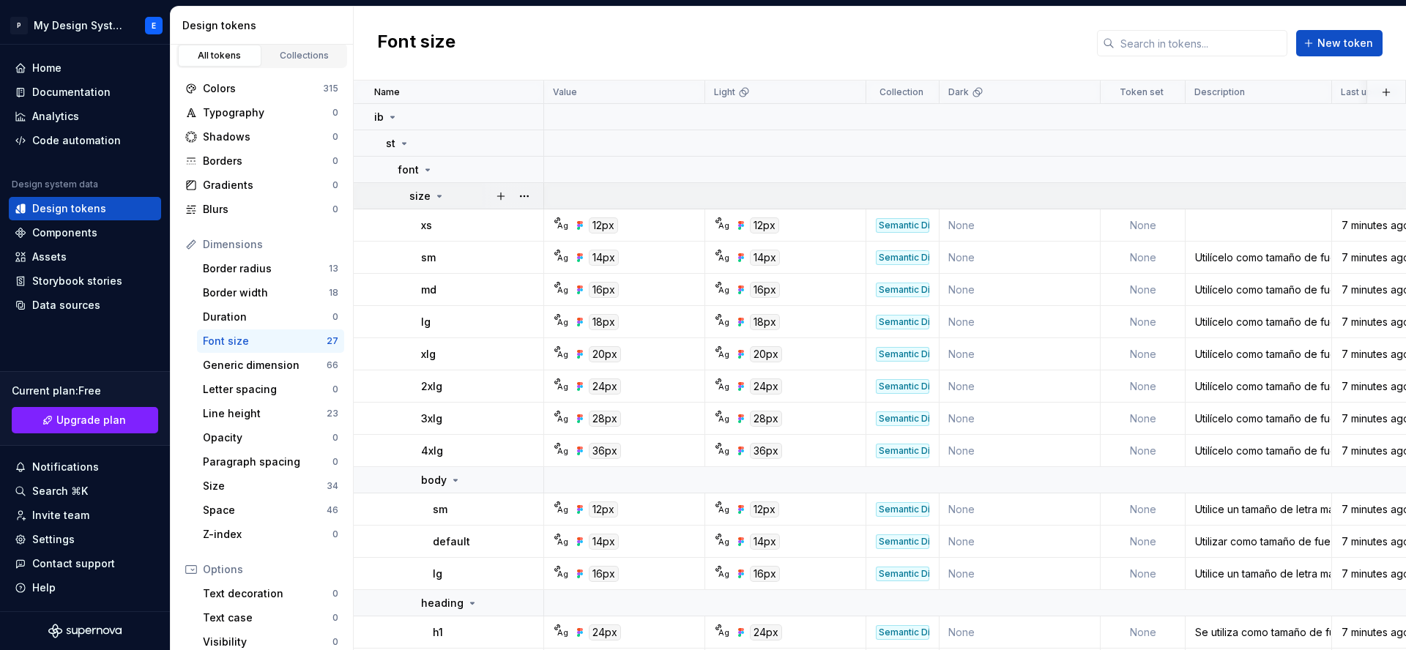
click at [435, 194] on icon at bounding box center [439, 196] width 12 height 12
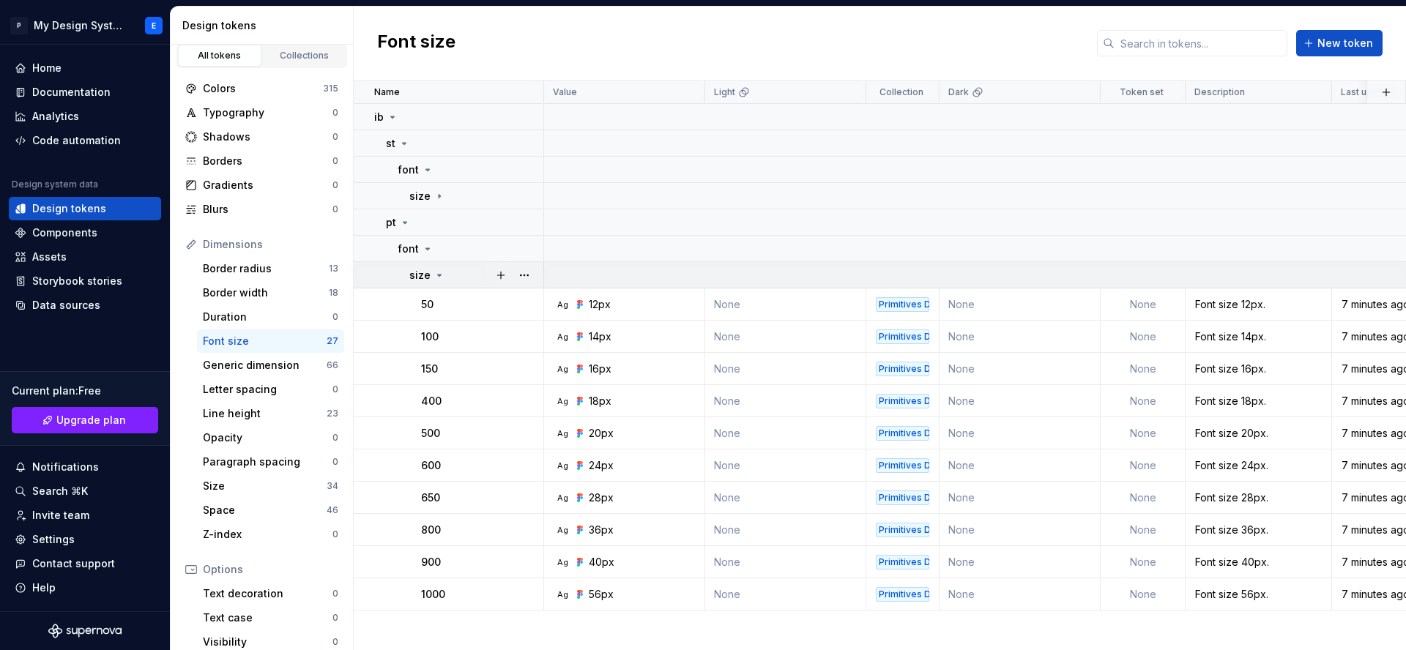
click at [442, 279] on icon at bounding box center [439, 275] width 12 height 12
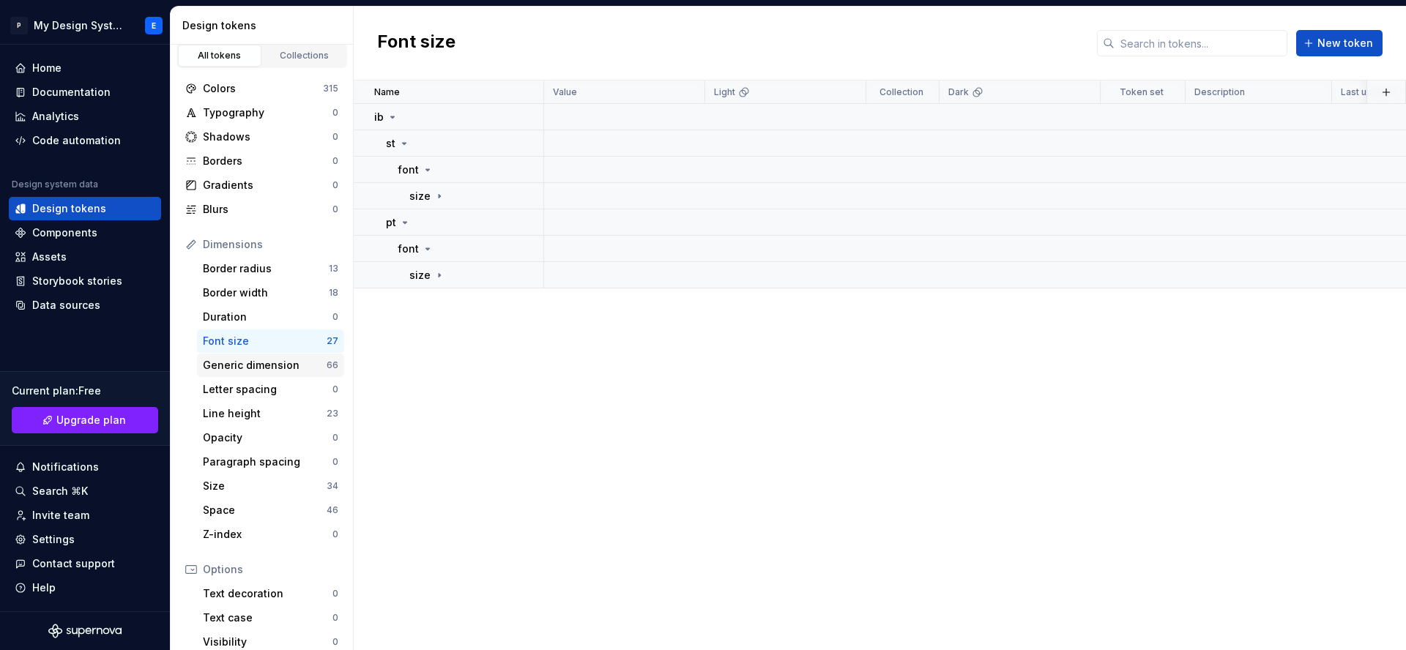
click at [268, 367] on div "Generic dimension" at bounding box center [265, 365] width 124 height 15
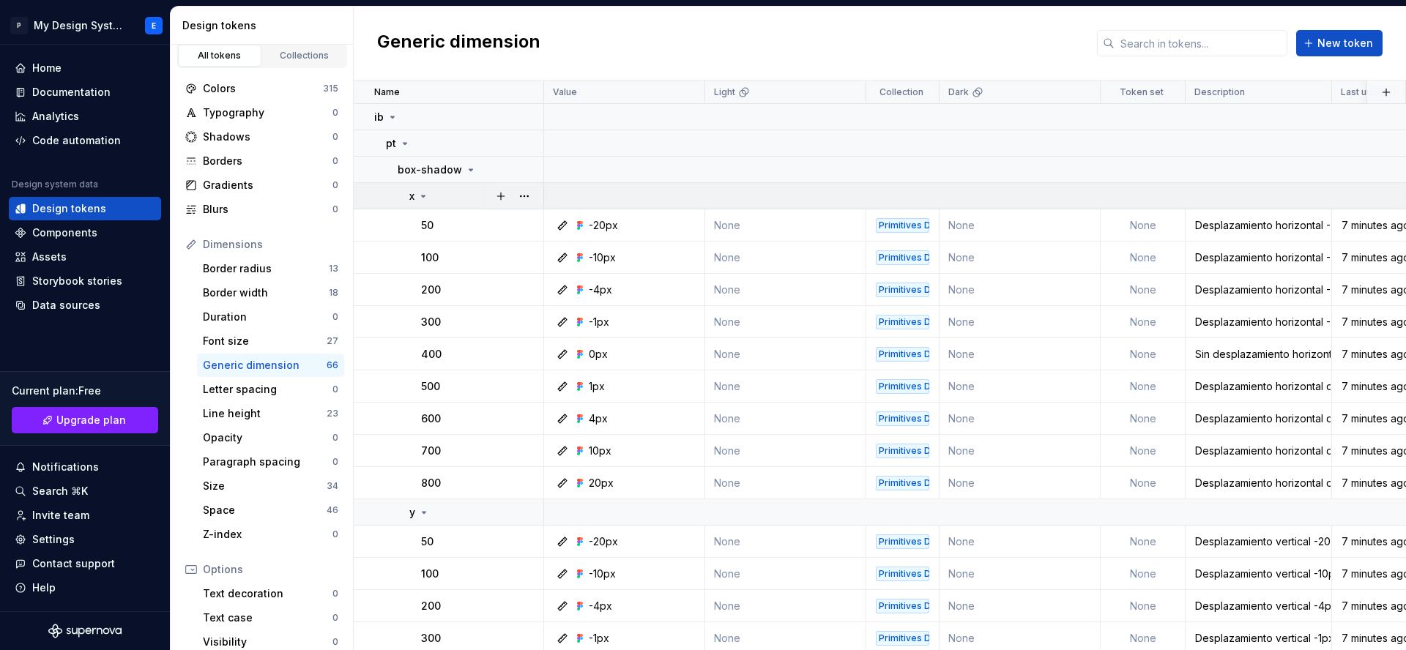
click at [428, 193] on icon at bounding box center [423, 196] width 12 height 12
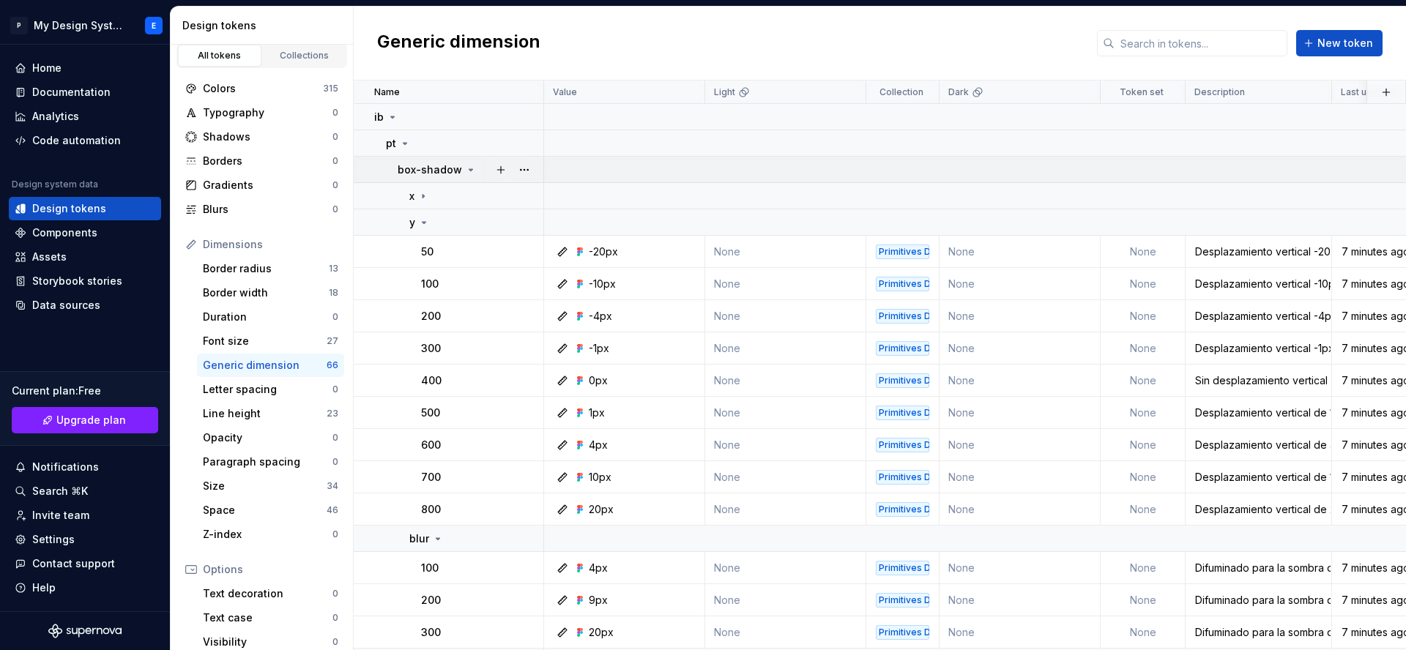
click at [458, 169] on div "box-shadow" at bounding box center [436, 170] width 79 height 15
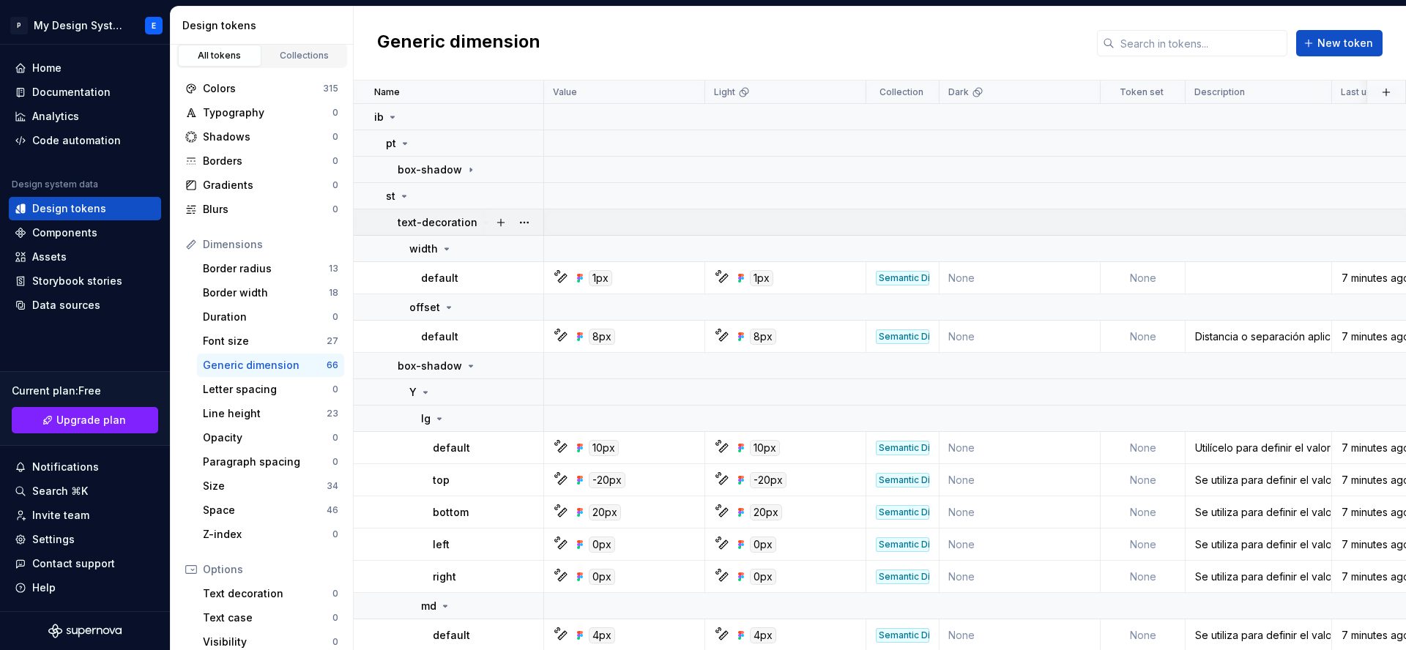
click at [482, 224] on div at bounding box center [512, 222] width 61 height 26
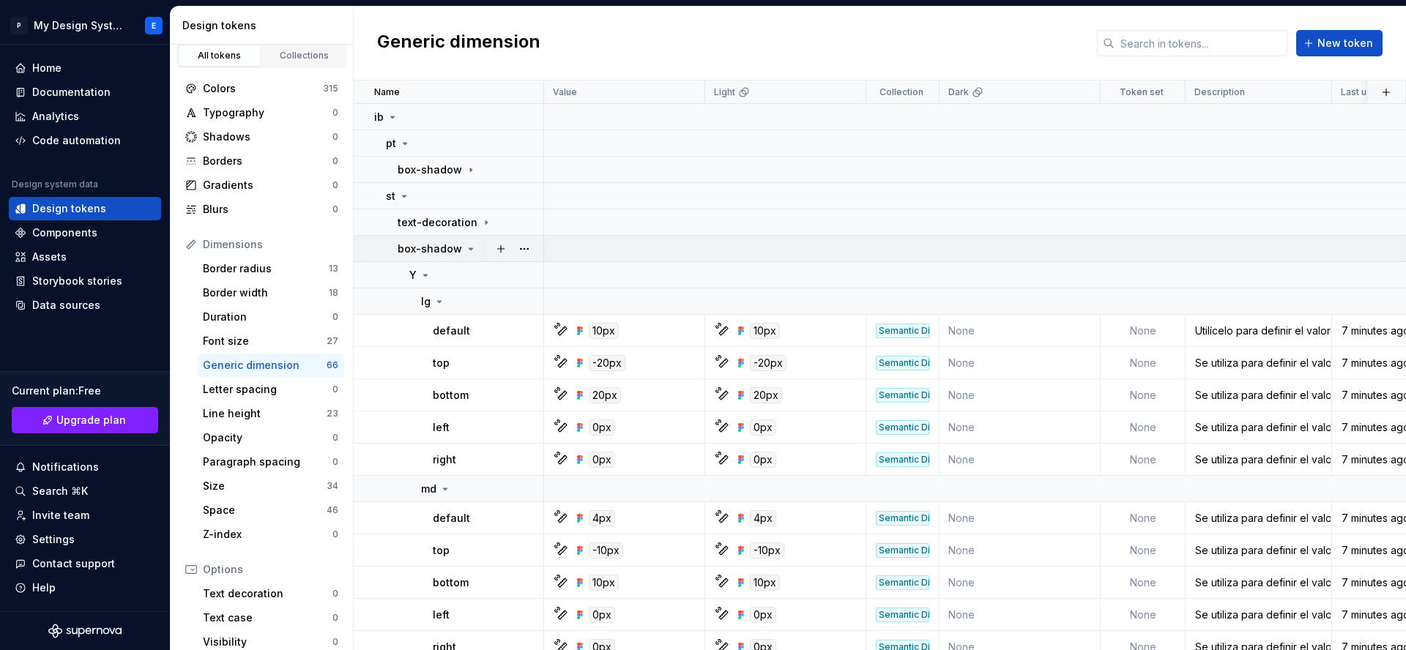
click at [469, 248] on icon at bounding box center [471, 248] width 4 height 1
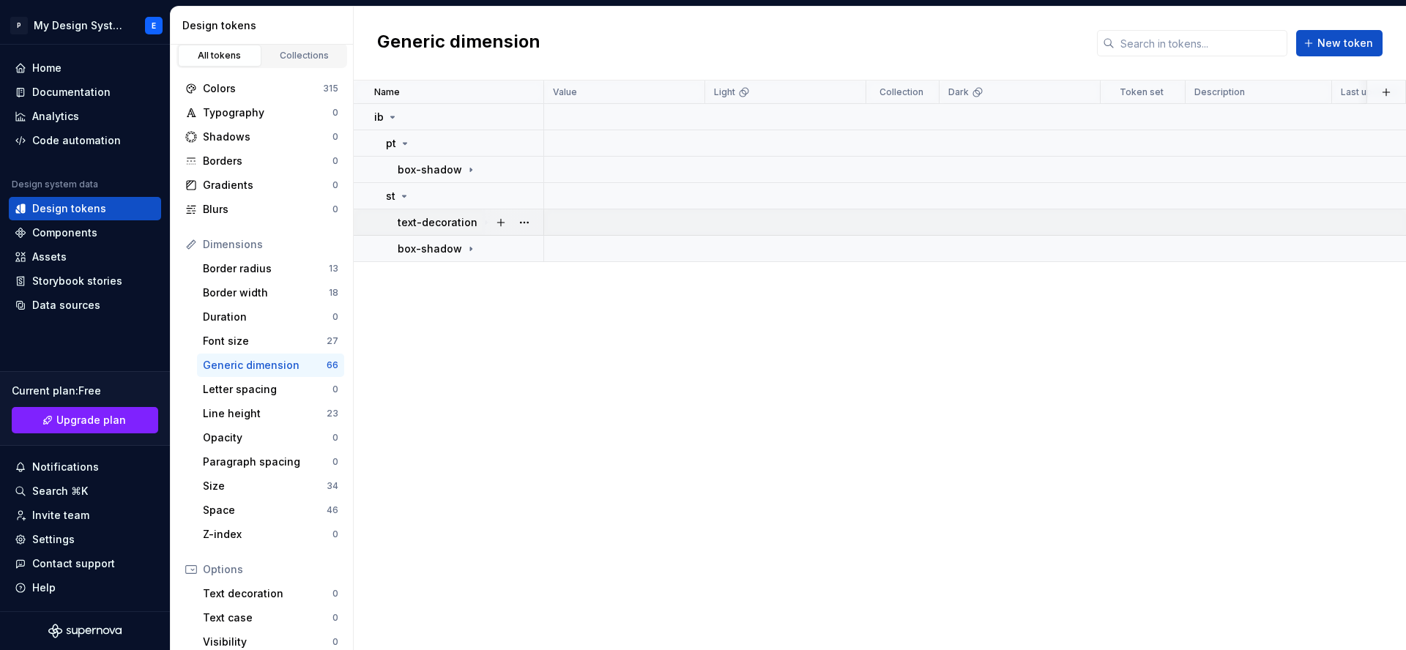
click at [482, 219] on div at bounding box center [512, 222] width 61 height 26
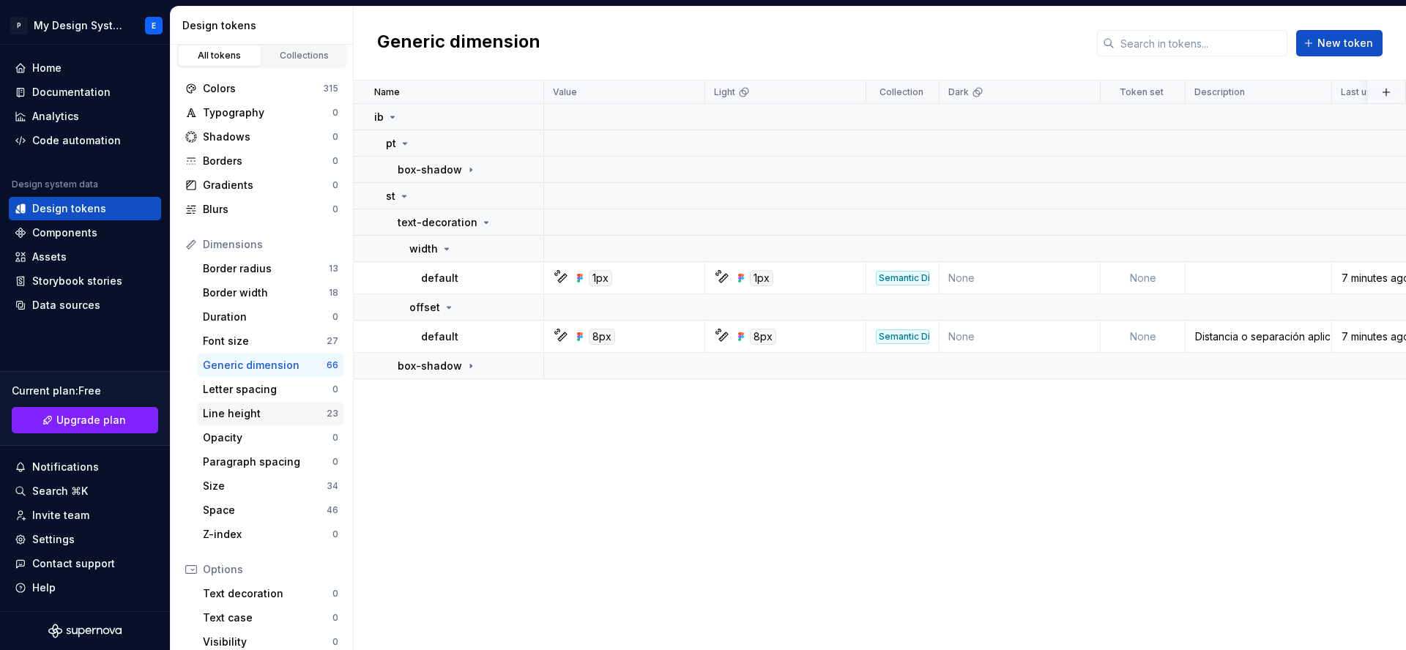
click at [269, 414] on div "Line height" at bounding box center [265, 413] width 124 height 15
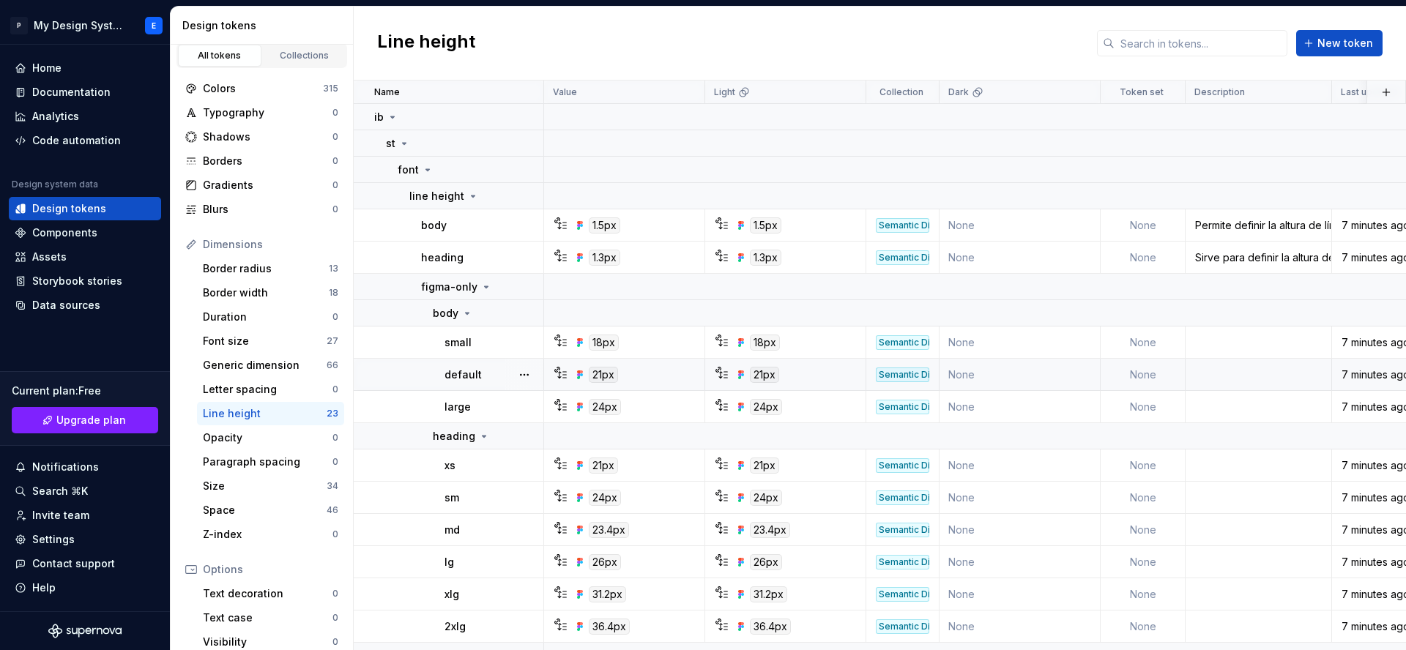
scroll to position [12, 0]
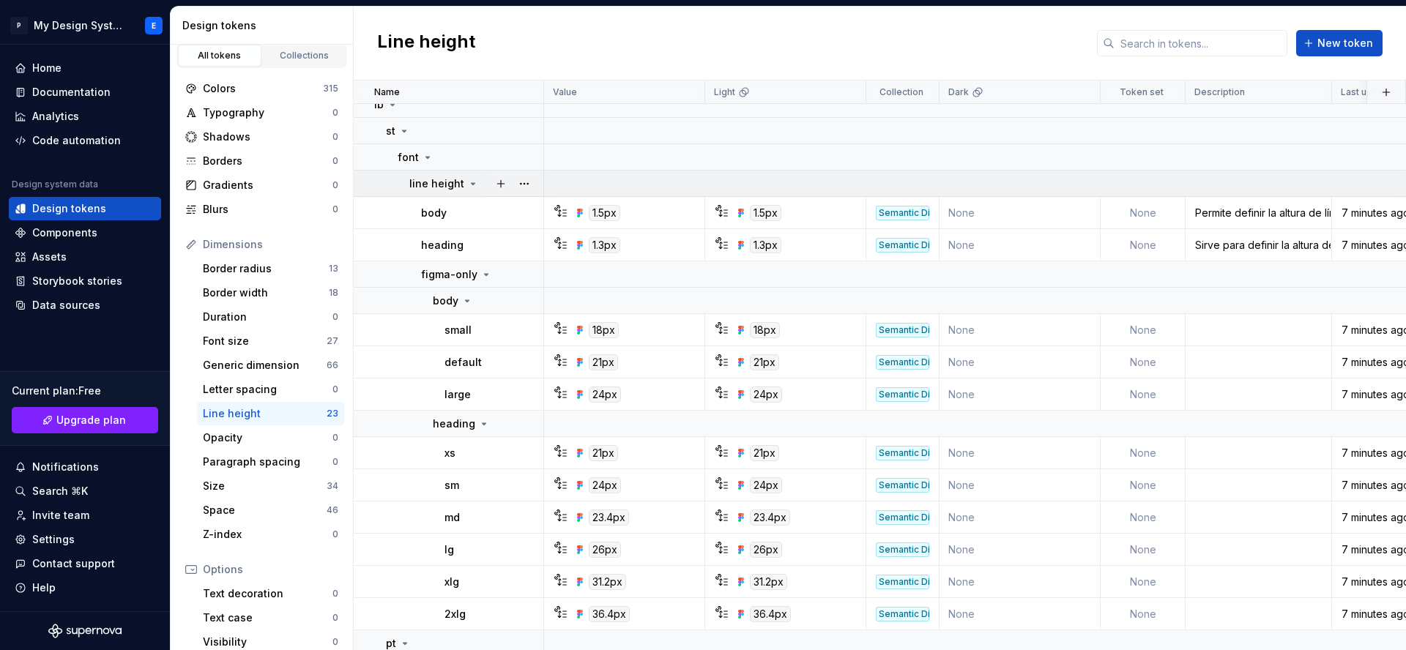
click at [469, 187] on icon at bounding box center [473, 184] width 12 height 12
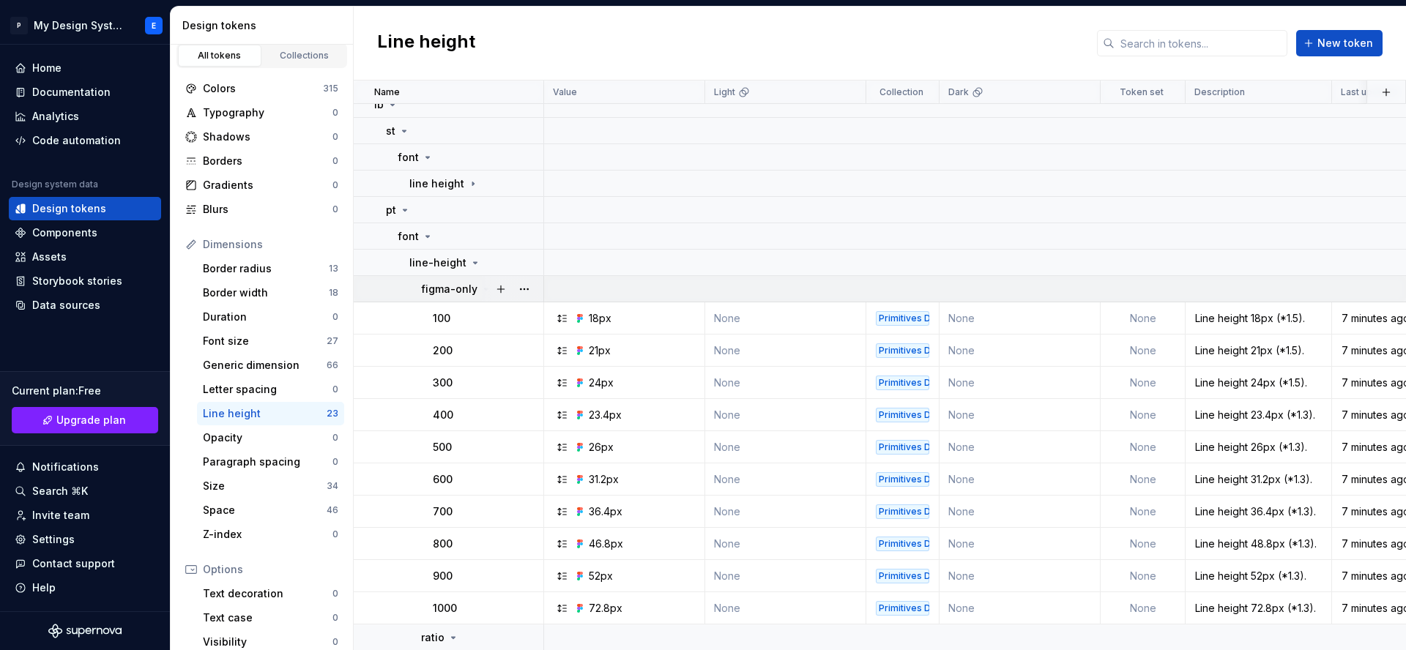
click at [485, 285] on div at bounding box center [512, 289] width 61 height 26
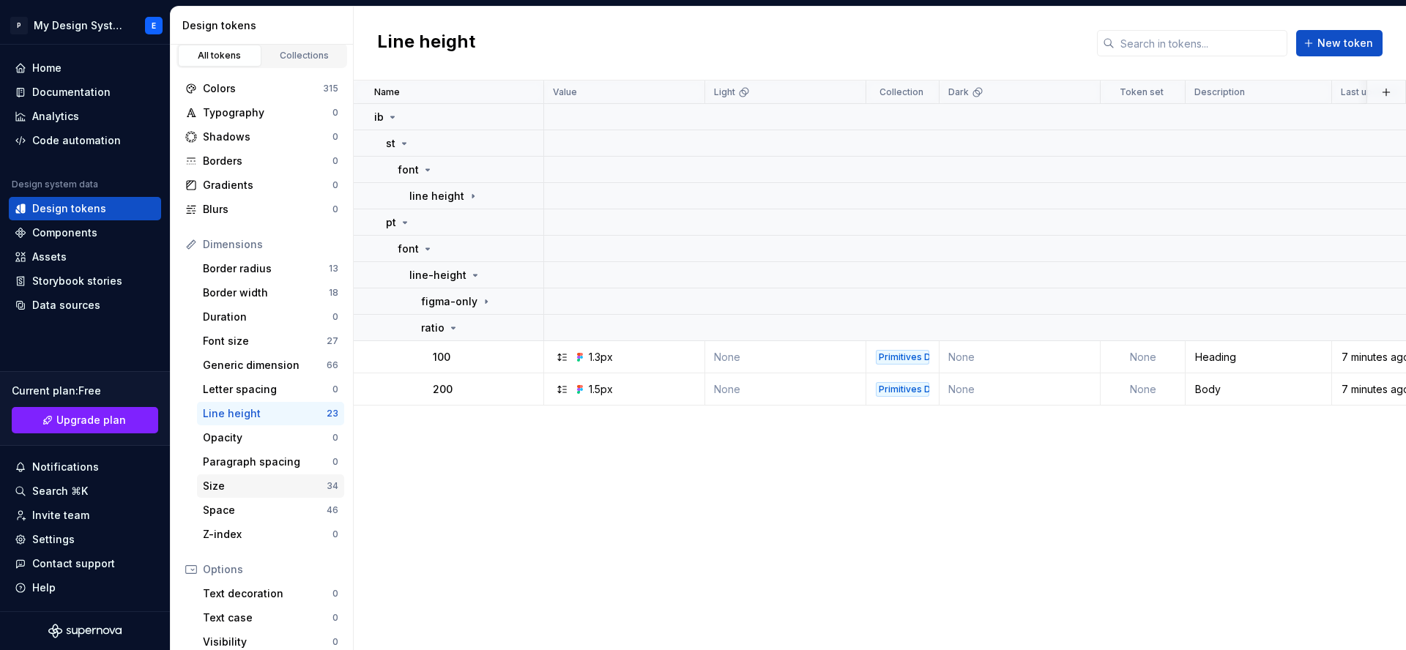
click at [270, 490] on div "Size" at bounding box center [265, 486] width 124 height 15
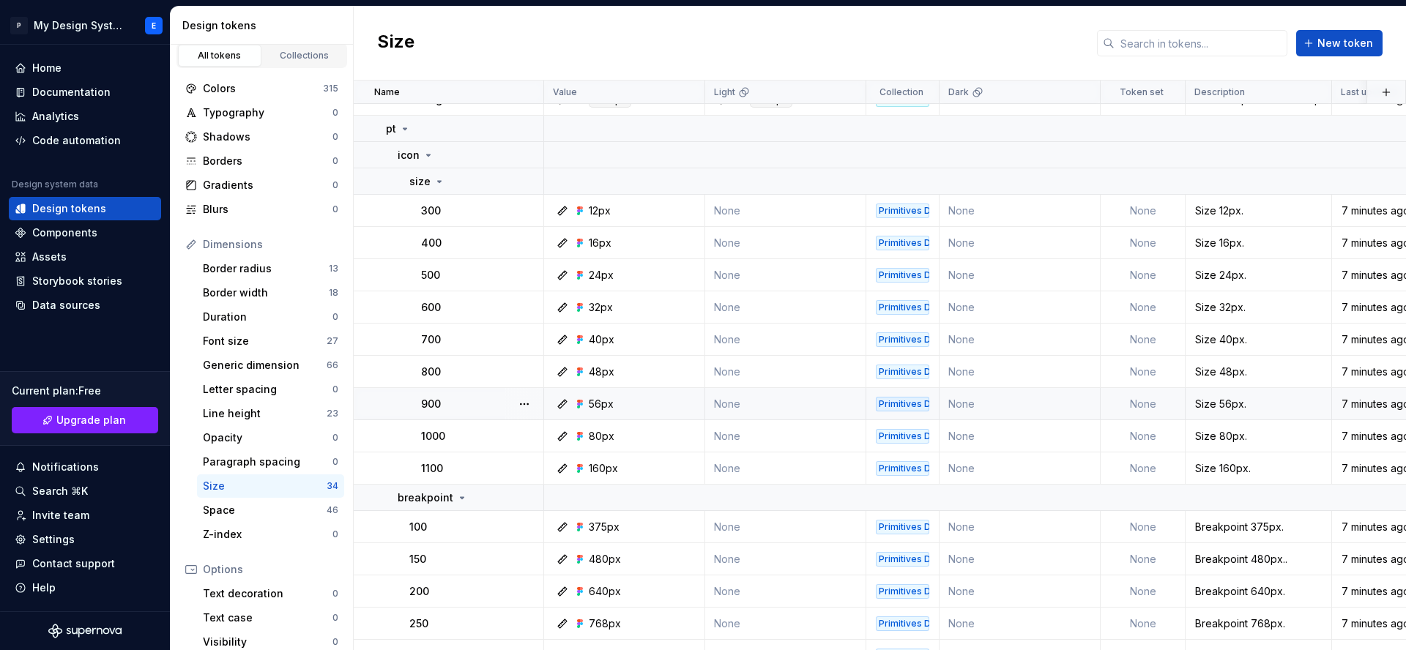
scroll to position [649, 0]
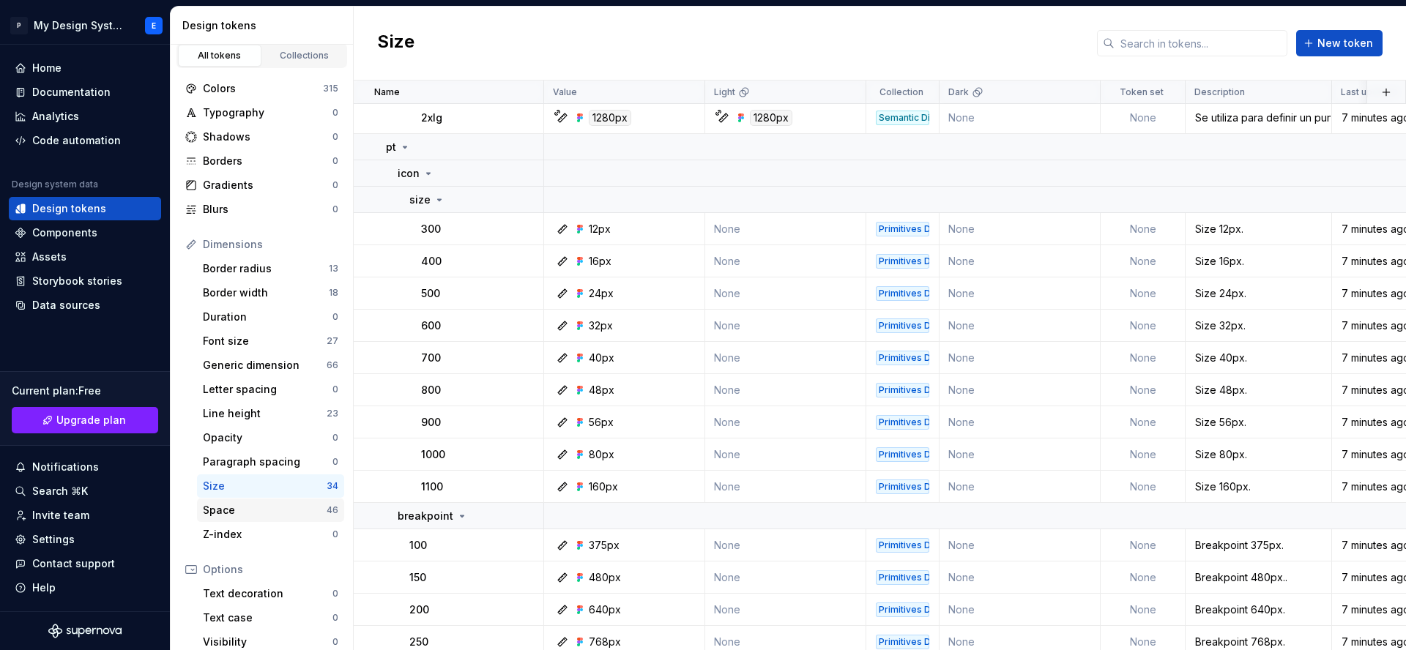
click at [247, 512] on div "Space" at bounding box center [265, 510] width 124 height 15
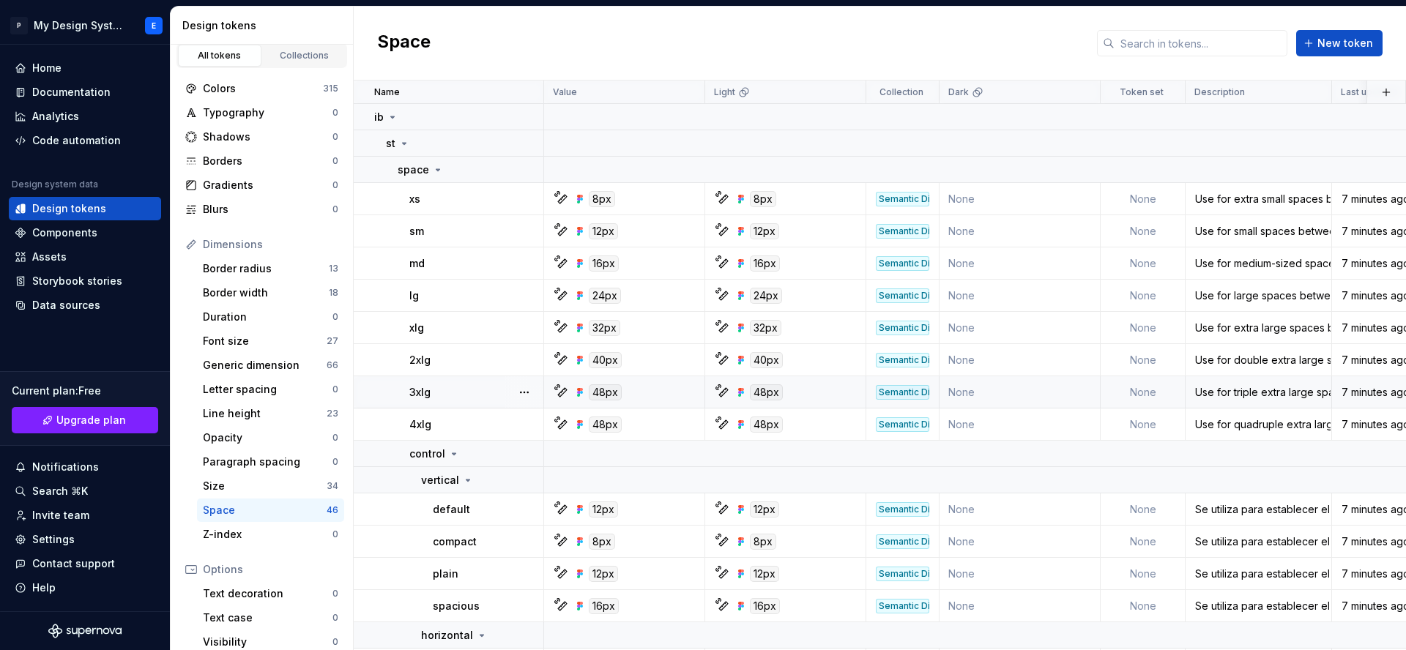
scroll to position [23, 0]
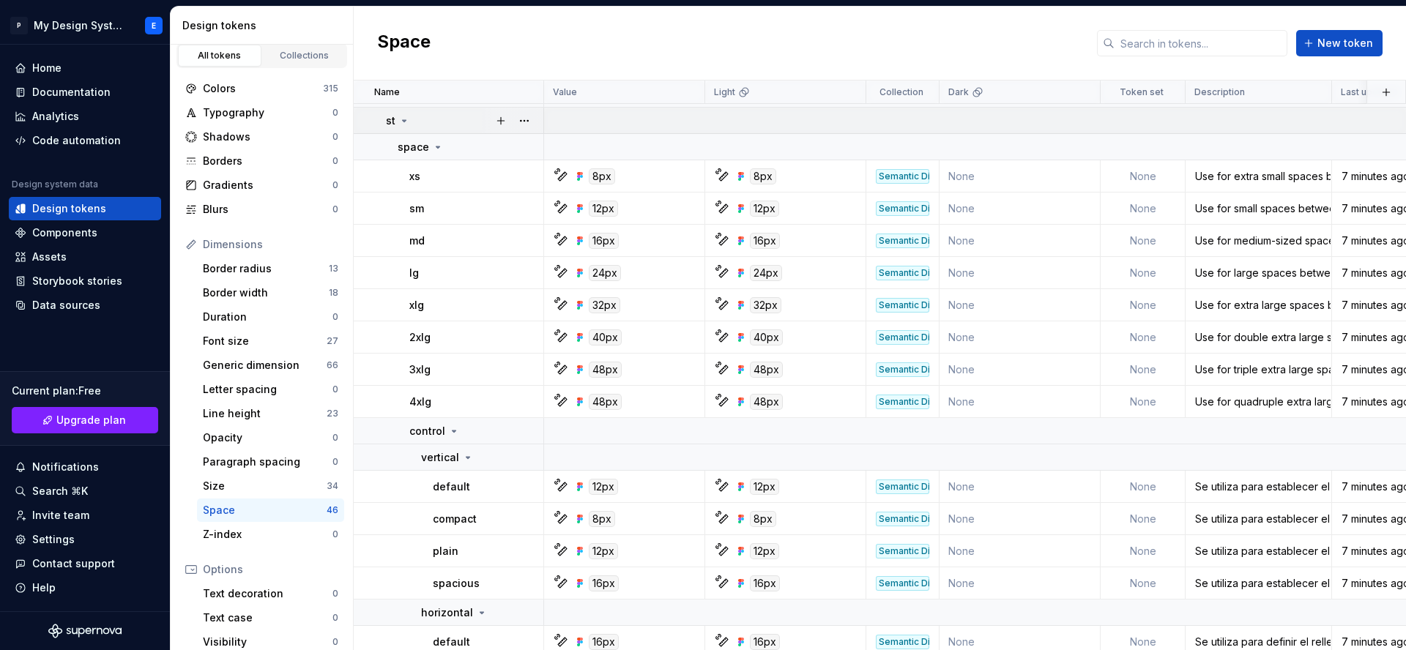
click at [437, 143] on icon at bounding box center [438, 147] width 12 height 12
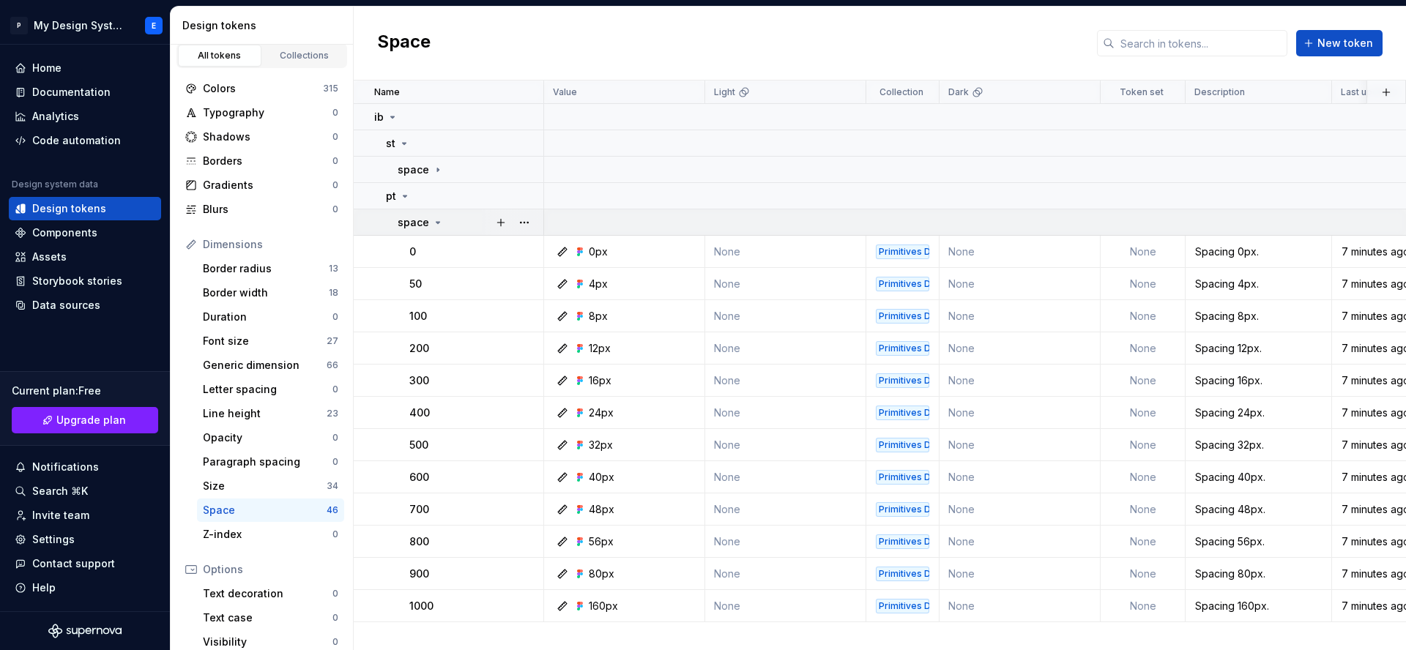
click at [437, 222] on icon at bounding box center [438, 222] width 4 height 1
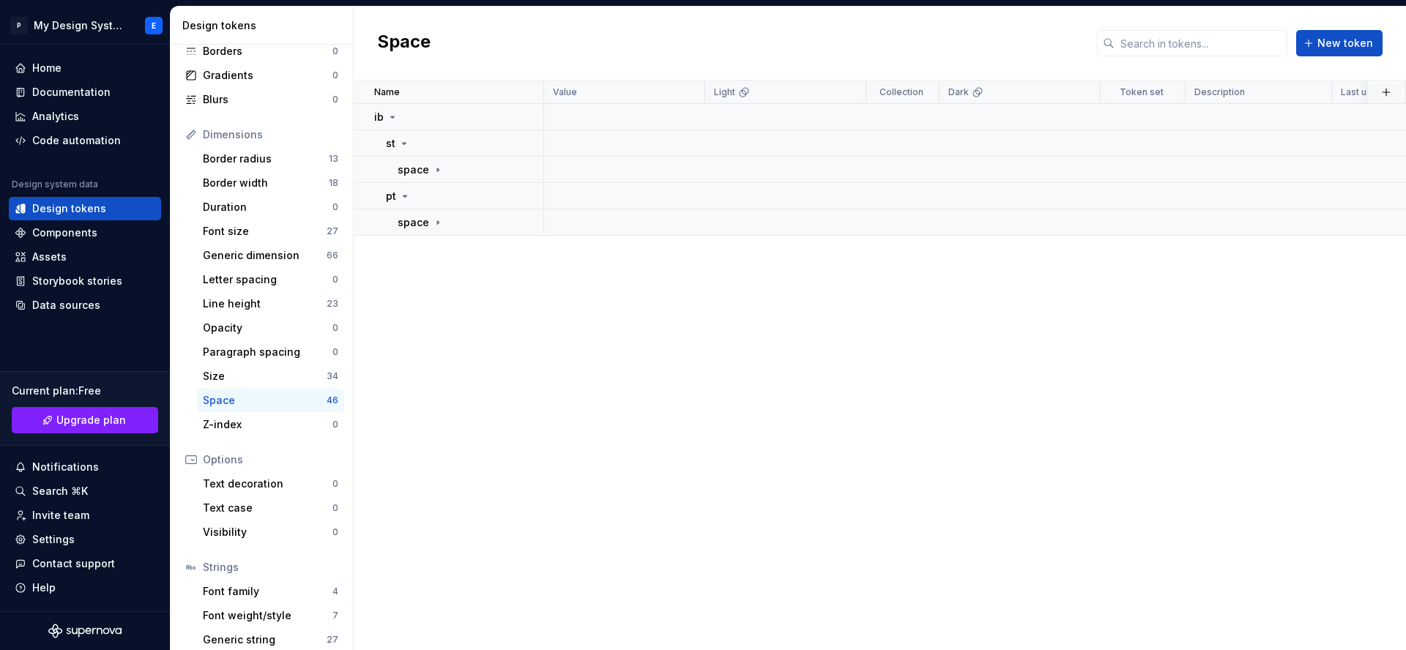
scroll to position [152, 0]
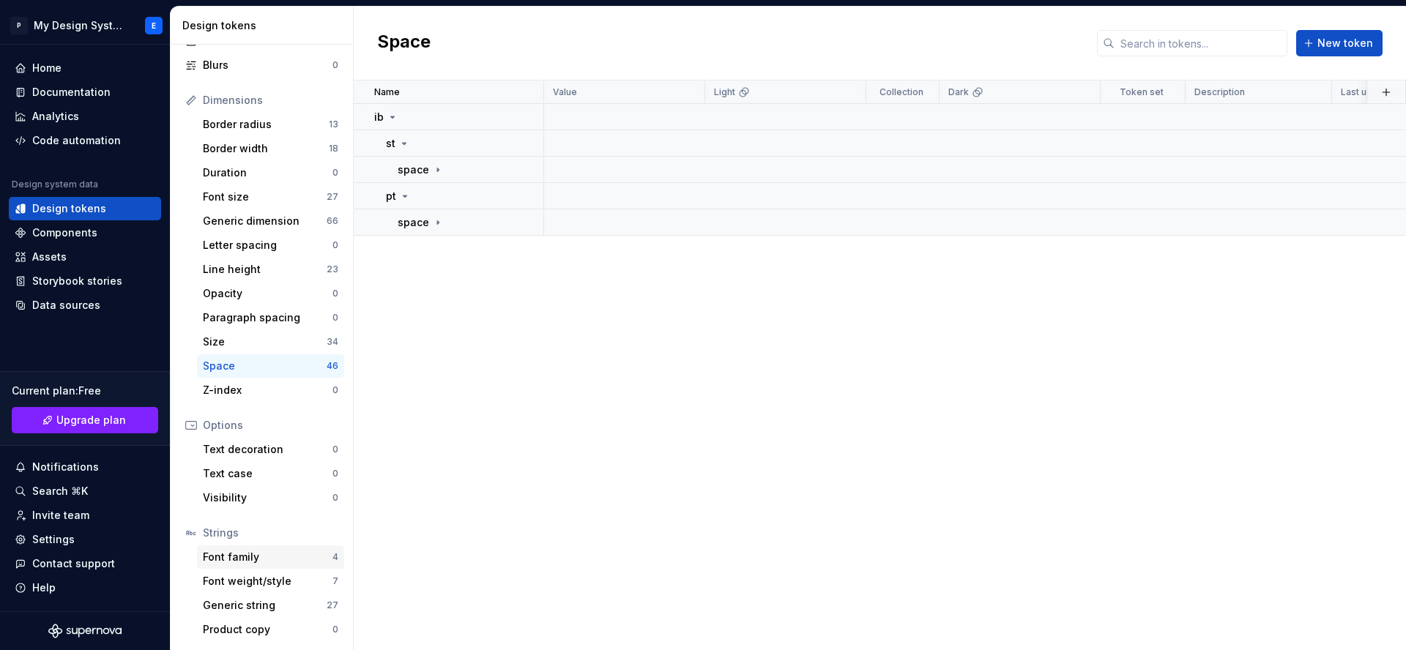
click at [311, 553] on div "Font family" at bounding box center [268, 557] width 130 height 15
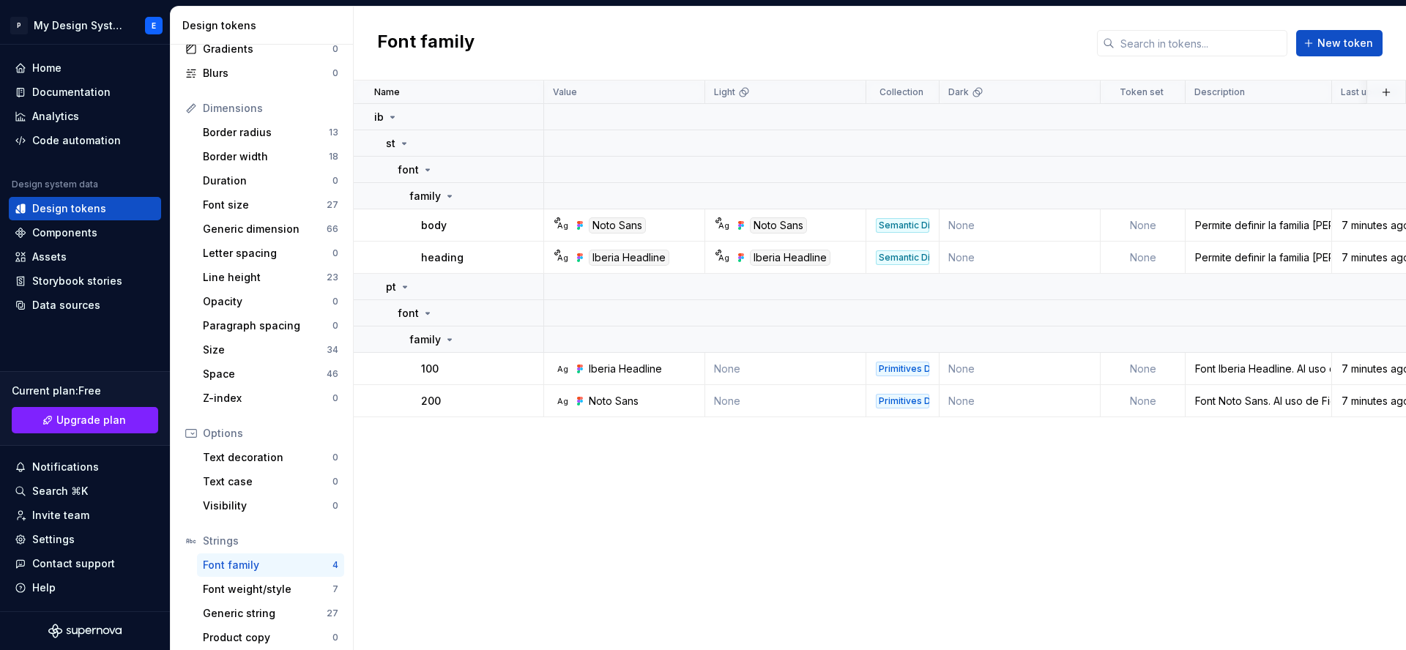
scroll to position [152, 0]
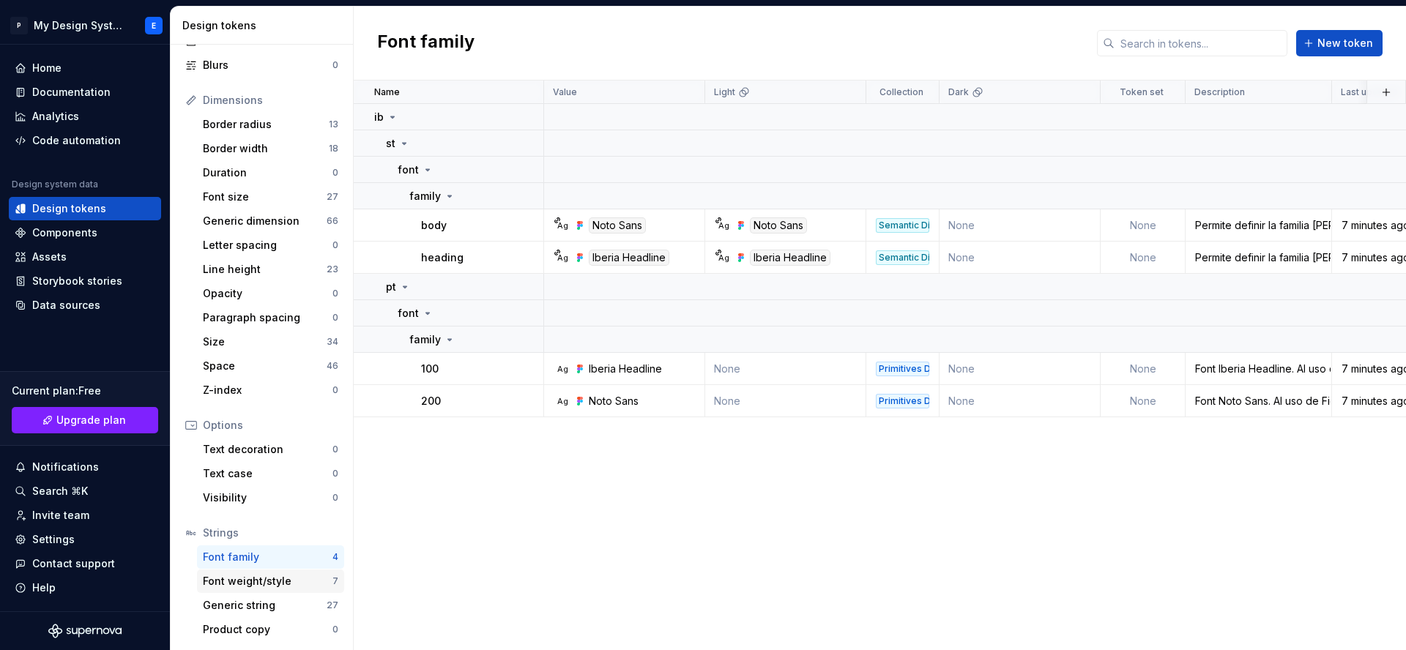
click at [296, 582] on div "Font weight/style" at bounding box center [268, 581] width 130 height 15
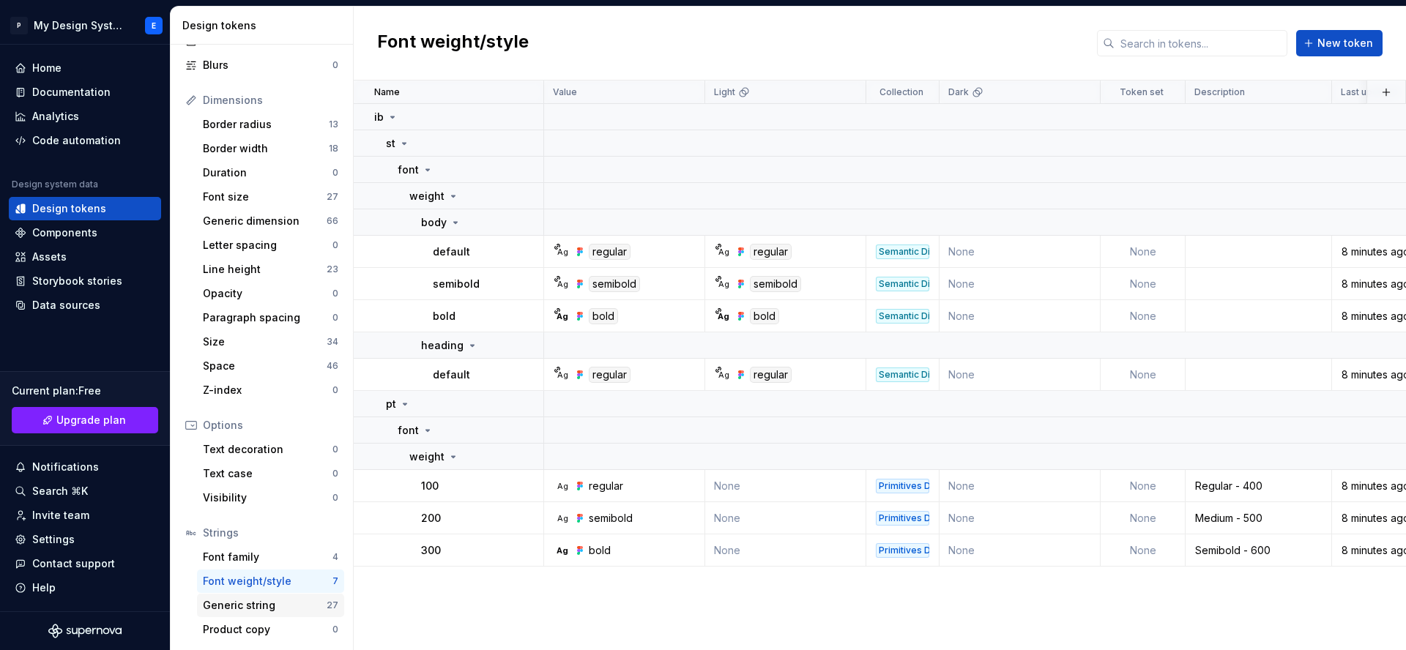
click at [294, 608] on div "Generic string" at bounding box center [265, 605] width 124 height 15
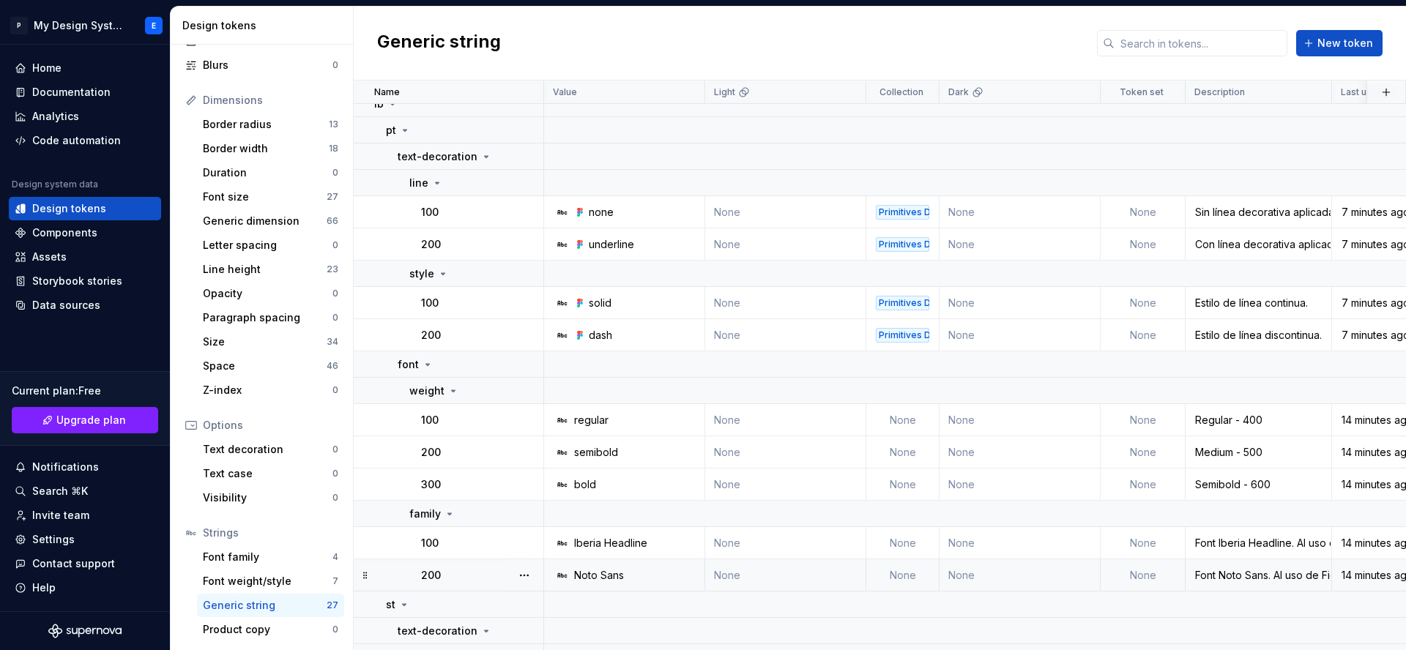
scroll to position [14, 0]
click at [432, 194] on td "line" at bounding box center [449, 182] width 190 height 26
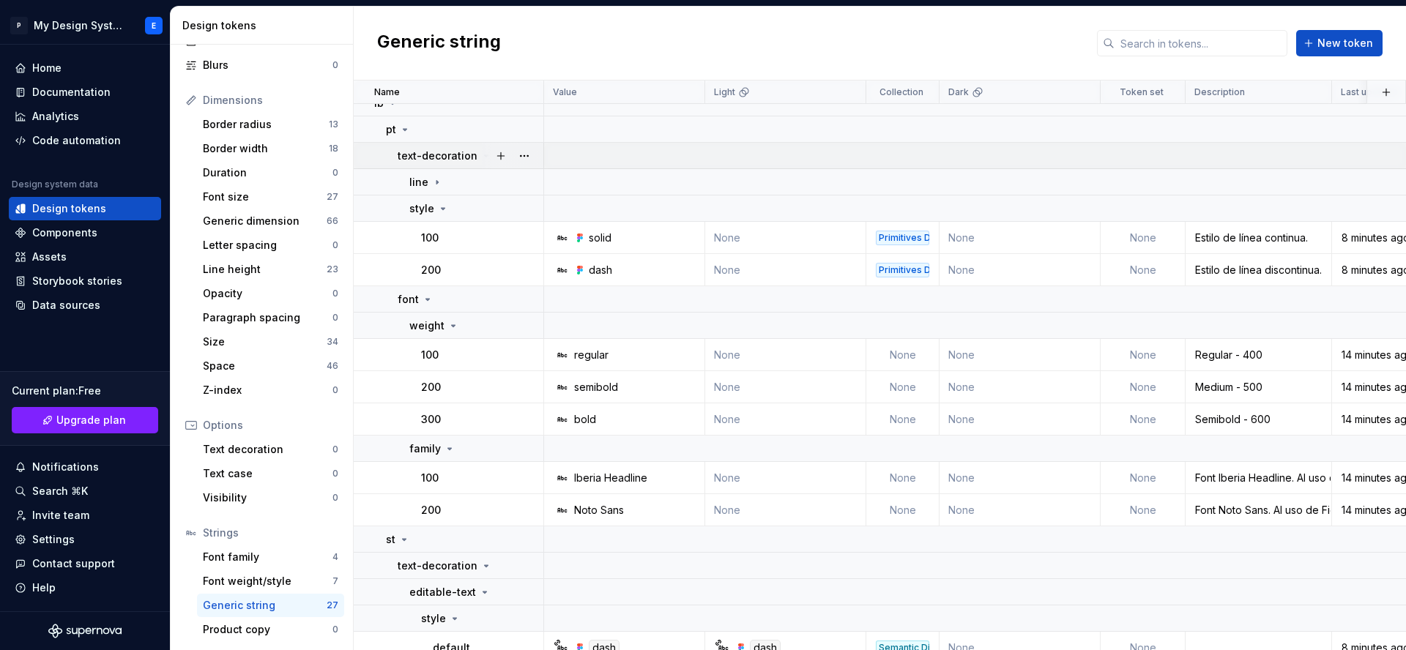
click at [480, 157] on icon at bounding box center [486, 156] width 12 height 12
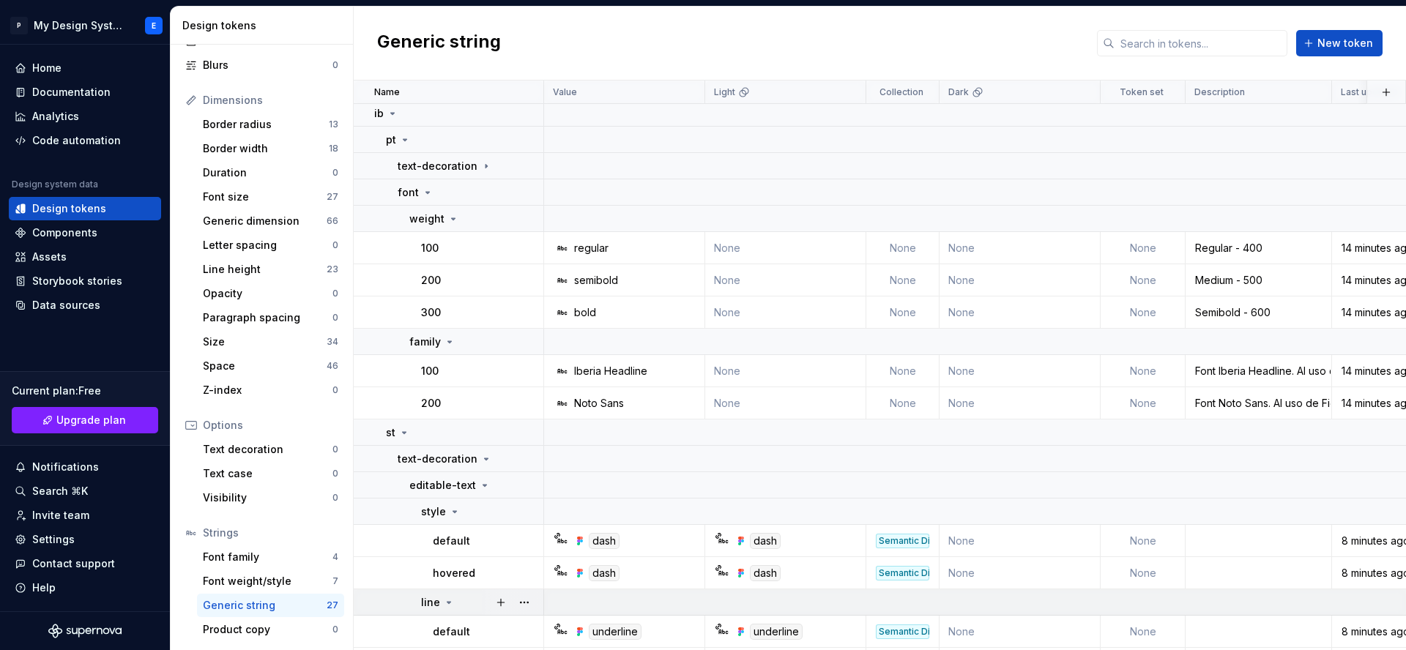
scroll to position [0, 0]
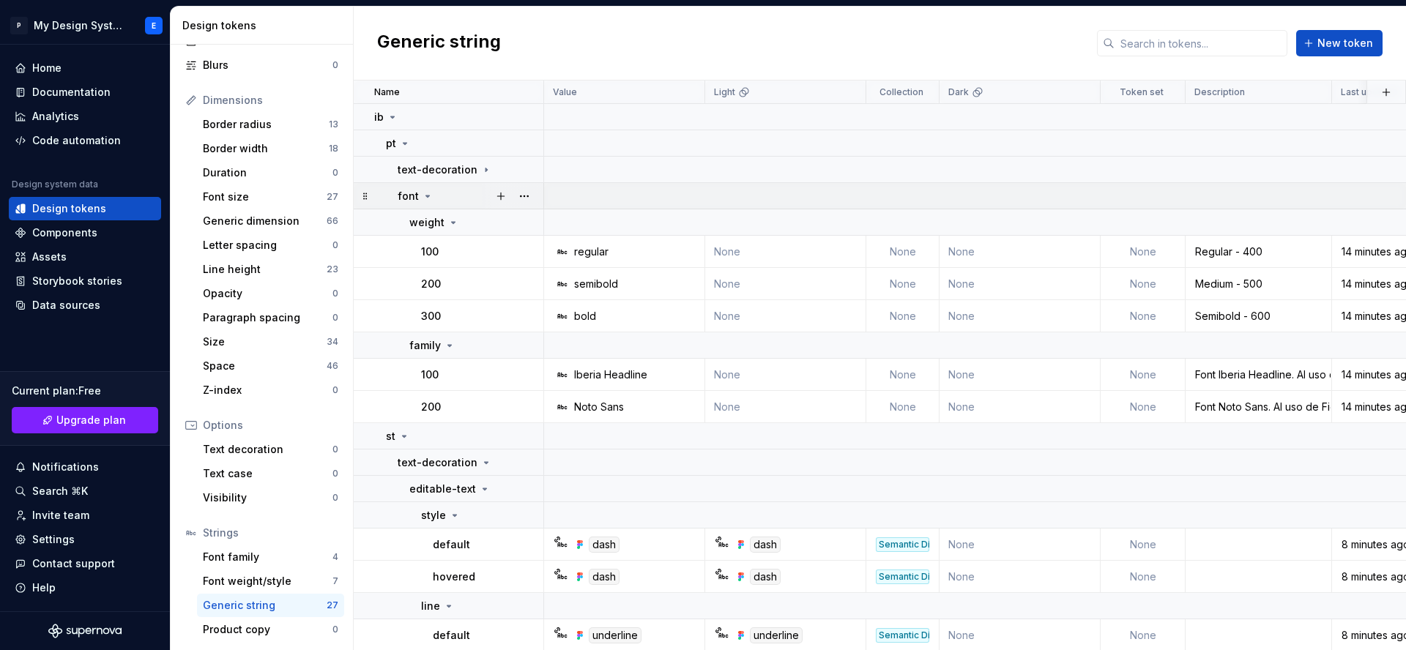
click at [426, 196] on icon at bounding box center [428, 195] width 4 height 1
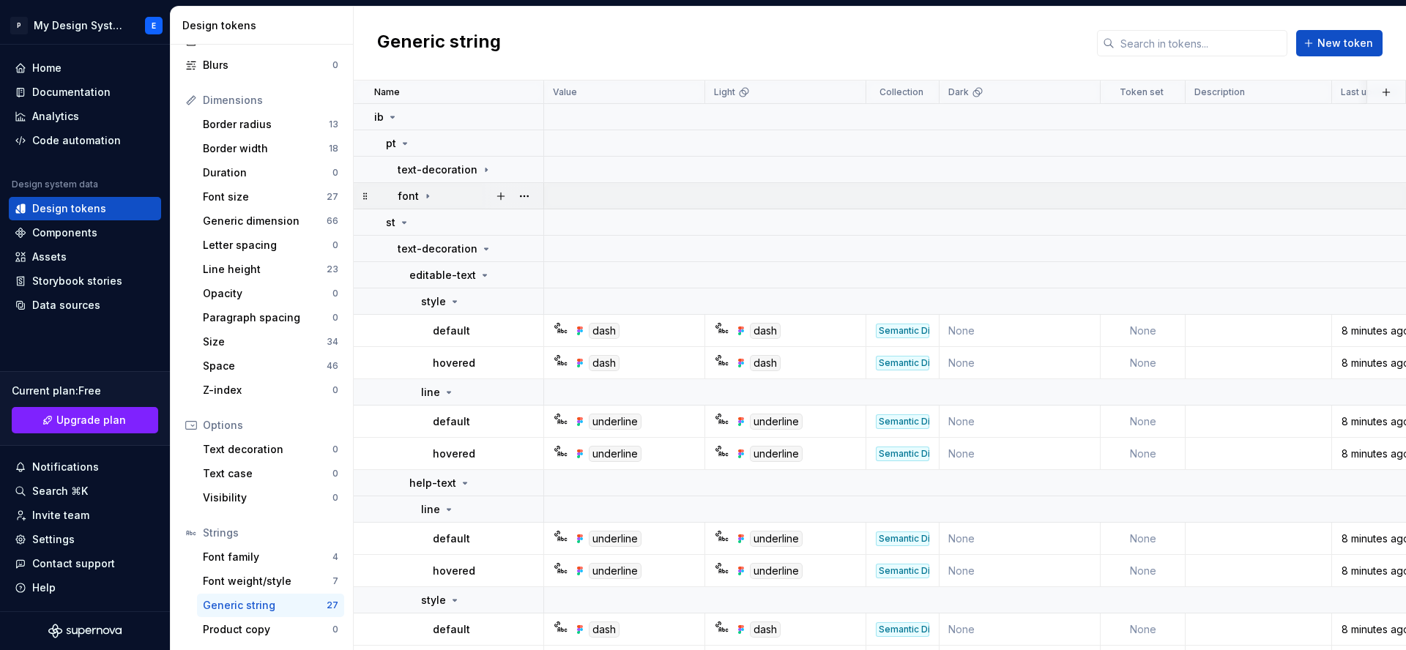
click at [427, 196] on icon at bounding box center [427, 196] width 1 height 4
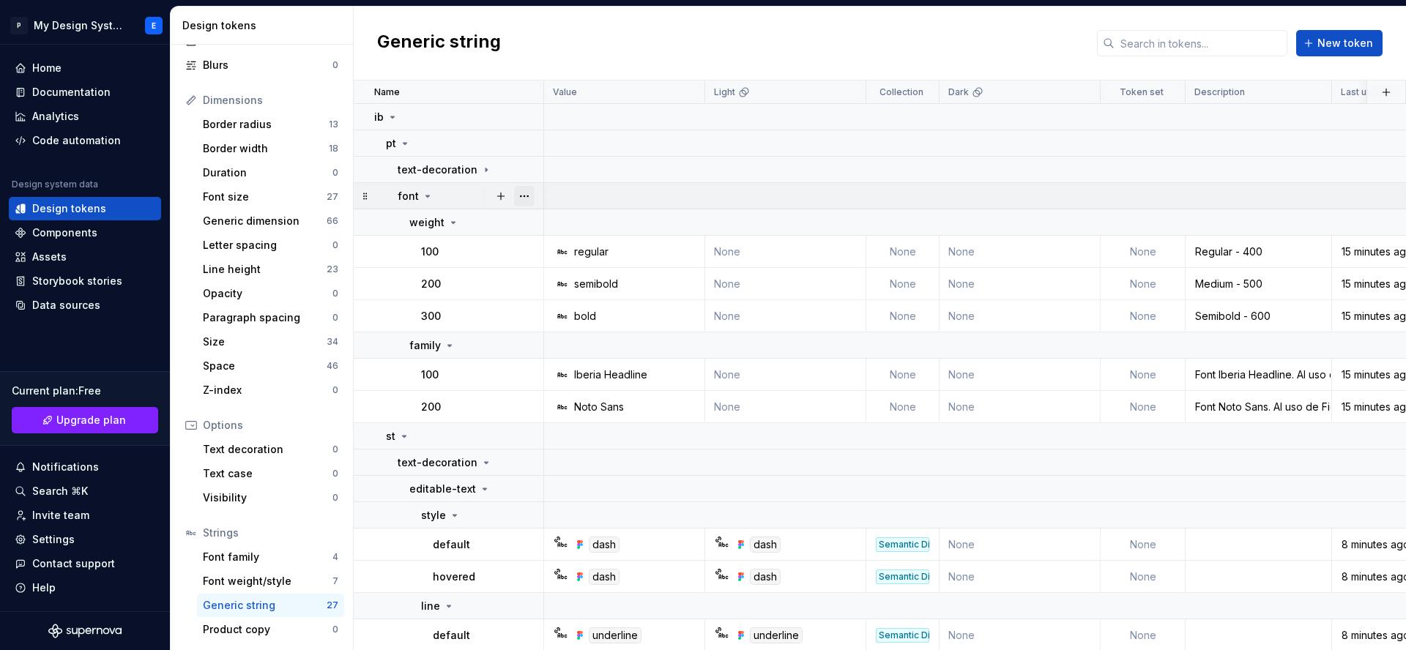
click at [526, 198] on button "button" at bounding box center [524, 196] width 20 height 20
click at [596, 364] on div "Delete group" at bounding box center [588, 361] width 95 height 15
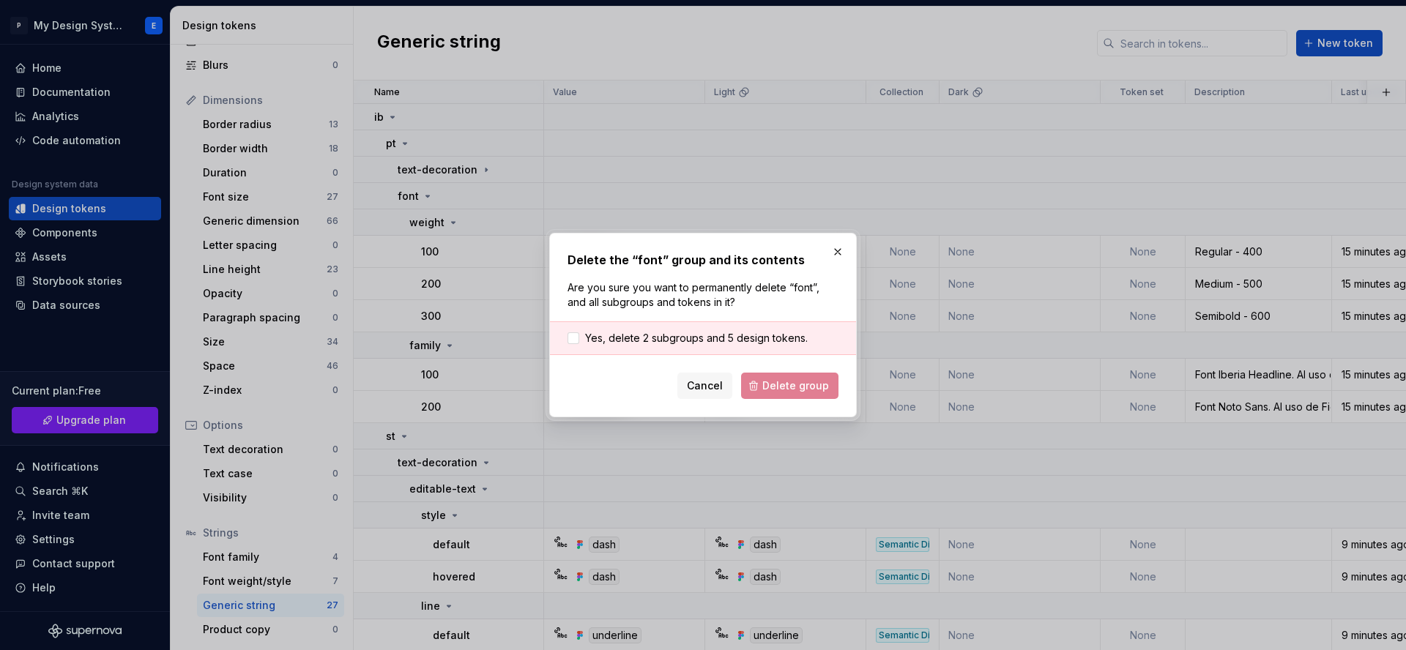
drag, startPoint x: 569, startPoint y: 337, endPoint x: 677, endPoint y: 353, distance: 109.4
click at [569, 337] on div at bounding box center [573, 338] width 12 height 12
click at [774, 389] on span "Delete group" at bounding box center [795, 385] width 67 height 15
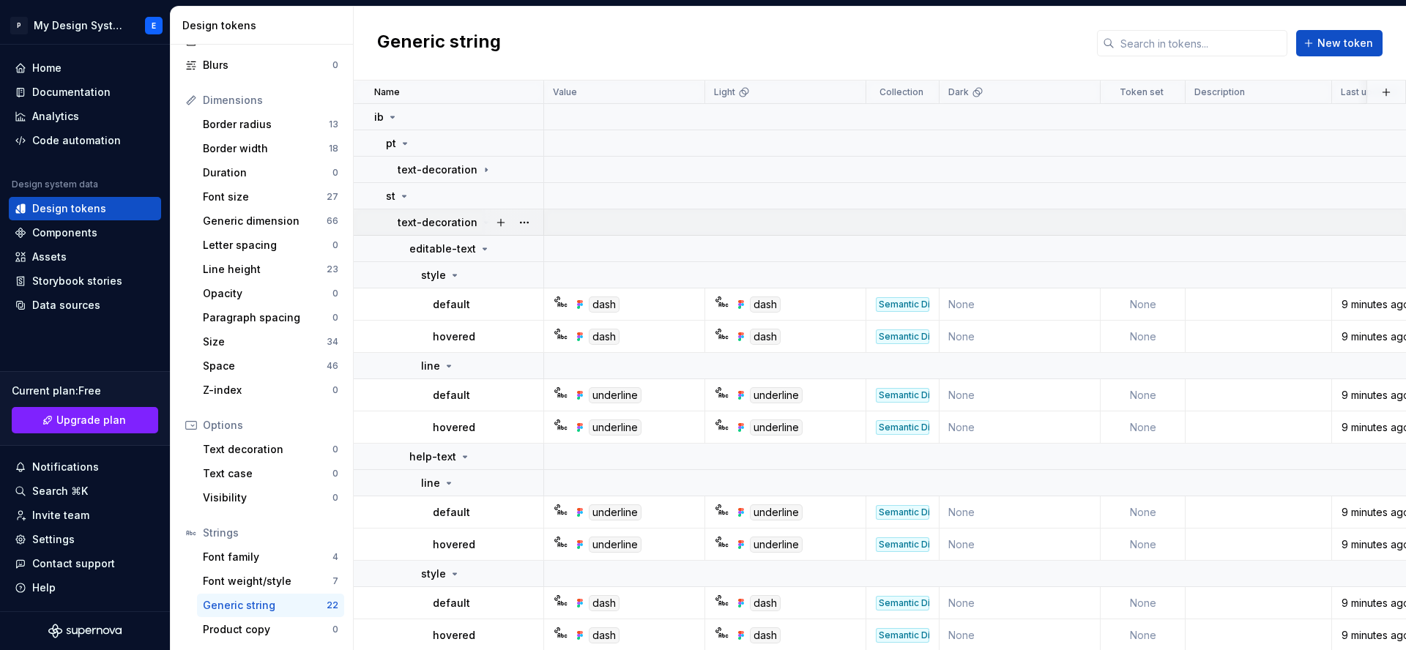
click at [480, 222] on icon at bounding box center [486, 223] width 12 height 12
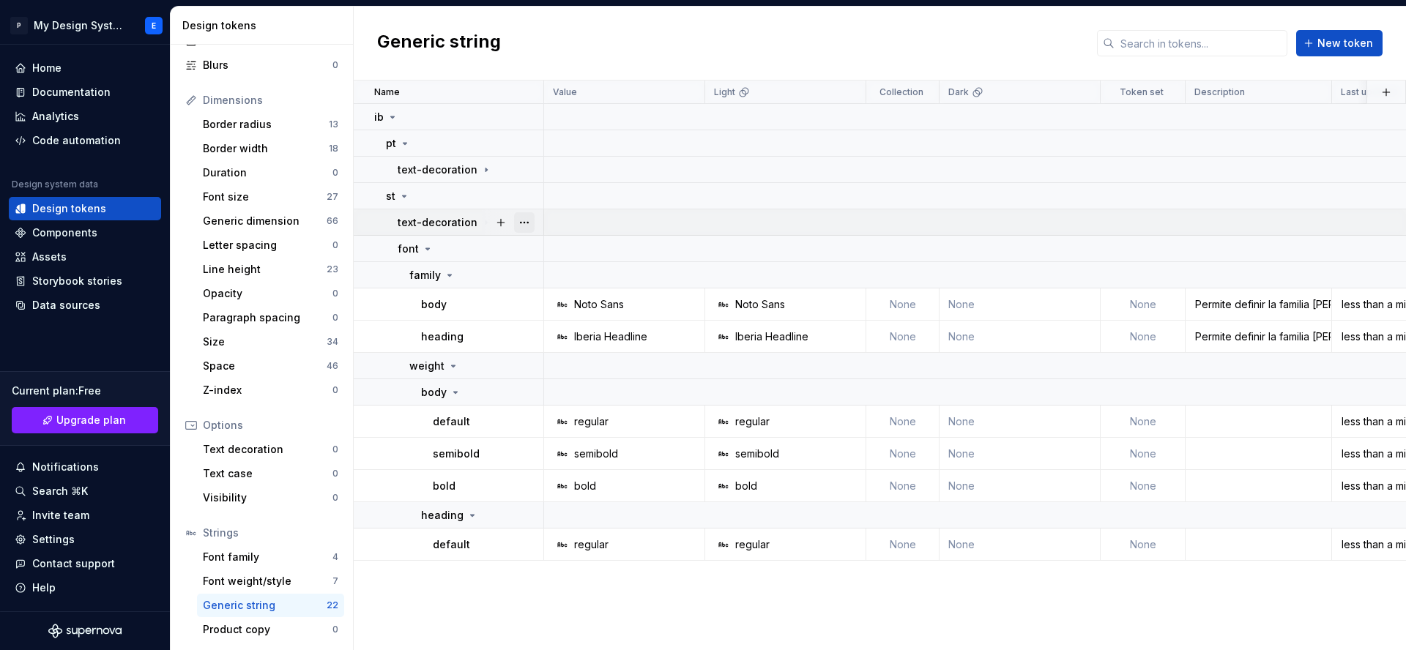
click at [526, 223] on button "button" at bounding box center [524, 222] width 20 height 20
click at [520, 224] on button "button" at bounding box center [524, 222] width 20 height 20
click at [406, 195] on icon at bounding box center [404, 196] width 12 height 12
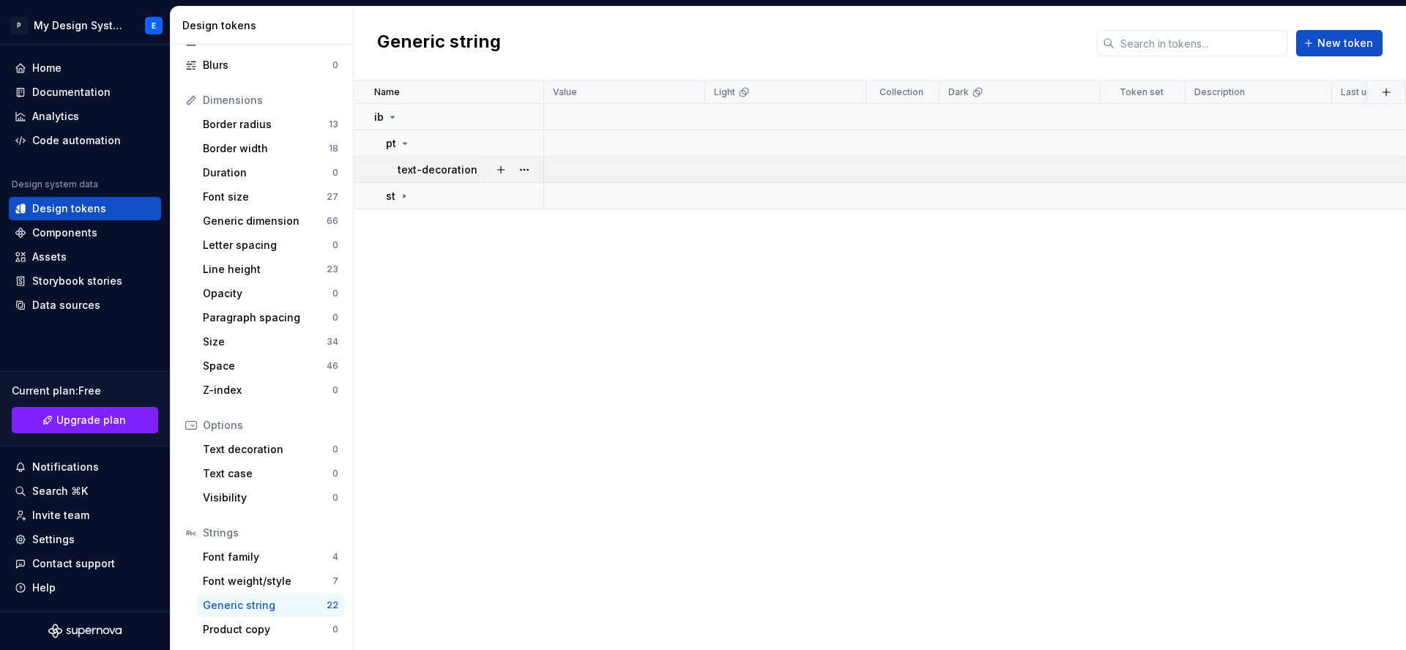
click at [480, 170] on icon at bounding box center [486, 170] width 12 height 12
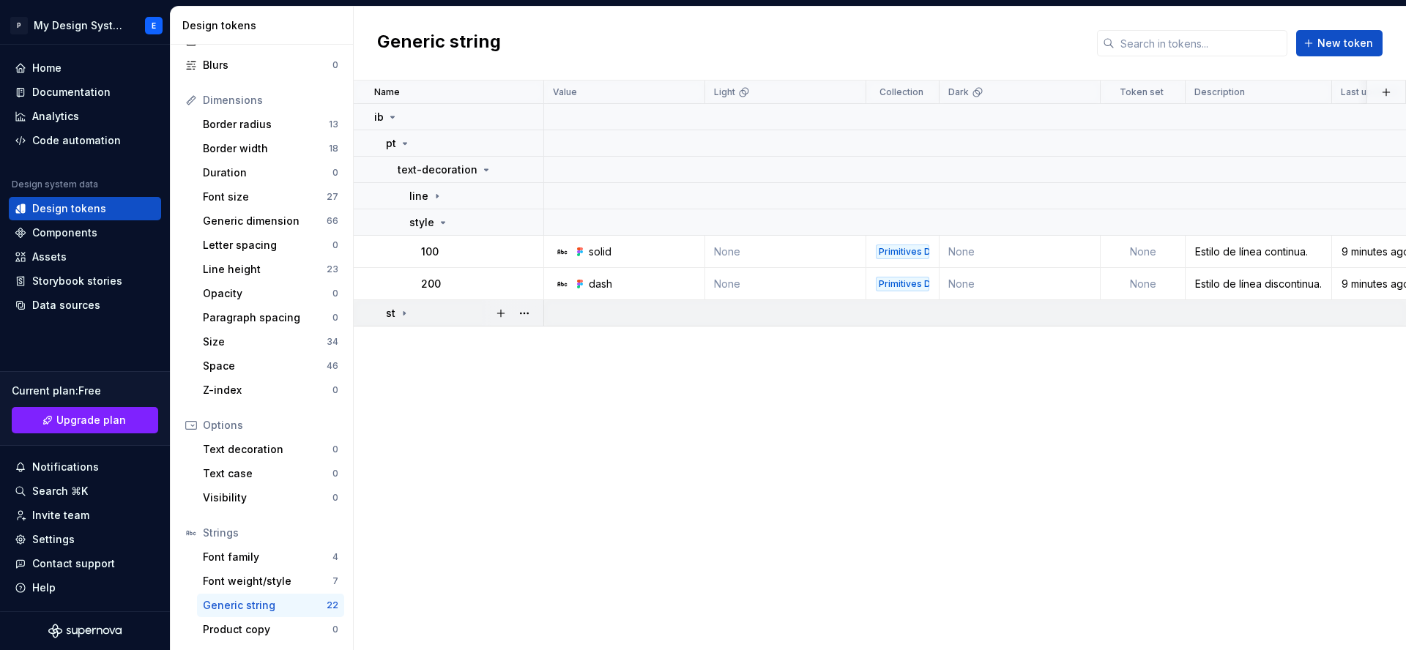
click at [406, 314] on icon at bounding box center [404, 313] width 12 height 12
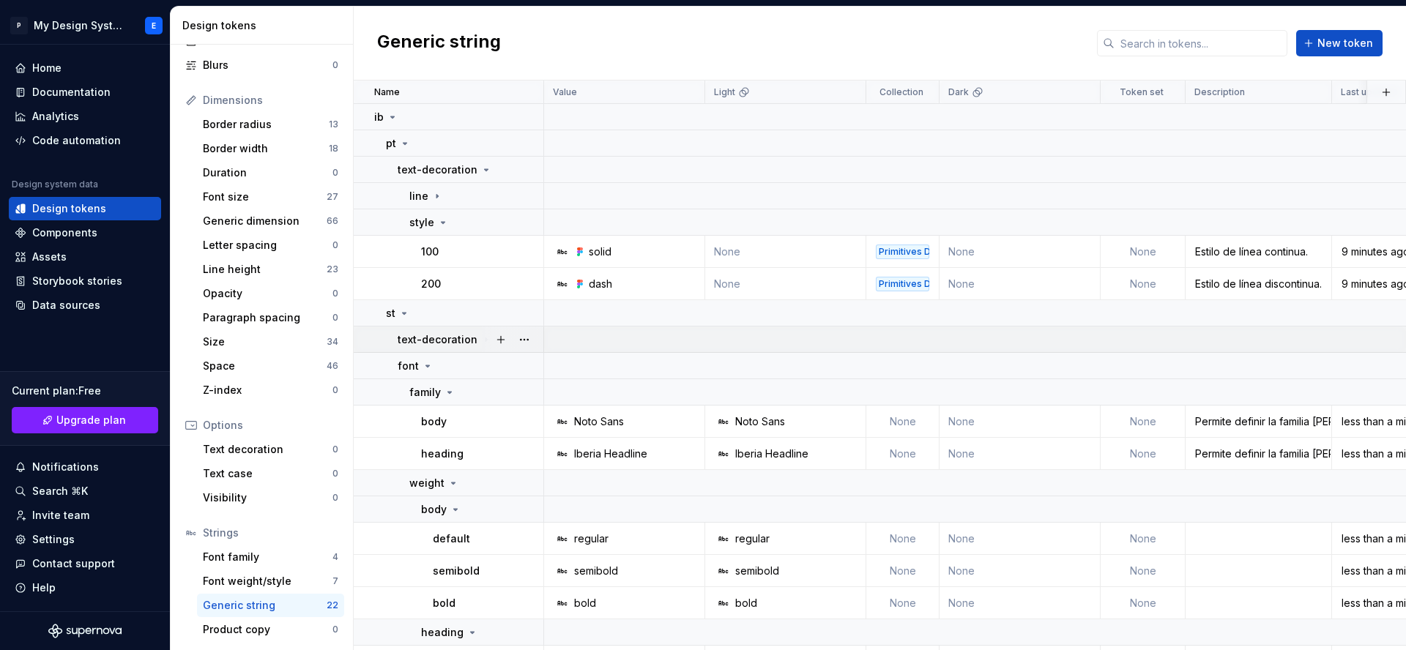
click at [480, 338] on icon at bounding box center [486, 340] width 12 height 12
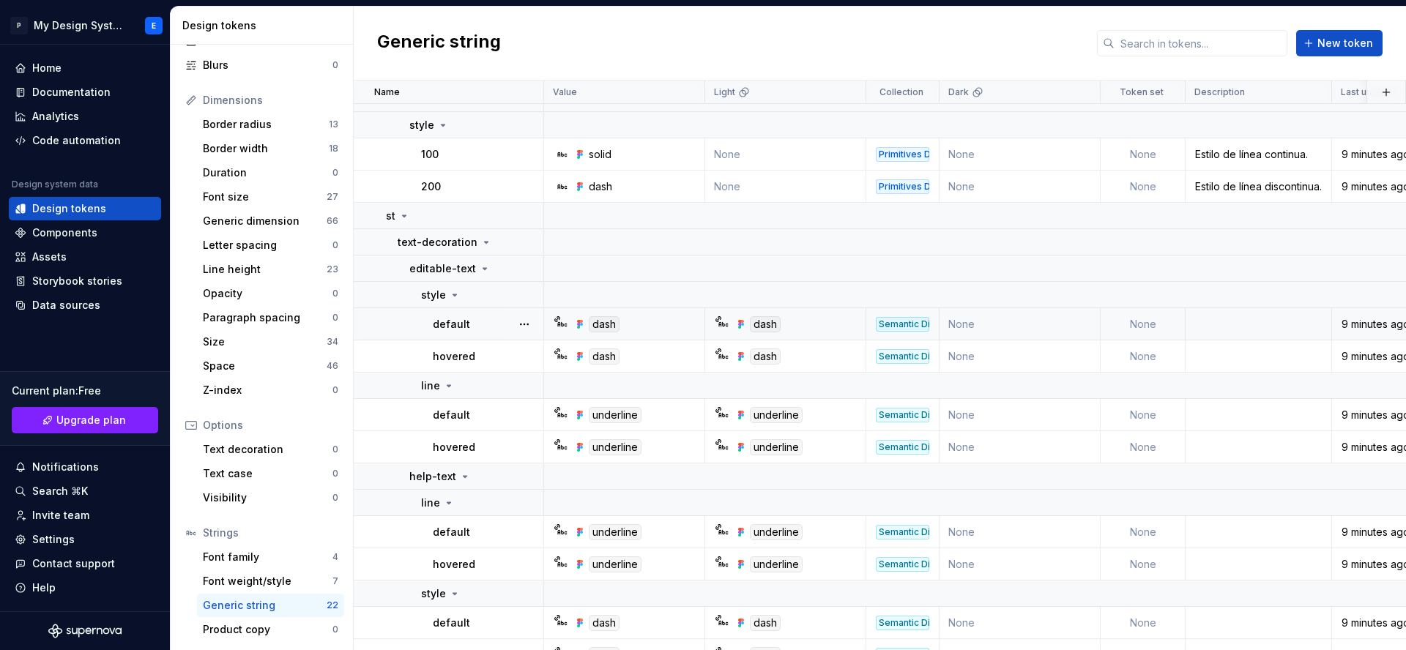
scroll to position [99, 0]
click at [480, 239] on icon at bounding box center [486, 241] width 12 height 12
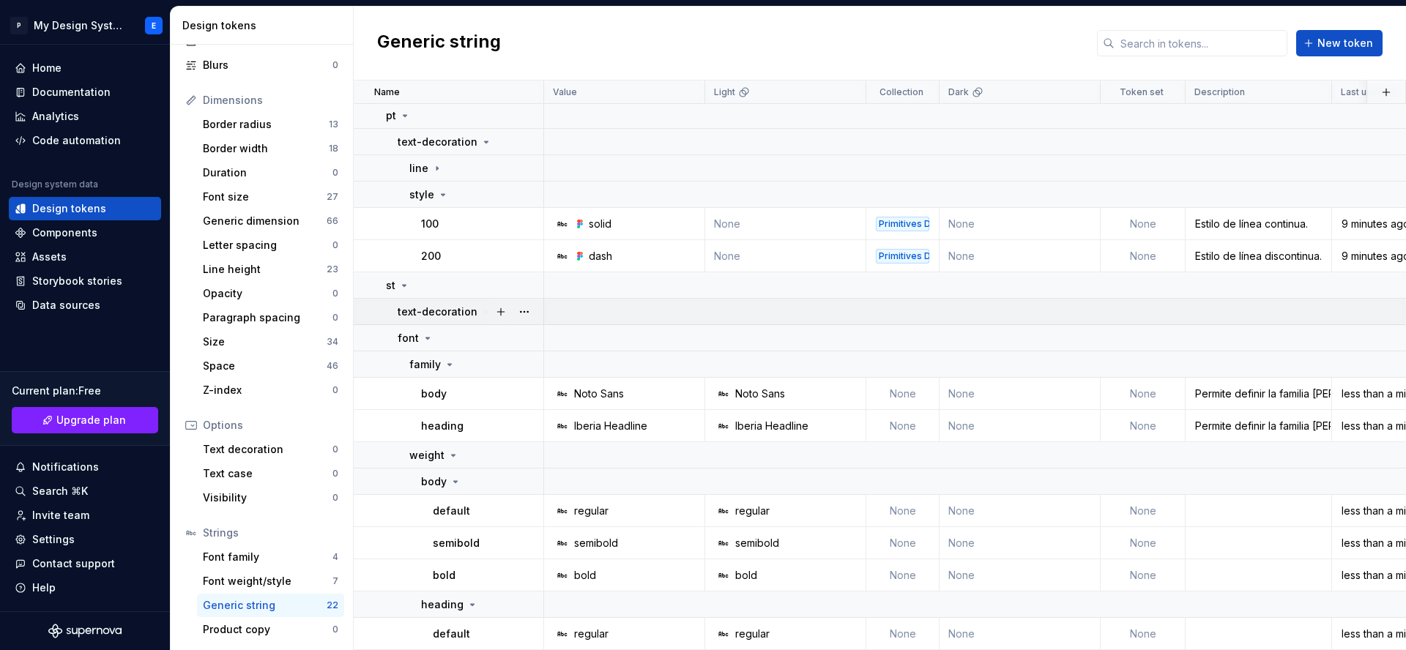
scroll to position [28, 0]
click at [528, 339] on button "button" at bounding box center [524, 338] width 20 height 20
click at [548, 504] on div "Delete group" at bounding box center [588, 503] width 95 height 15
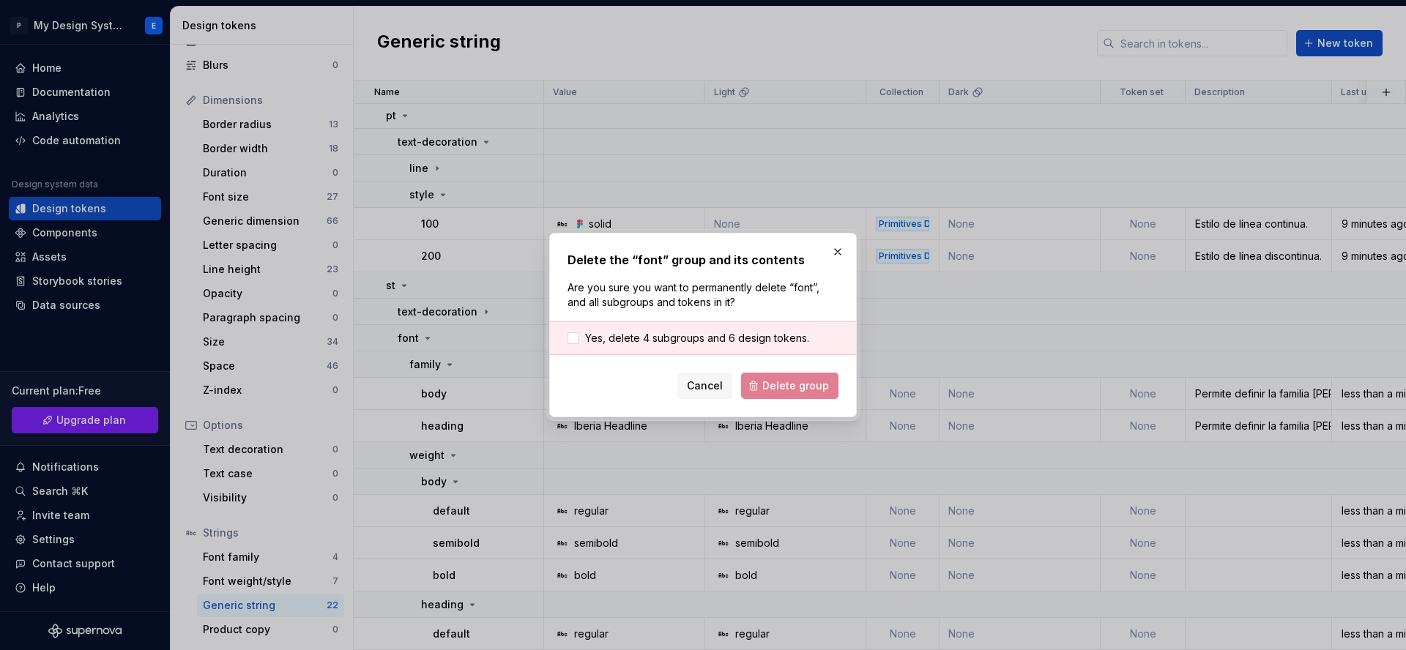
drag, startPoint x: 615, startPoint y: 336, endPoint x: 662, endPoint y: 355, distance: 51.2
click at [615, 336] on span "Yes, delete 4 subgroups and 6 design tokens." at bounding box center [697, 338] width 224 height 15
click at [793, 393] on button "Delete group" at bounding box center [789, 386] width 97 height 26
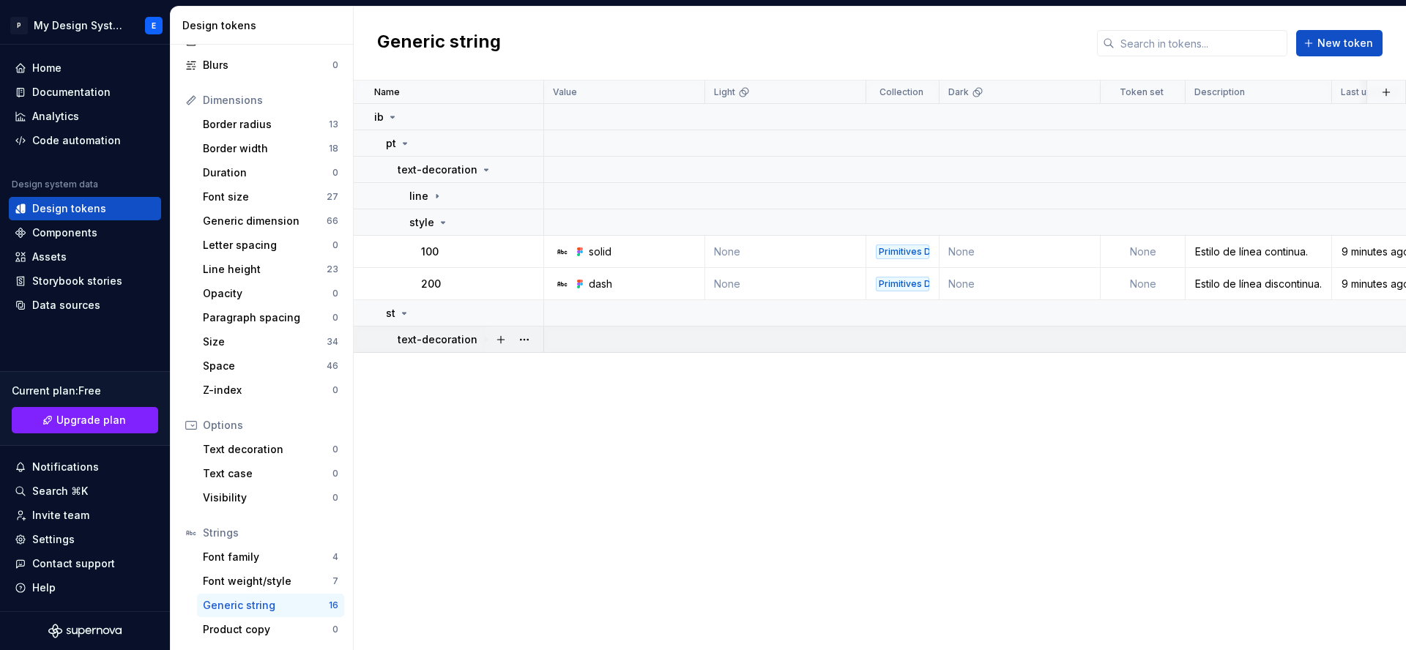
click at [471, 338] on p "text-decoration" at bounding box center [437, 339] width 80 height 15
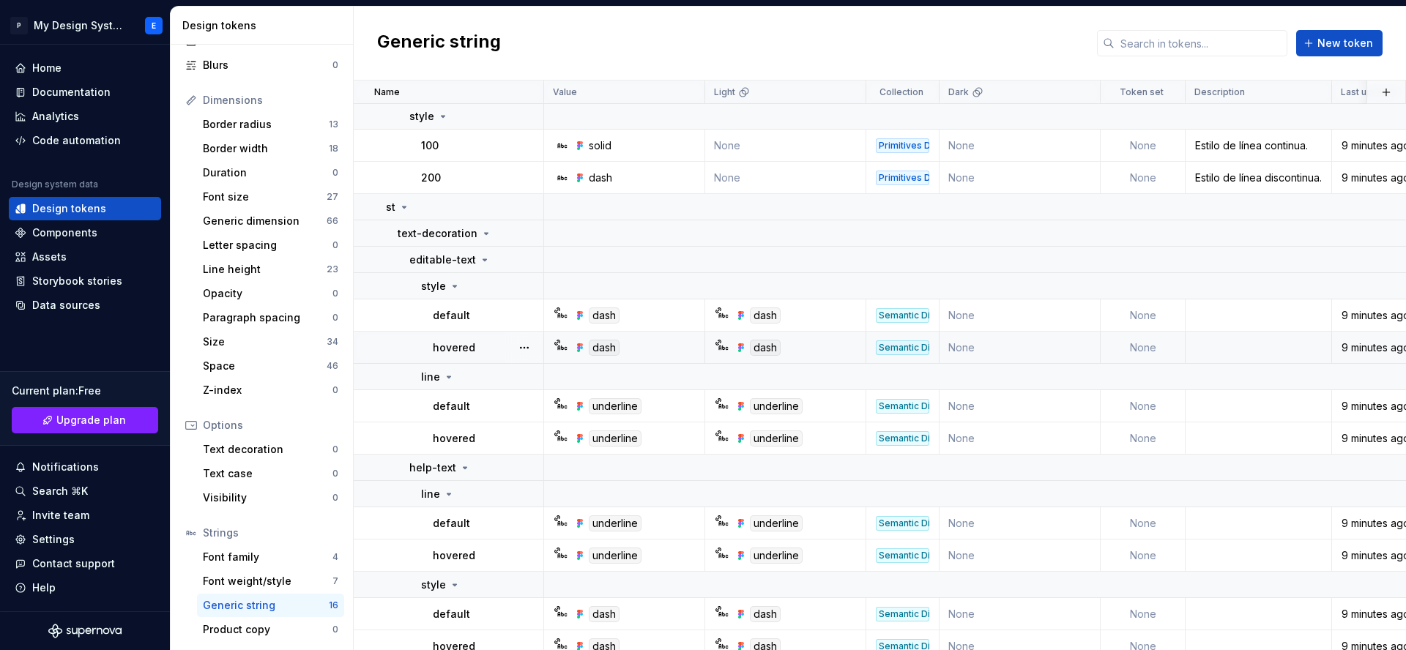
scroll to position [119, 0]
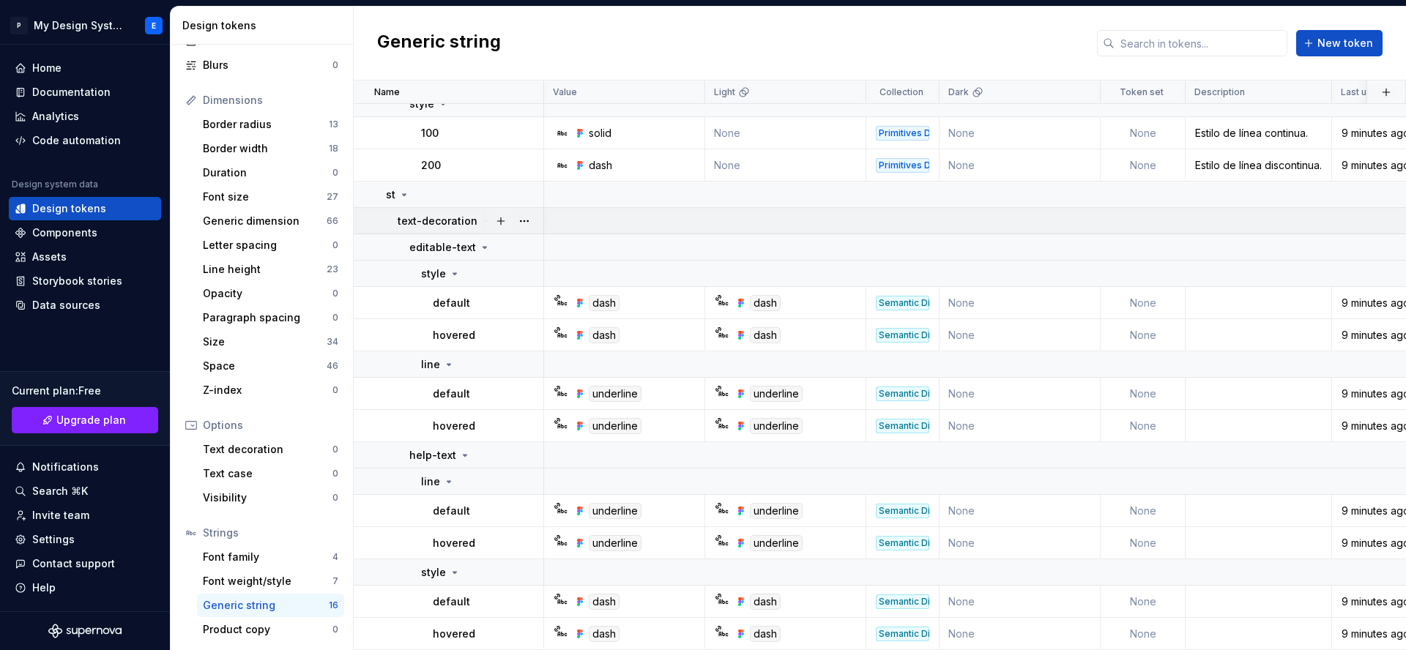
click at [480, 219] on icon at bounding box center [486, 221] width 12 height 12
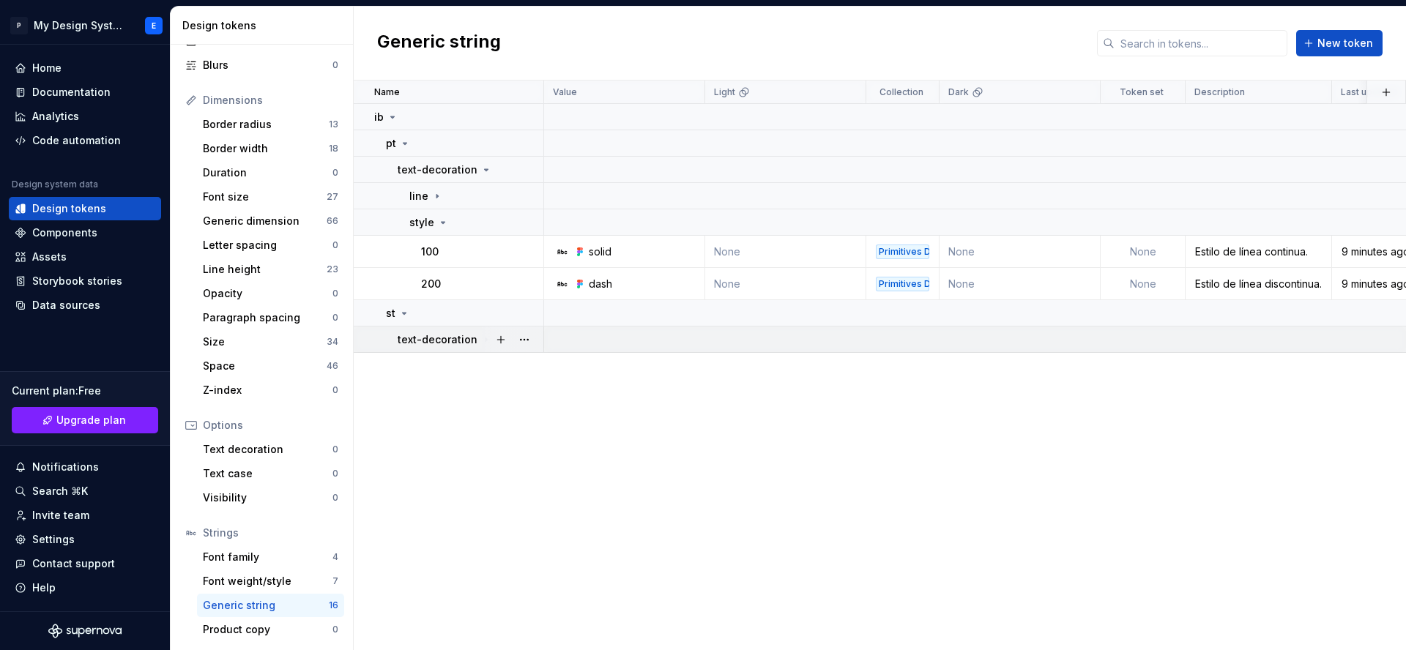
click at [480, 337] on icon at bounding box center [486, 340] width 12 height 12
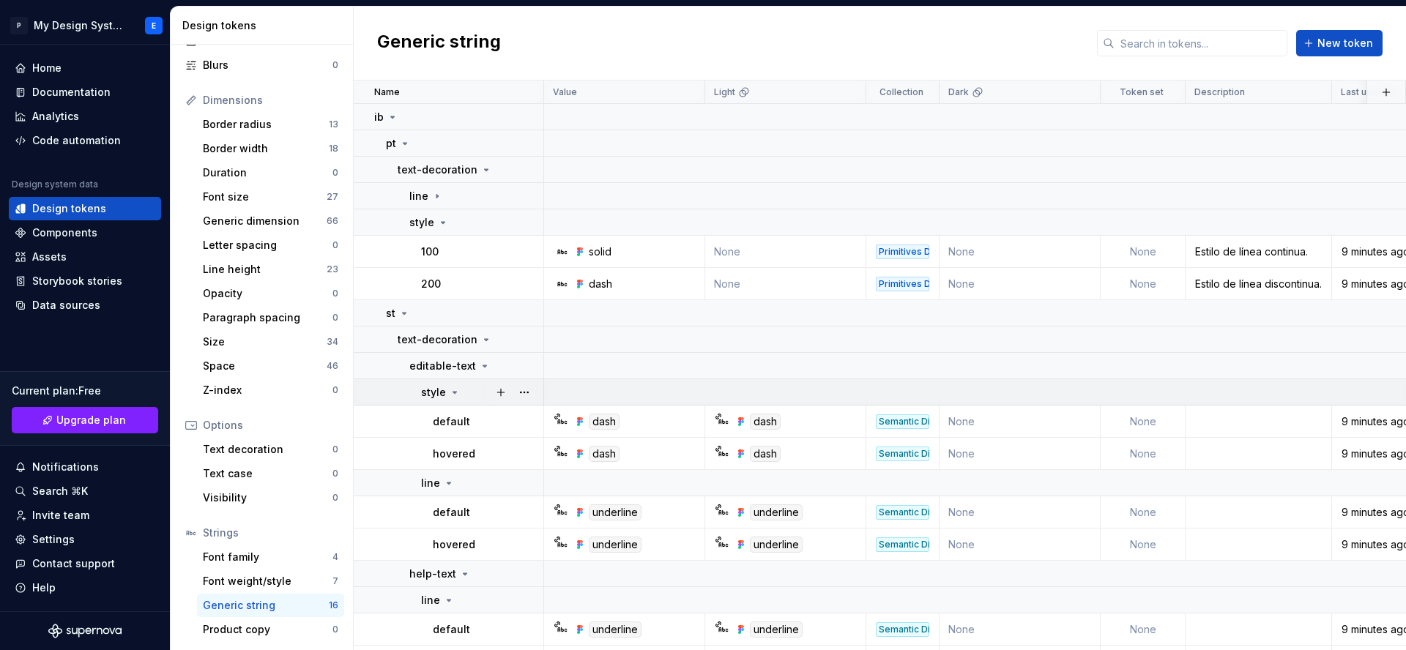
click at [452, 395] on icon at bounding box center [455, 393] width 12 height 12
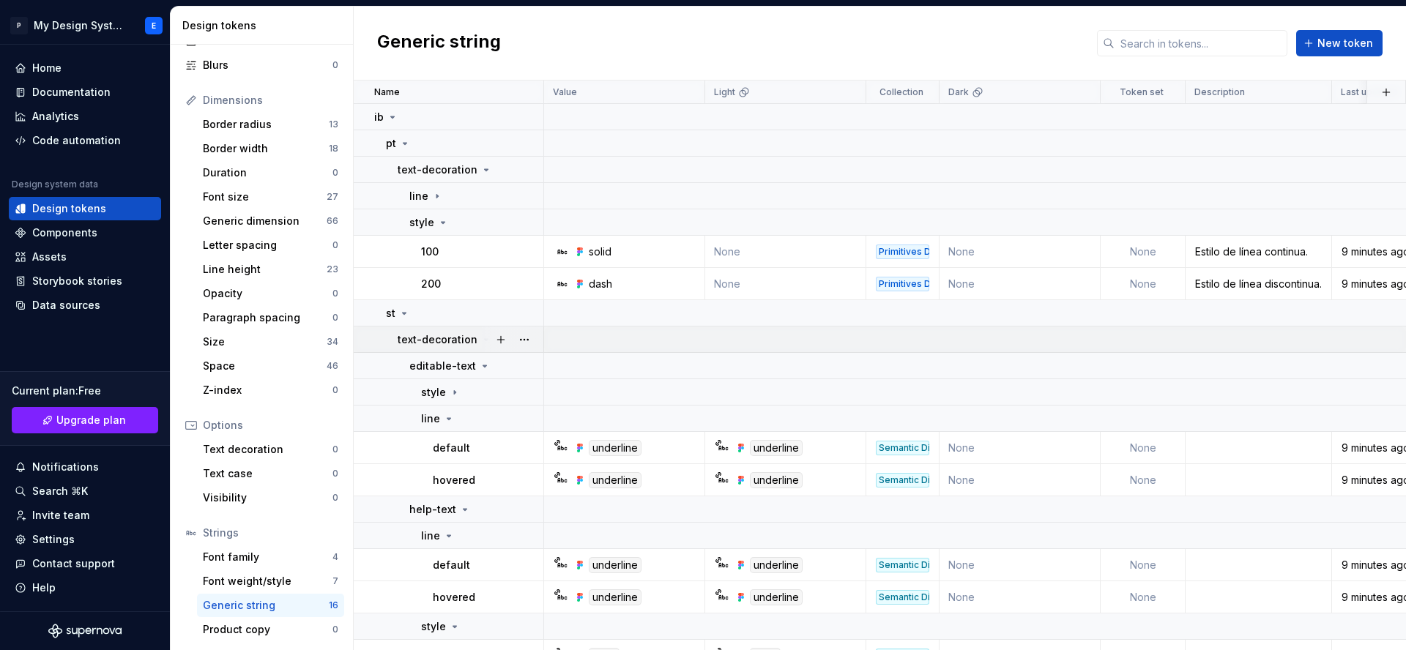
click at [482, 338] on div at bounding box center [512, 339] width 61 height 26
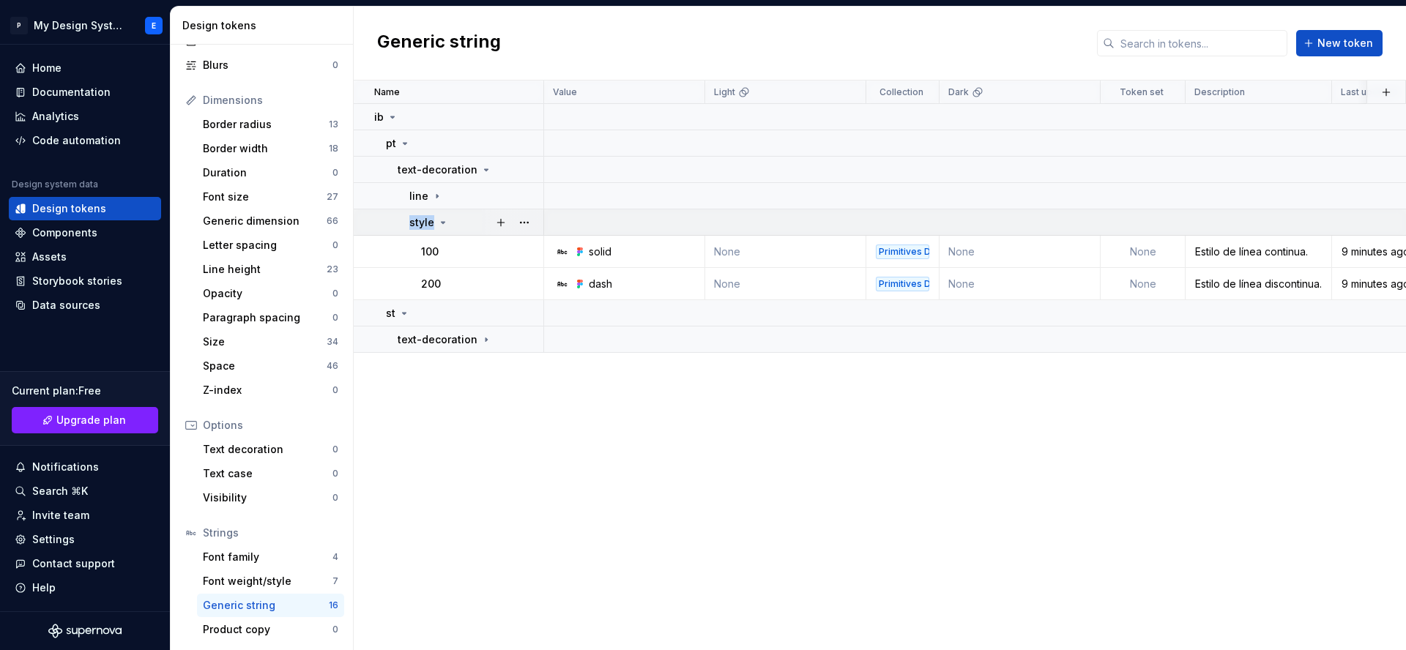
drag, startPoint x: 442, startPoint y: 208, endPoint x: 436, endPoint y: 221, distance: 14.7
click at [438, 213] on tbody "ib pt text-decoration line style 100 solid None Primitives Dimension None None …" at bounding box center [914, 228] width 1120 height 249
click at [436, 190] on icon at bounding box center [437, 196] width 12 height 12
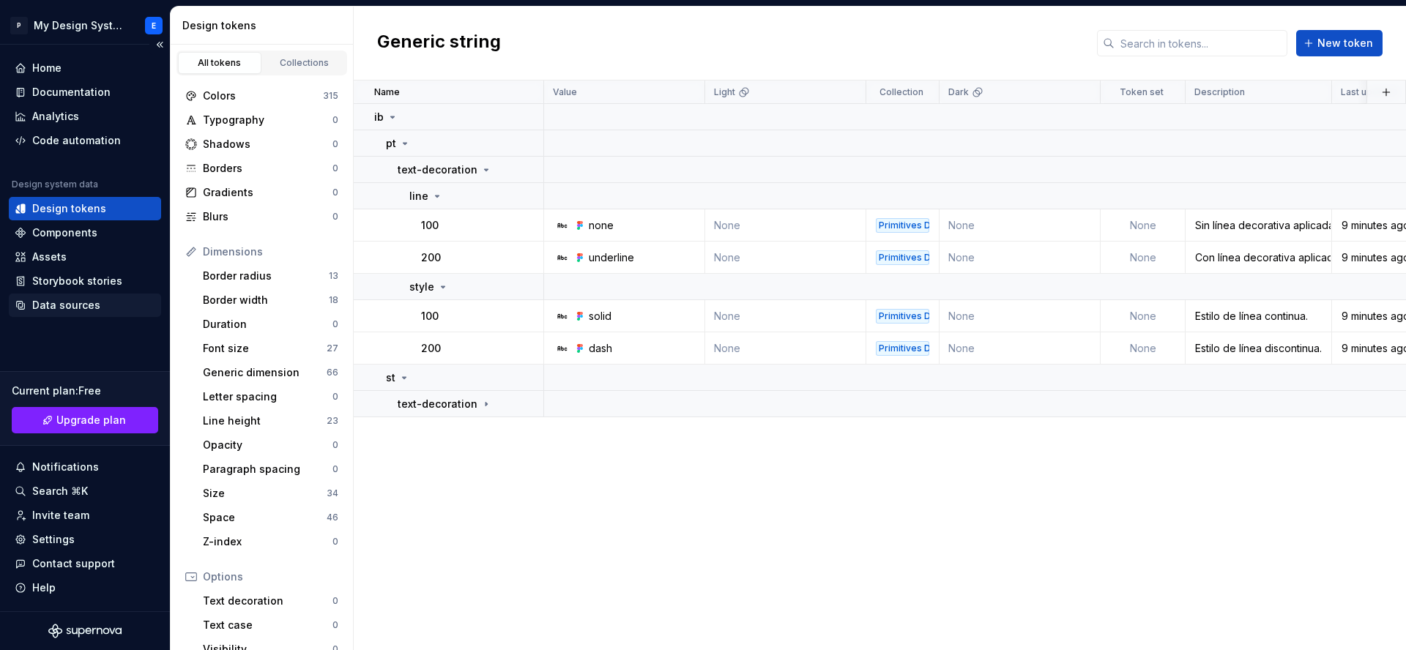
click at [86, 305] on div "Data sources" at bounding box center [66, 305] width 68 height 15
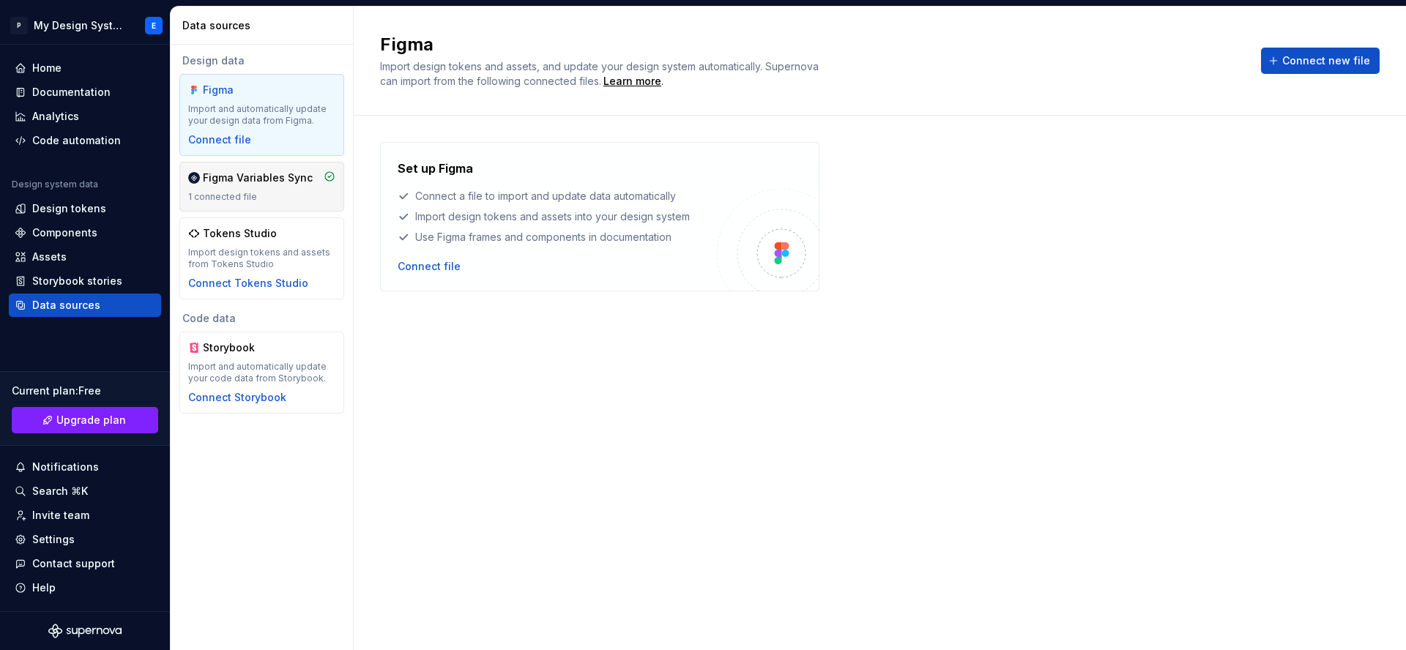
click at [294, 187] on div "Figma Variables Sync 1 connected file" at bounding box center [261, 187] width 147 height 32
click at [264, 186] on div "Figma Variables Sync 1 connected file" at bounding box center [261, 187] width 147 height 32
drag, startPoint x: 183, startPoint y: 173, endPoint x: 236, endPoint y: 182, distance: 54.3
click at [184, 173] on div "Figma Variables Sync 1 connected file" at bounding box center [261, 187] width 165 height 50
click at [245, 183] on div "Figma Variables Sync" at bounding box center [258, 178] width 110 height 15
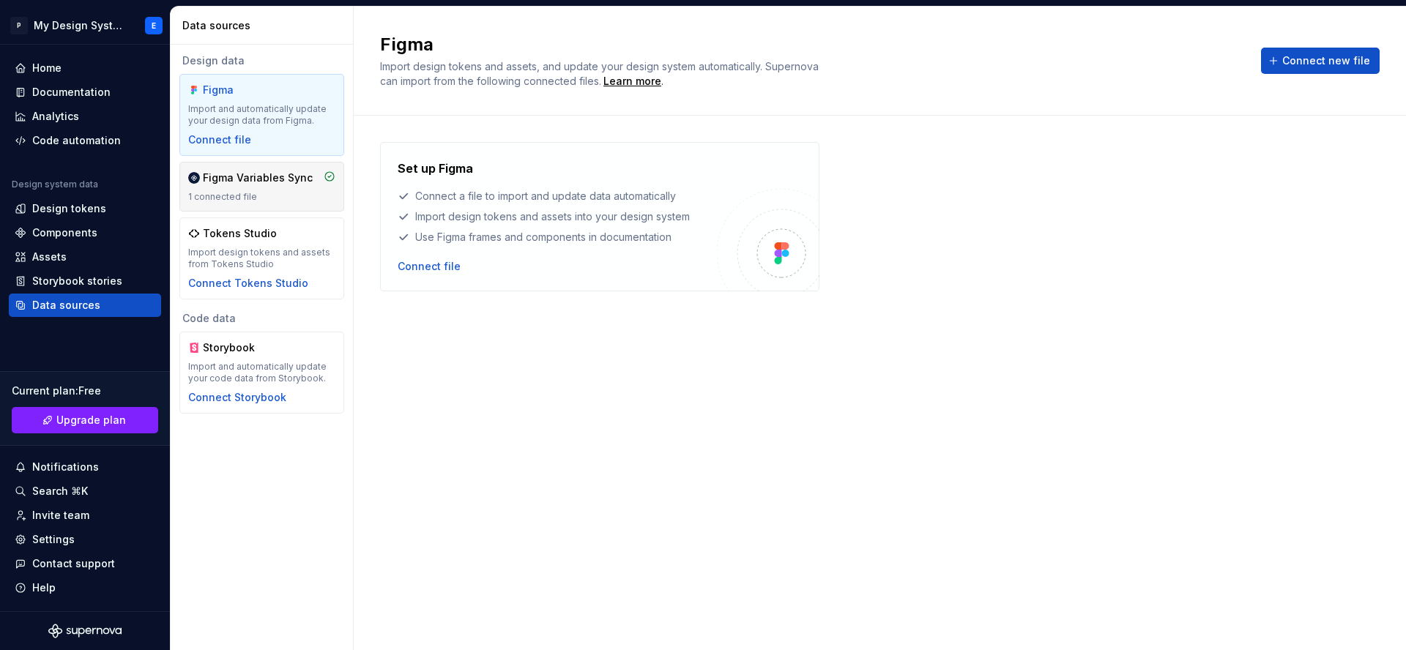
click at [249, 193] on div "1 connected file" at bounding box center [261, 197] width 147 height 12
drag, startPoint x: 249, startPoint y: 193, endPoint x: 263, endPoint y: 203, distance: 17.3
click at [248, 193] on div "1 connected file" at bounding box center [261, 197] width 147 height 12
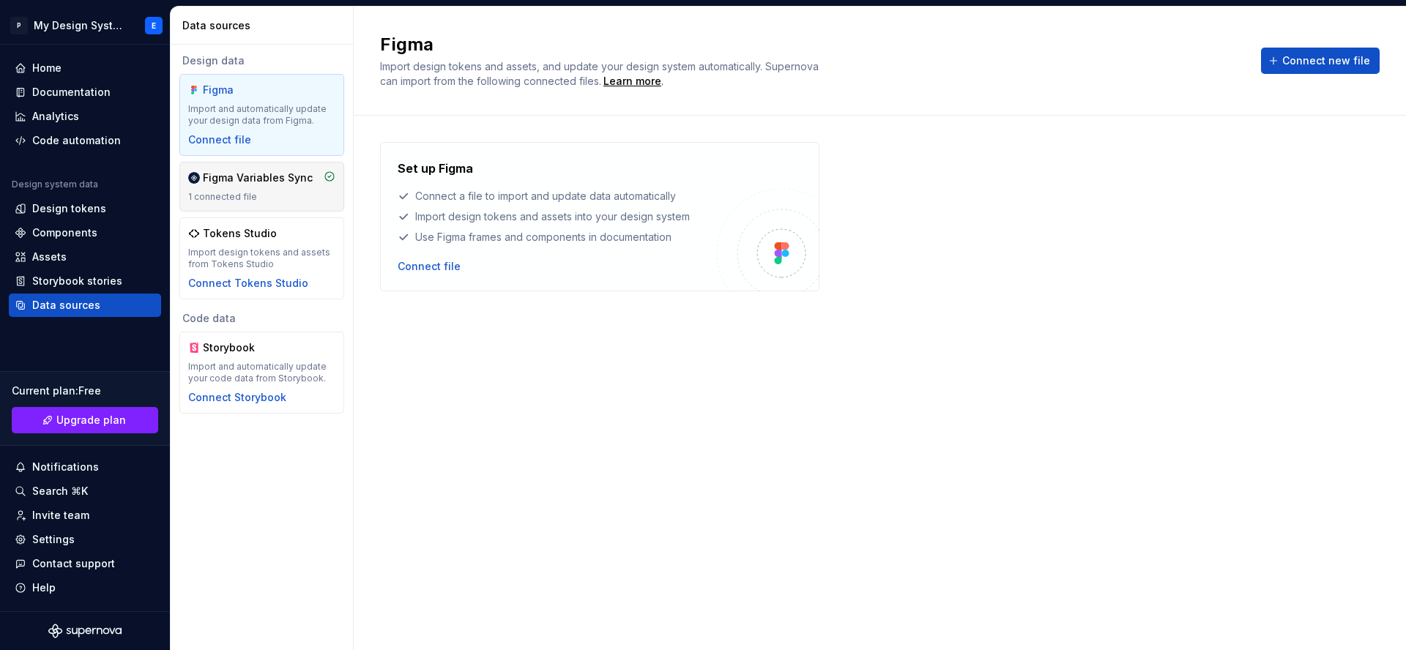
click at [258, 193] on div "1 connected file" at bounding box center [261, 197] width 147 height 12
click at [250, 248] on div "Import design tokens and assets from Tokens Studio" at bounding box center [261, 258] width 147 height 23
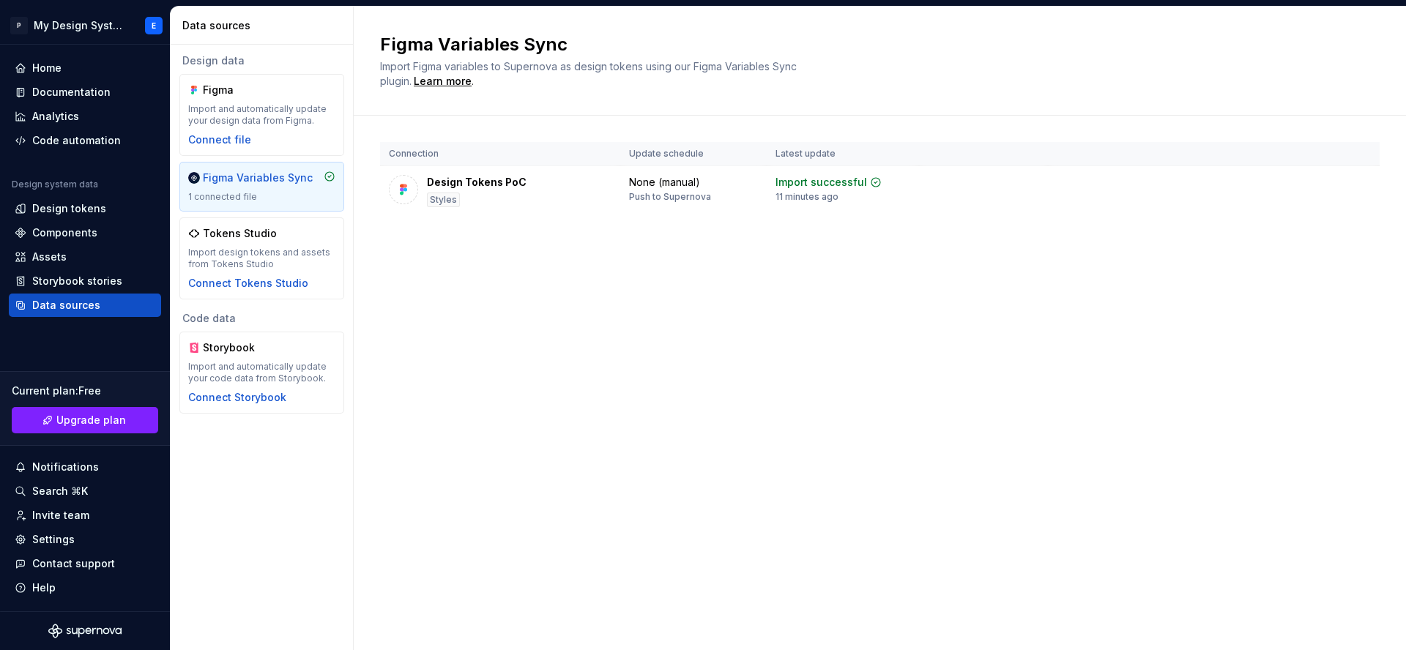
click at [264, 172] on div "Figma Variables Sync" at bounding box center [258, 178] width 110 height 15
click at [1367, 187] on html "P My Design System E Home Documentation Analytics Code automation Design system…" at bounding box center [703, 325] width 1406 height 650
click at [1347, 214] on div "Disconnect plugin" at bounding box center [1348, 216] width 95 height 15
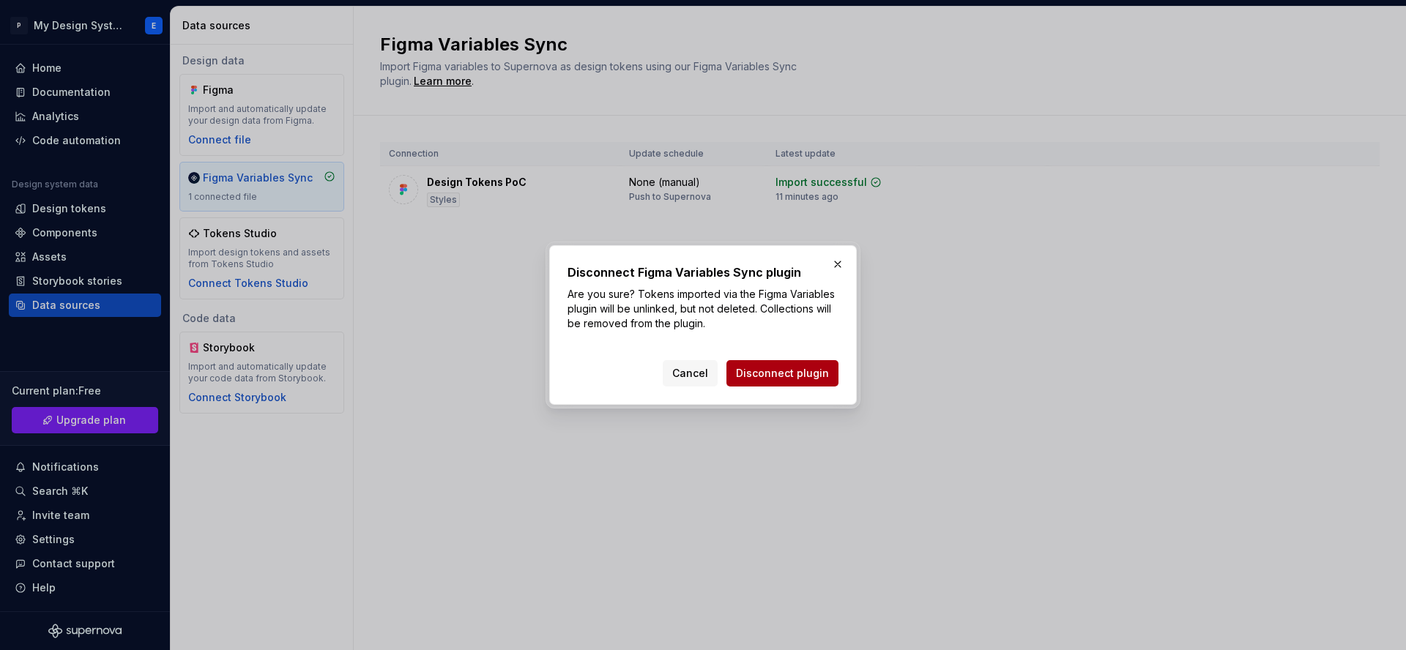
click at [826, 369] on span "Disconnect plugin" at bounding box center [782, 373] width 93 height 15
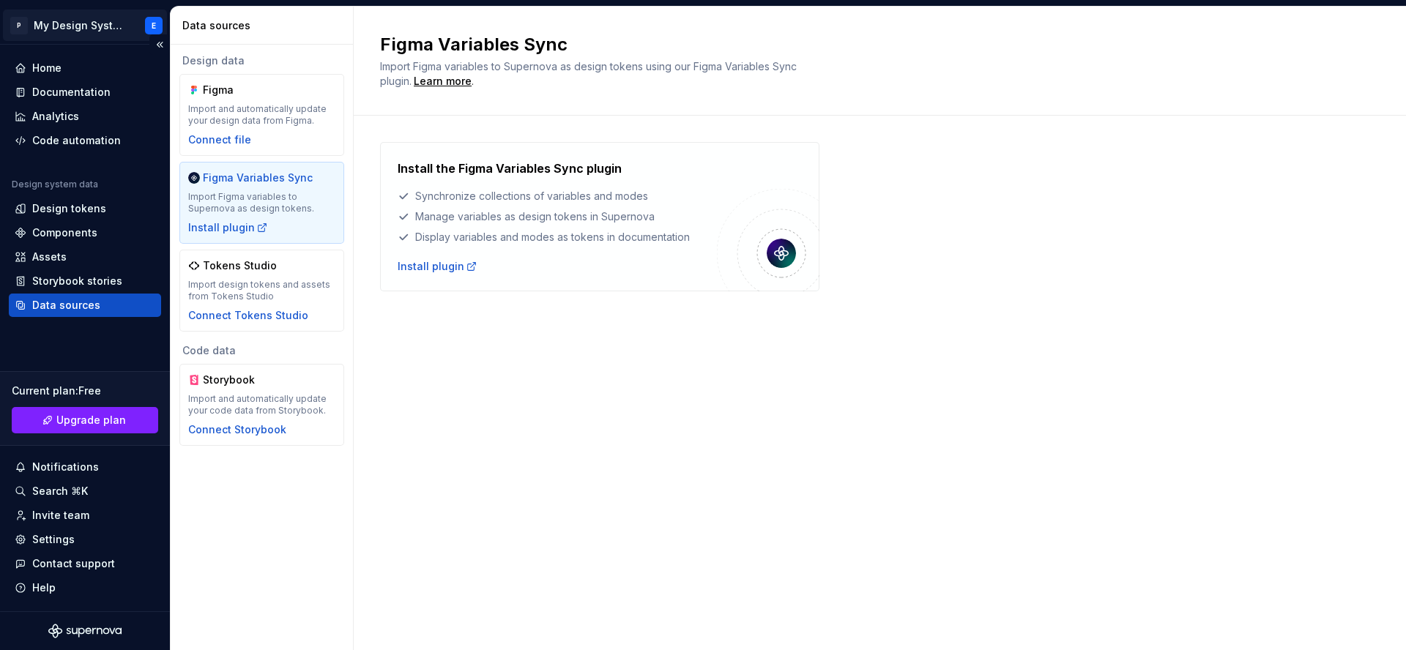
click at [146, 31] on html "P My Design System E Home Documentation Analytics Code automation Design system…" at bounding box center [703, 325] width 1406 height 650
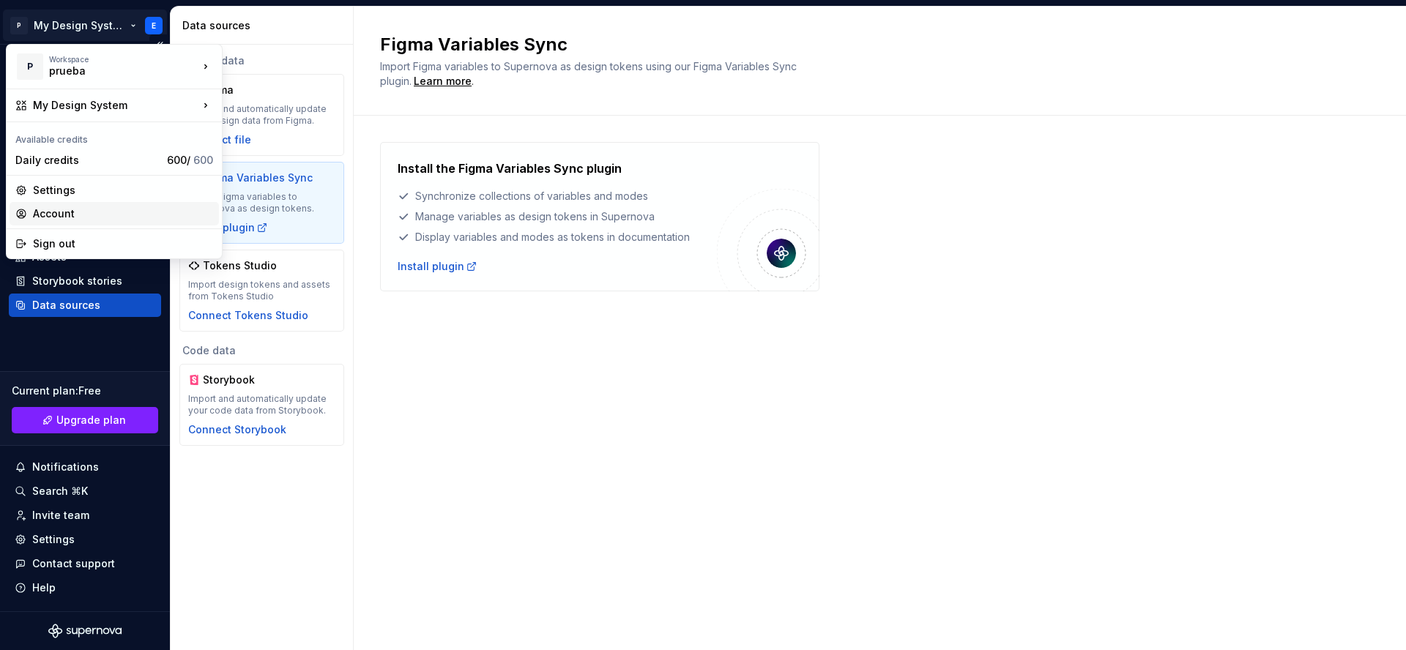
click at [46, 215] on div "Account" at bounding box center [123, 213] width 180 height 15
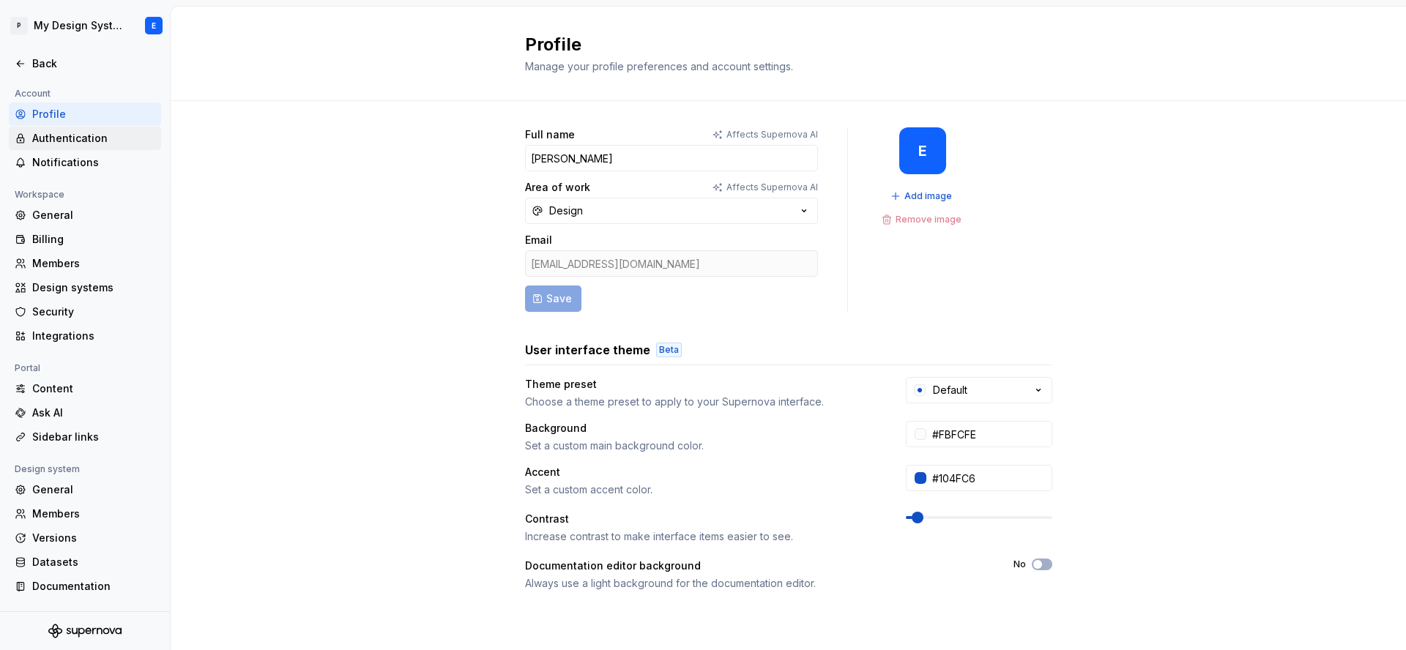
click at [83, 140] on div "Authentication" at bounding box center [93, 138] width 123 height 15
click at [98, 138] on div "Authentication" at bounding box center [93, 138] width 123 height 15
click at [65, 134] on div "Authentication" at bounding box center [93, 138] width 123 height 15
click at [64, 135] on div "Authentication" at bounding box center [93, 138] width 123 height 15
click at [127, 144] on div "Authentication" at bounding box center [93, 138] width 123 height 15
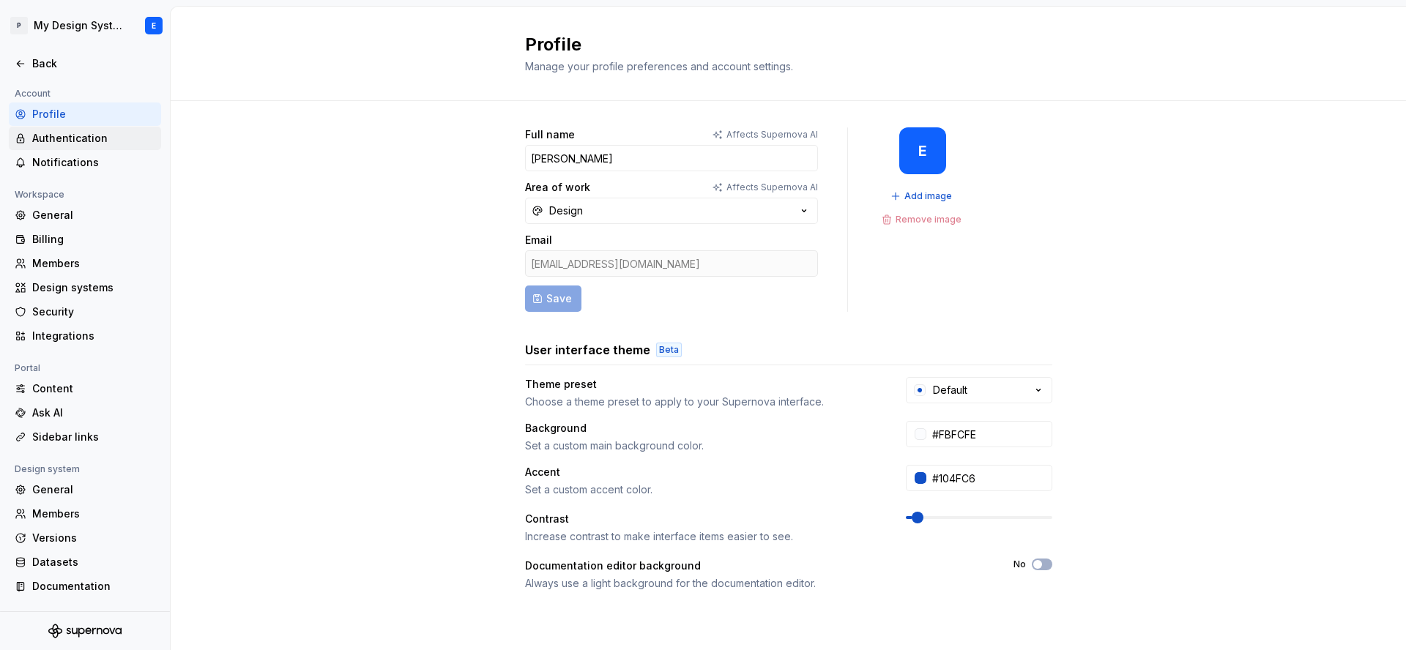
click at [127, 144] on div "Authentication" at bounding box center [93, 138] width 123 height 15
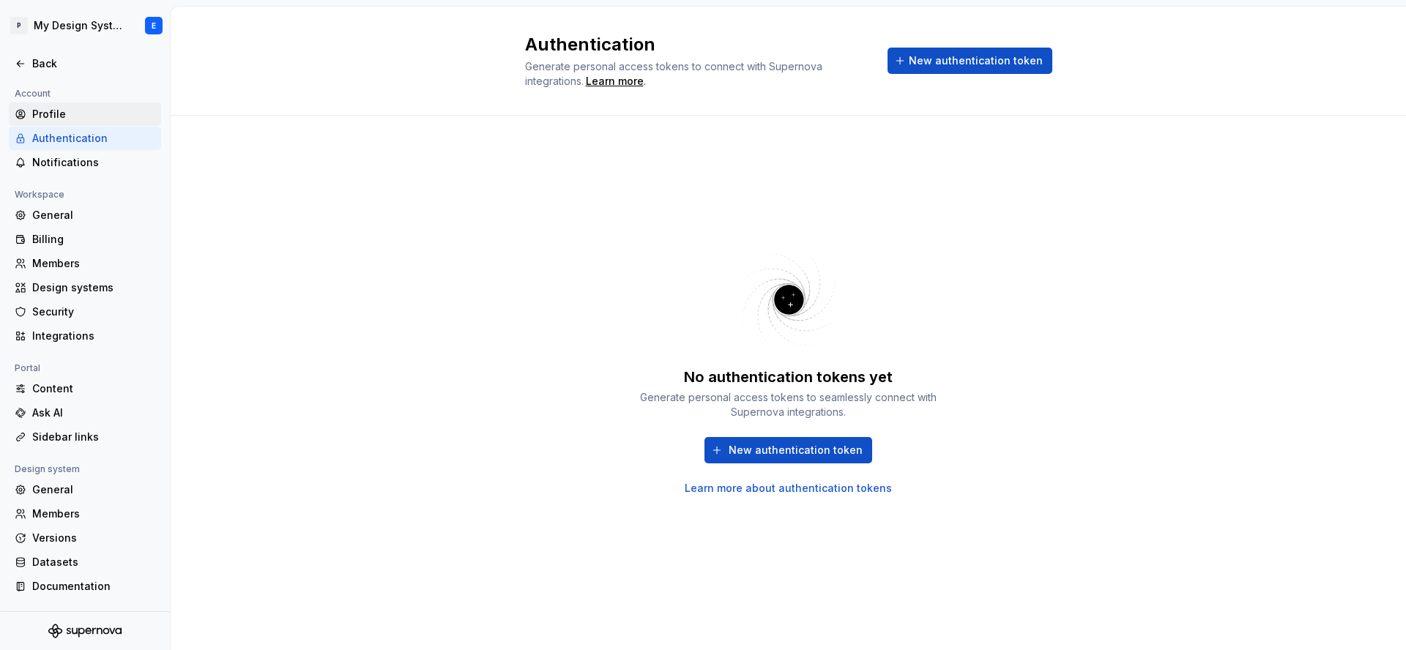
click at [45, 116] on div "Profile" at bounding box center [93, 114] width 123 height 15
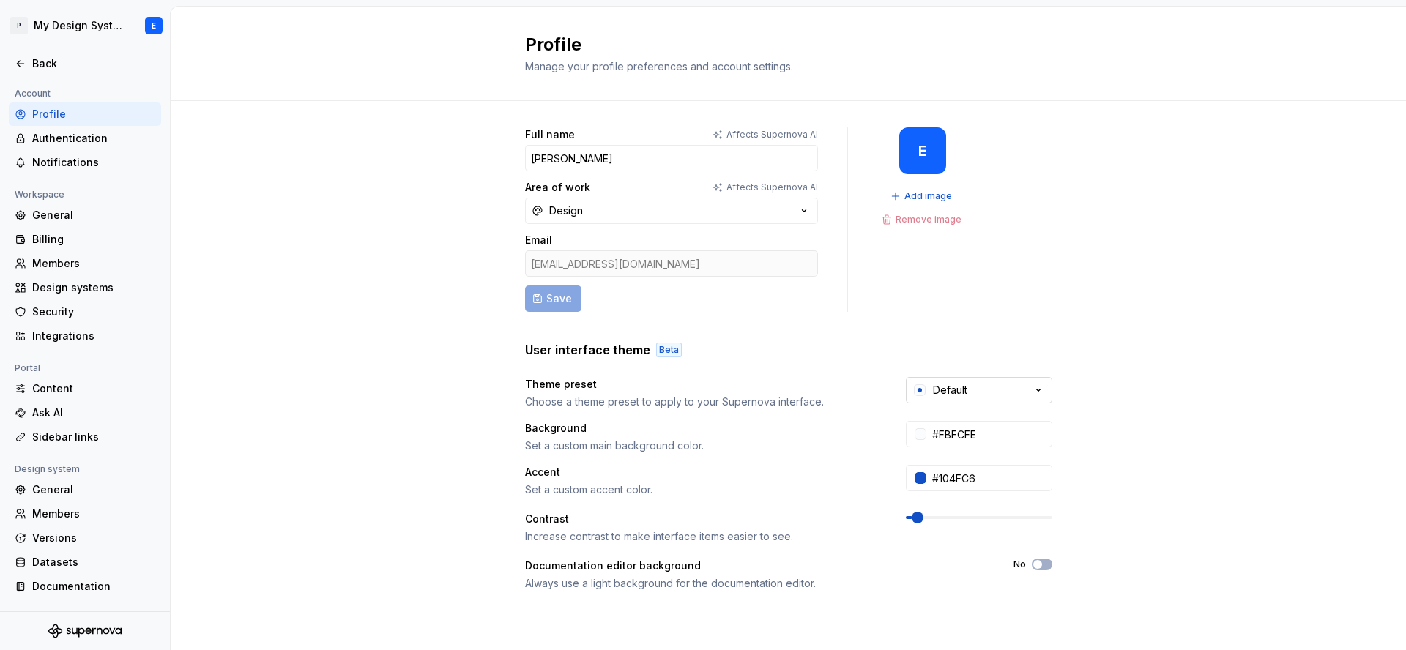
click at [1029, 388] on button "Default" at bounding box center [979, 390] width 146 height 26
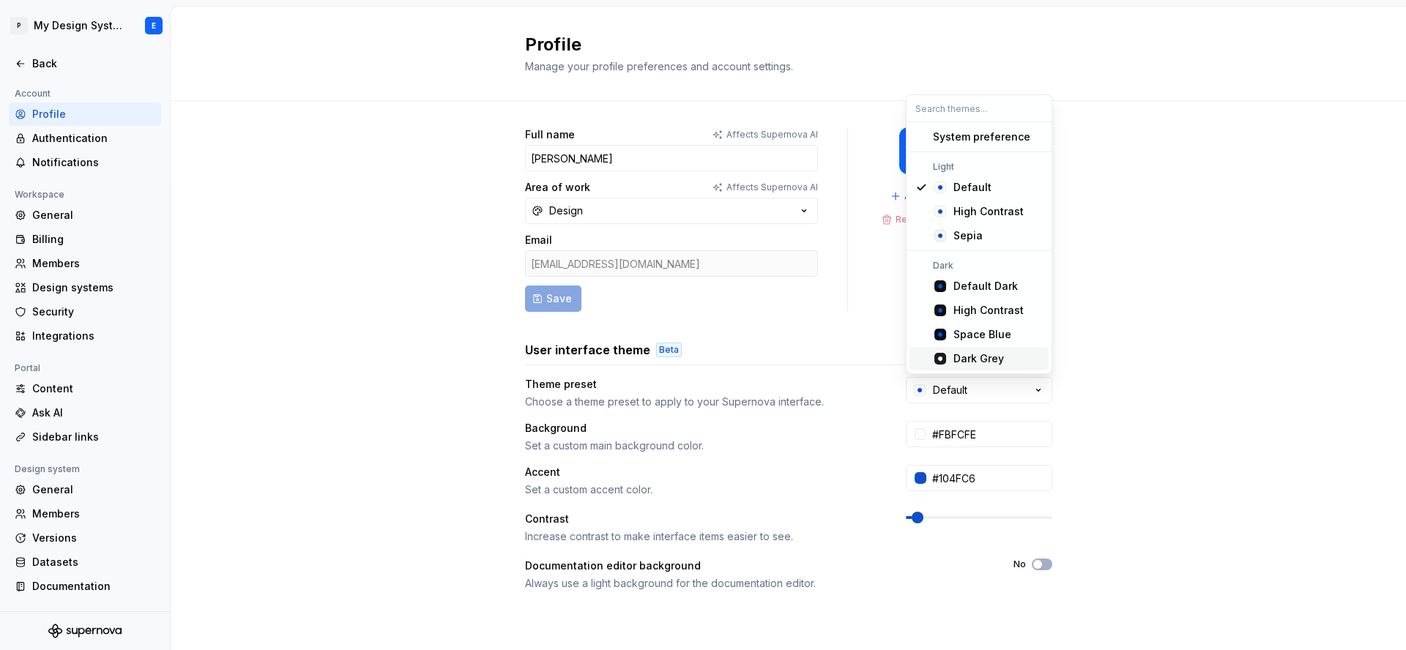
click at [1014, 360] on div "Dark Grey" at bounding box center [997, 358] width 89 height 15
type input "#191A23"
type input "#FFFFFF"
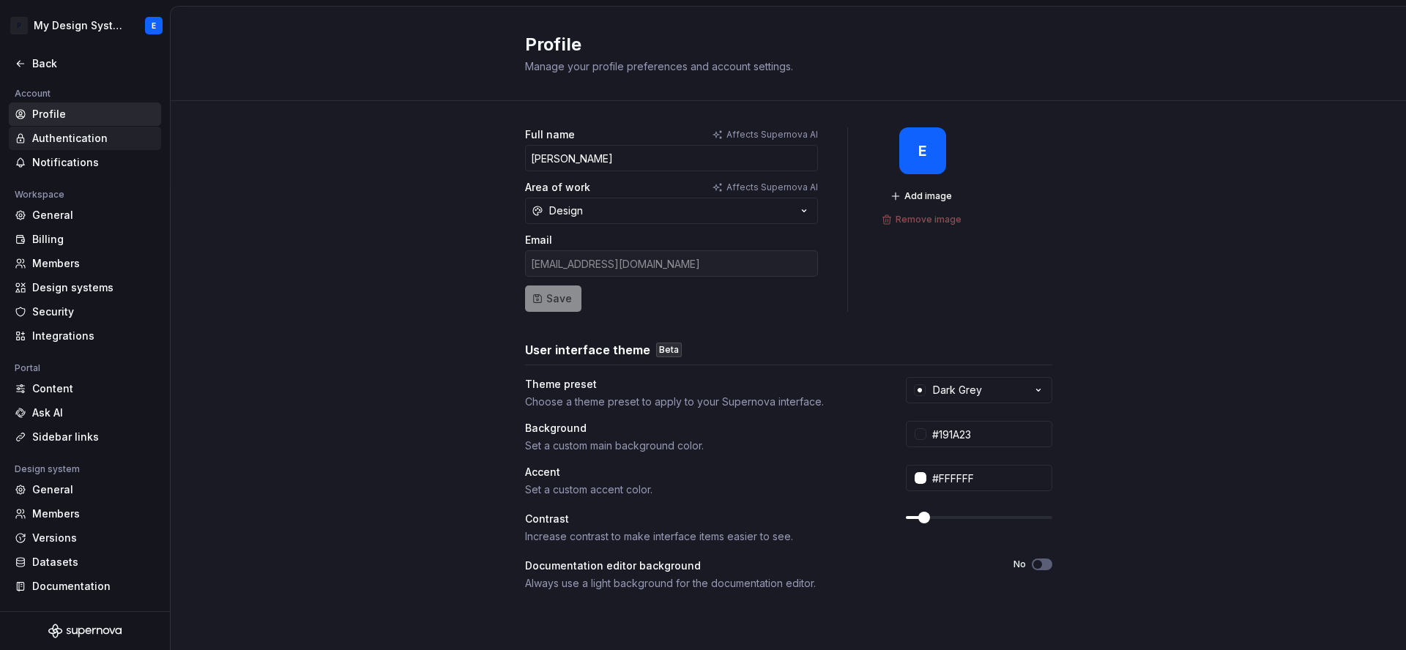
click at [63, 131] on div "Authentication" at bounding box center [93, 138] width 123 height 15
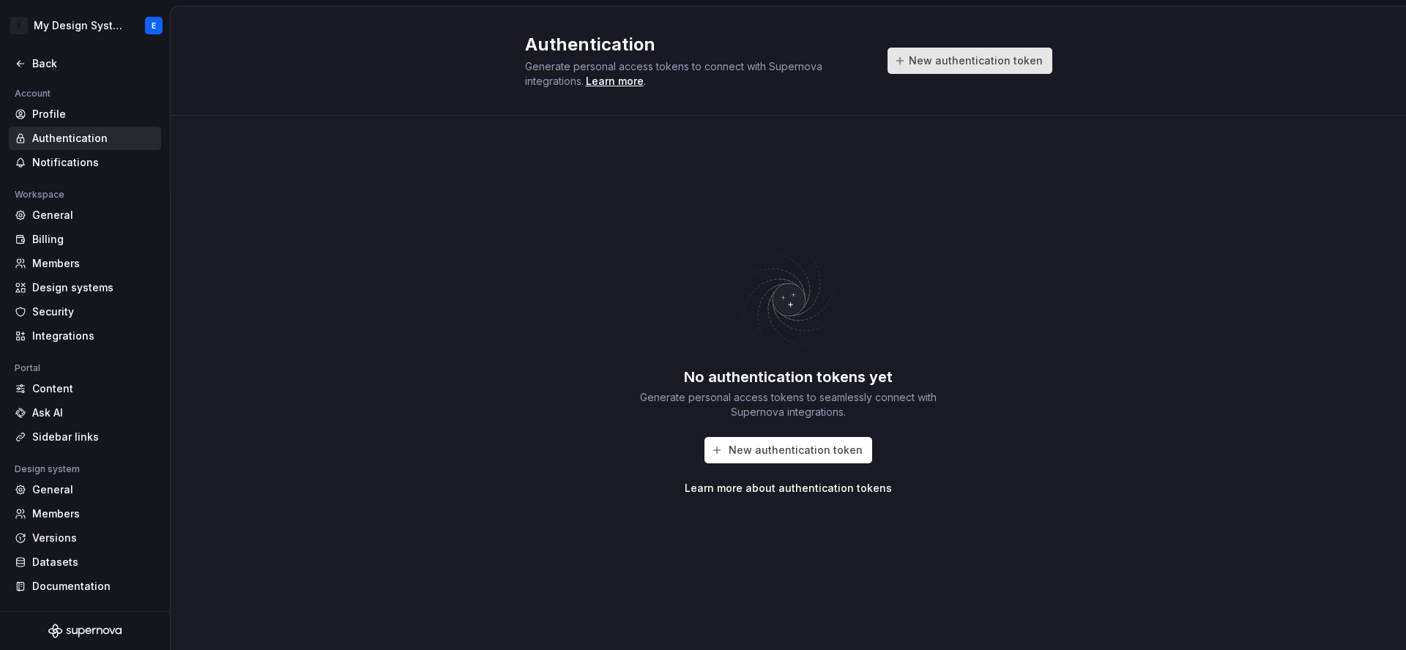
click at [977, 55] on span "New authentication token" at bounding box center [975, 60] width 134 height 15
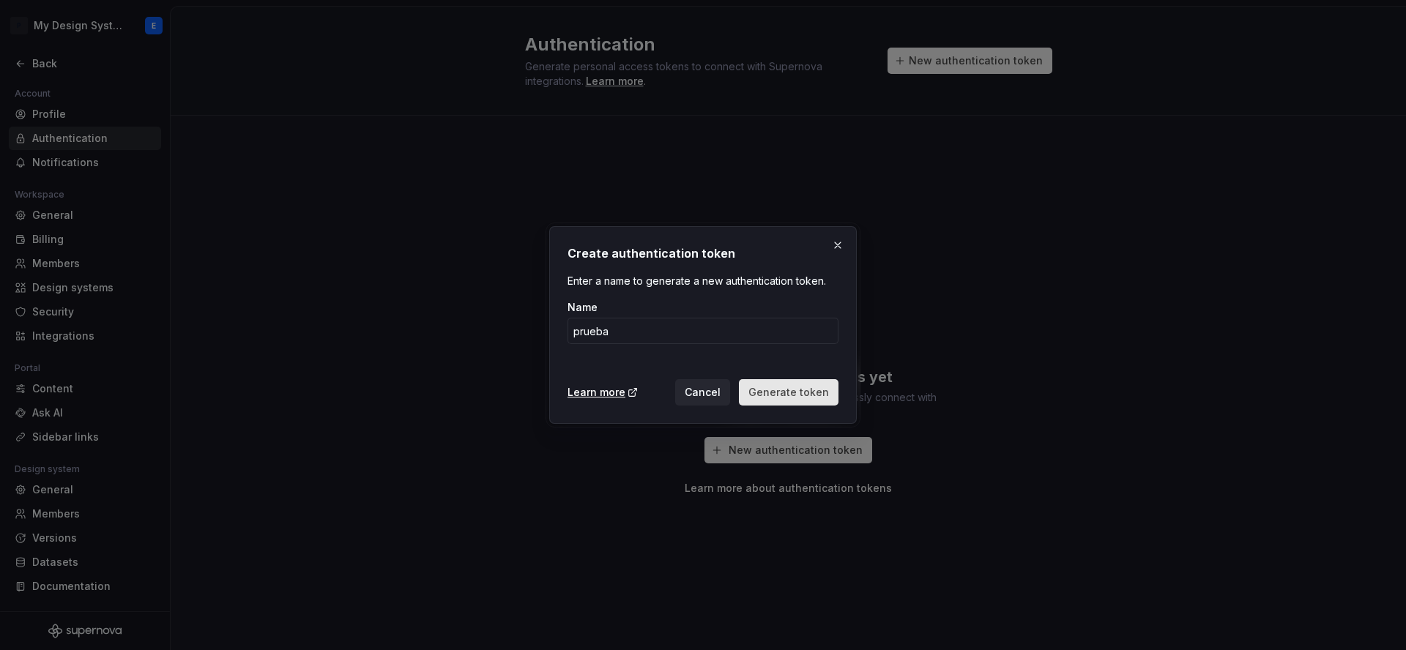
type input "prueba"
click at [796, 393] on span "Generate token" at bounding box center [788, 392] width 81 height 15
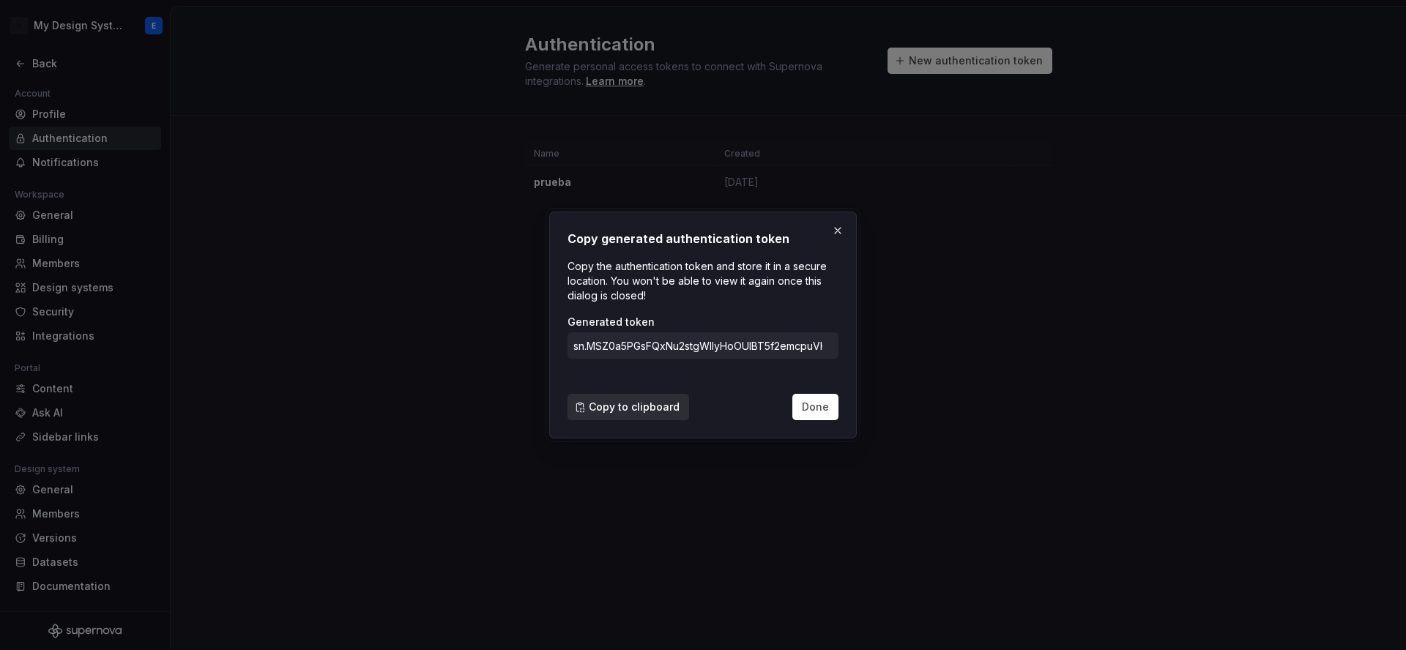
click at [644, 403] on span "Copy to clipboard" at bounding box center [634, 407] width 91 height 15
click at [807, 411] on span "Done" at bounding box center [815, 407] width 27 height 15
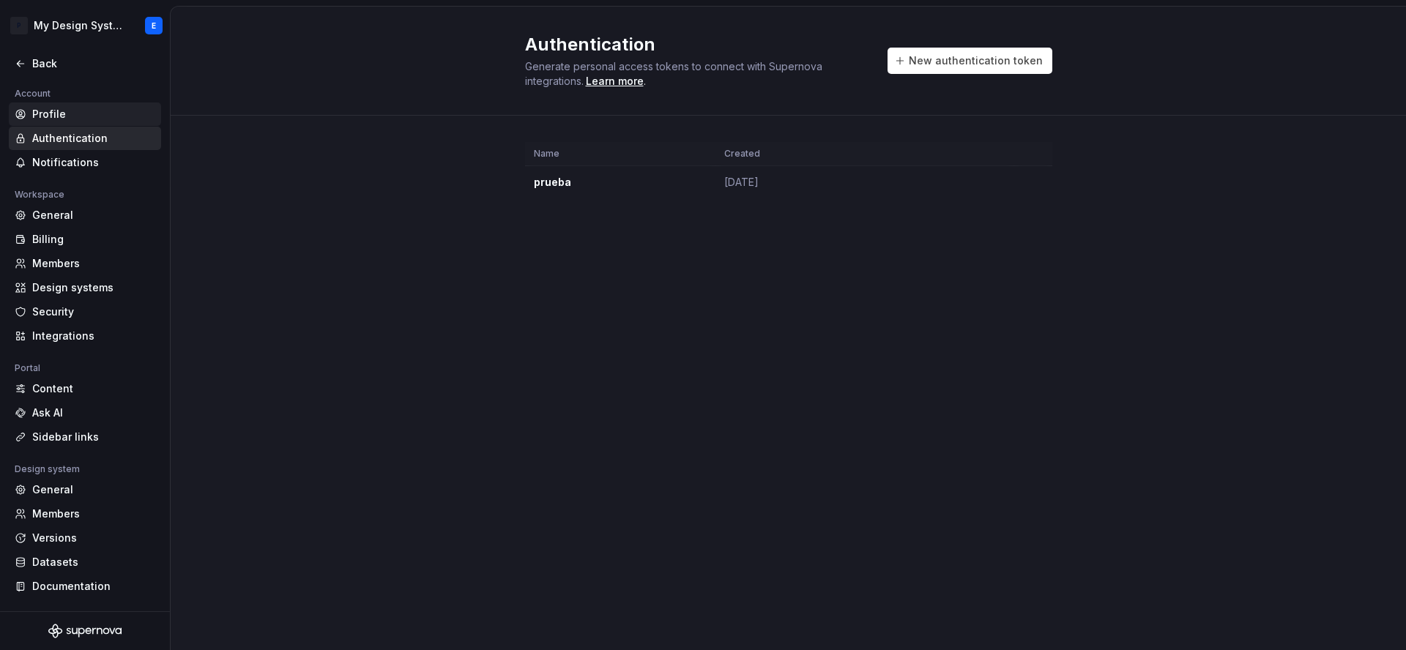
click at [50, 119] on div "Profile" at bounding box center [93, 114] width 123 height 15
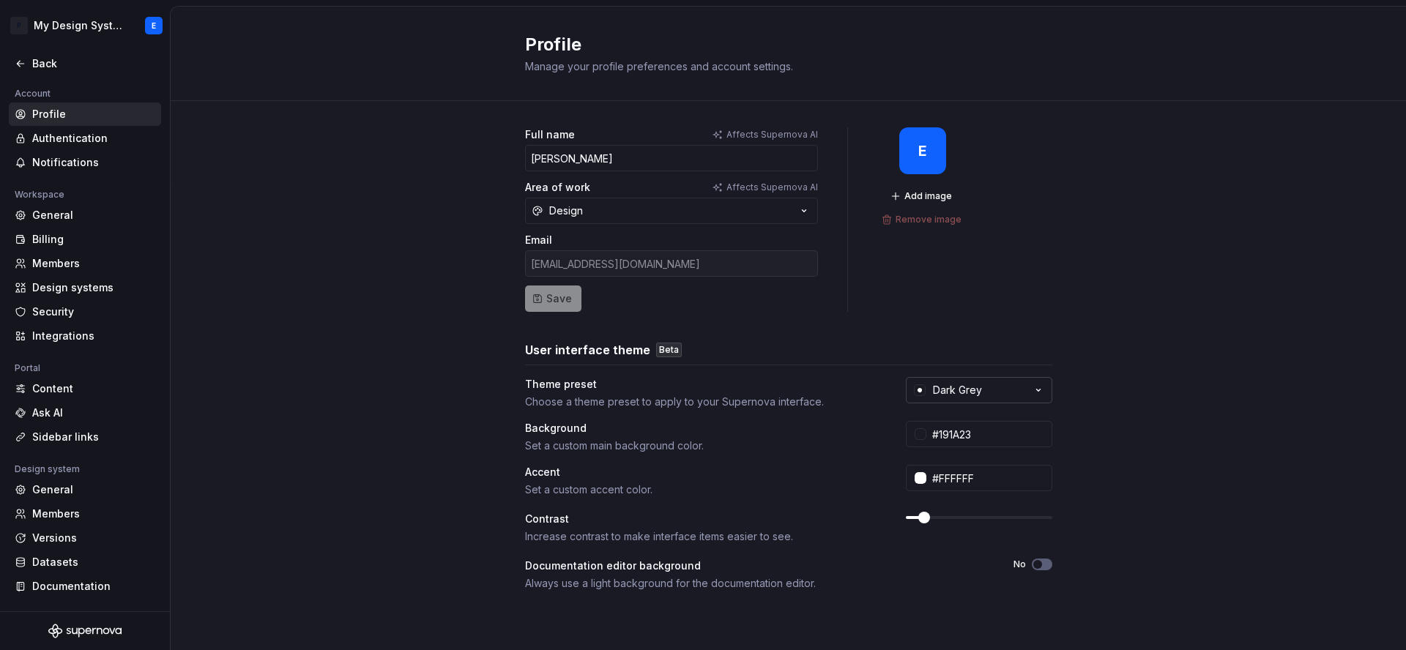
click at [1036, 392] on icon "button" at bounding box center [1038, 390] width 15 height 15
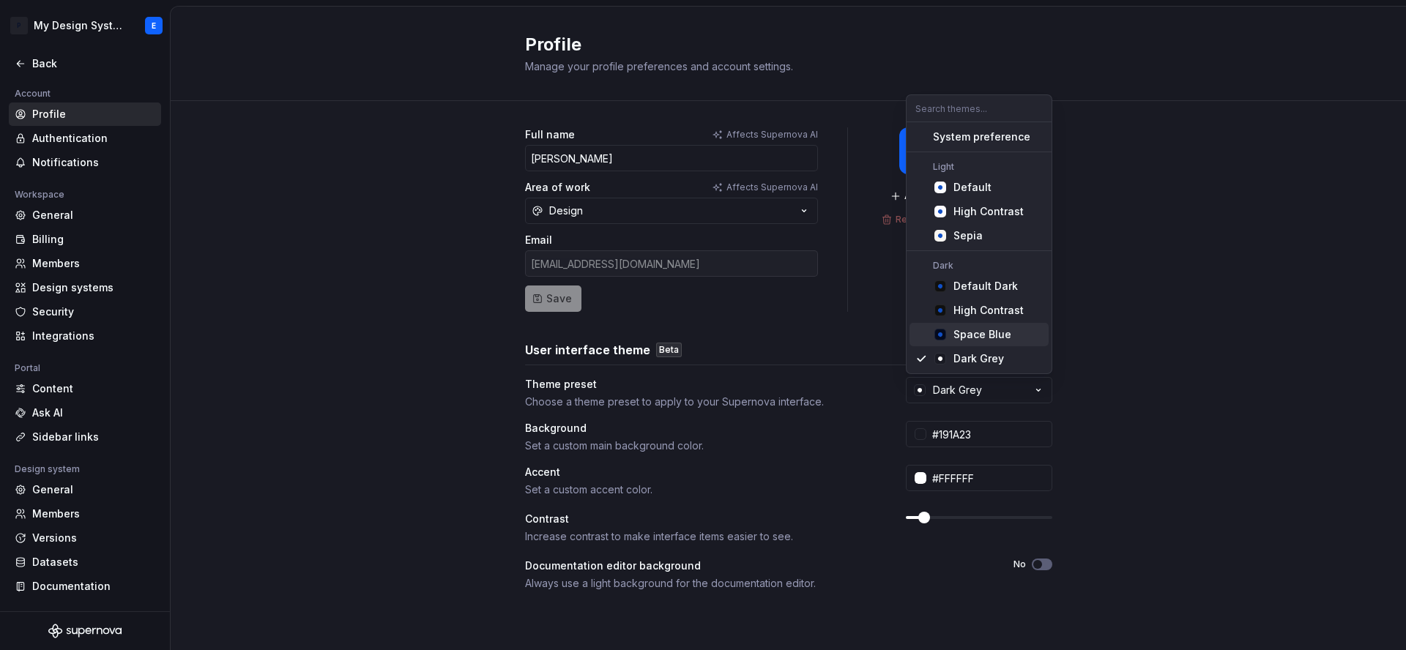
click at [1029, 337] on div "Space Blue" at bounding box center [997, 334] width 89 height 15
type input "#040A1E"
type input "#104FC6"
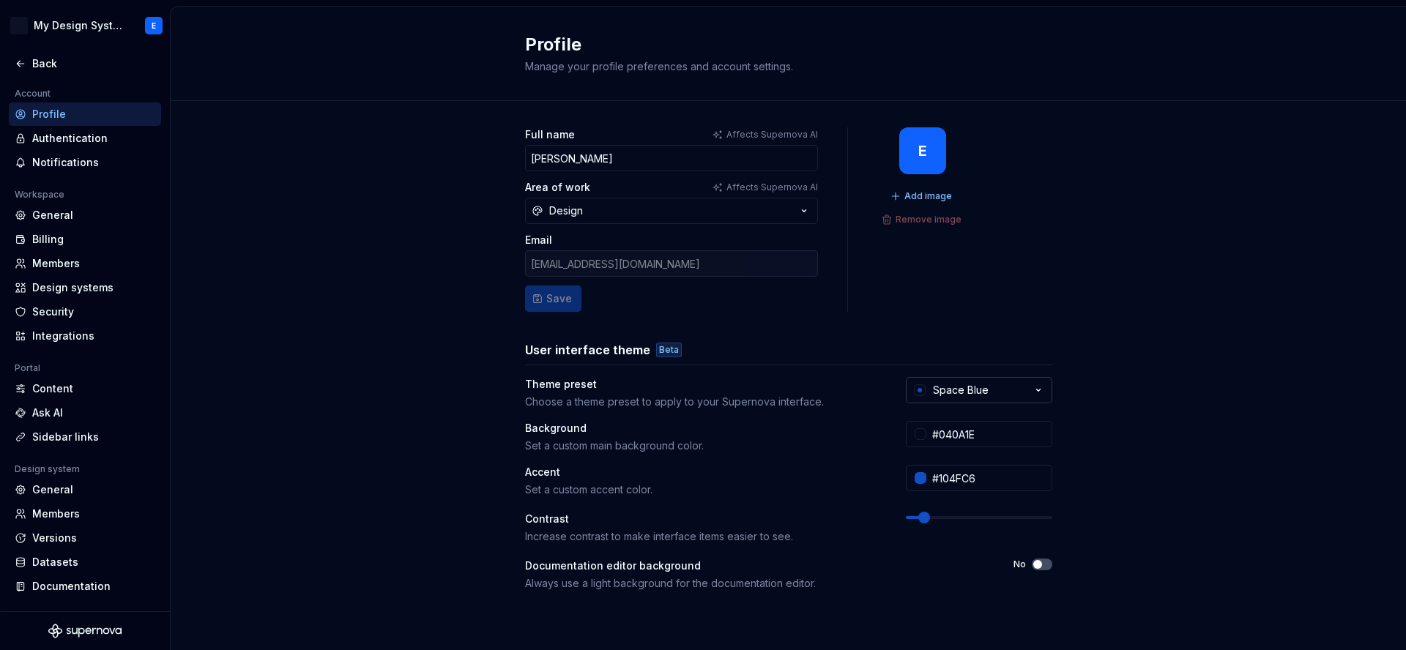
click at [1040, 383] on icon "button" at bounding box center [1038, 390] width 15 height 15
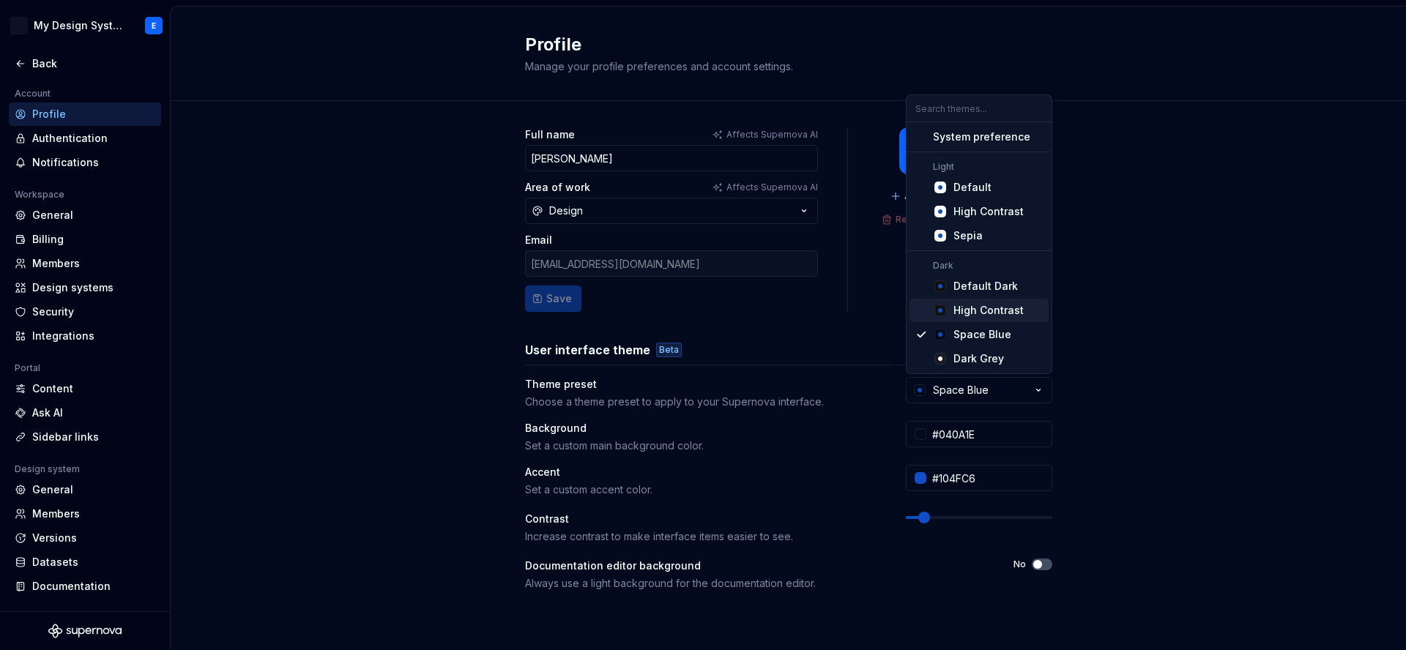
click at [1034, 310] on div "High Contrast" at bounding box center [997, 310] width 89 height 15
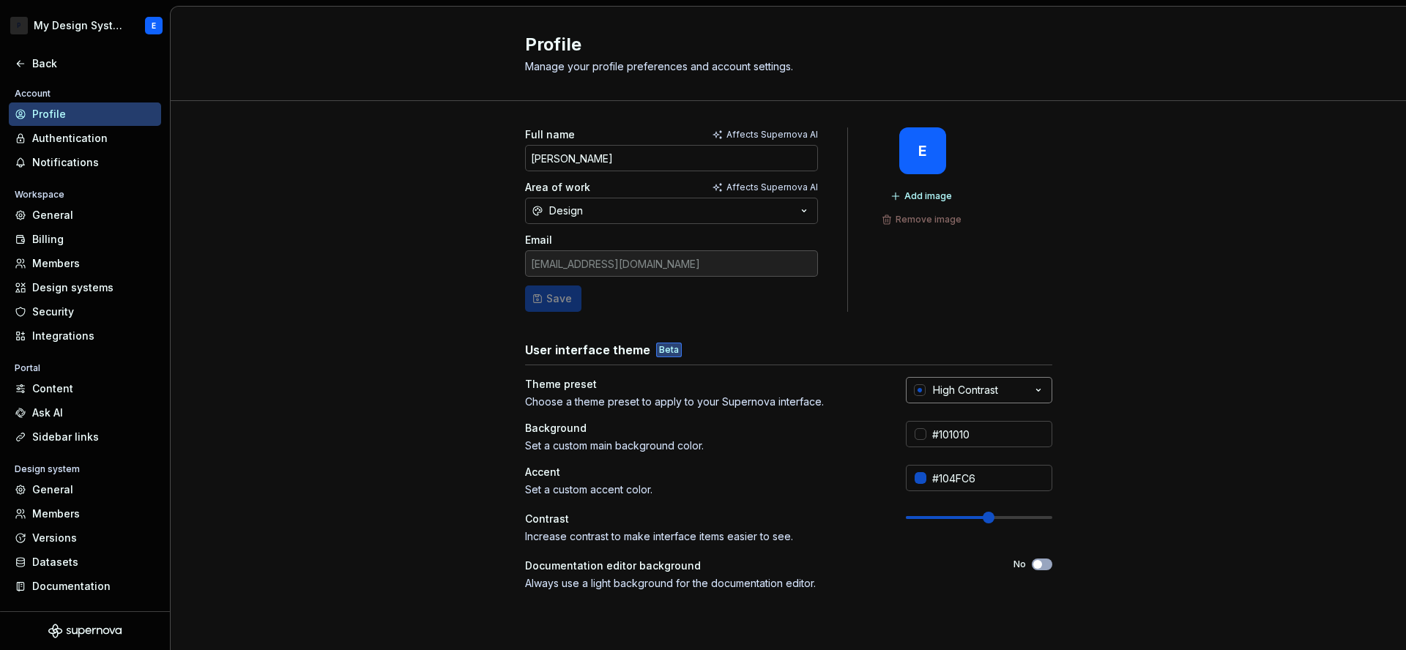
click at [1045, 382] on button "High Contrast" at bounding box center [979, 390] width 146 height 26
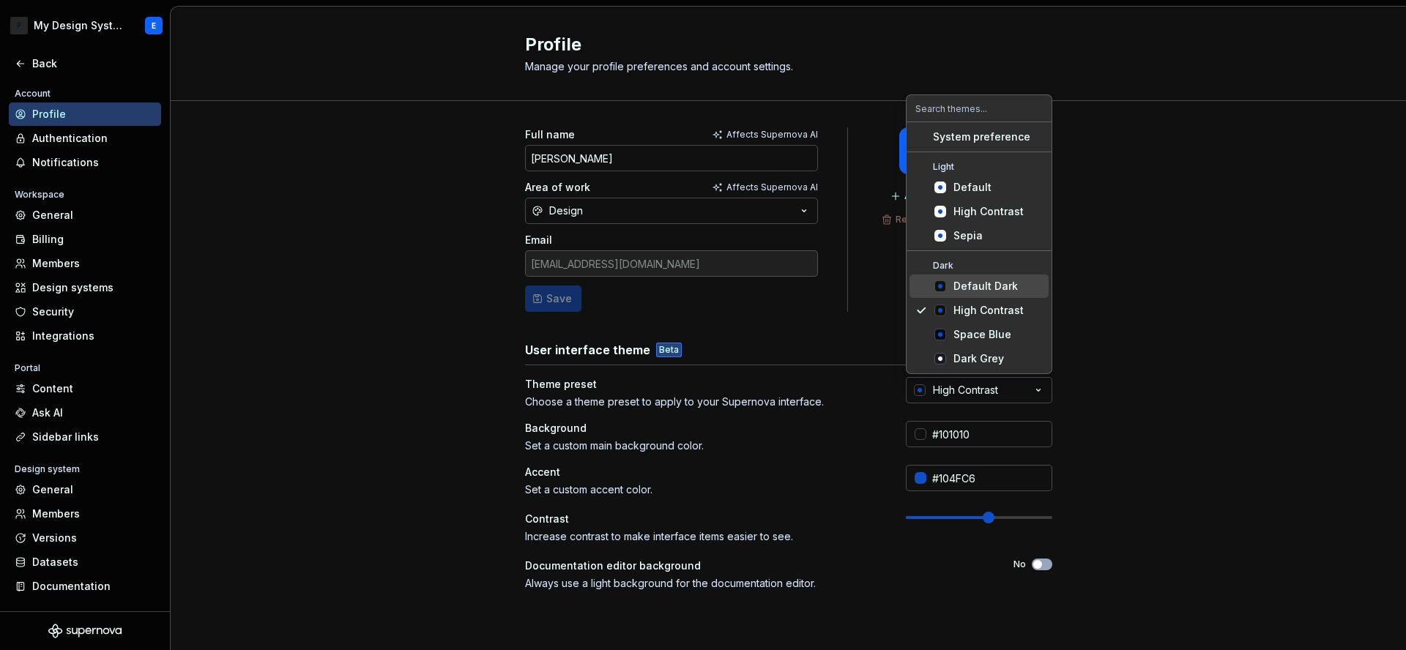
click at [1026, 282] on div "Default Dark" at bounding box center [997, 286] width 89 height 15
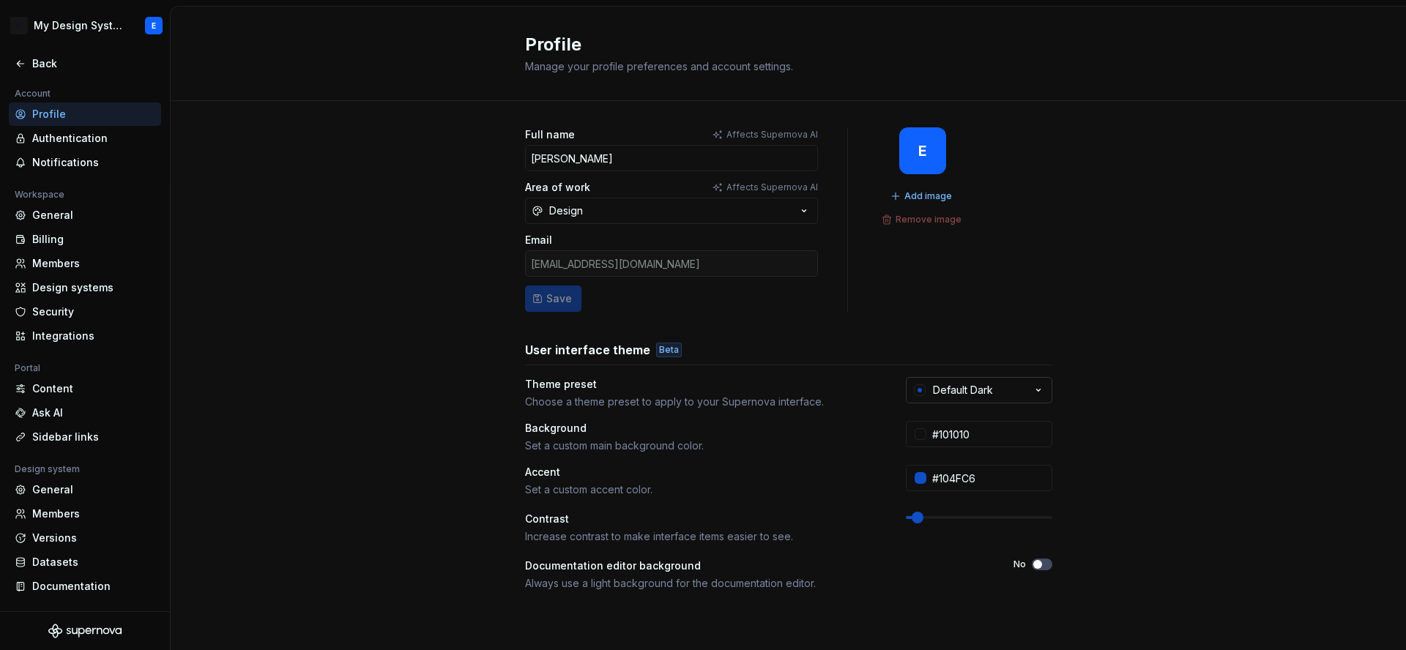
click at [1037, 389] on icon "button" at bounding box center [1038, 390] width 15 height 15
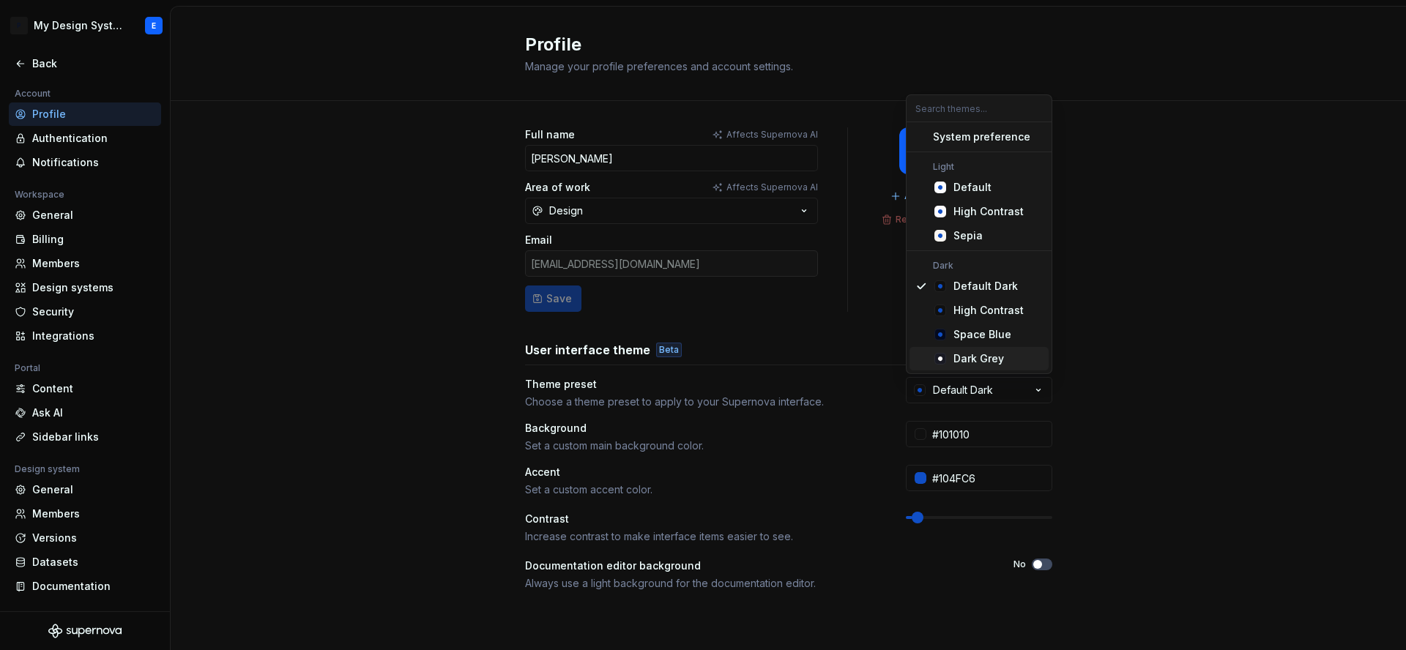
click at [1024, 362] on div "Dark Grey" at bounding box center [997, 358] width 89 height 15
type input "#191A23"
type input "#FFFFFF"
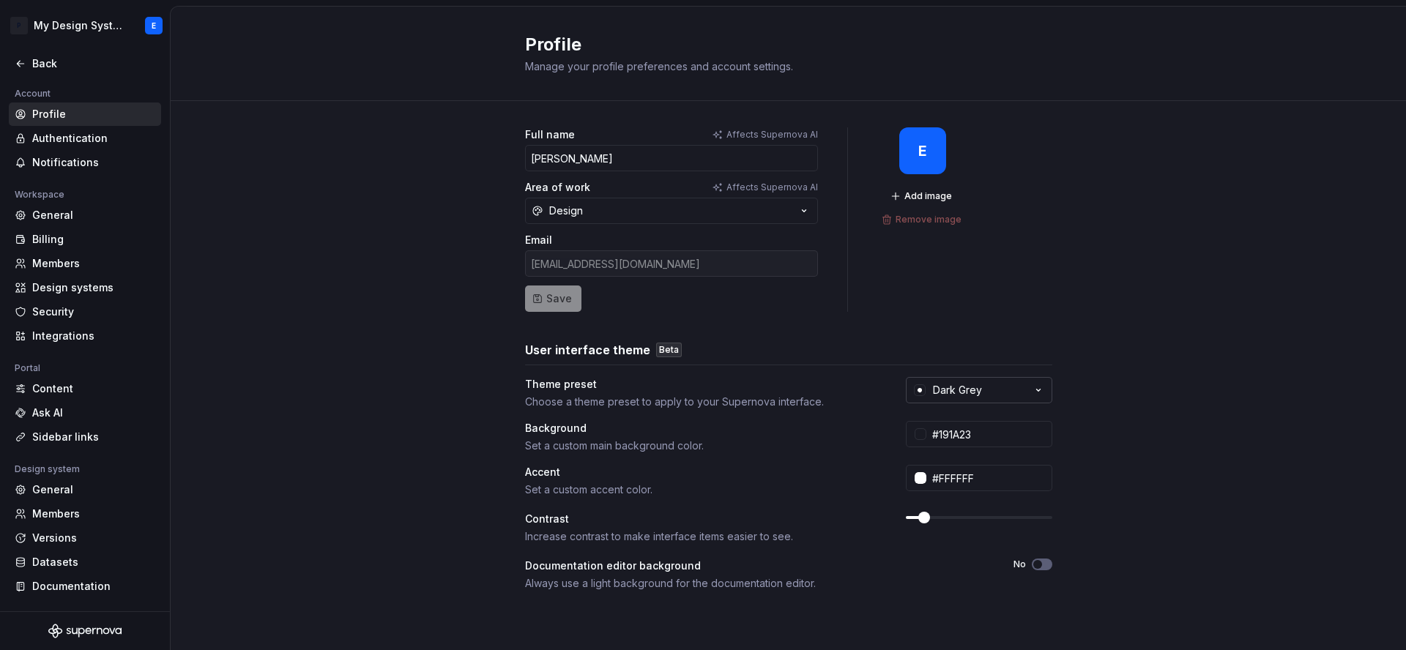
click at [1026, 395] on button "Dark Grey" at bounding box center [979, 390] width 146 height 26
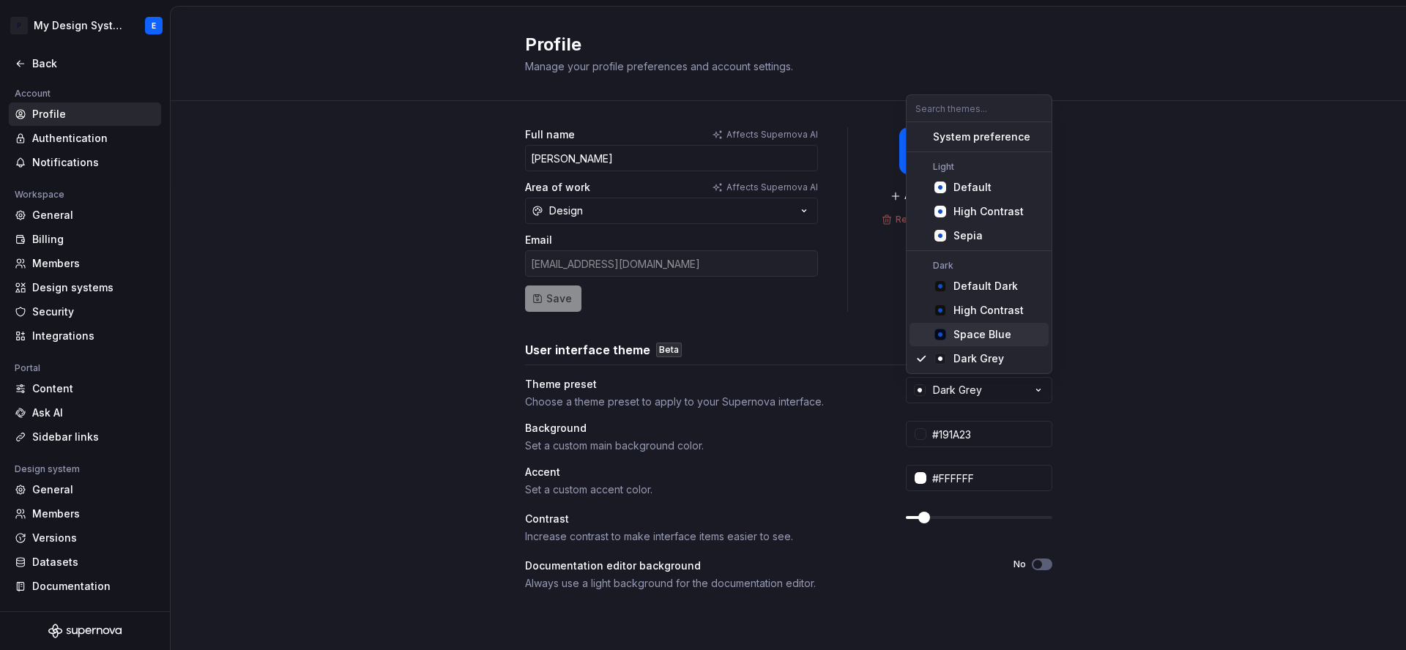
click at [1010, 342] on span "Space Blue" at bounding box center [978, 334] width 139 height 23
type input "#040A1E"
type input "#104FC6"
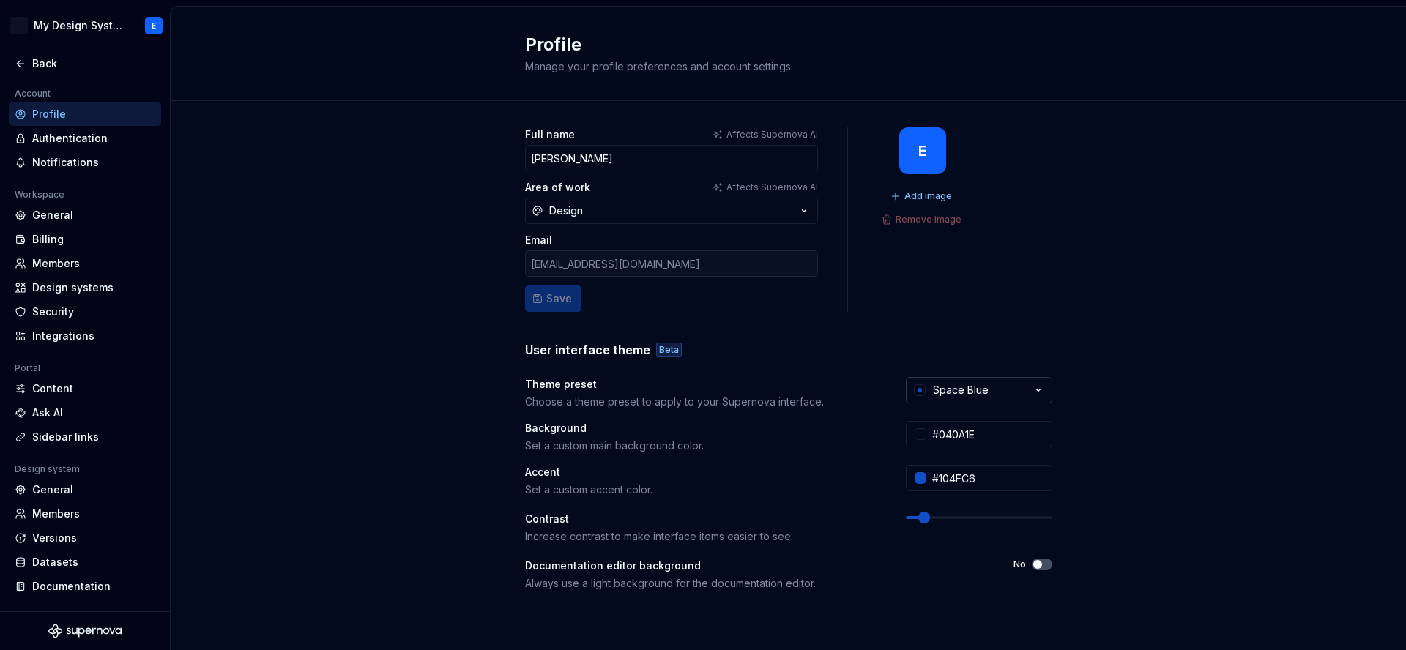
click at [1018, 392] on button "Space Blue" at bounding box center [979, 390] width 146 height 26
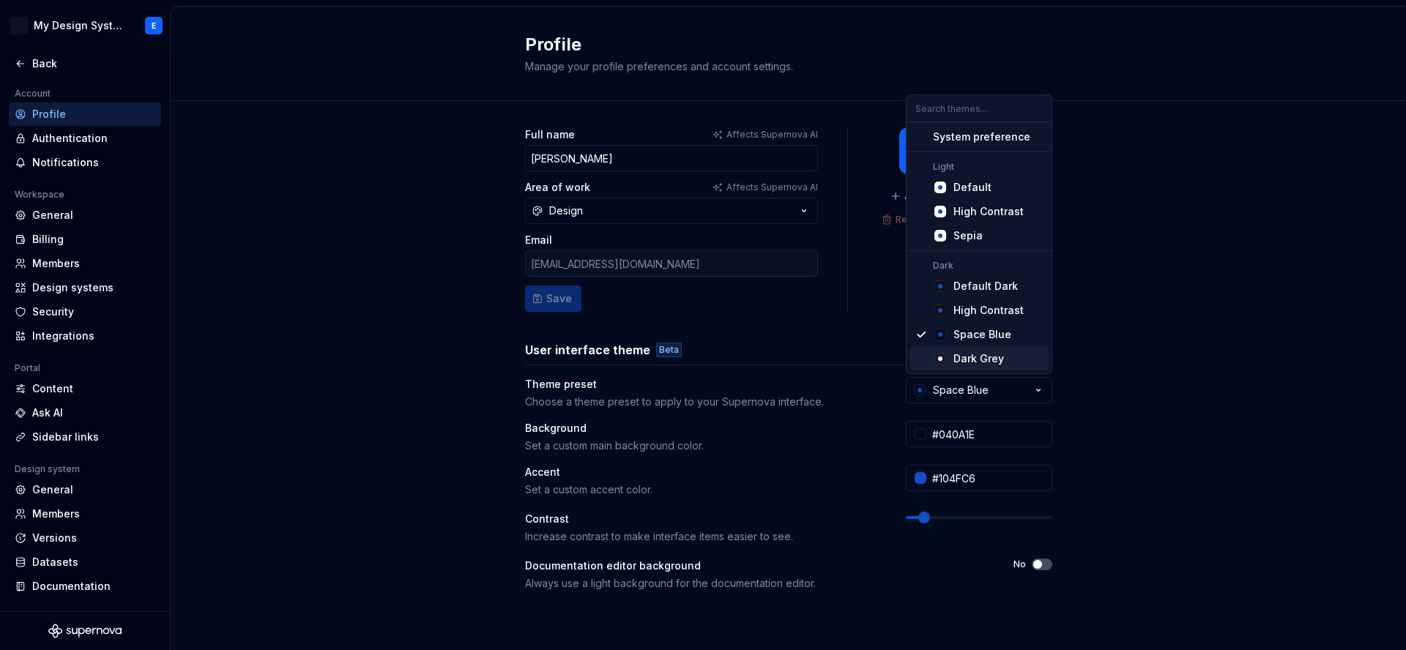
click at [1013, 359] on div "Dark Grey" at bounding box center [997, 358] width 89 height 15
type input "#191A23"
type input "#FFFFFF"
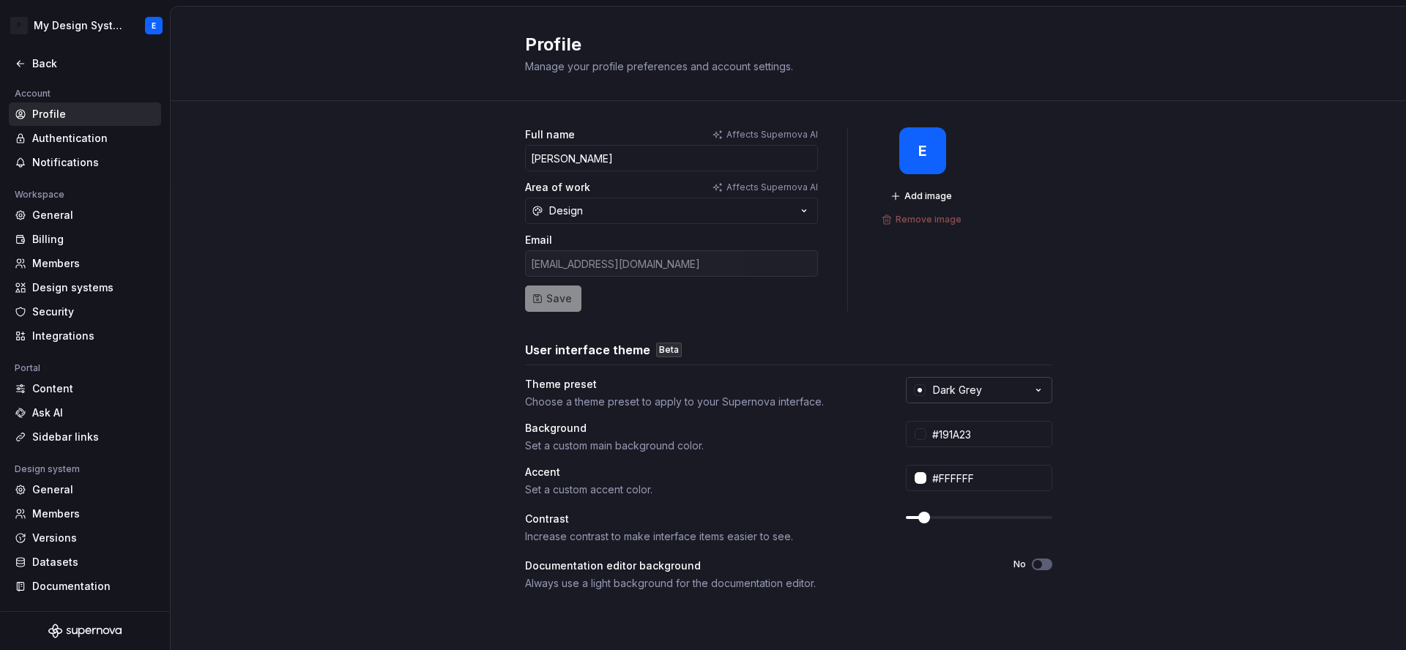
click at [1018, 382] on button "Dark Grey" at bounding box center [979, 390] width 146 height 26
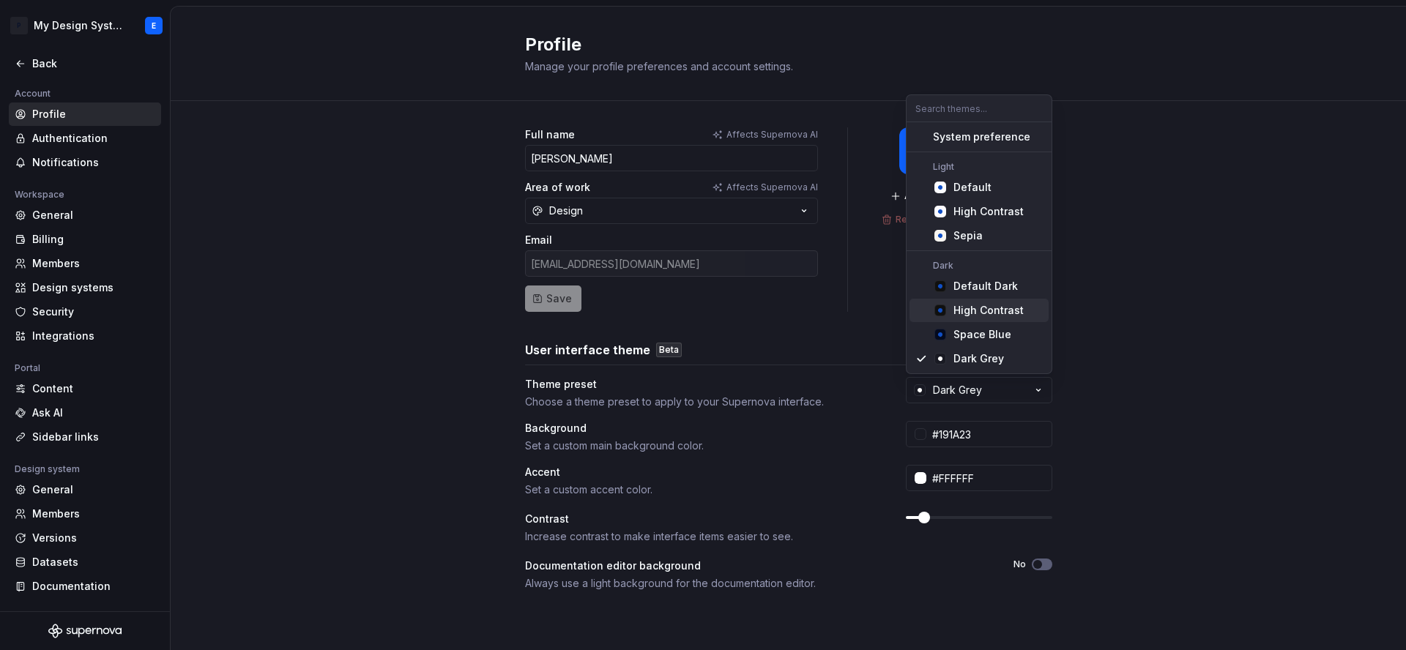
click at [1001, 308] on div "High Contrast" at bounding box center [988, 310] width 70 height 15
type input "#101010"
type input "#104FC6"
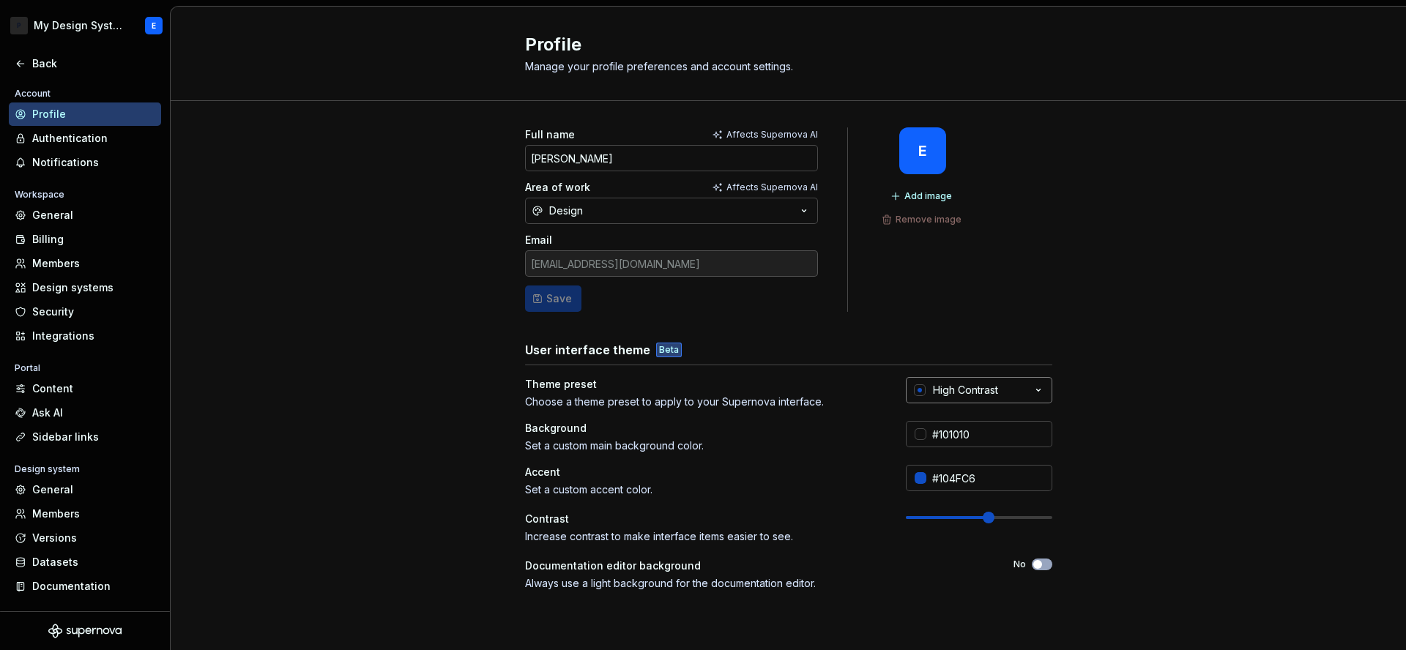
click at [1031, 387] on icon "button" at bounding box center [1038, 390] width 15 height 15
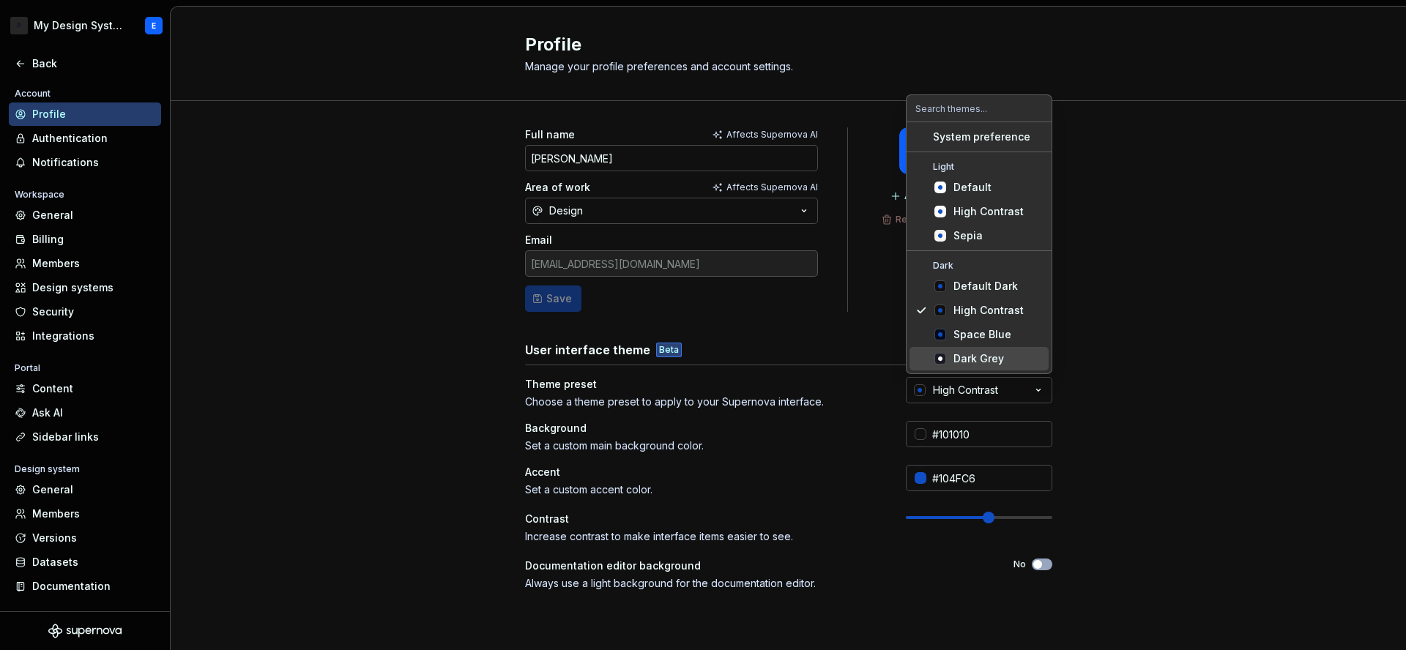
click at [1015, 359] on div "Dark Grey" at bounding box center [997, 358] width 89 height 15
type input "#191A23"
type input "#FFFFFF"
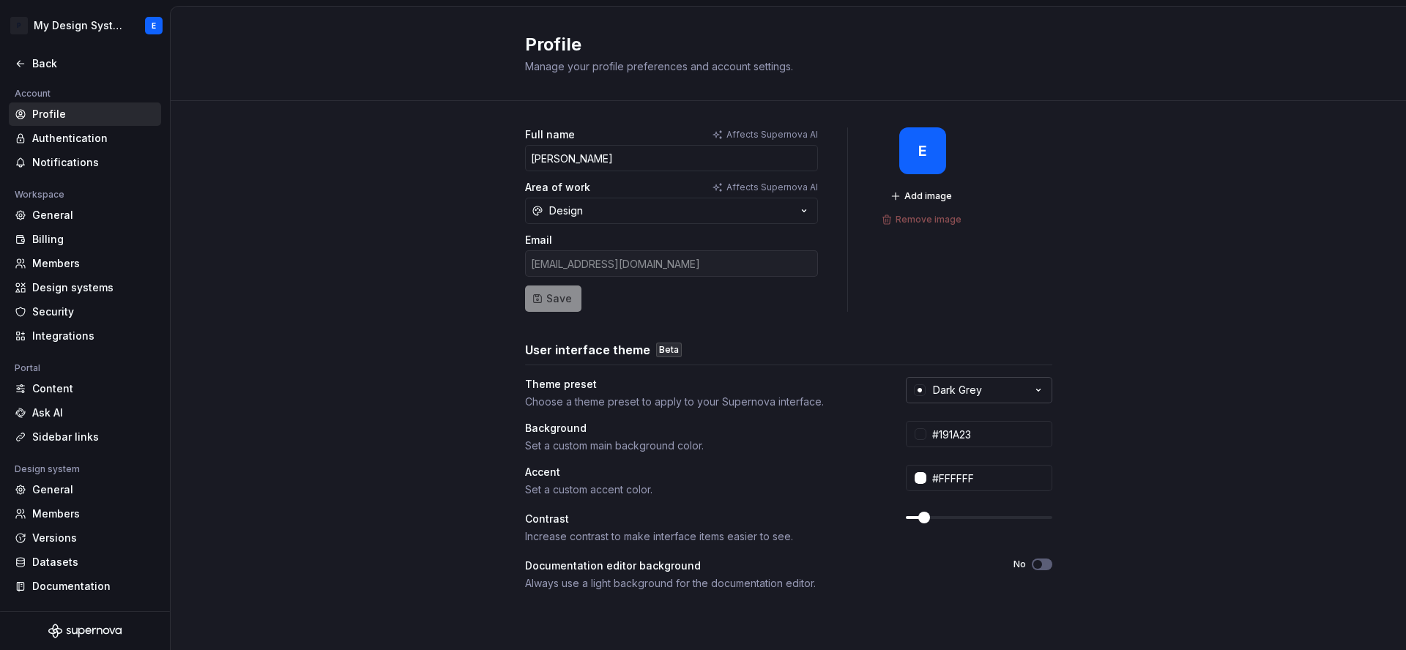
click at [1018, 382] on button "Dark Grey" at bounding box center [979, 390] width 146 height 26
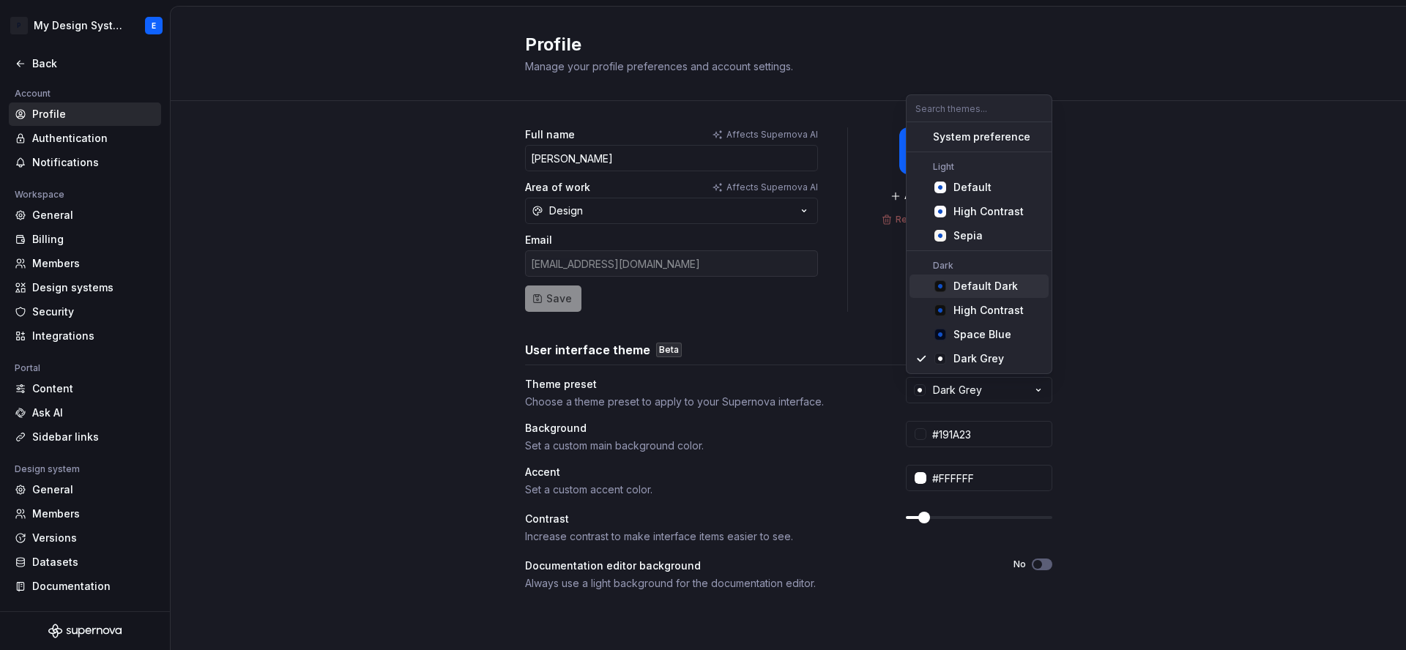
click at [1007, 287] on div "Default Dark" at bounding box center [985, 286] width 64 height 15
type input "#101010"
type input "#104FC6"
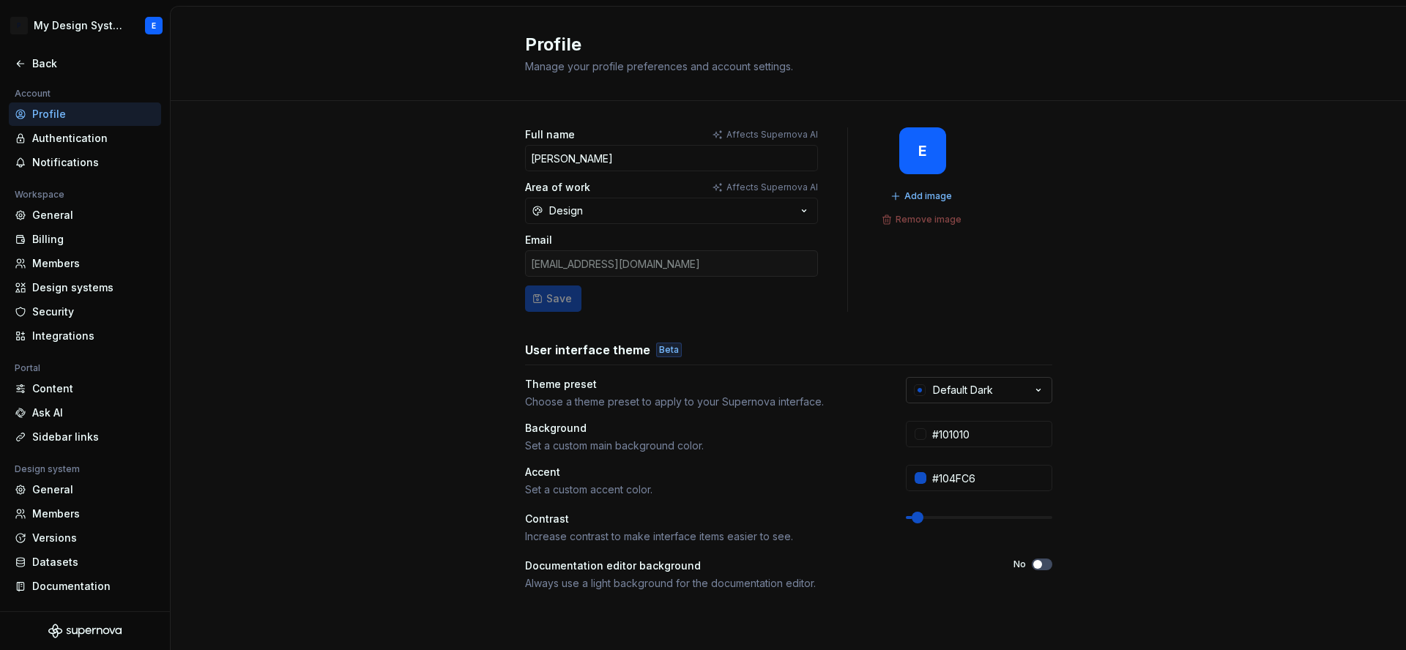
click at [1027, 392] on button "Default Dark" at bounding box center [979, 390] width 146 height 26
click at [1163, 392] on div "Full name Affects Supernova AI Elisa Area of work Affects Supernova AI Design E…" at bounding box center [788, 470] width 1235 height 738
